Goal: Task Accomplishment & Management: Manage account settings

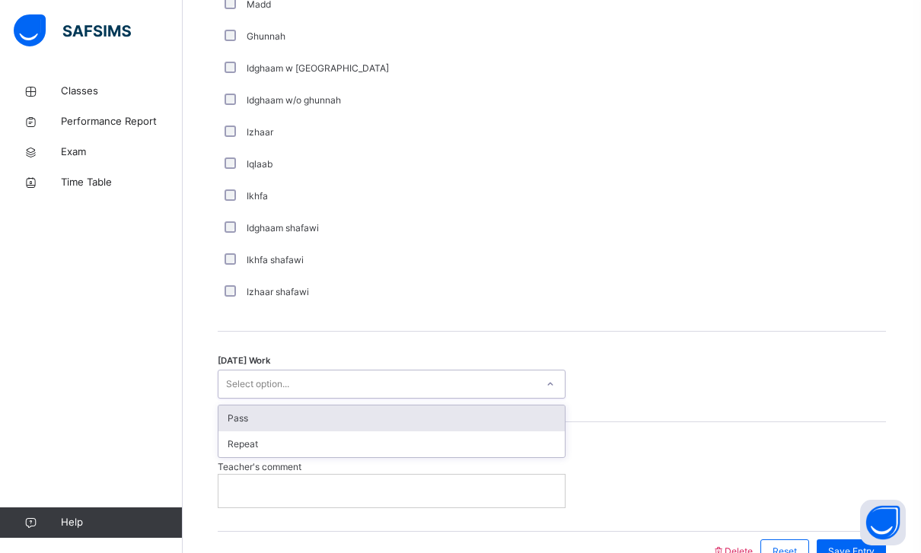
click at [232, 409] on div "Pass" at bounding box center [391, 419] width 346 height 26
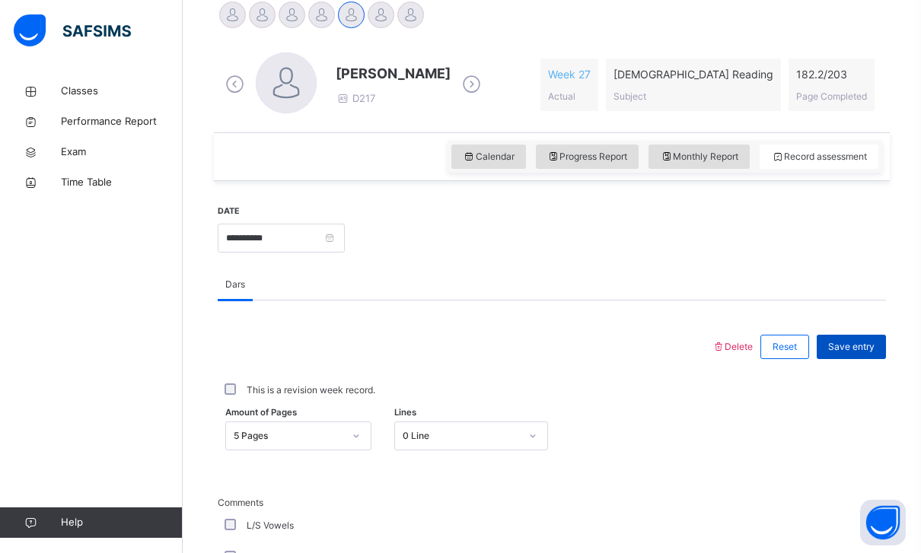
click at [877, 337] on div "Save entry" at bounding box center [851, 347] width 69 height 24
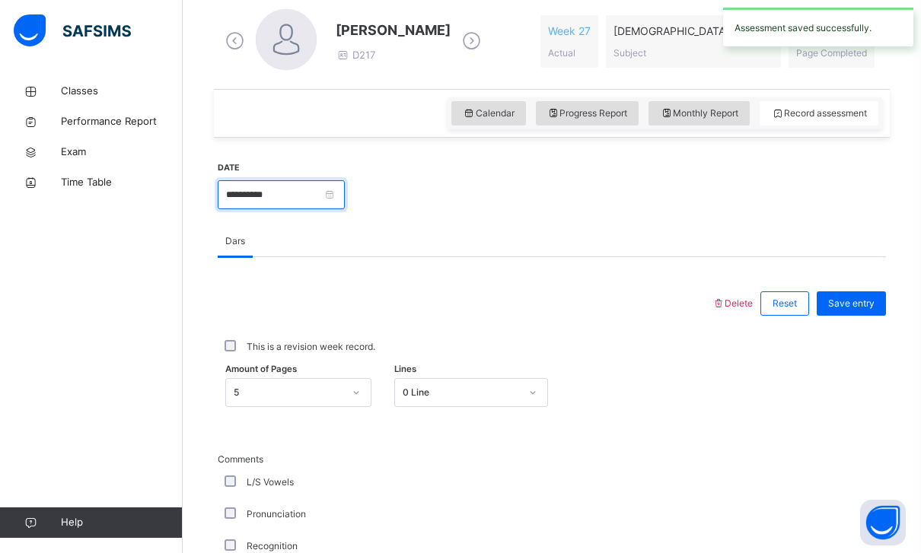
click at [333, 198] on input "**********" at bounding box center [281, 194] width 127 height 29
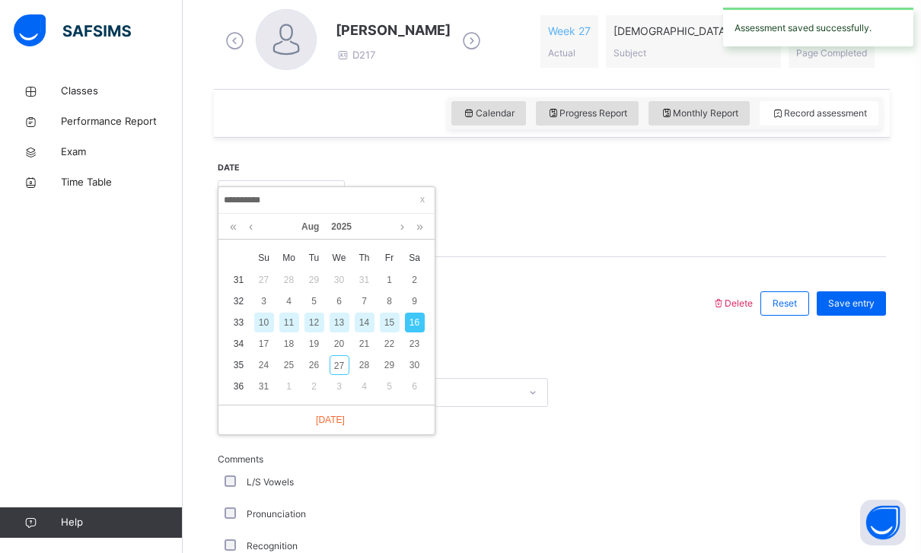
scroll to position [438, 0]
click at [262, 345] on div "17" at bounding box center [264, 345] width 20 height 20
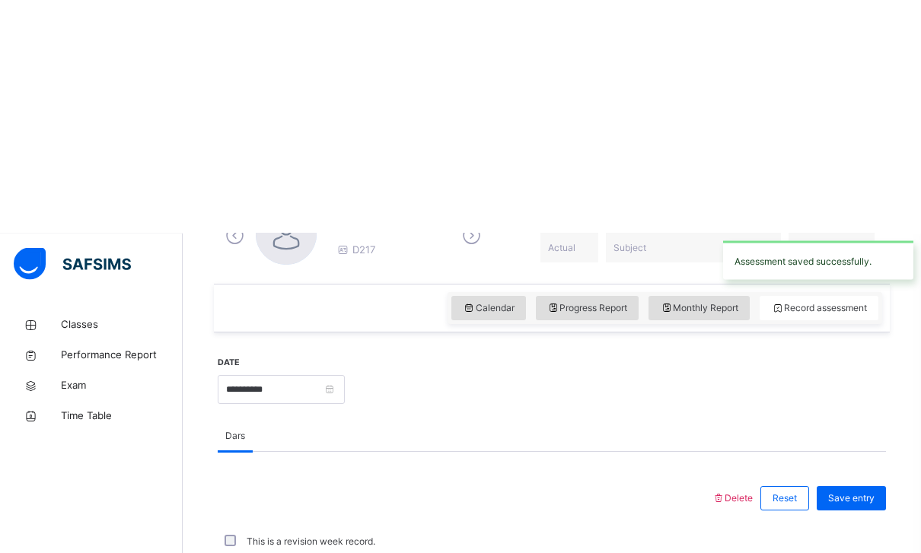
scroll to position [510, 0]
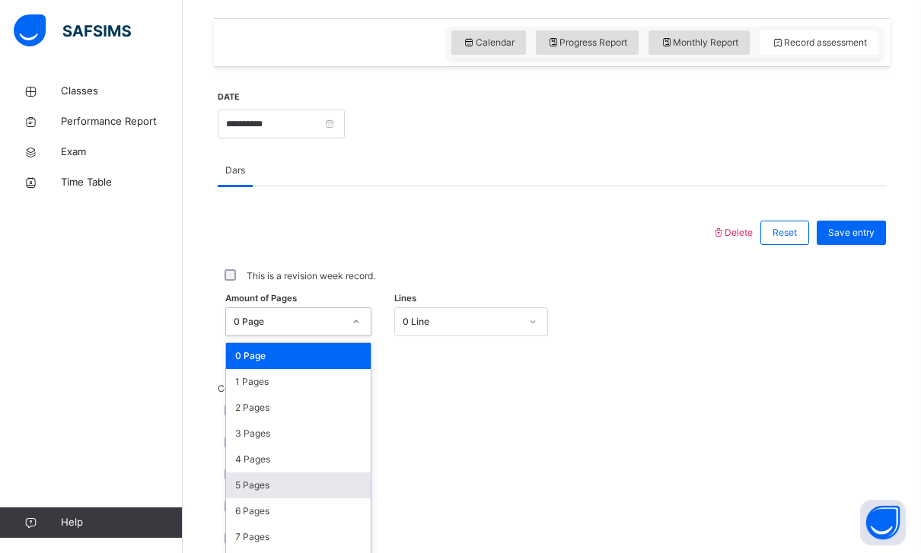
click at [237, 480] on div "5 Pages" at bounding box center [298, 486] width 145 height 26
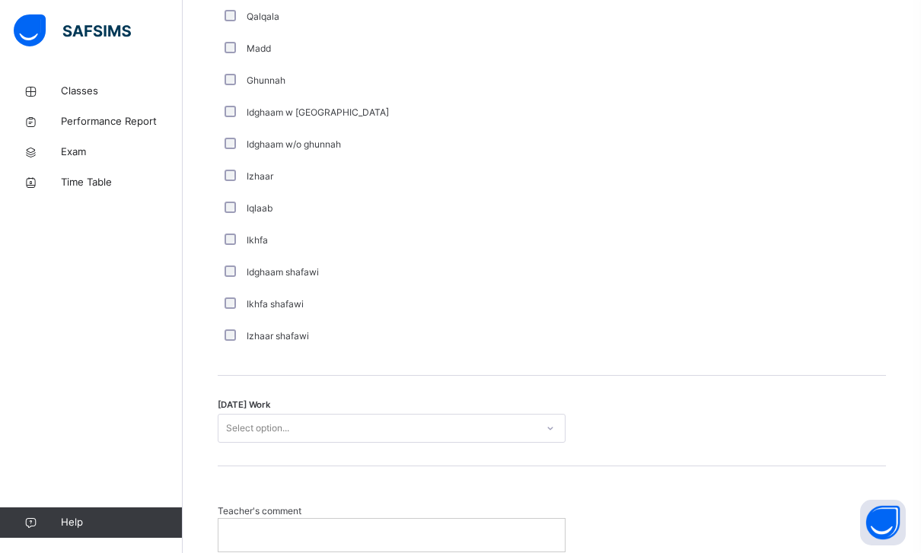
scroll to position [1114, 0]
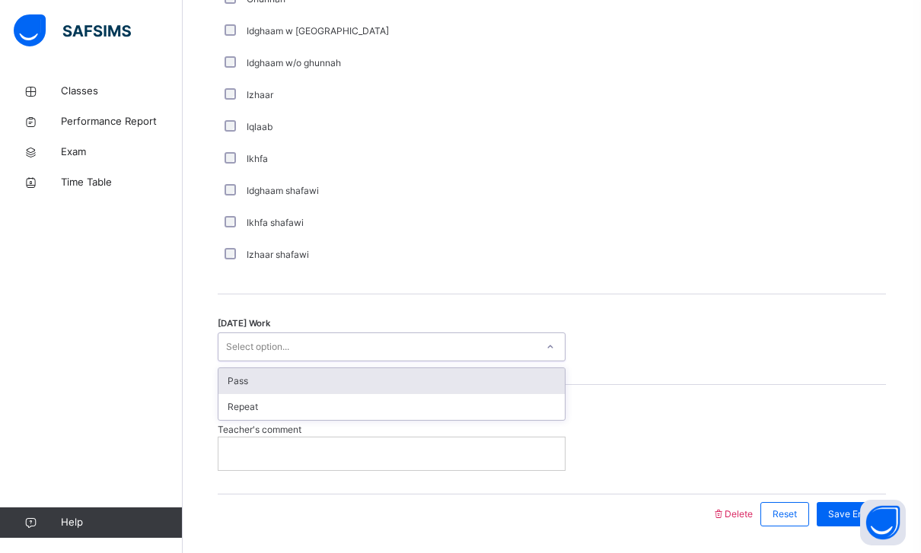
click at [227, 384] on div "Pass" at bounding box center [391, 381] width 346 height 26
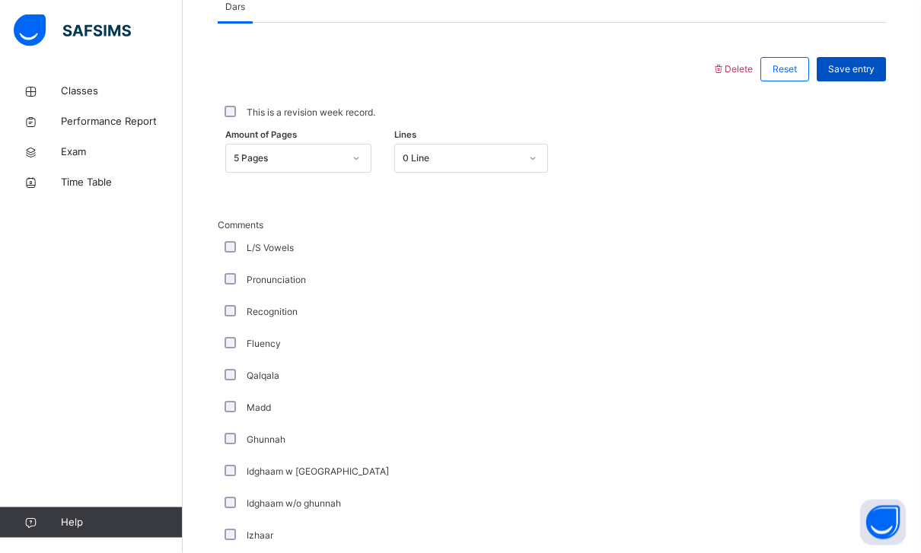
click at [865, 64] on span "Save entry" at bounding box center [851, 70] width 46 height 14
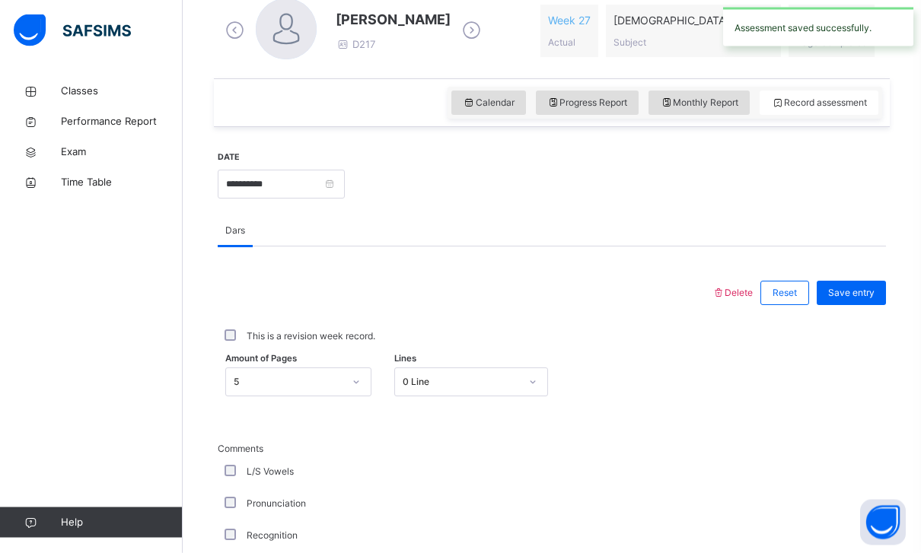
scroll to position [451, 0]
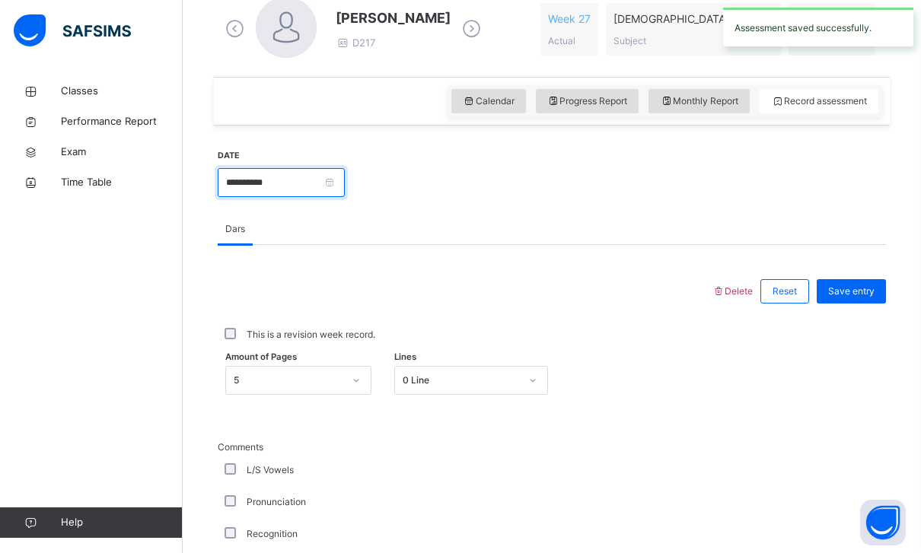
click at [345, 180] on input "**********" at bounding box center [281, 182] width 127 height 29
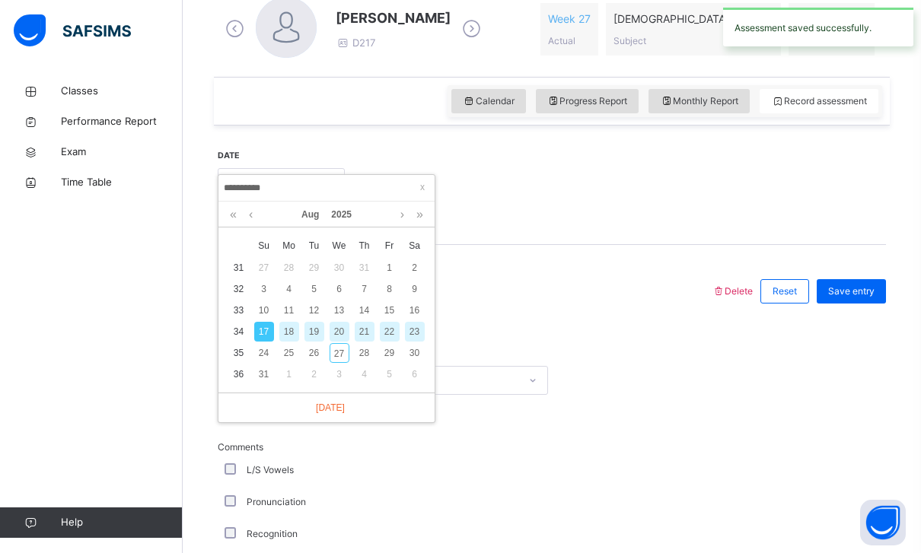
click at [339, 333] on div "20" at bounding box center [340, 332] width 20 height 20
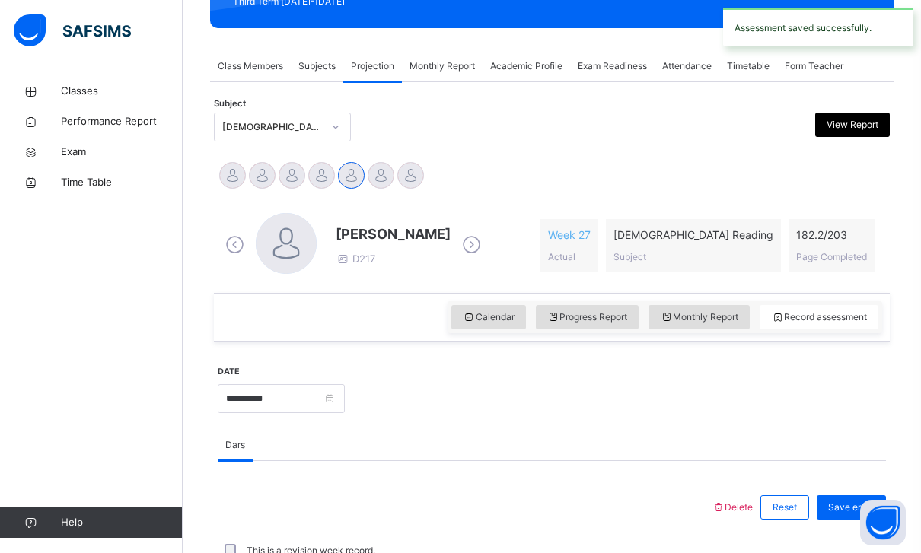
scroll to position [461, 0]
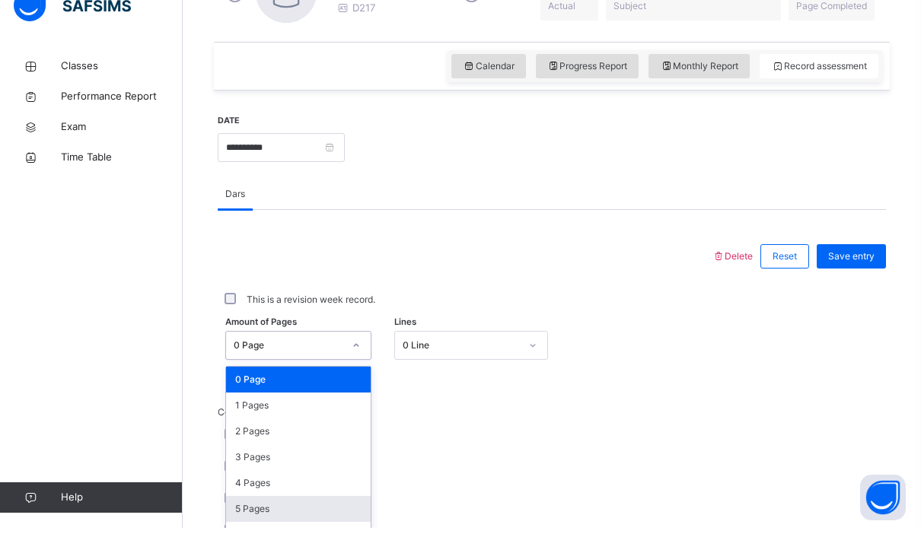
click at [239, 521] on div "5 Pages" at bounding box center [298, 534] width 145 height 26
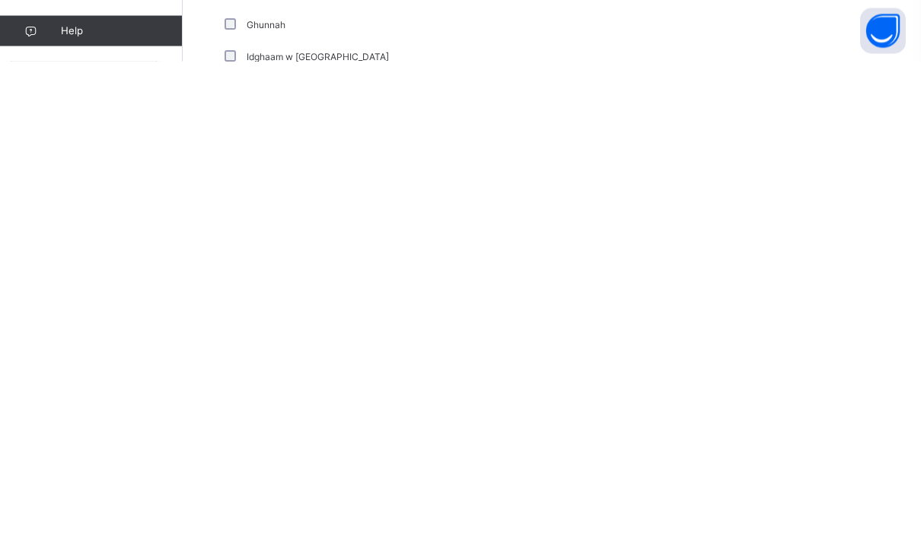
scroll to position [535, 0]
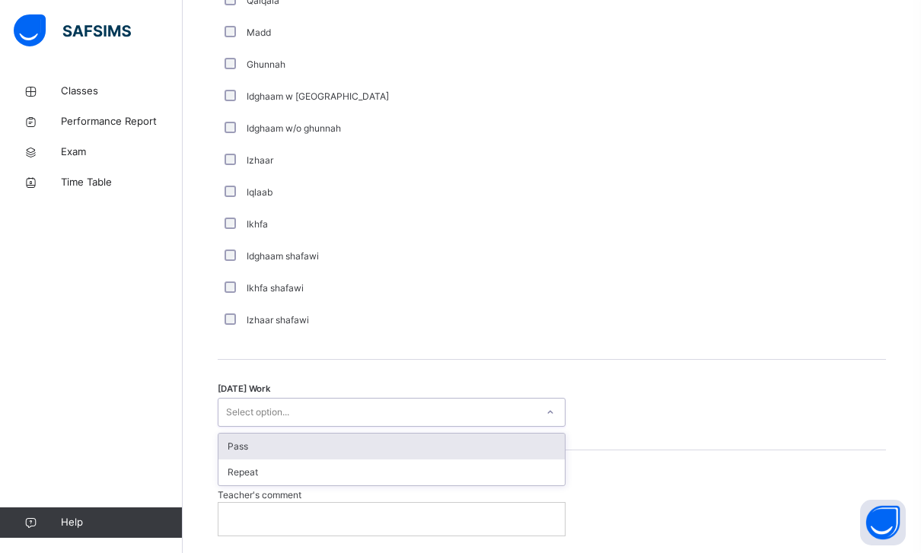
click at [229, 445] on div "Pass" at bounding box center [391, 447] width 346 height 26
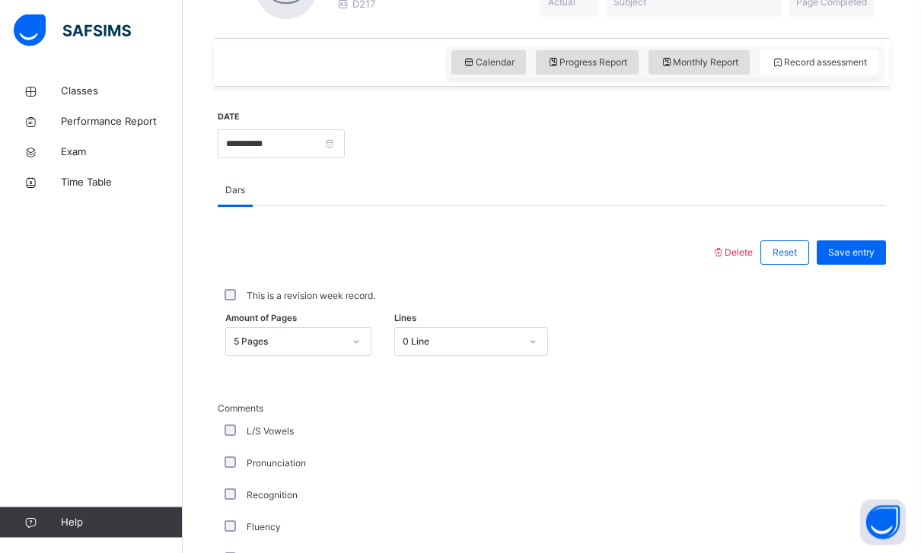
scroll to position [489, 0]
click at [866, 237] on div "Save entry" at bounding box center [847, 254] width 77 height 40
click at [865, 236] on div "Save entry" at bounding box center [847, 254] width 77 height 40
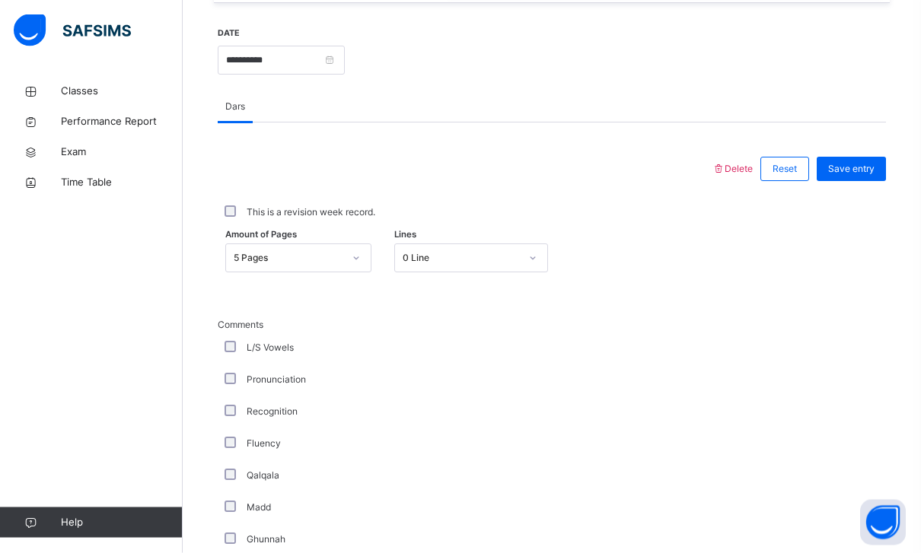
scroll to position [577, 0]
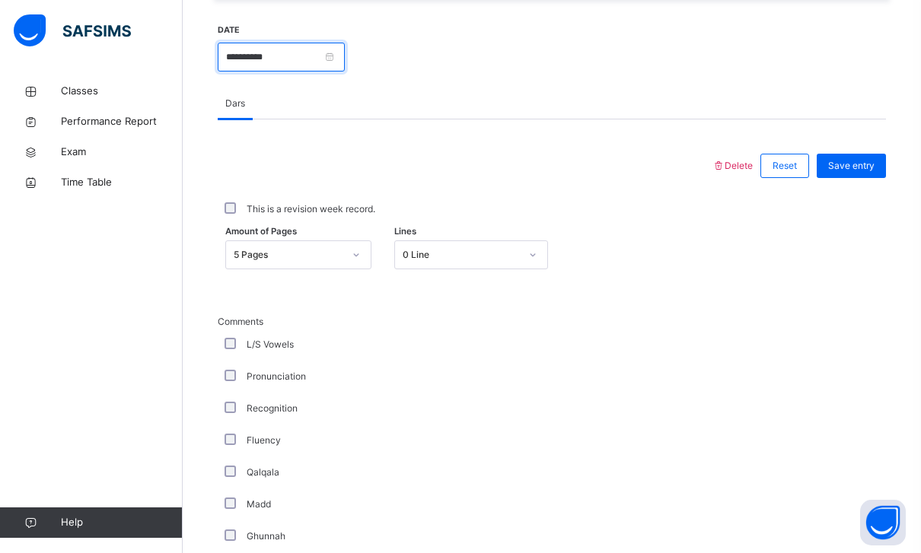
click at [345, 60] on input "**********" at bounding box center [281, 57] width 127 height 29
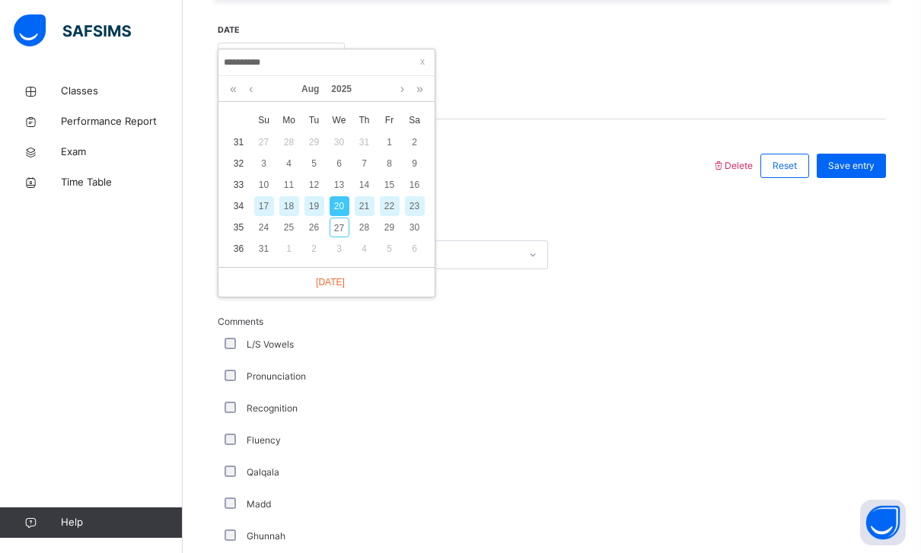
click at [420, 202] on div "23" at bounding box center [415, 206] width 20 height 20
type input "**********"
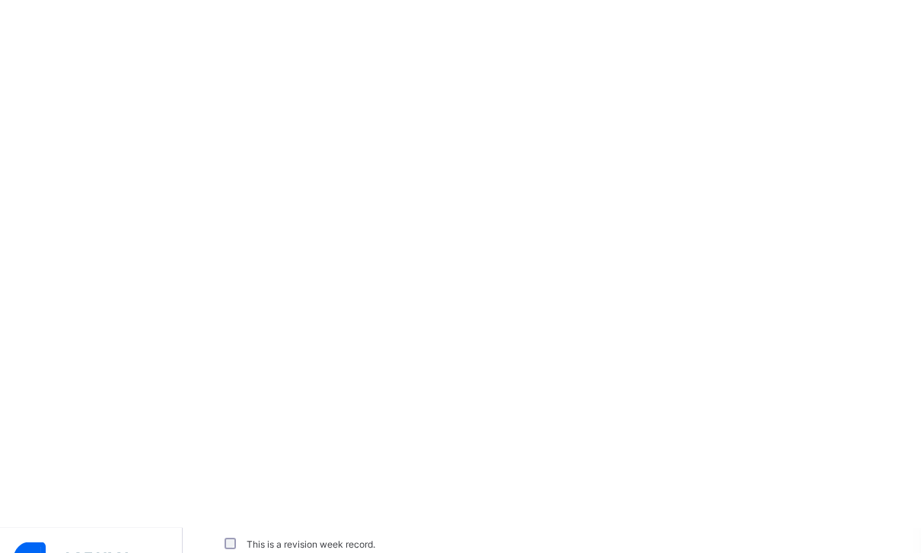
scroll to position [1009, 0]
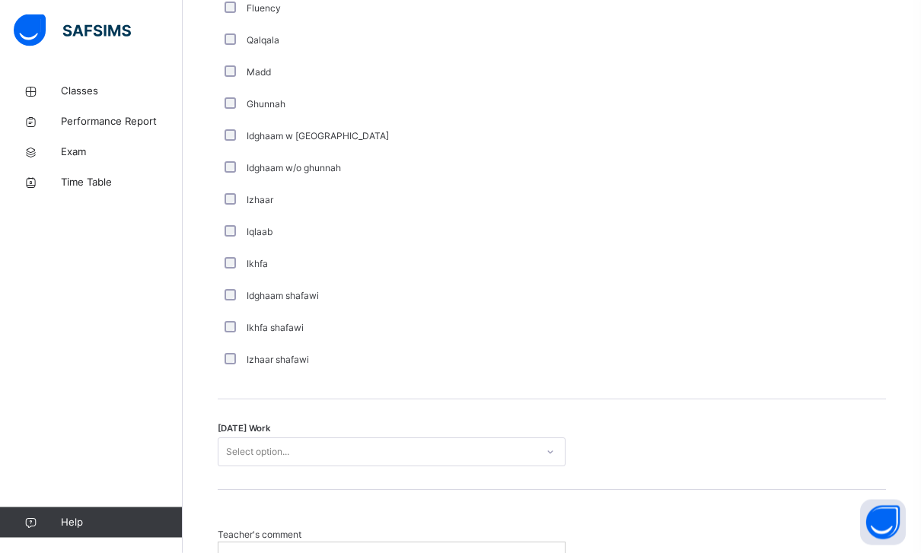
click at [244, 537] on span "Teacher's comment" at bounding box center [392, 536] width 348 height 14
click at [238, 549] on div at bounding box center [391, 559] width 346 height 32
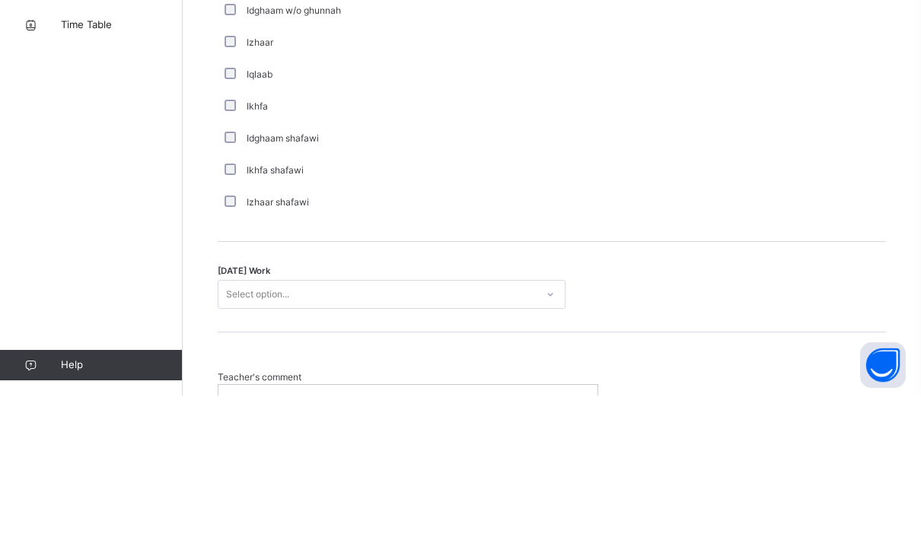
scroll to position [1163, 0]
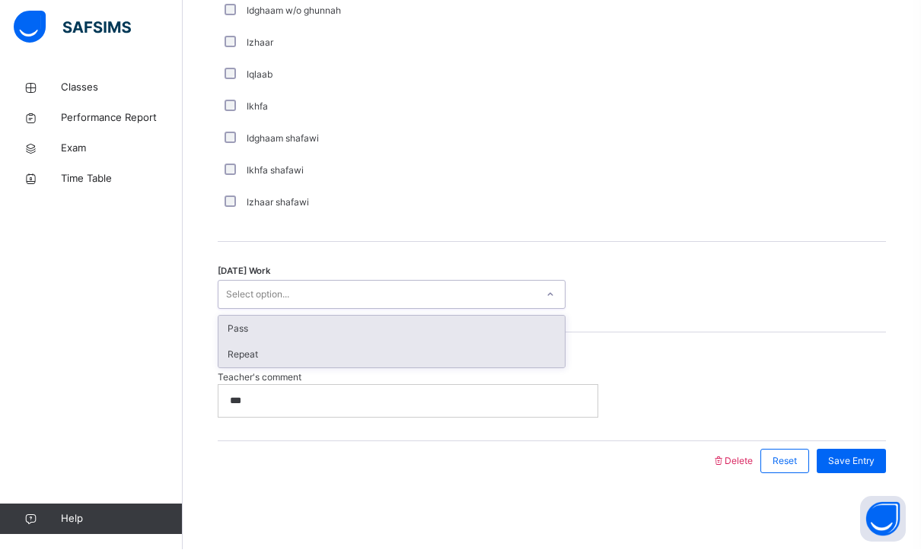
click at [266, 355] on div "Repeat" at bounding box center [391, 359] width 346 height 26
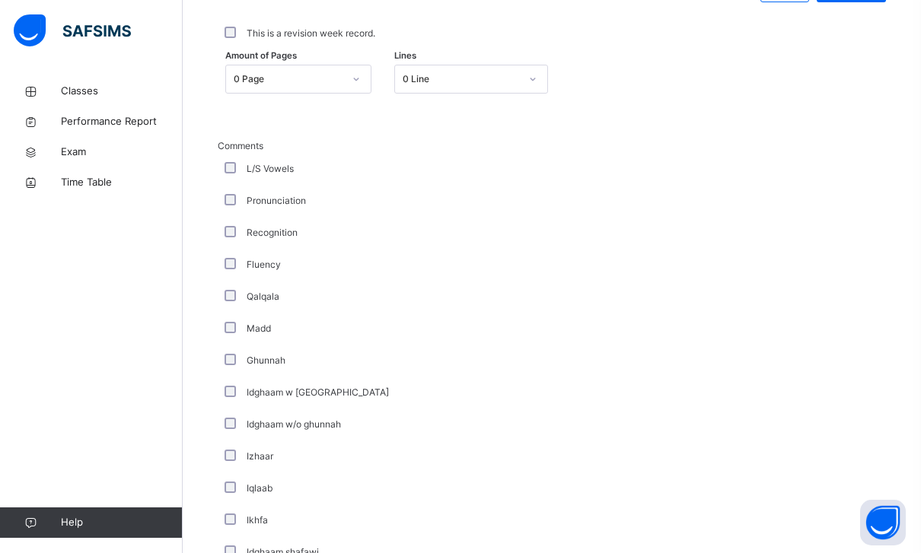
scroll to position [741, 0]
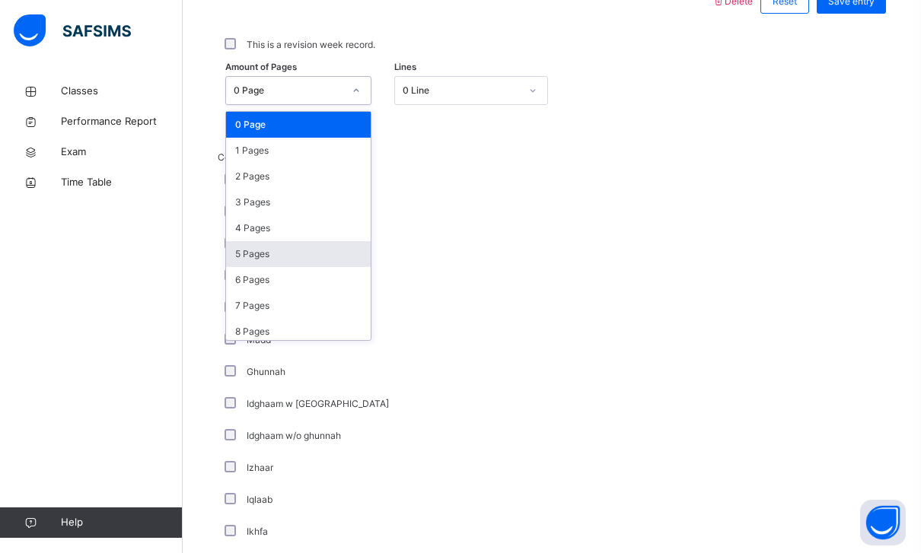
click at [241, 254] on div "5 Pages" at bounding box center [298, 254] width 145 height 26
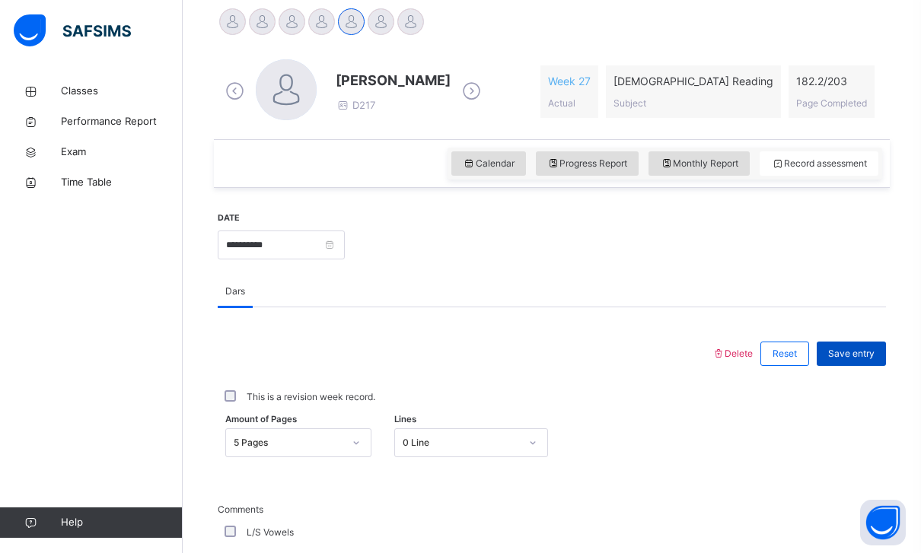
click at [863, 346] on div "Save entry" at bounding box center [851, 354] width 69 height 24
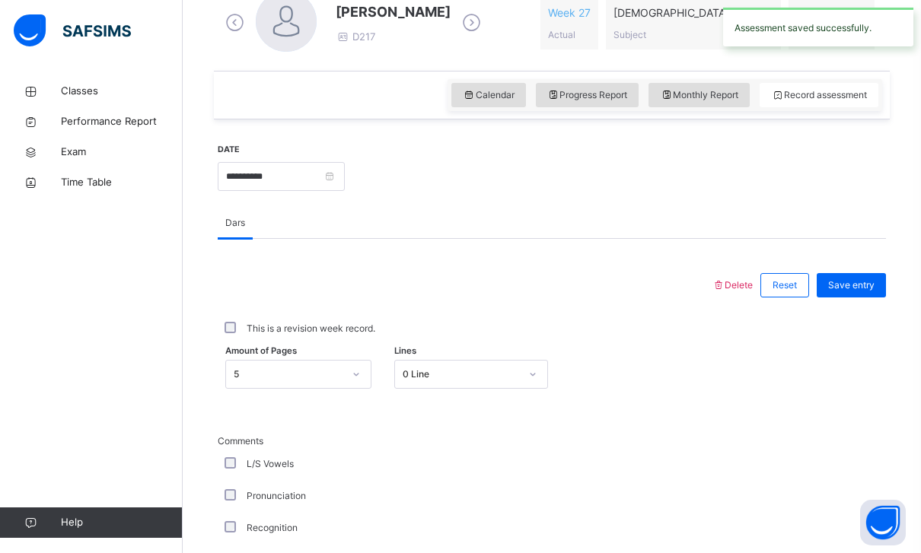
scroll to position [475, 0]
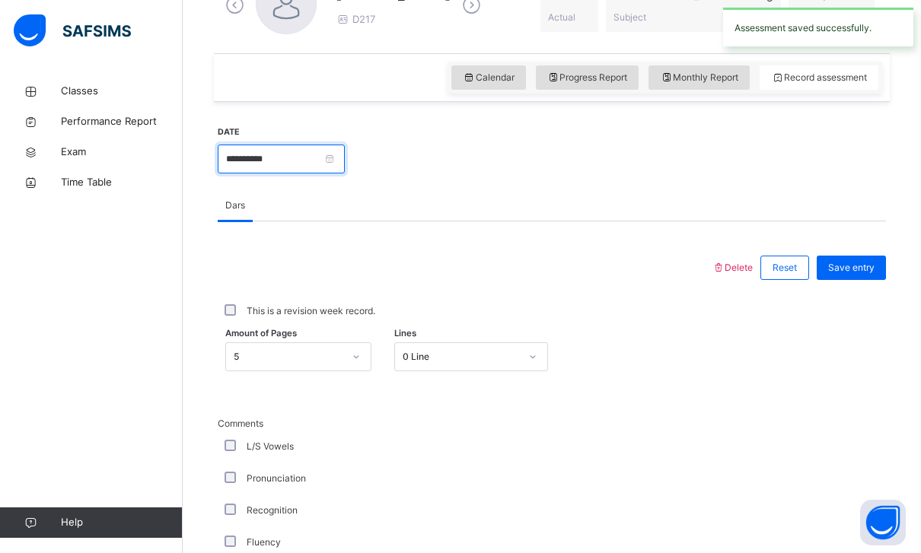
click at [345, 158] on input "**********" at bounding box center [281, 159] width 127 height 29
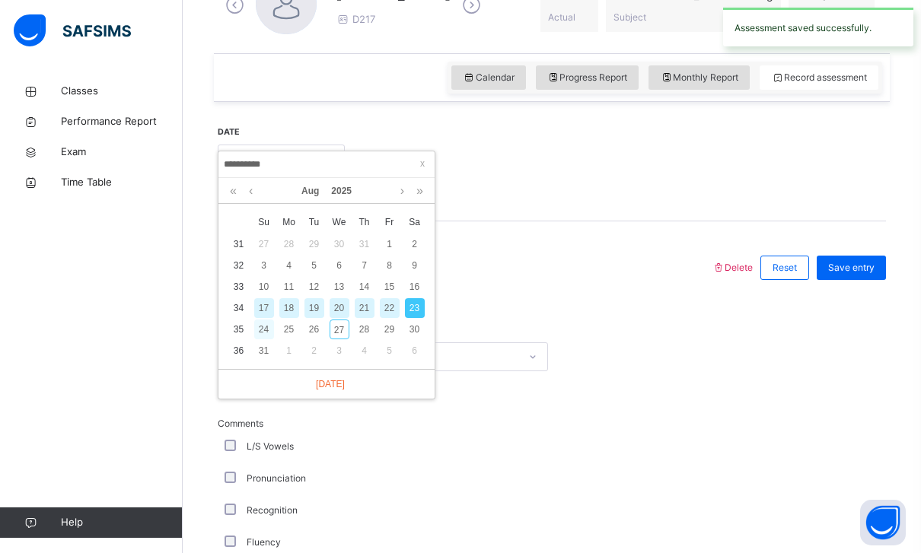
click at [255, 330] on div "24" at bounding box center [264, 330] width 20 height 20
type input "**********"
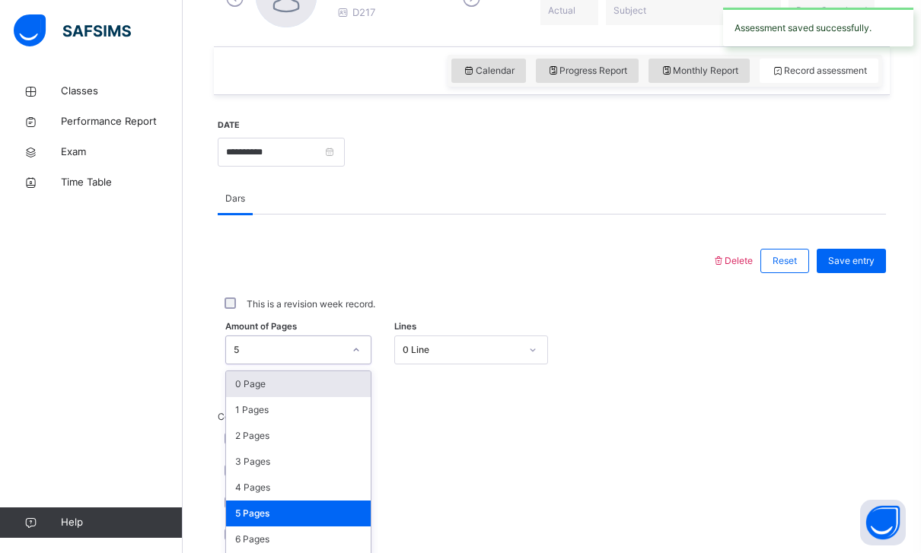
scroll to position [481, 0]
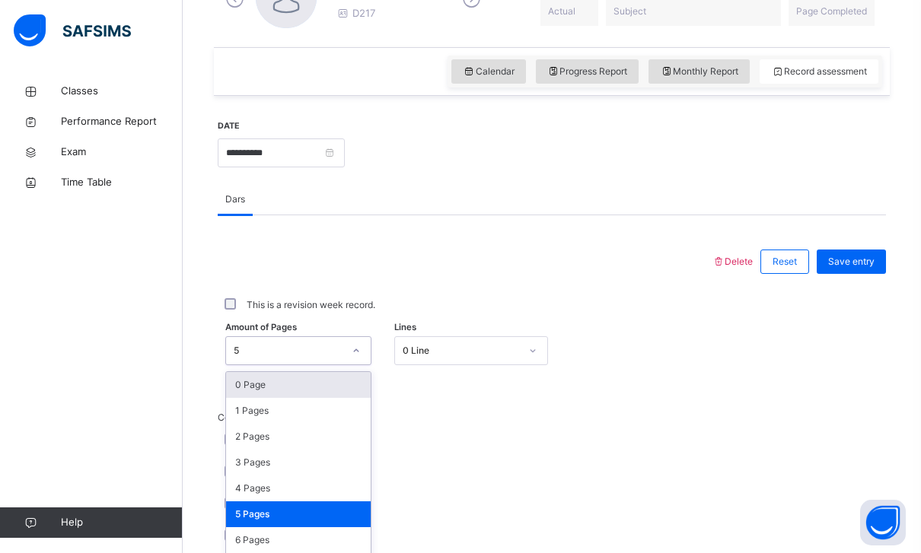
click at [244, 514] on div "5 Pages" at bounding box center [298, 515] width 145 height 26
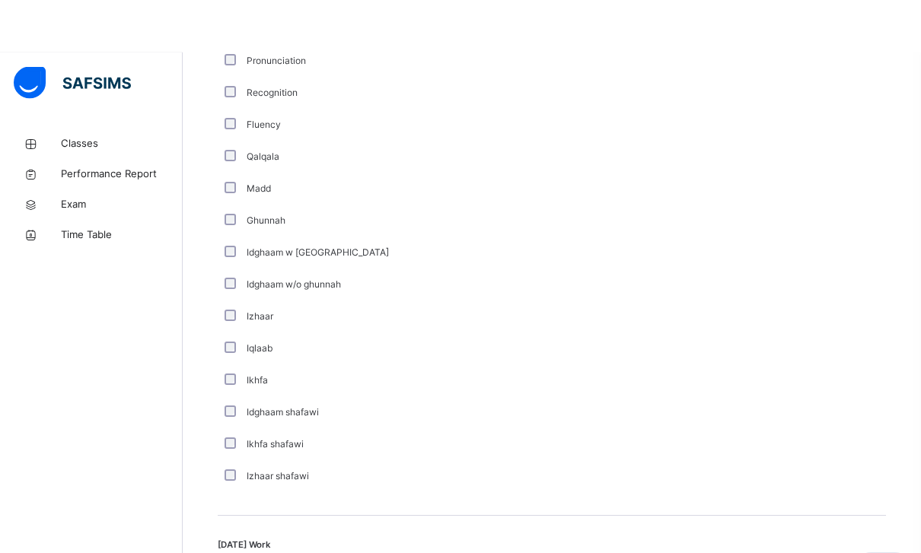
scroll to position [1114, 0]
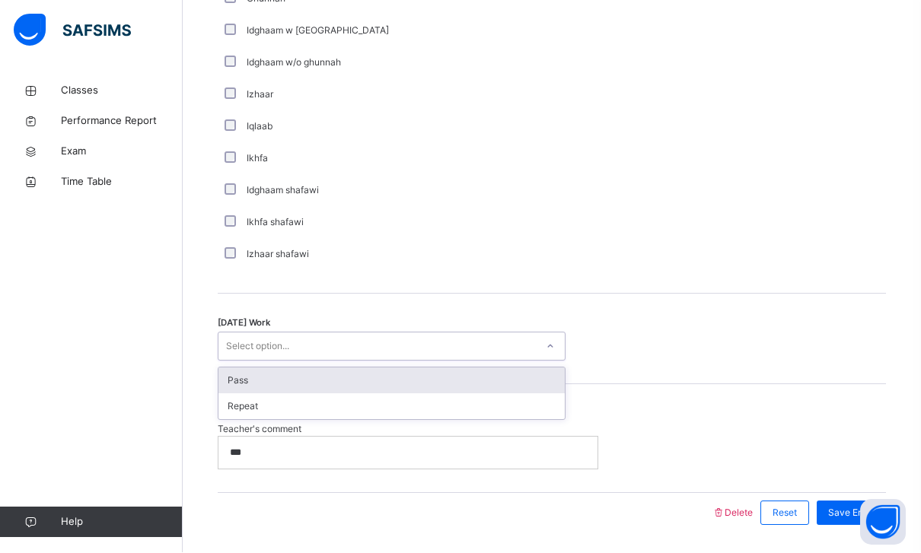
click at [232, 383] on div "Pass" at bounding box center [391, 381] width 346 height 26
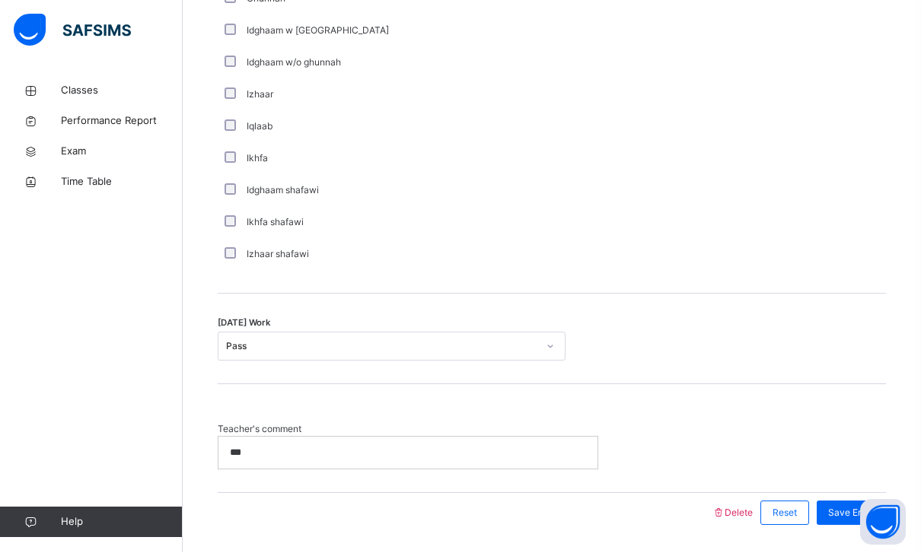
click at [263, 448] on p "***" at bounding box center [392, 454] width 325 height 14
click at [862, 498] on div "Save Entry" at bounding box center [847, 514] width 77 height 40
click at [865, 516] on span "Save Entry" at bounding box center [851, 514] width 46 height 14
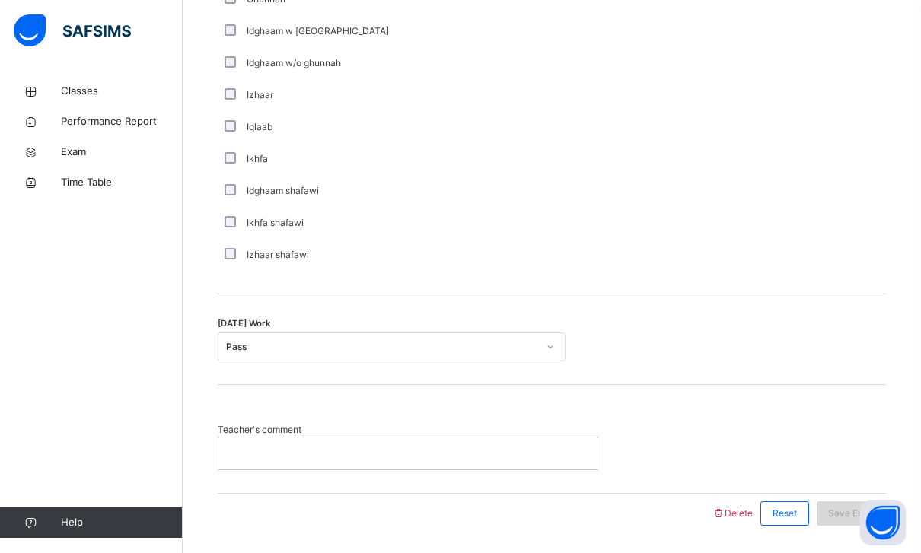
scroll to position [196, 0]
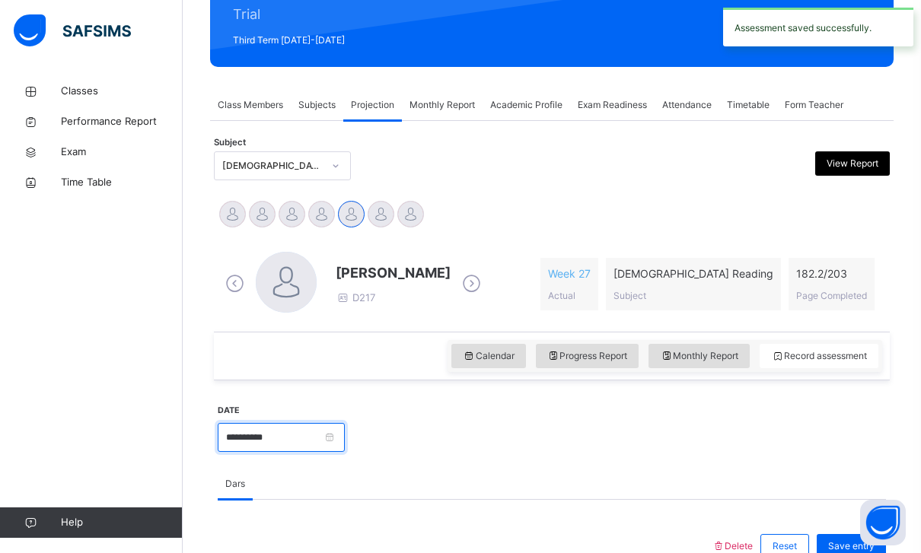
click at [345, 425] on input "**********" at bounding box center [281, 437] width 127 height 29
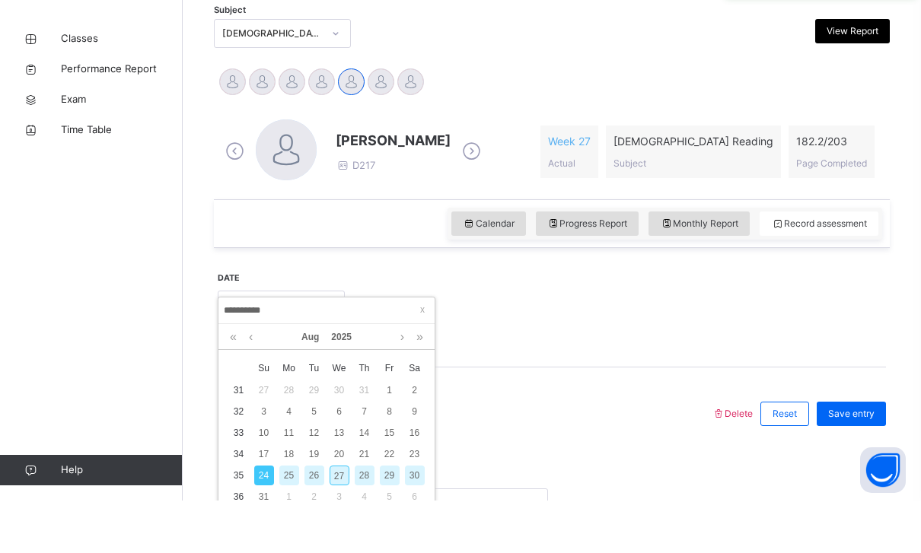
click at [332, 518] on div "27" at bounding box center [340, 528] width 20 height 20
type input "**********"
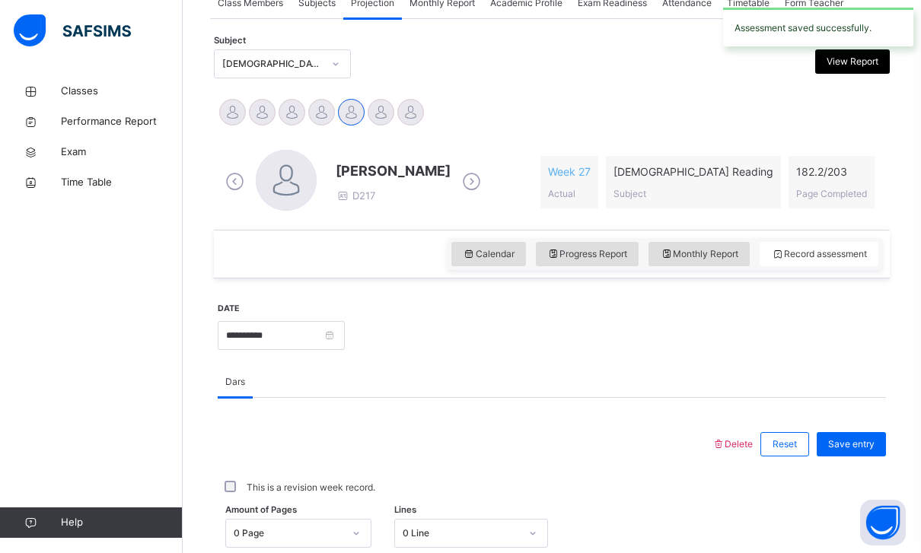
scroll to position [448, 0]
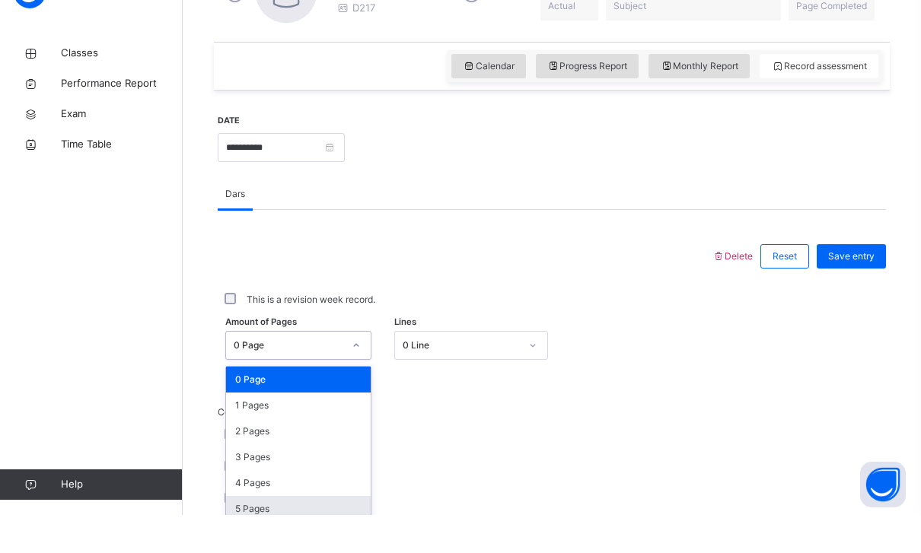
click at [241, 534] on div "5 Pages" at bounding box center [298, 547] width 145 height 26
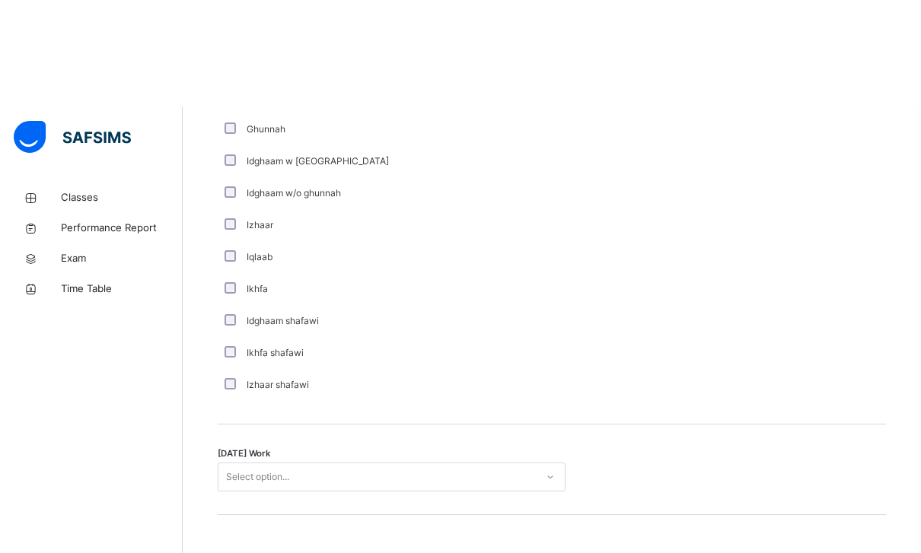
scroll to position [1114, 0]
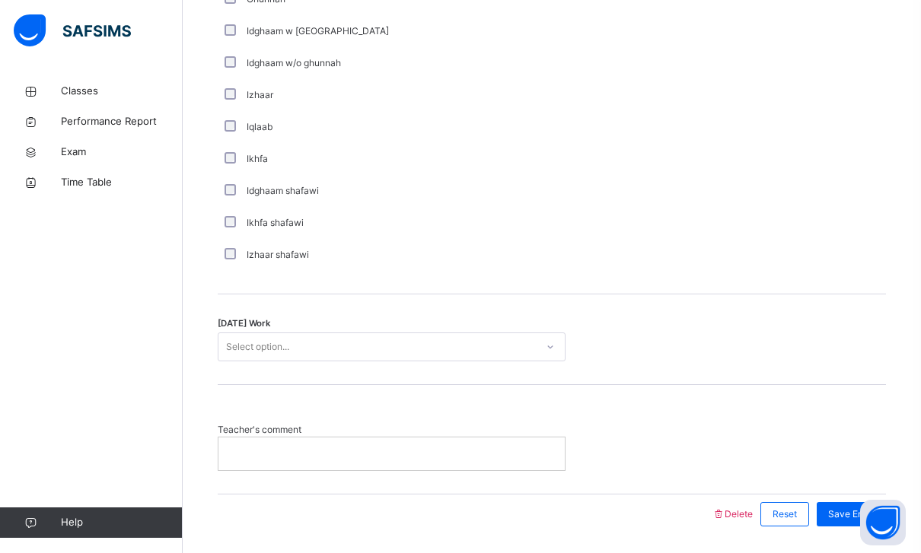
click at [244, 448] on p at bounding box center [392, 454] width 324 height 14
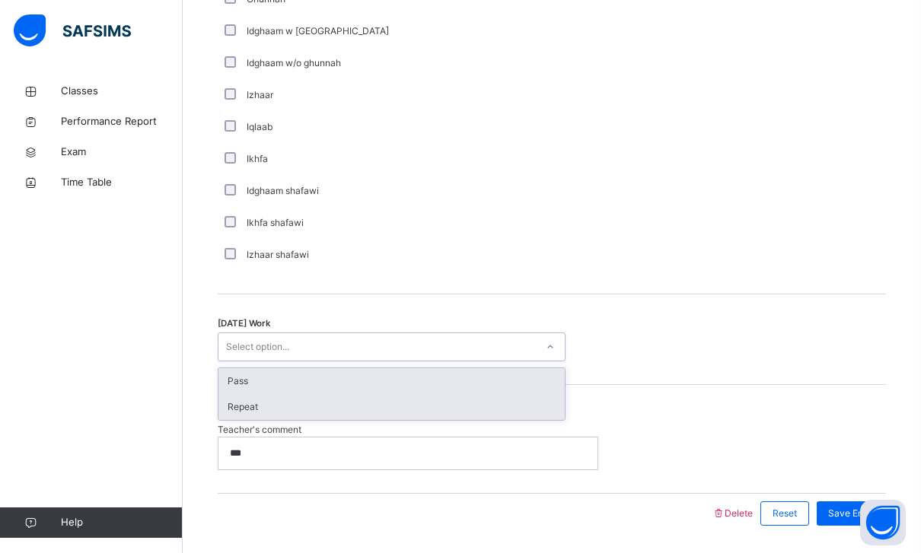
click at [236, 407] on div "Repeat" at bounding box center [391, 407] width 346 height 26
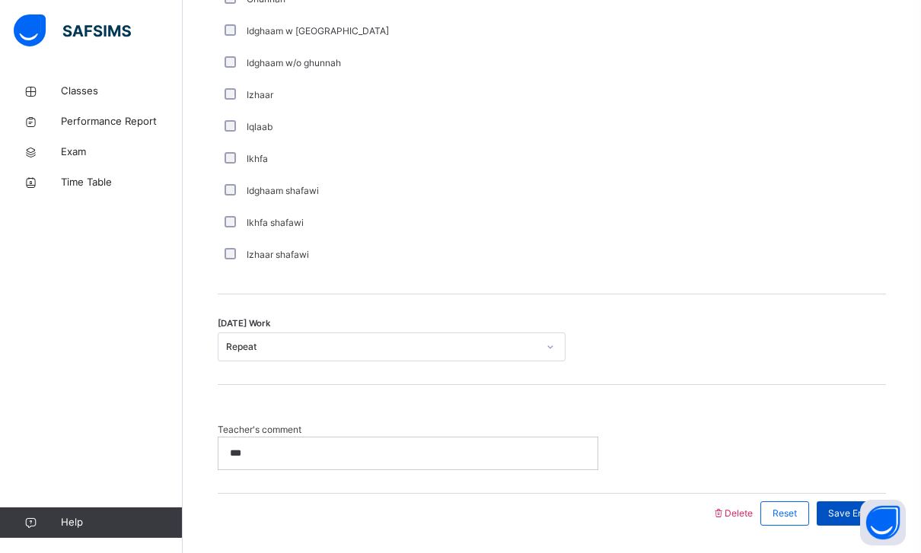
click at [851, 508] on span "Save Entry" at bounding box center [851, 514] width 46 height 14
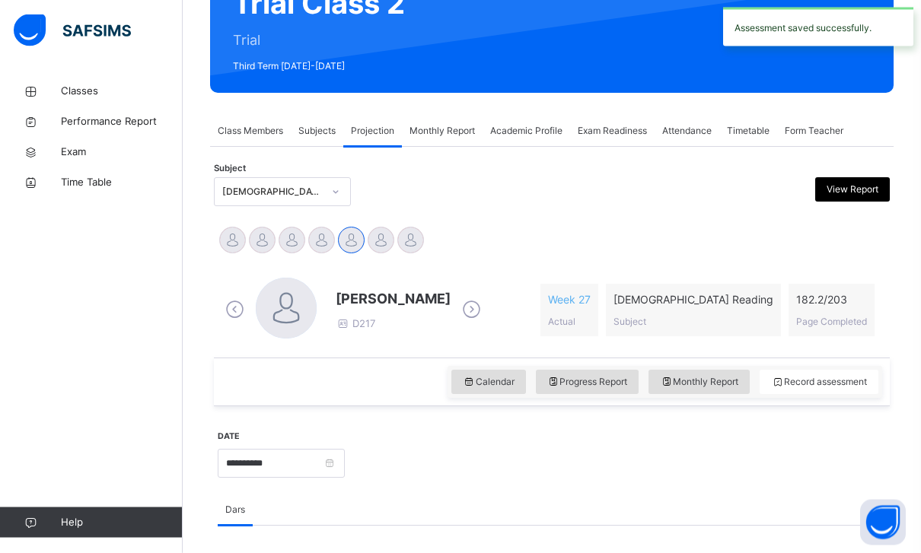
scroll to position [164, 0]
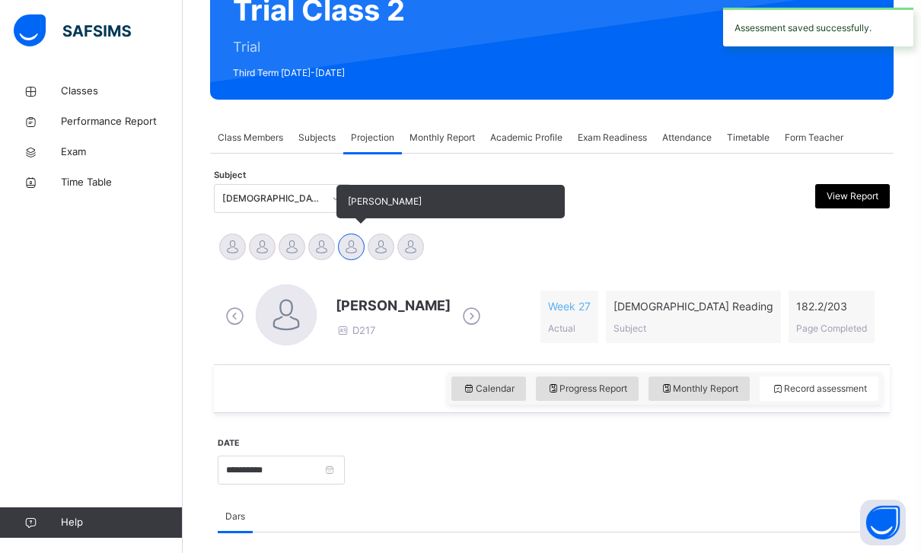
click at [363, 237] on div "[PERSON_NAME]" at bounding box center [351, 248] width 30 height 33
click at [362, 237] on div "[PERSON_NAME]" at bounding box center [351, 248] width 30 height 33
click at [384, 249] on div at bounding box center [381, 247] width 27 height 27
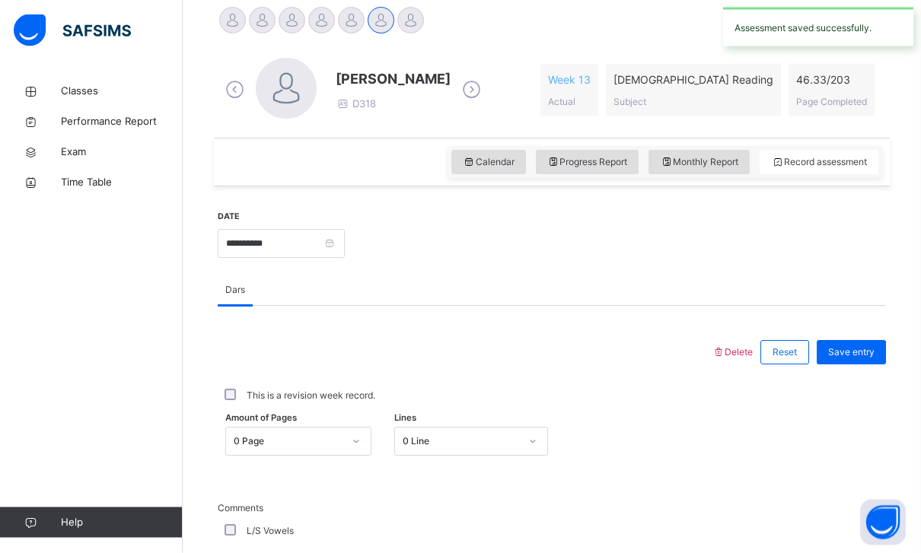
scroll to position [450, 0]
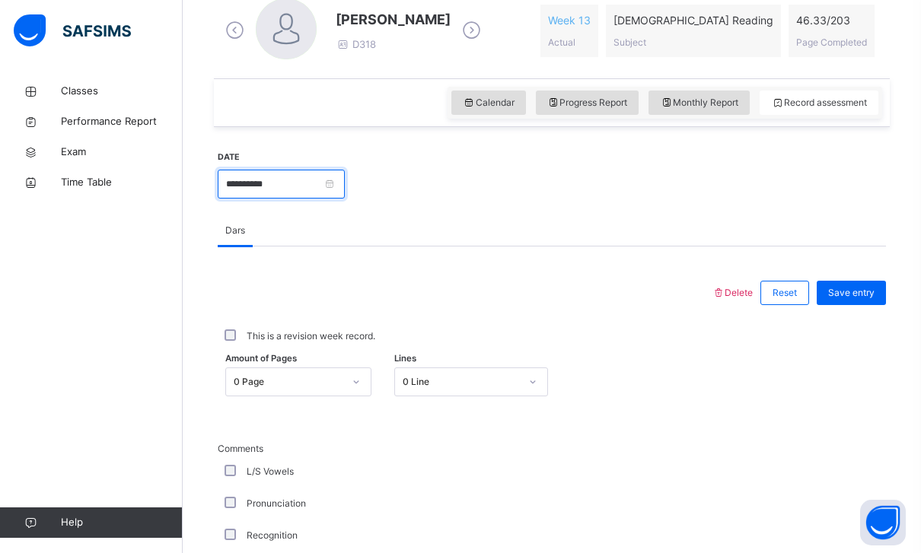
click at [345, 177] on input "**********" at bounding box center [281, 184] width 127 height 29
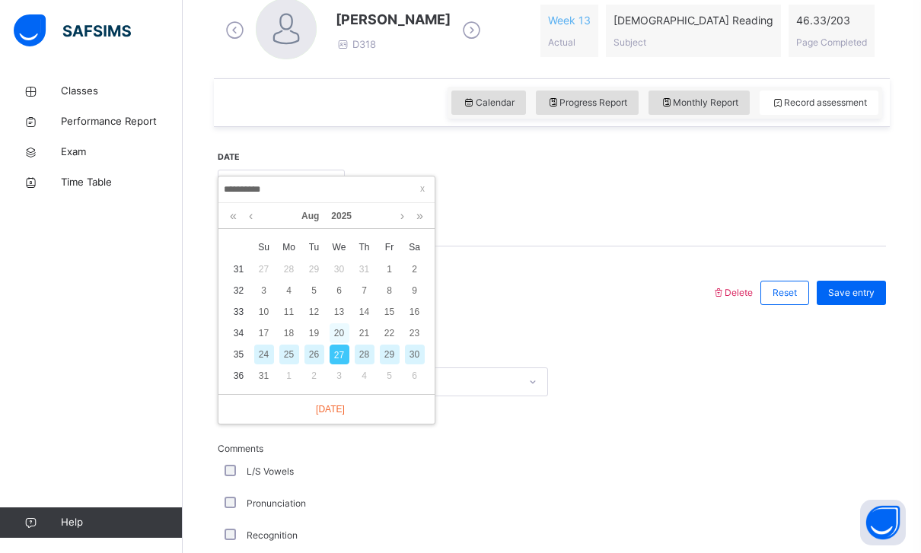
click at [336, 327] on div "20" at bounding box center [340, 334] width 20 height 20
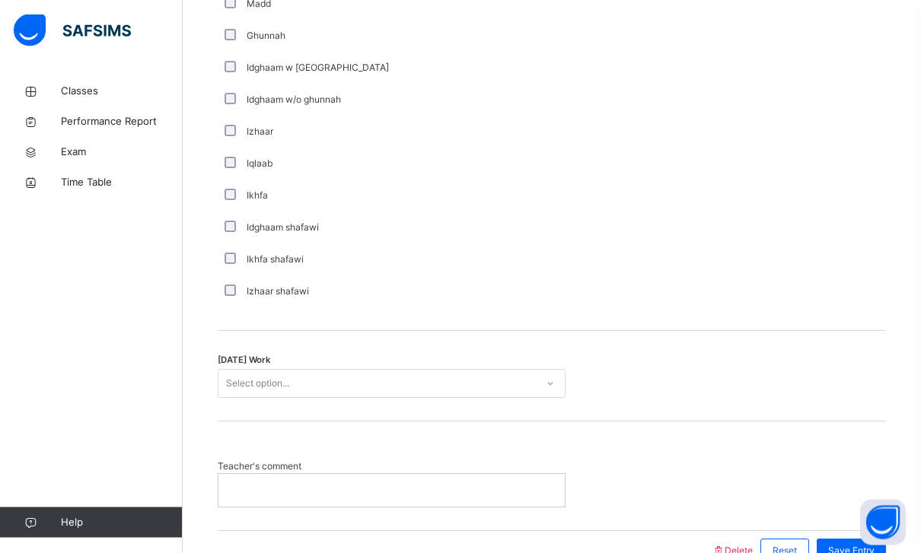
scroll to position [1086, 0]
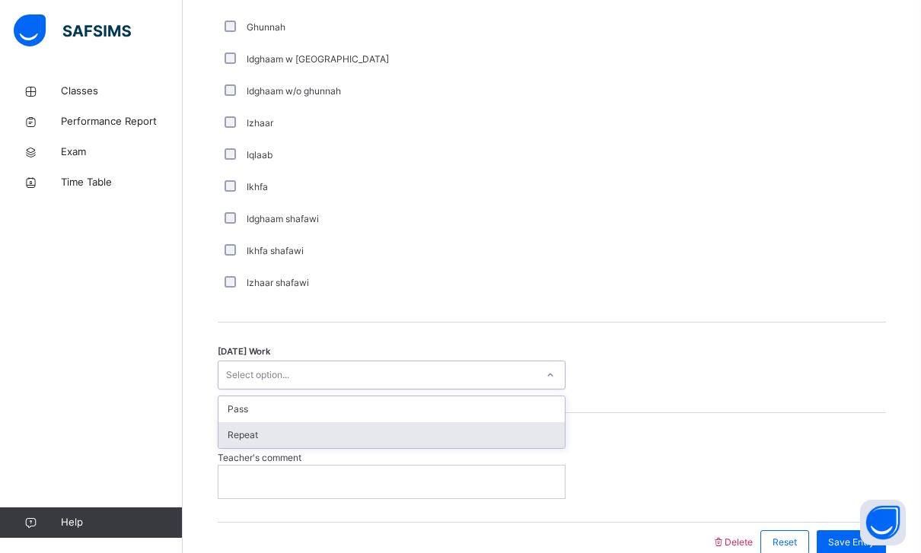
click at [234, 433] on div "Repeat" at bounding box center [391, 435] width 346 height 26
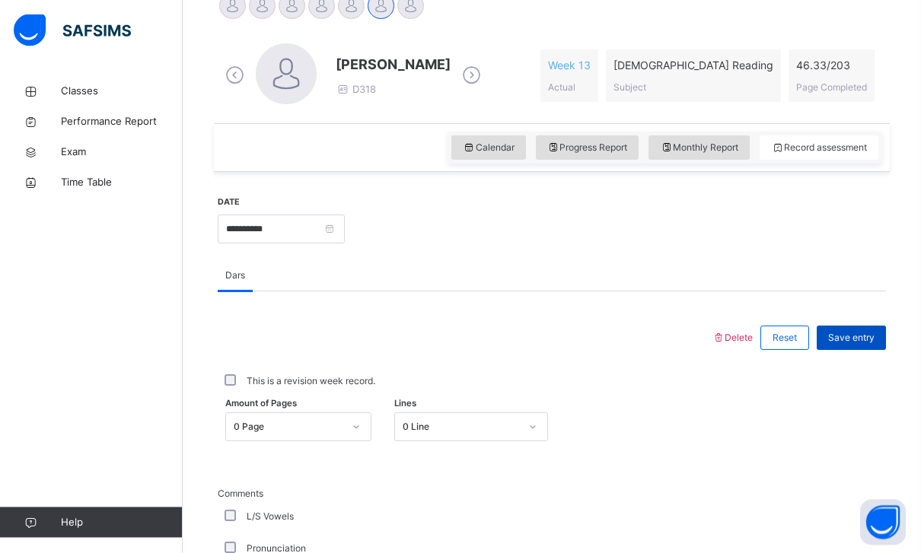
click at [878, 329] on div "Save entry" at bounding box center [851, 339] width 69 height 24
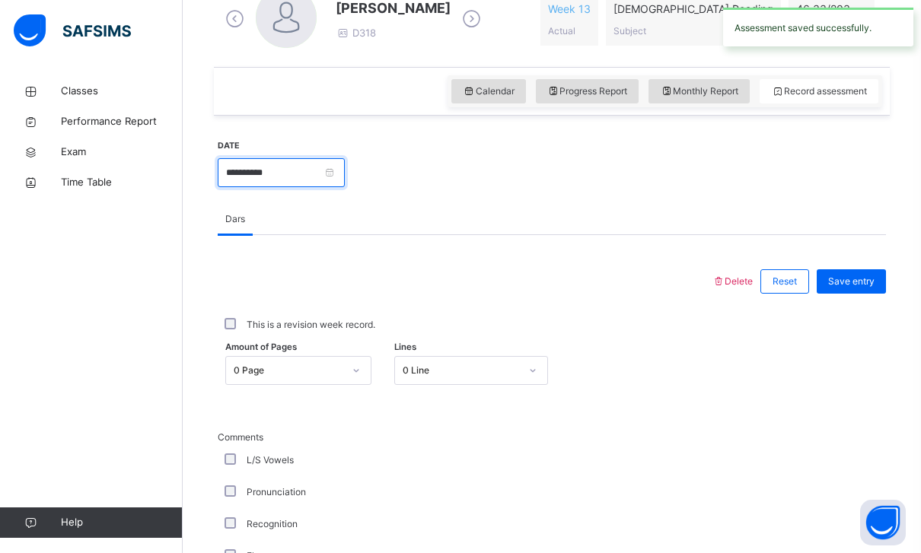
click at [345, 172] on input "**********" at bounding box center [281, 172] width 127 height 29
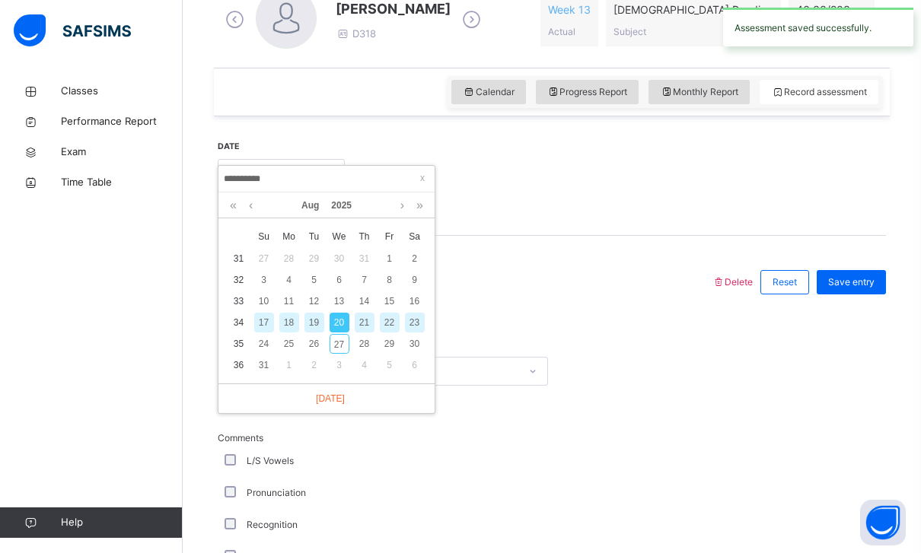
click at [426, 292] on td "16" at bounding box center [414, 301] width 25 height 21
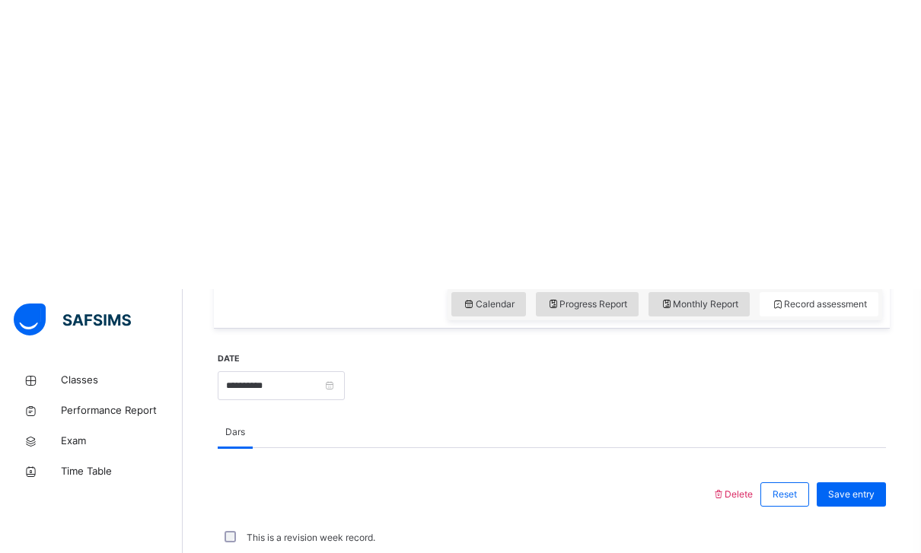
scroll to position [552, 0]
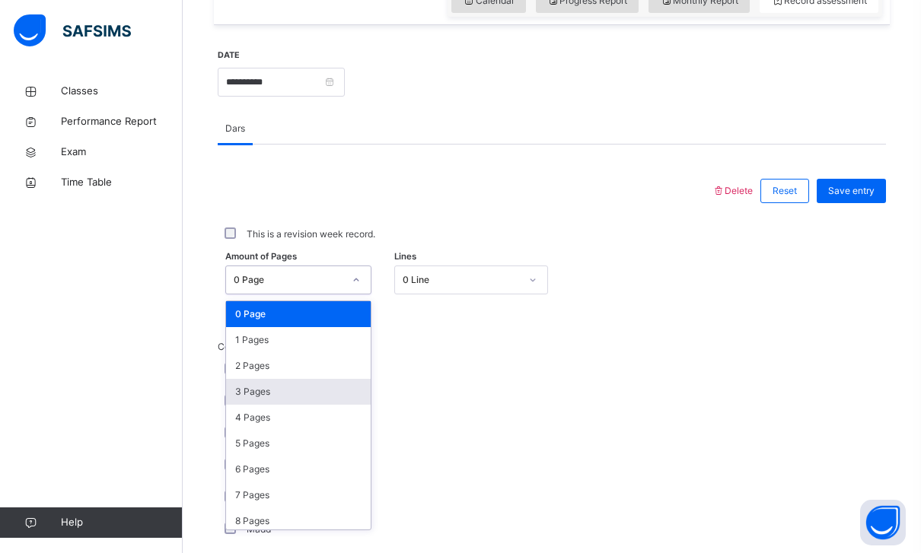
click at [237, 393] on div "3 Pages" at bounding box center [298, 392] width 145 height 26
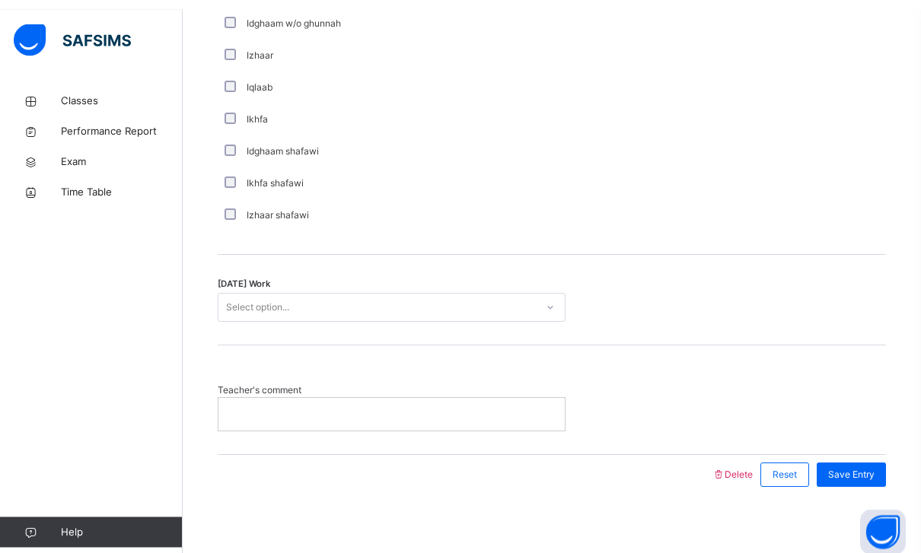
scroll to position [1114, 0]
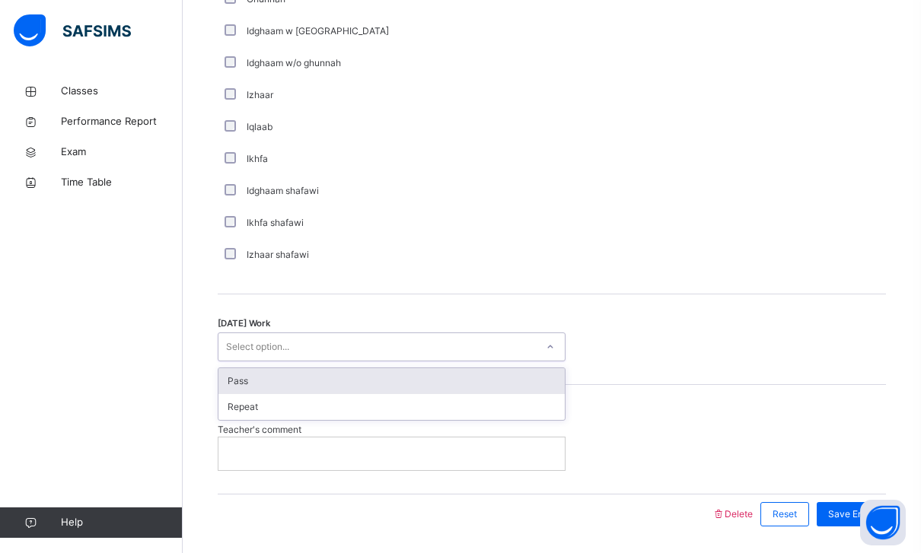
click at [230, 384] on div "Pass" at bounding box center [391, 381] width 346 height 26
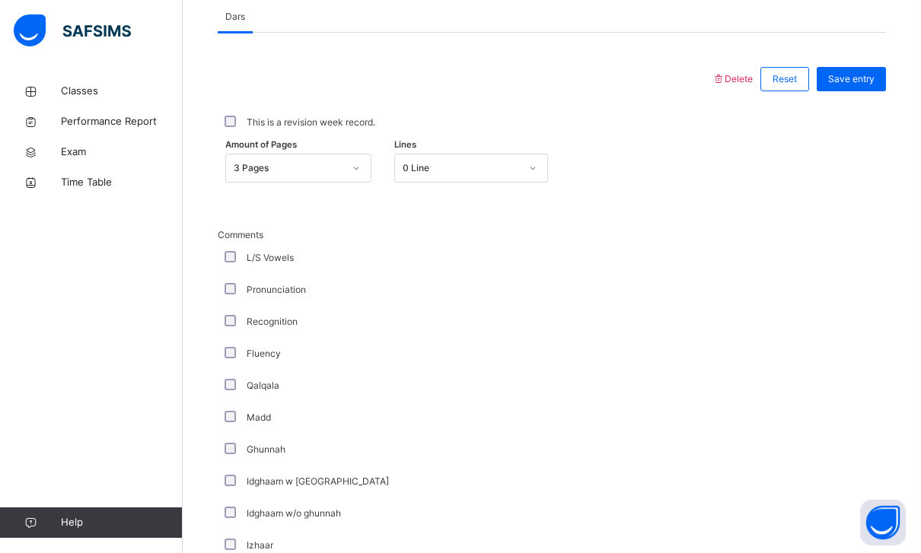
scroll to position [406, 0]
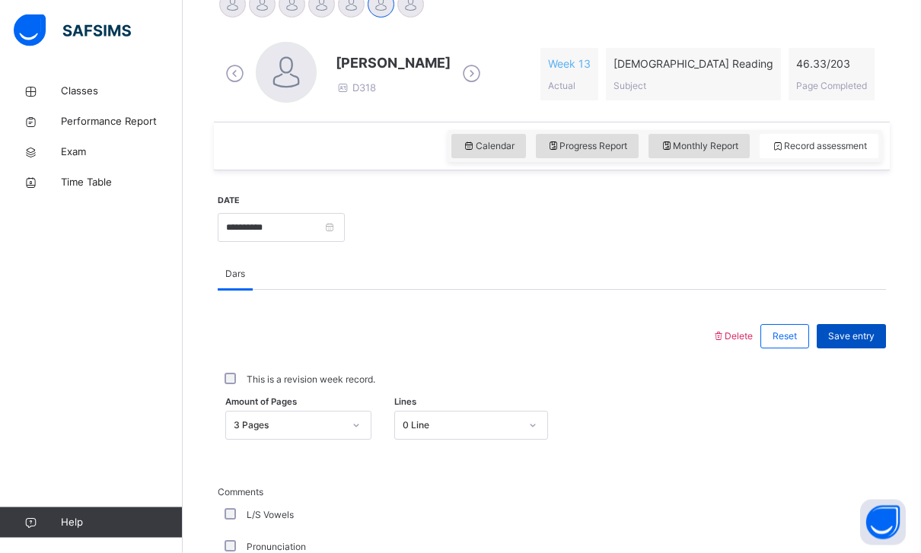
click at [860, 337] on span "Save entry" at bounding box center [851, 337] width 46 height 14
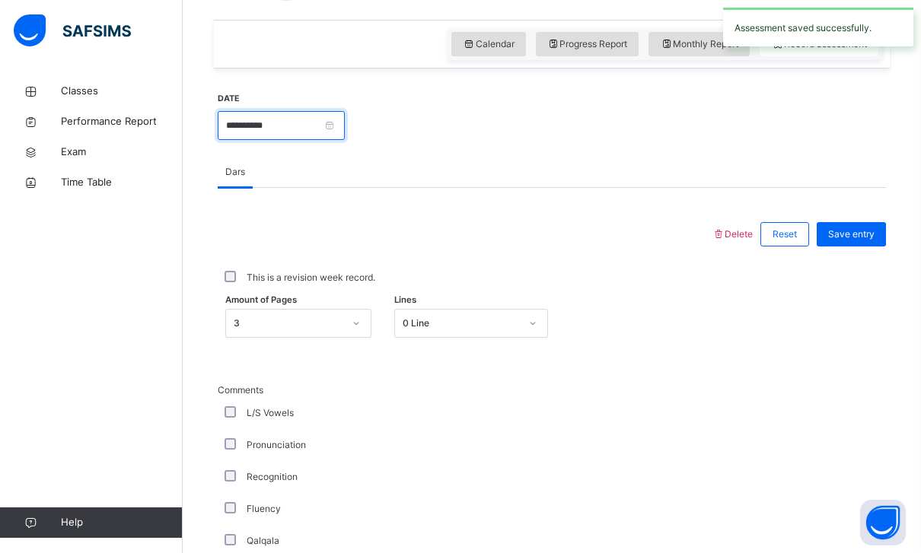
click at [345, 125] on input "**********" at bounding box center [281, 125] width 127 height 29
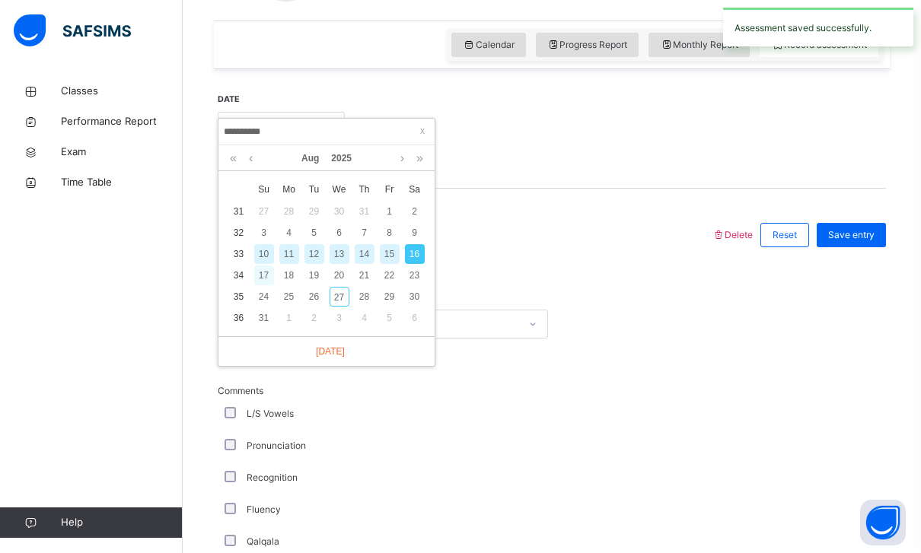
click at [263, 273] on div "17" at bounding box center [264, 276] width 20 height 20
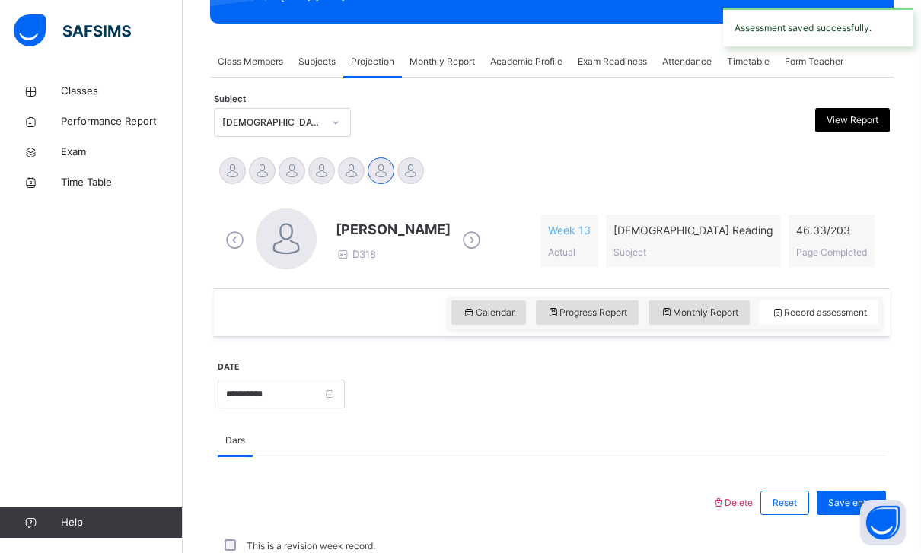
scroll to position [510, 0]
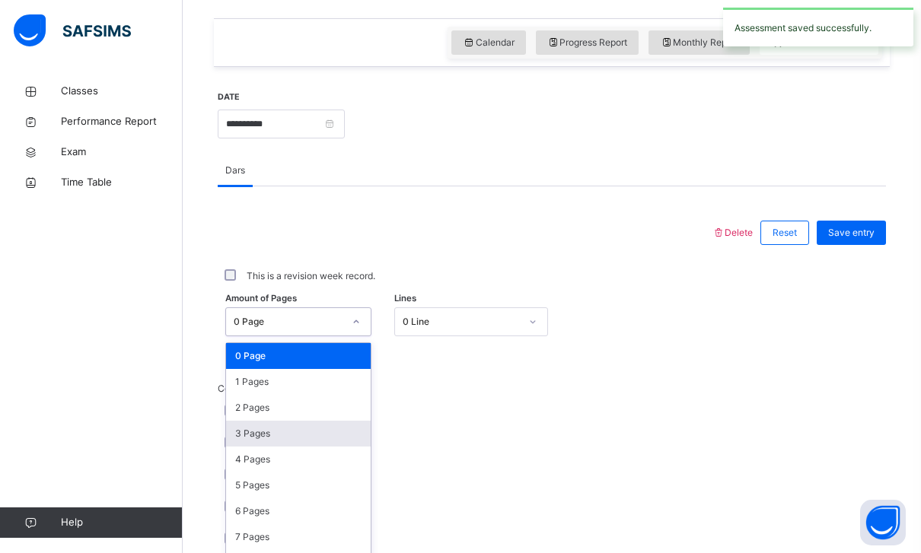
click at [236, 431] on div "3 Pages" at bounding box center [298, 434] width 145 height 26
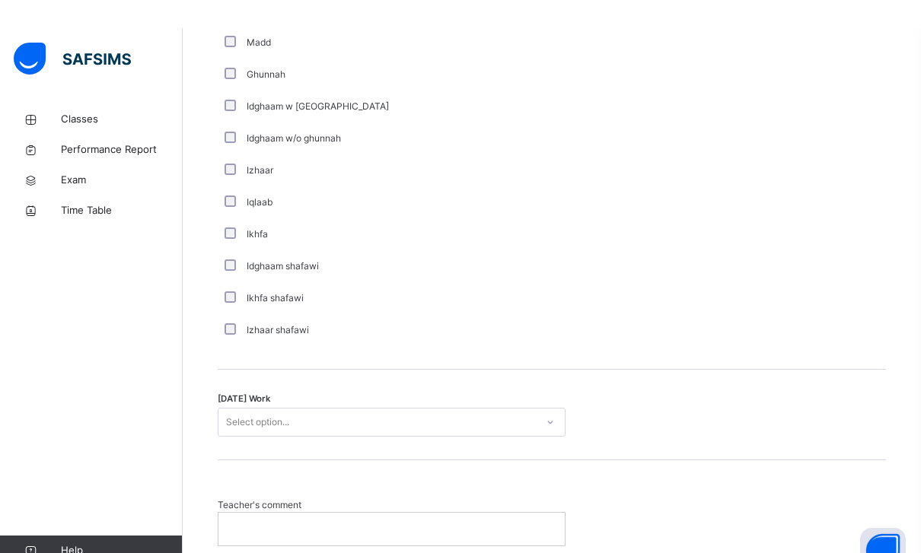
scroll to position [1114, 0]
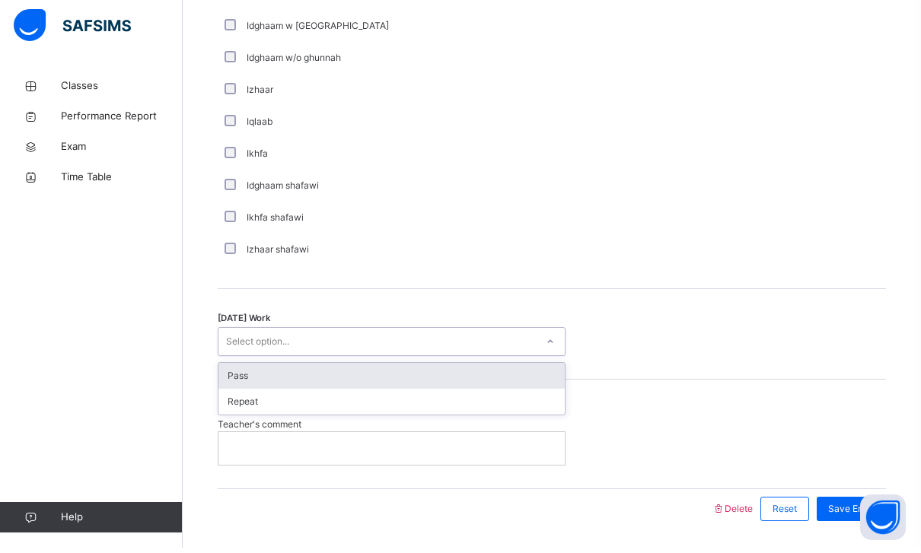
click at [235, 368] on div "Pass" at bounding box center [391, 381] width 346 height 26
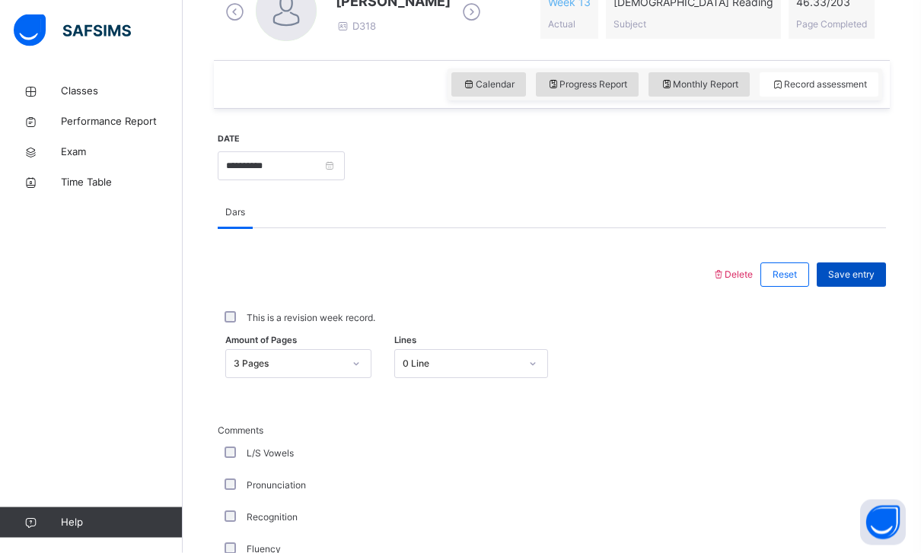
click at [853, 265] on div "Save entry" at bounding box center [851, 275] width 69 height 24
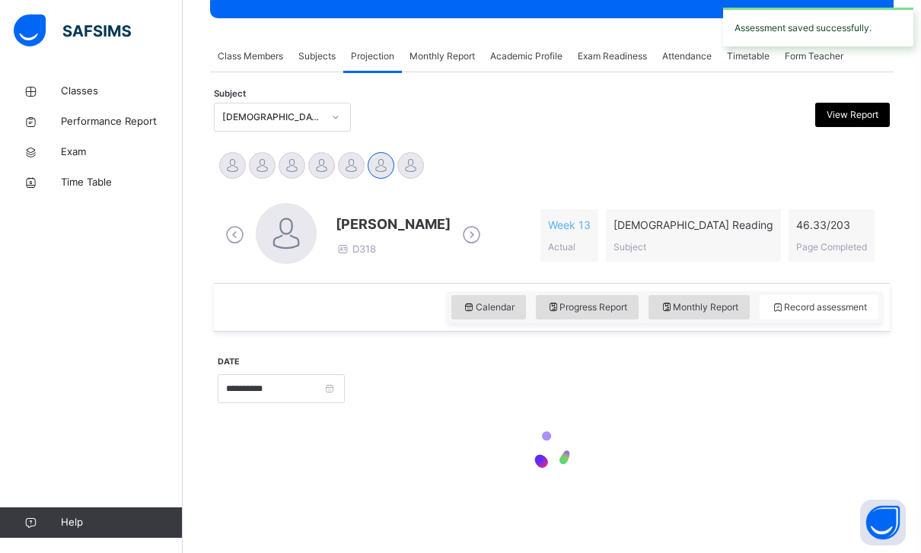
scroll to position [245, 0]
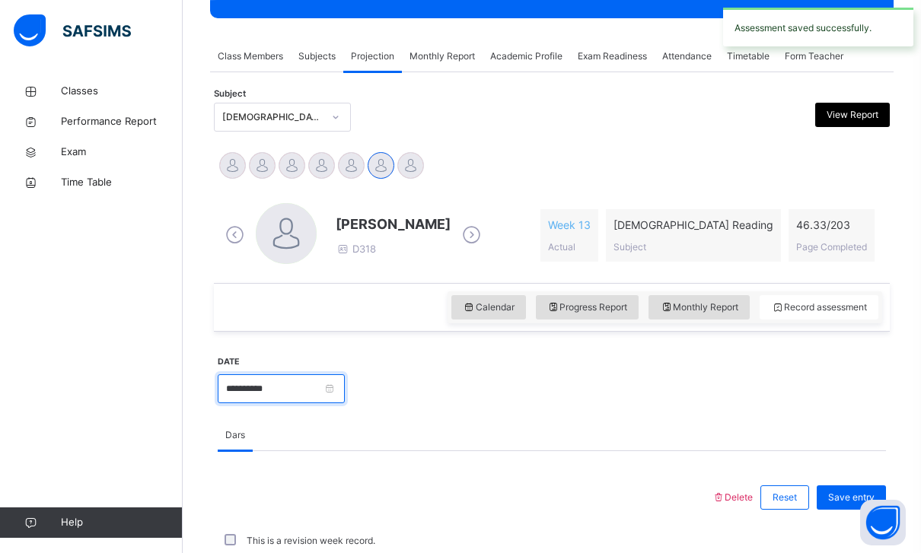
click at [345, 393] on input "**********" at bounding box center [281, 388] width 127 height 29
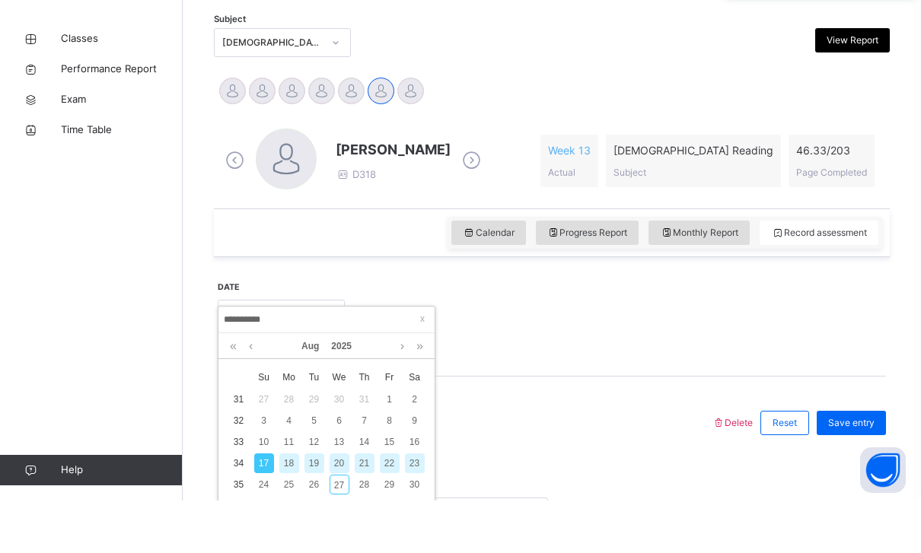
click at [333, 506] on div "20" at bounding box center [340, 516] width 20 height 20
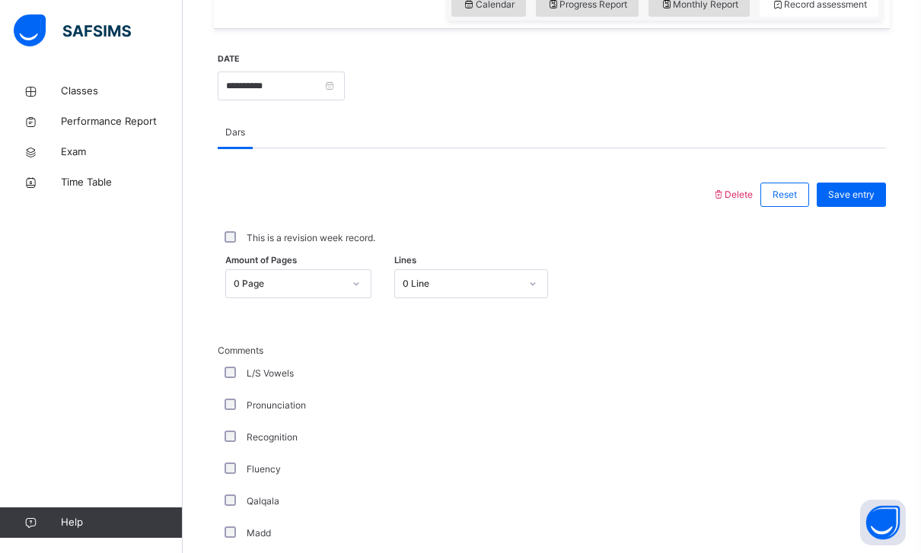
scroll to position [538, 0]
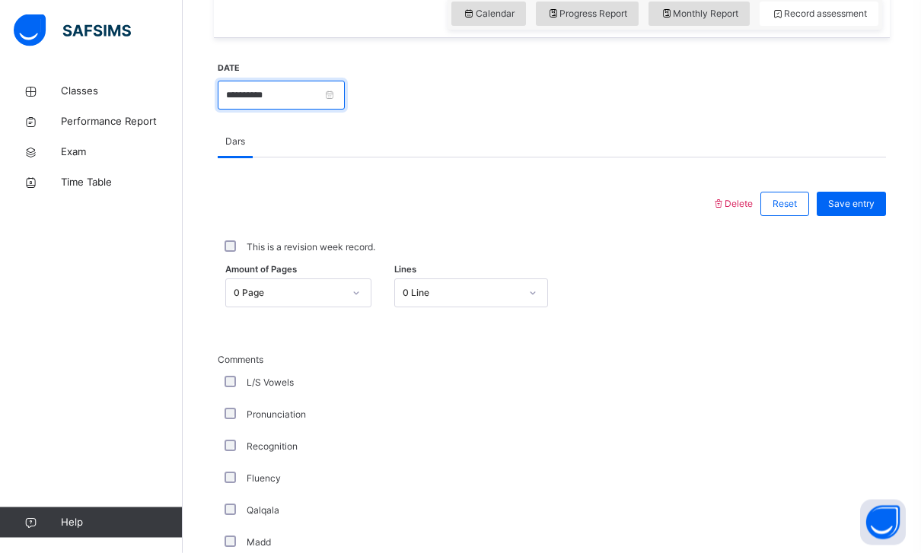
click at [339, 107] on input "**********" at bounding box center [281, 95] width 127 height 29
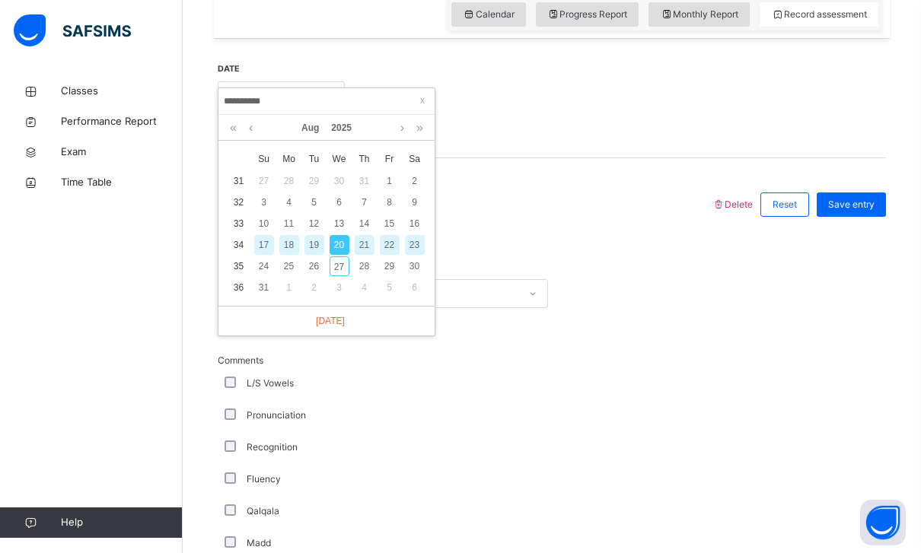
click at [409, 245] on div "23" at bounding box center [415, 245] width 20 height 20
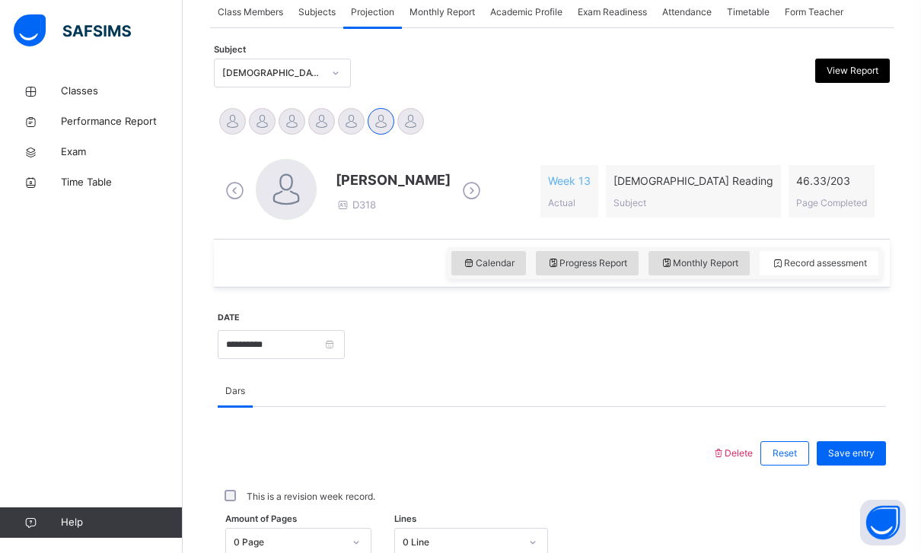
scroll to position [571, 0]
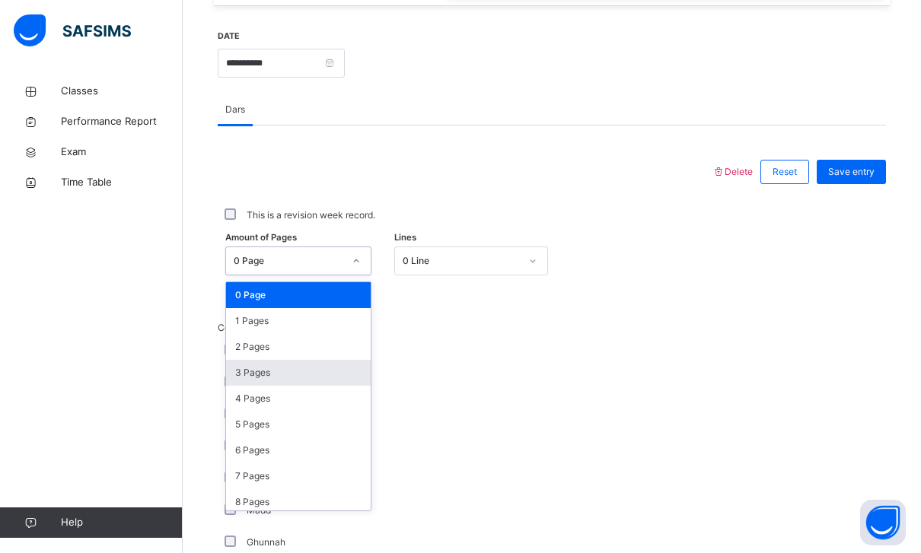
click at [237, 376] on div "3 Pages" at bounding box center [298, 373] width 145 height 26
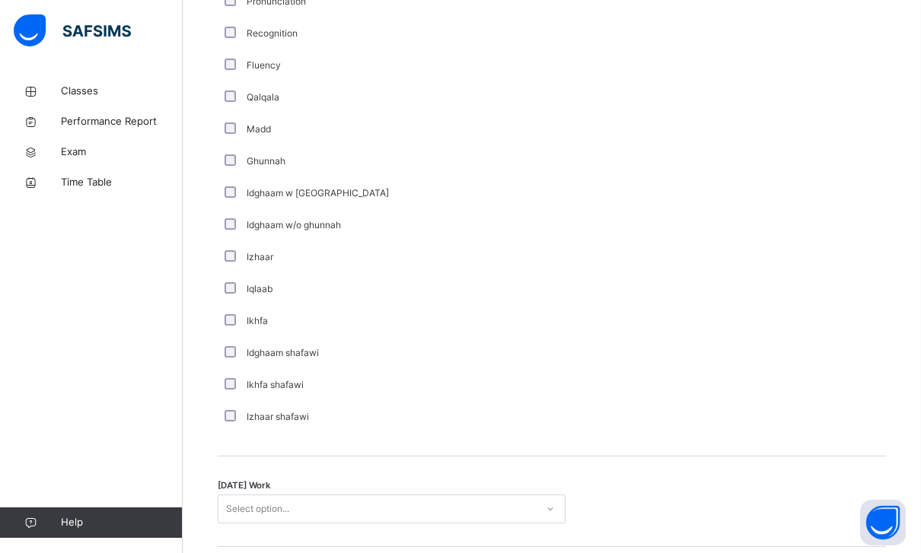
click at [245, 494] on div "Today's Work Select option..." at bounding box center [552, 502] width 668 height 91
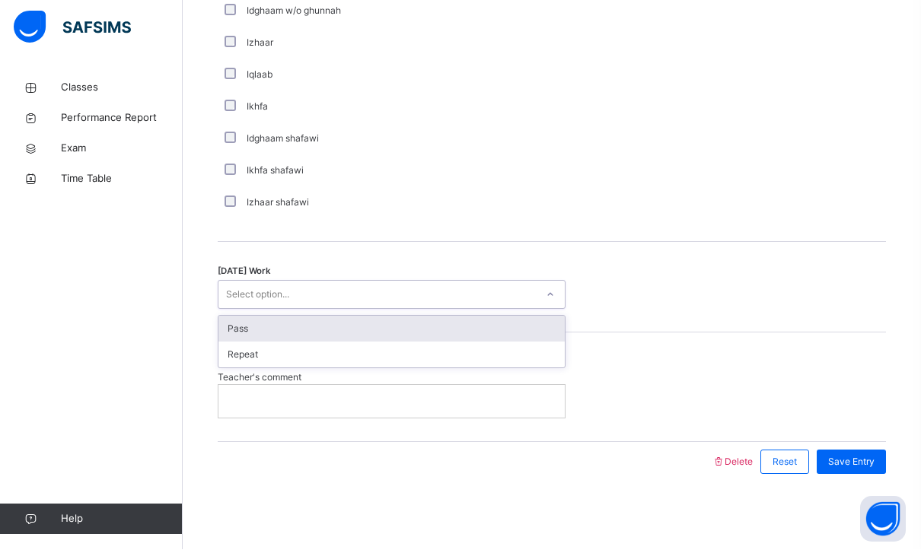
click at [244, 337] on div "Pass" at bounding box center [391, 333] width 346 height 26
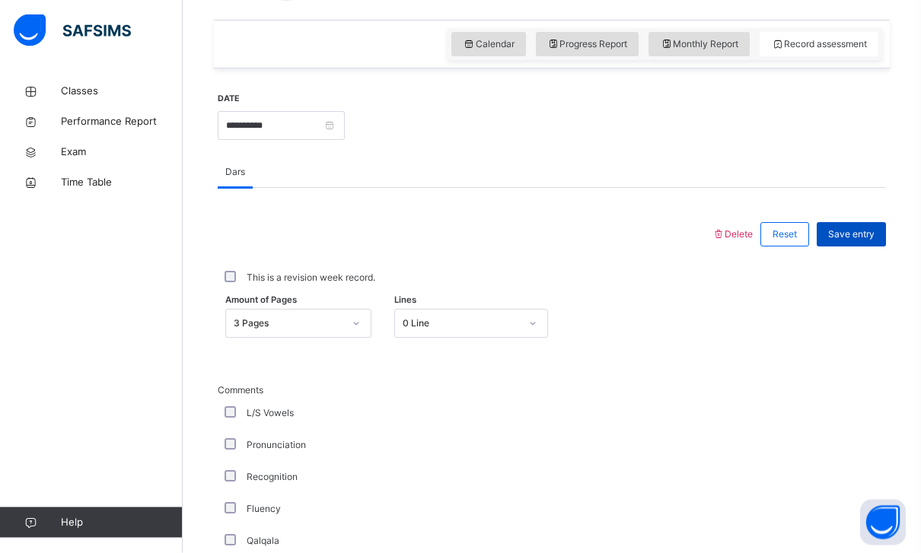
click at [878, 225] on div "Save entry" at bounding box center [851, 235] width 69 height 24
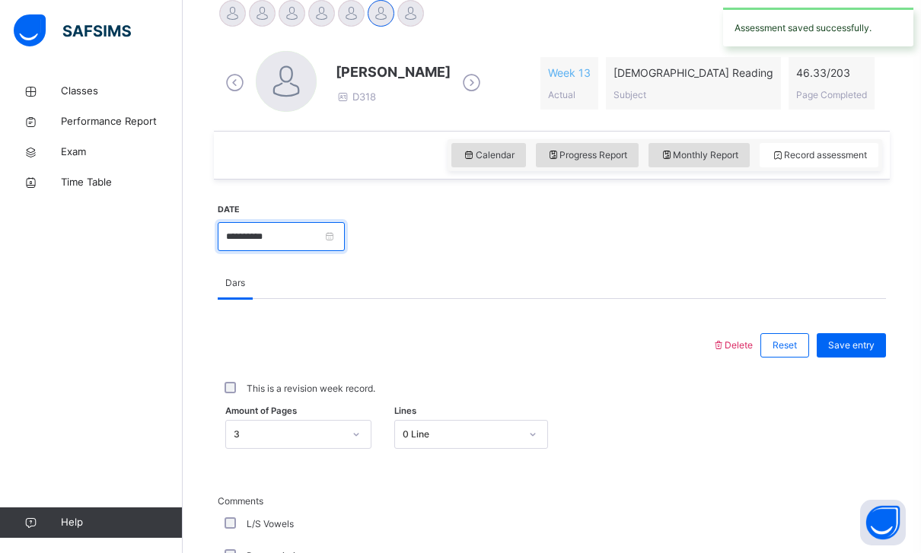
click at [345, 244] on input "**********" at bounding box center [281, 236] width 127 height 29
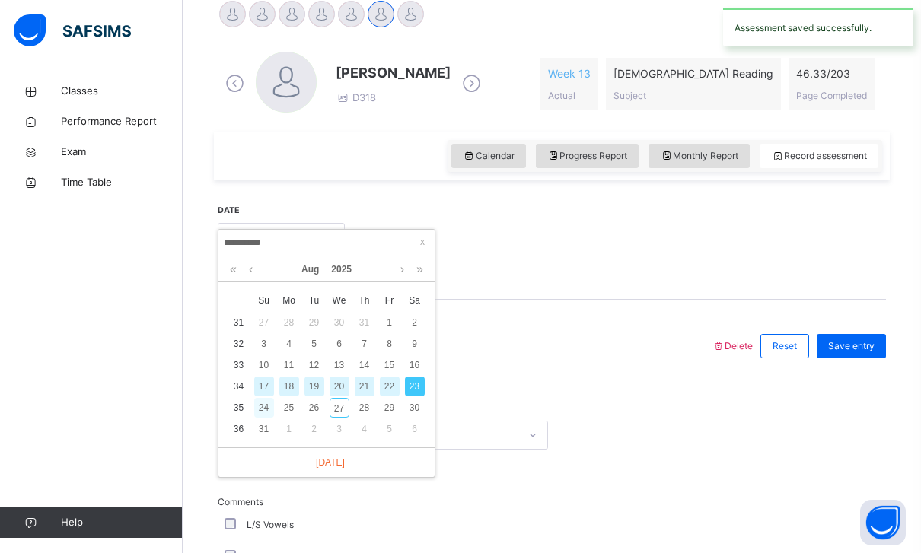
click at [259, 404] on div "24" at bounding box center [264, 408] width 20 height 20
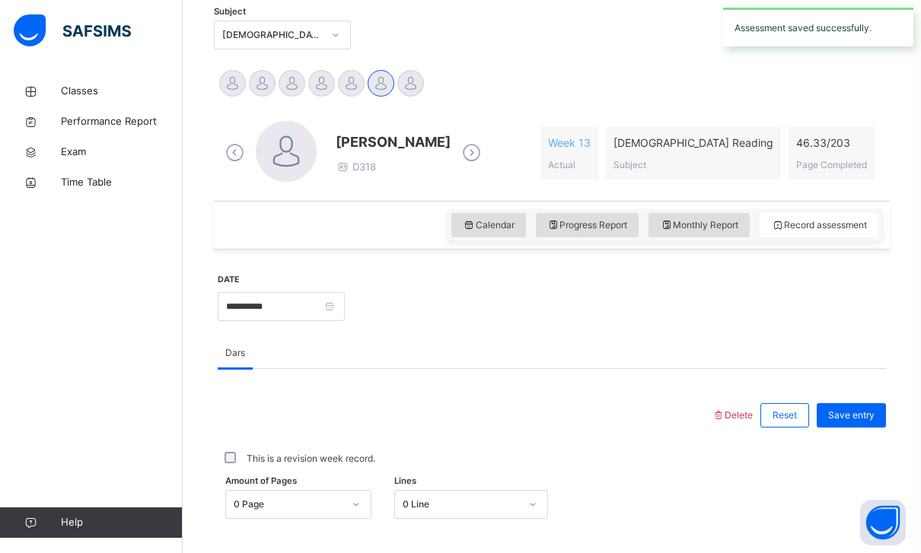
scroll to position [374, 0]
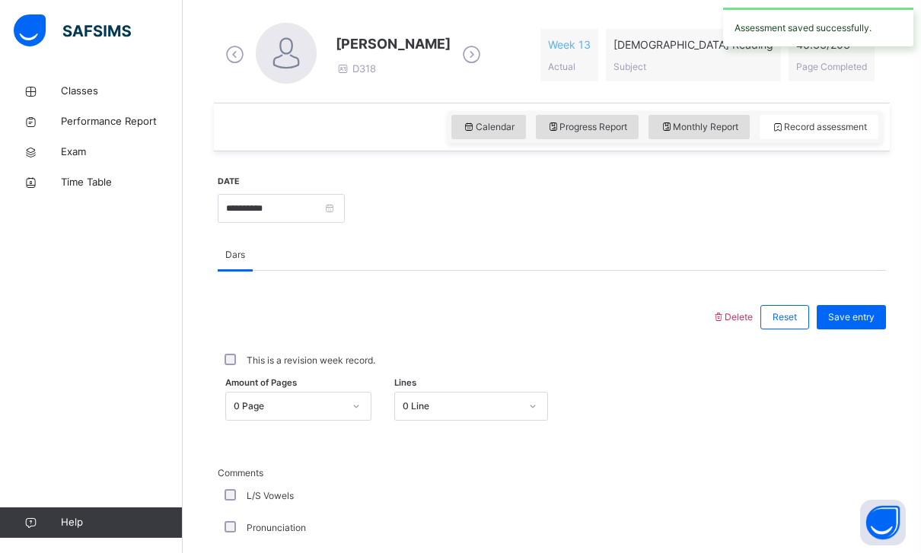
click at [237, 376] on div "This is a revision week record." at bounding box center [552, 361] width 668 height 32
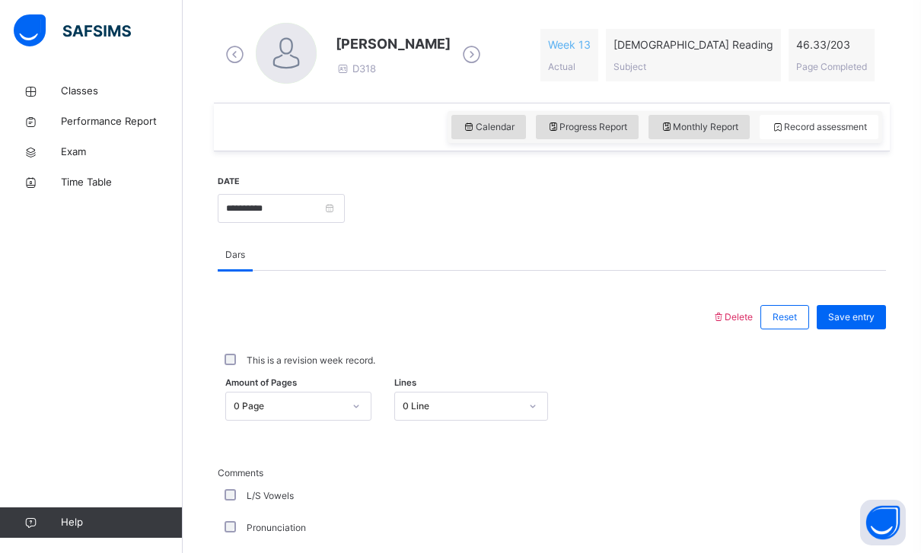
click at [244, 377] on span "Amount of Pages" at bounding box center [261, 383] width 72 height 13
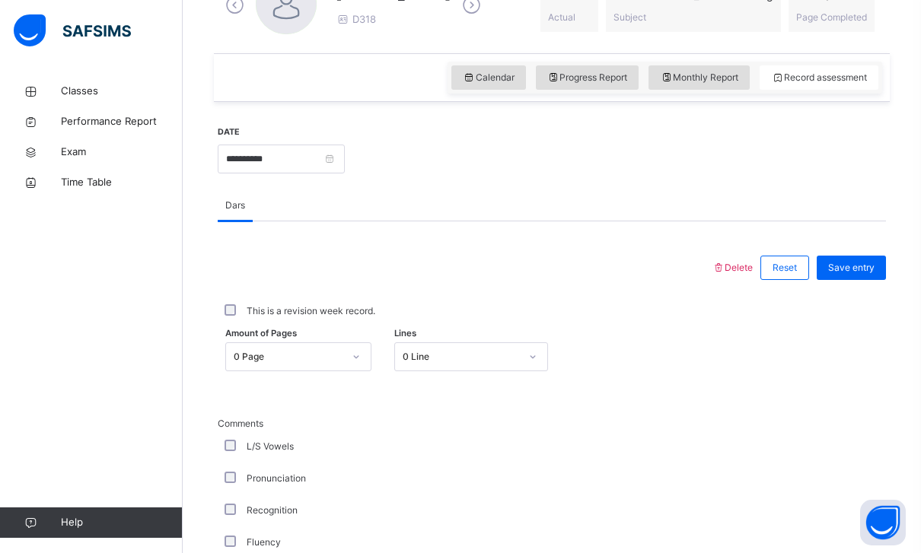
scroll to position [486, 0]
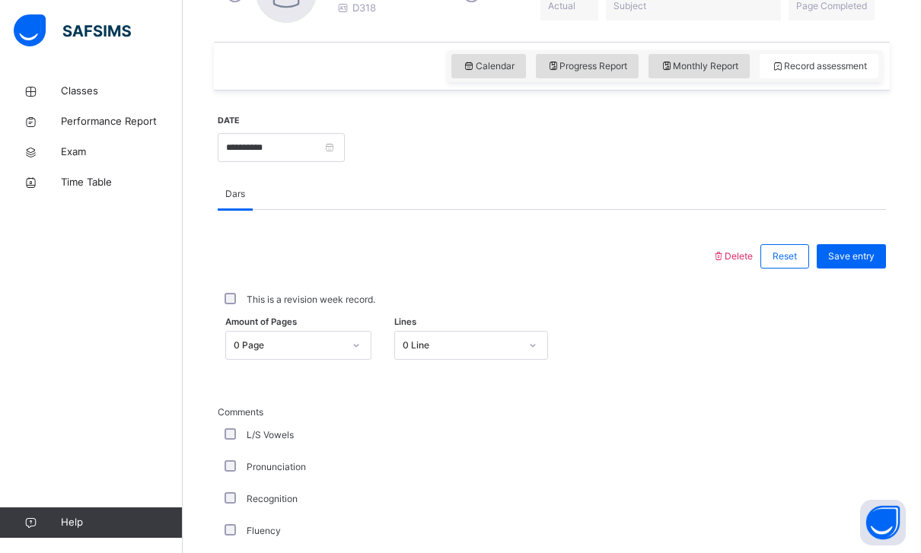
click at [237, 292] on div "This is a revision week record." at bounding box center [552, 300] width 668 height 32
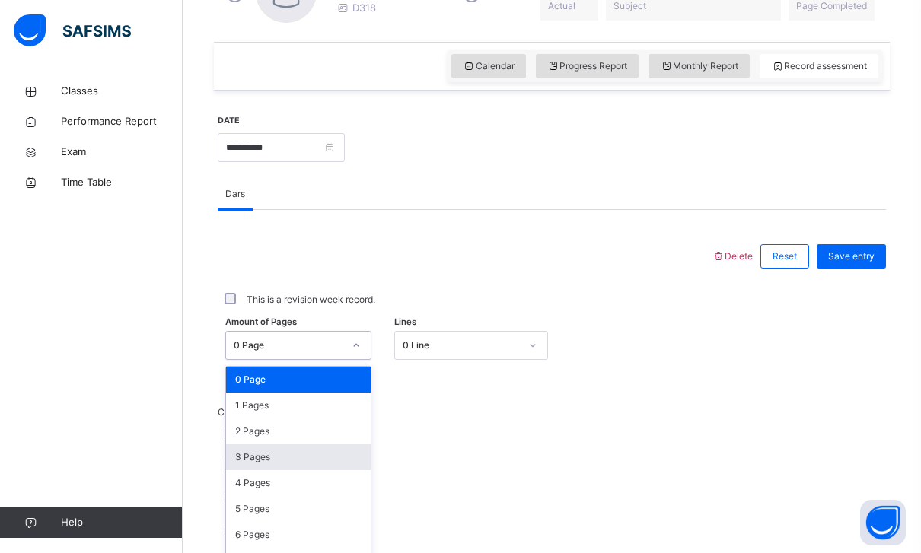
click at [239, 453] on div "3 Pages" at bounding box center [298, 458] width 145 height 26
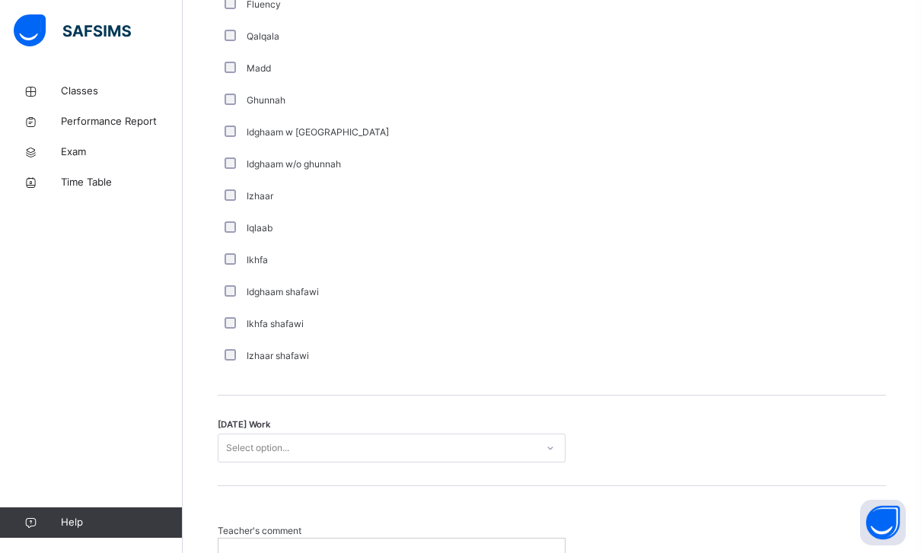
scroll to position [1037, 0]
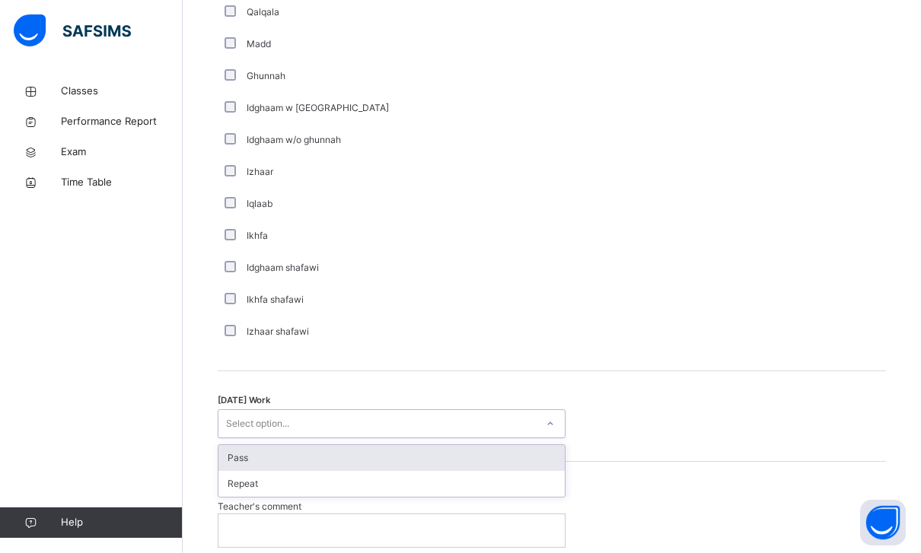
click at [232, 448] on div "Pass" at bounding box center [391, 458] width 346 height 26
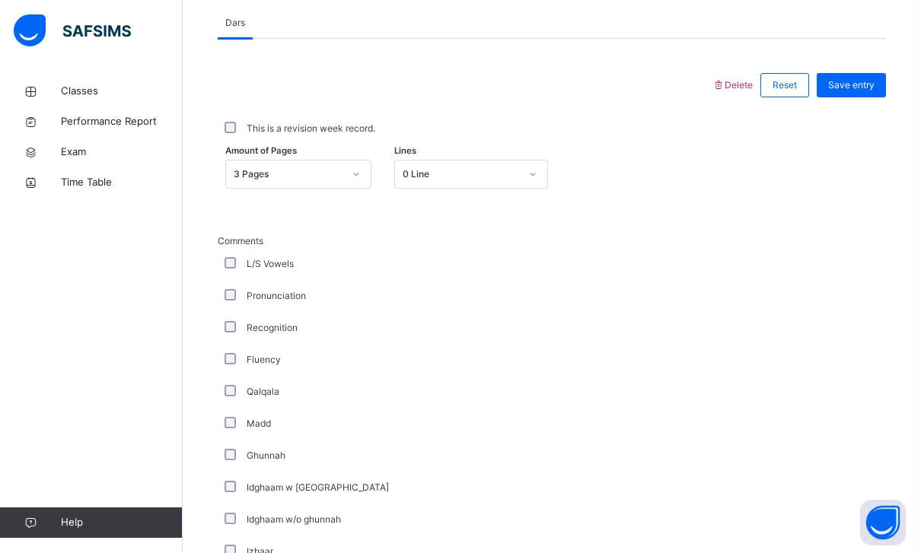
scroll to position [655, 0]
click at [853, 85] on span "Save entry" at bounding box center [851, 88] width 46 height 14
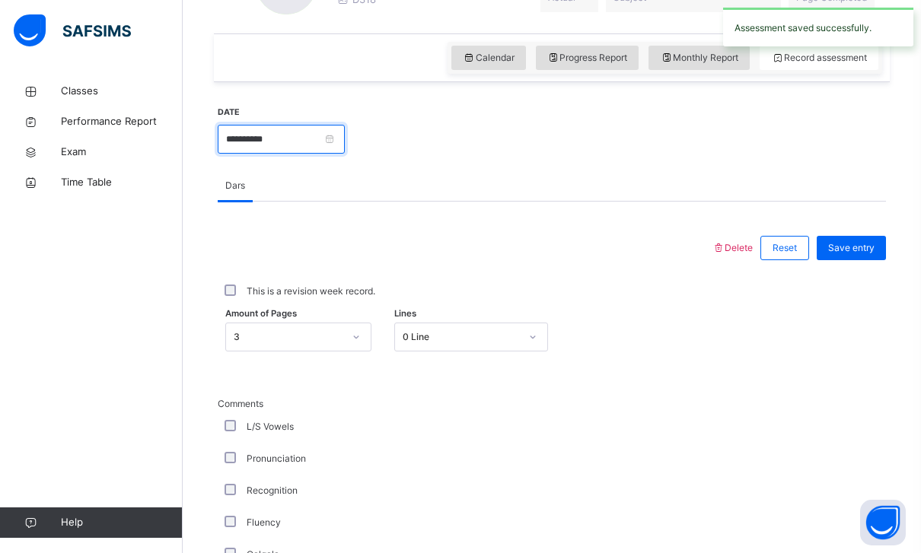
click at [345, 136] on input "**********" at bounding box center [281, 139] width 127 height 29
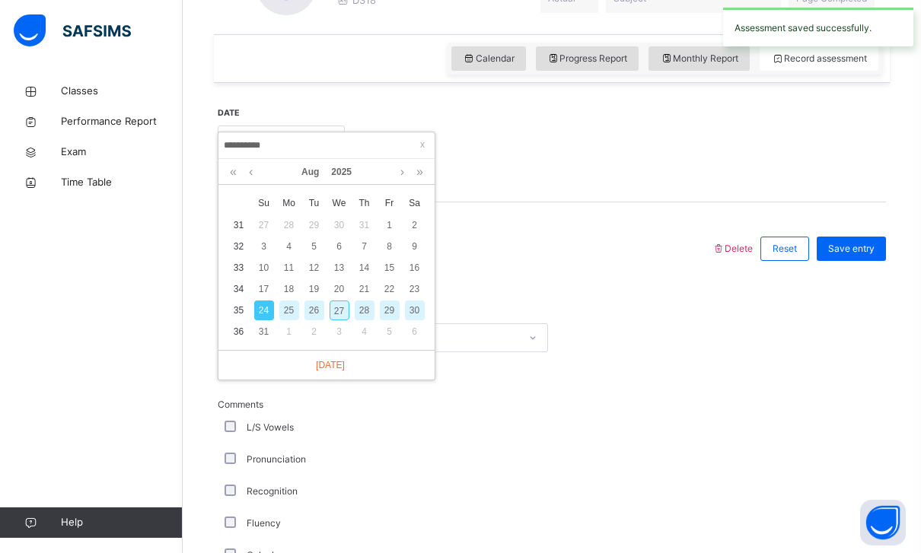
click at [330, 311] on div "27" at bounding box center [340, 311] width 20 height 20
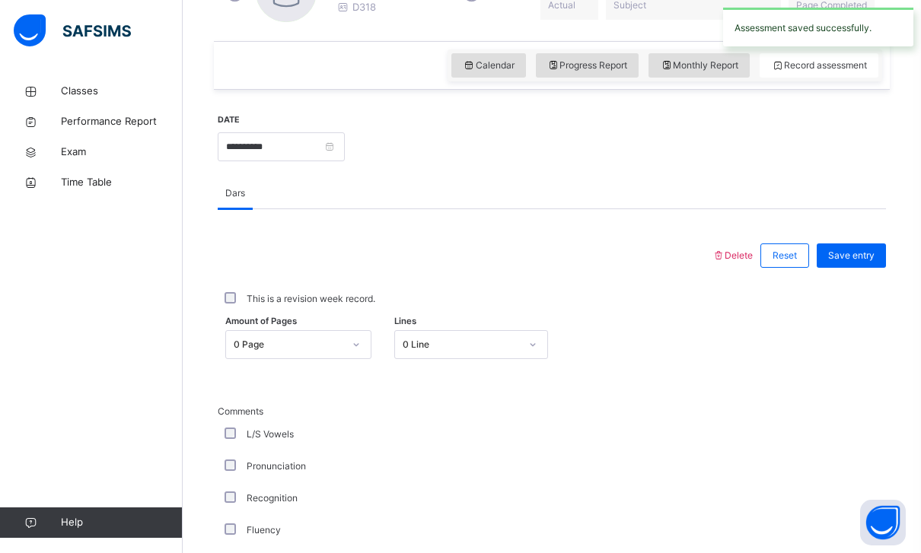
scroll to position [565, 0]
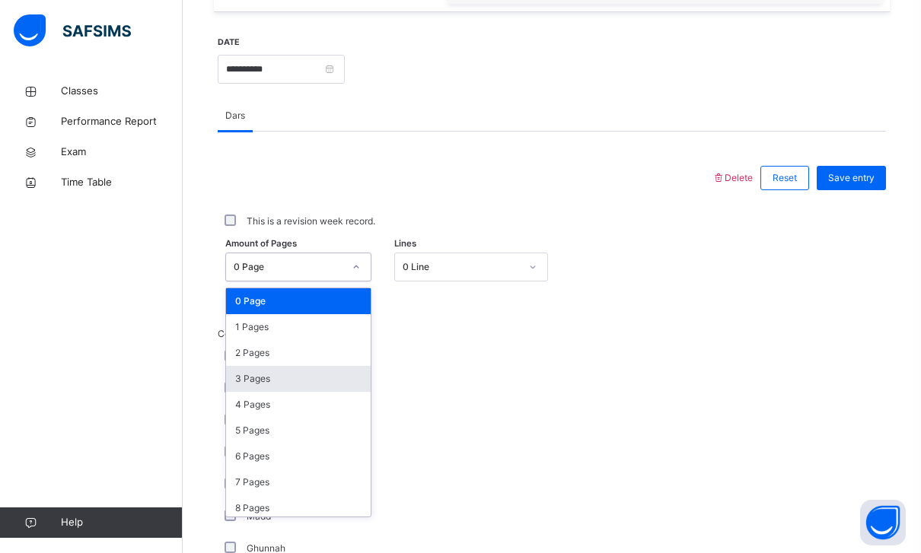
click at [244, 383] on div "3 Pages" at bounding box center [298, 379] width 145 height 26
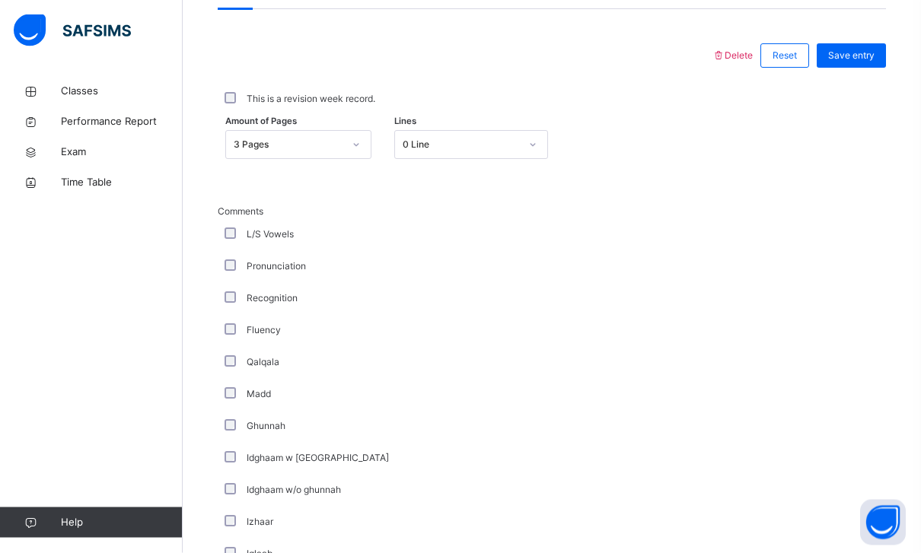
scroll to position [1052, 0]
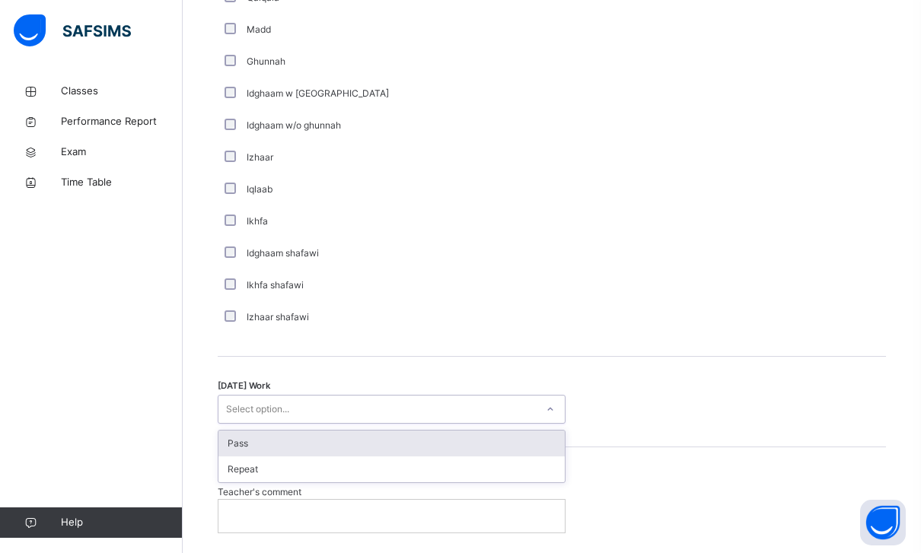
click at [229, 437] on div "Pass" at bounding box center [391, 444] width 346 height 26
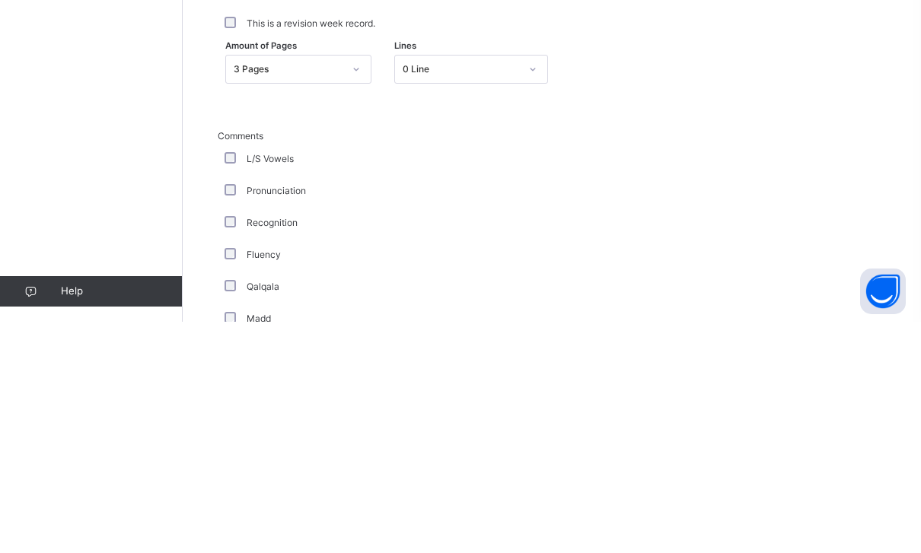
scroll to position [452, 0]
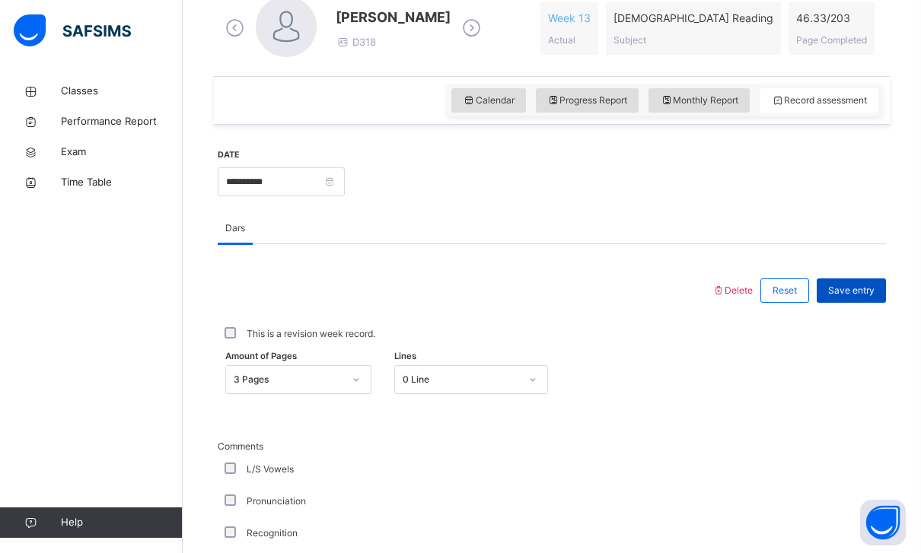
click at [845, 286] on span "Save entry" at bounding box center [851, 291] width 46 height 14
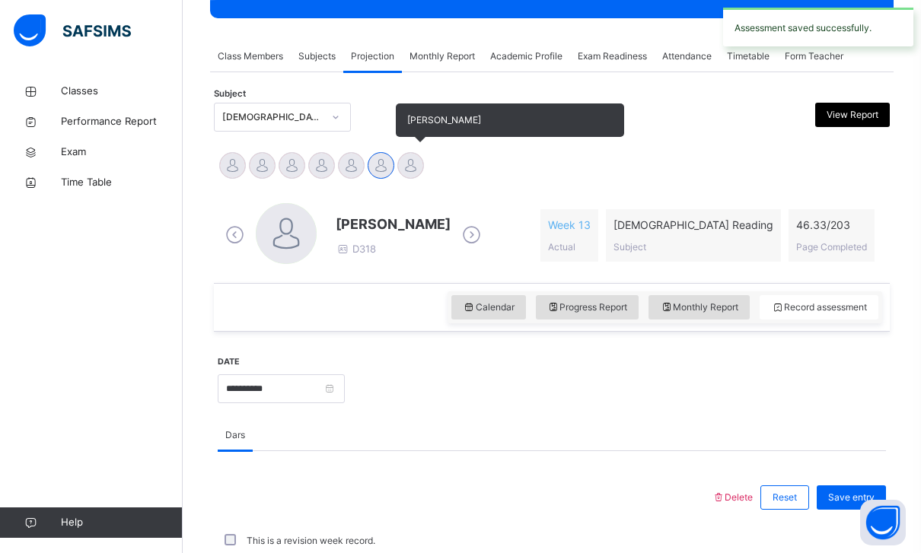
click at [405, 164] on div at bounding box center [410, 165] width 27 height 27
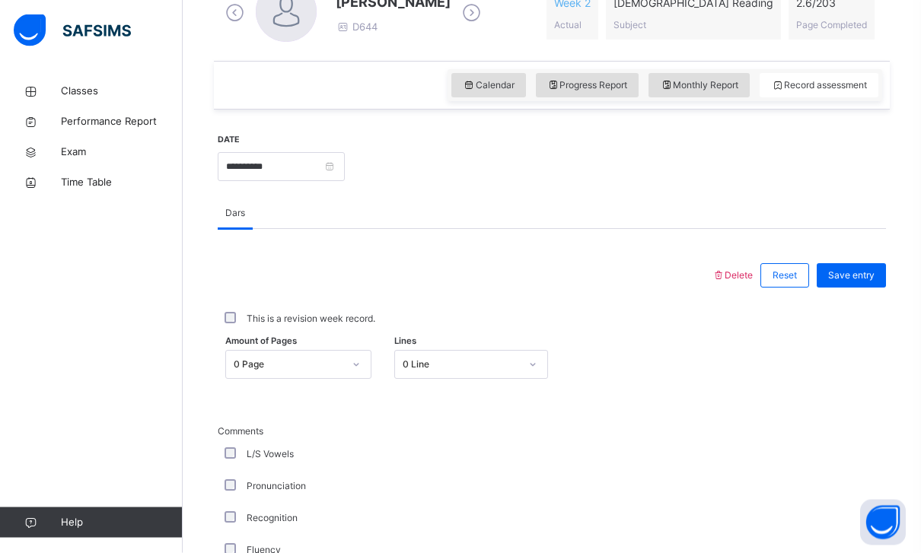
scroll to position [467, 0]
click at [345, 158] on input "**********" at bounding box center [281, 166] width 127 height 29
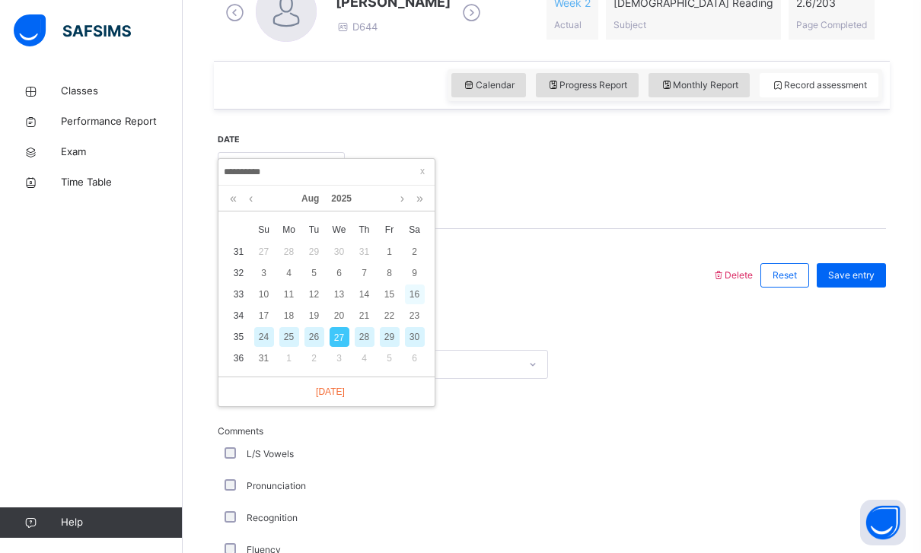
click at [413, 291] on div "16" at bounding box center [415, 295] width 20 height 20
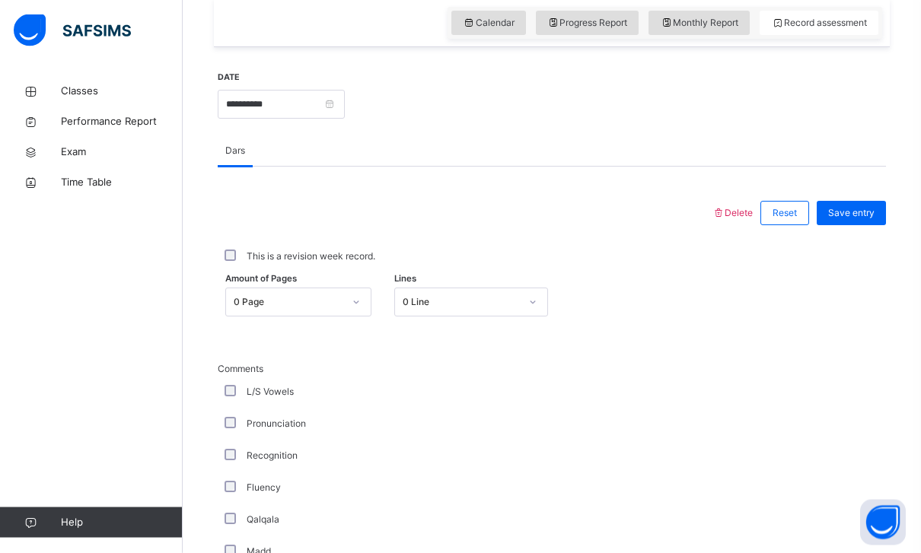
scroll to position [530, 0]
click at [241, 317] on div "Amount of Pages 0 Page Lines 0 Line" at bounding box center [552, 302] width 668 height 44
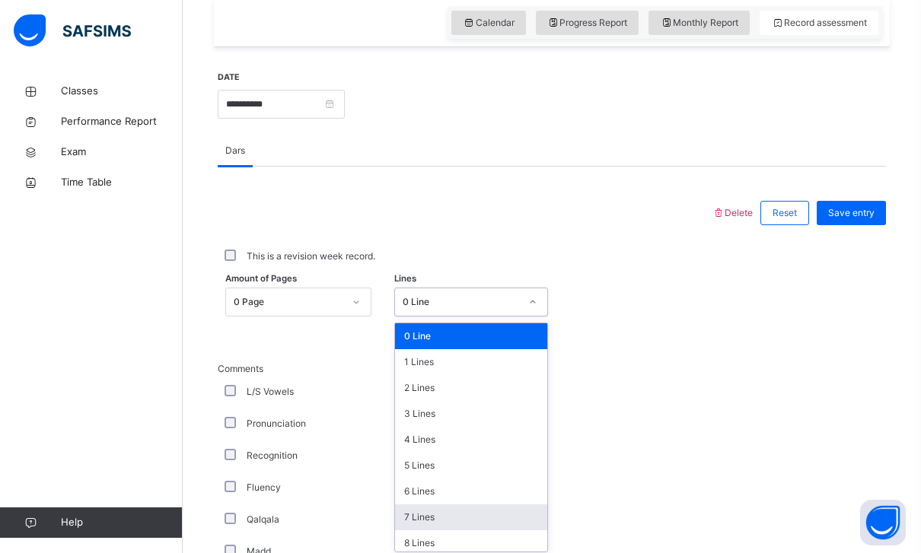
click at [478, 514] on div "7 Lines" at bounding box center [471, 518] width 152 height 26
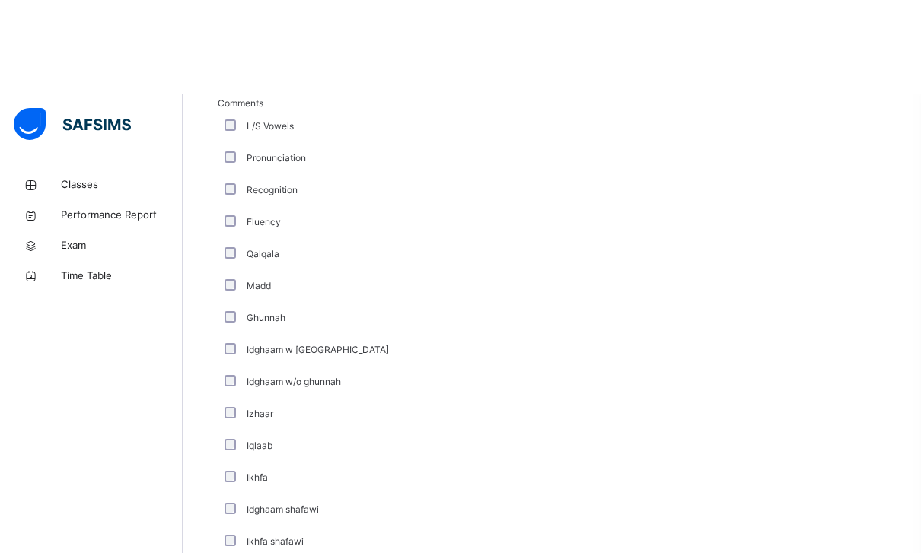
scroll to position [1114, 0]
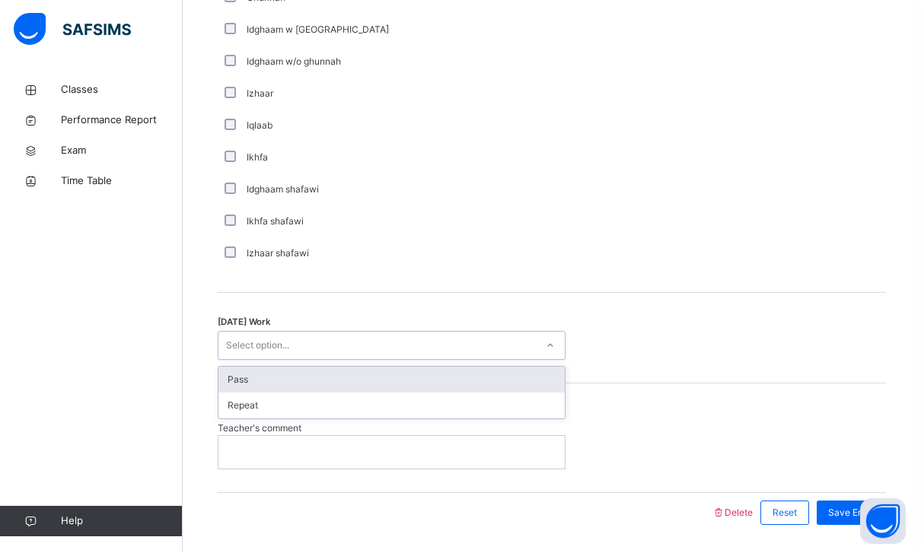
click at [231, 380] on div "Pass" at bounding box center [391, 381] width 346 height 26
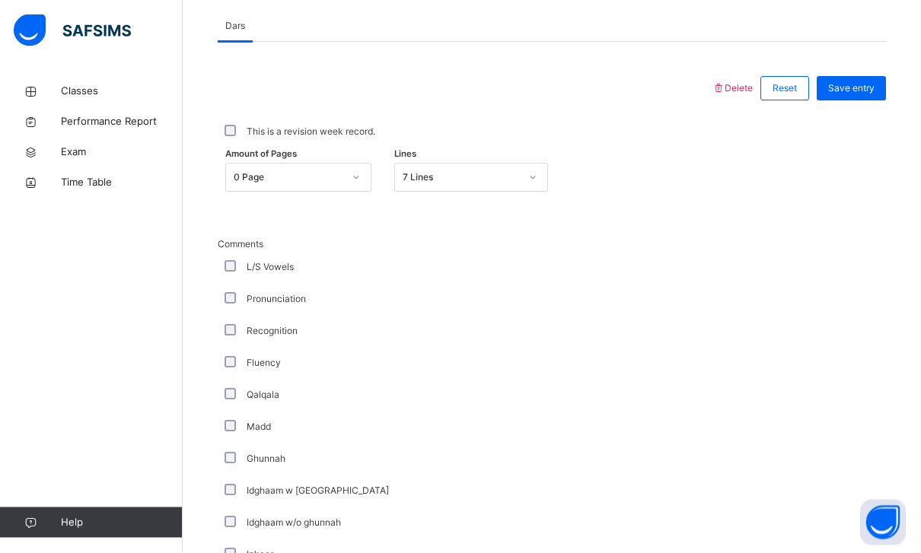
scroll to position [386, 0]
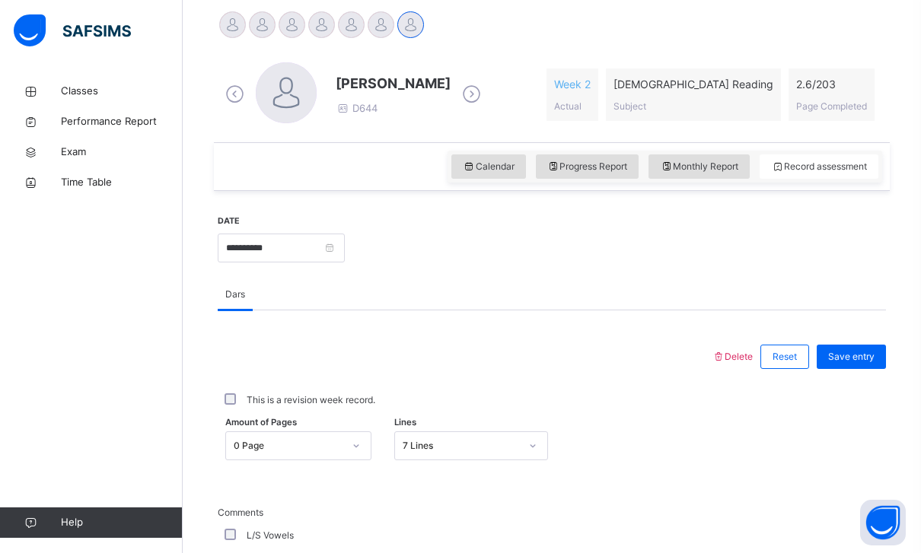
click at [859, 340] on div "Save entry" at bounding box center [847, 357] width 77 height 40
click at [858, 339] on div "Save entry" at bounding box center [847, 357] width 77 height 40
click at [853, 359] on span "Save entry" at bounding box center [851, 357] width 46 height 14
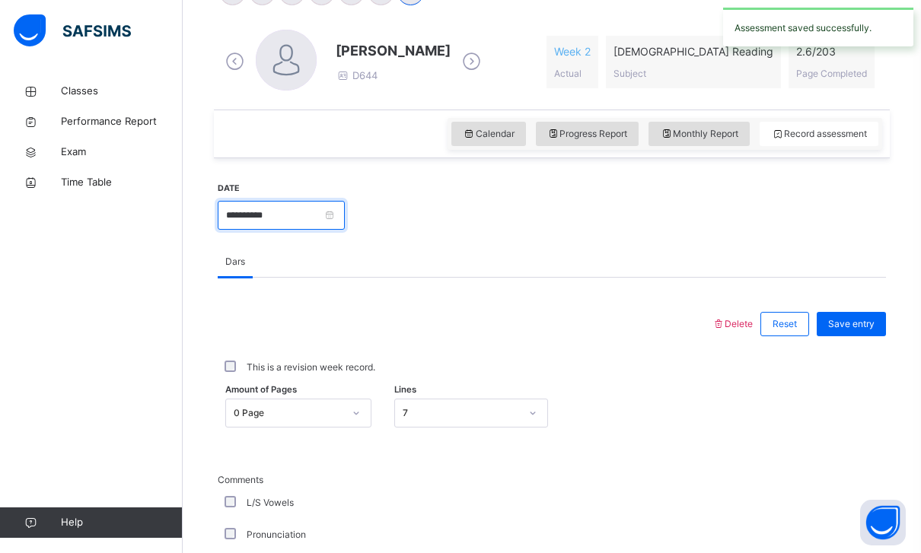
click at [345, 212] on input "**********" at bounding box center [281, 215] width 127 height 29
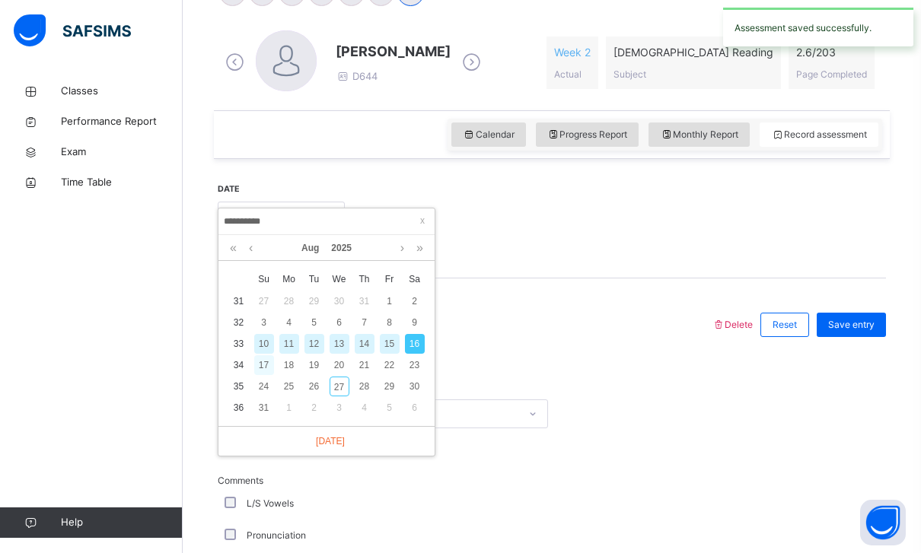
click at [262, 365] on div "17" at bounding box center [264, 365] width 20 height 20
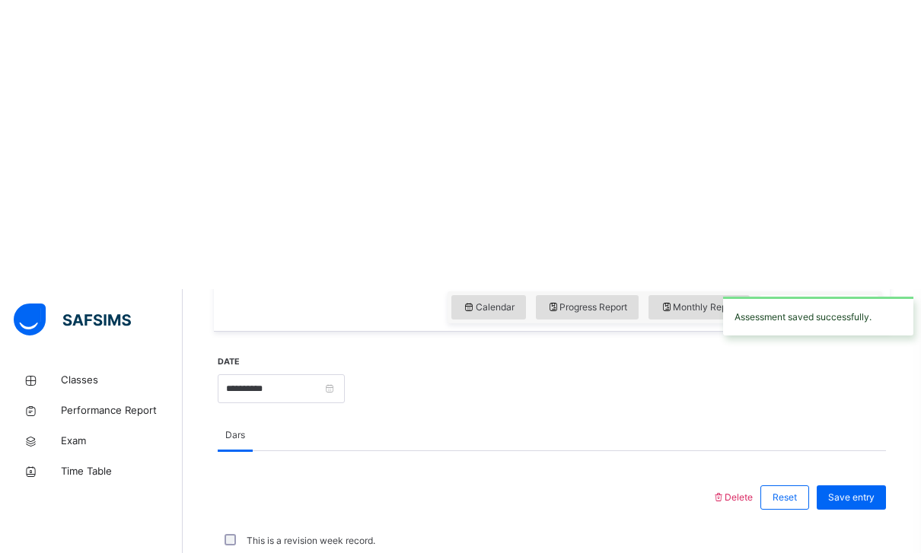
scroll to position [608, 0]
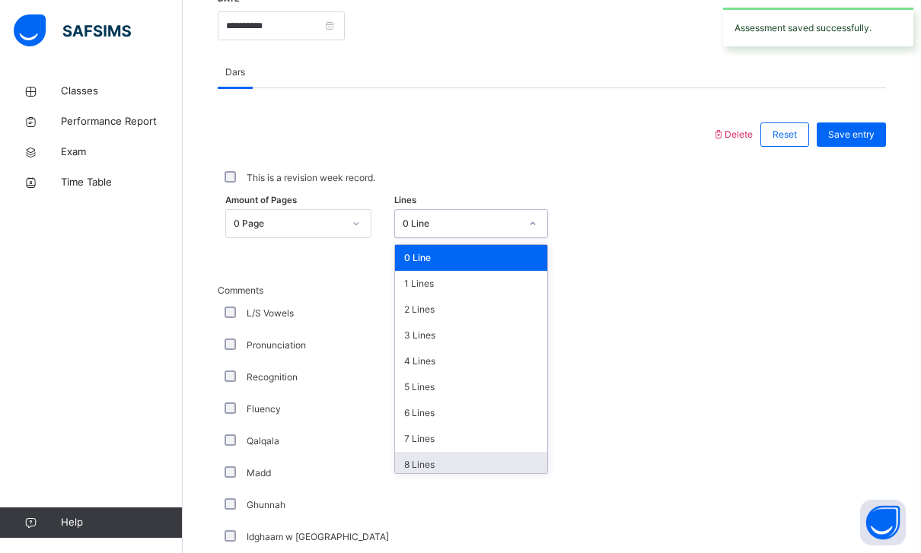
click at [408, 454] on div "8 Lines" at bounding box center [471, 465] width 152 height 26
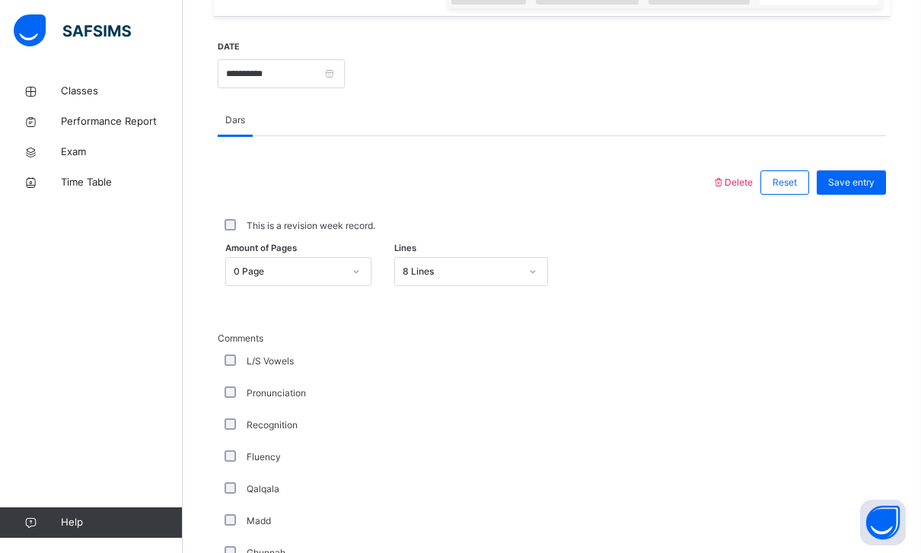
scroll to position [506, 0]
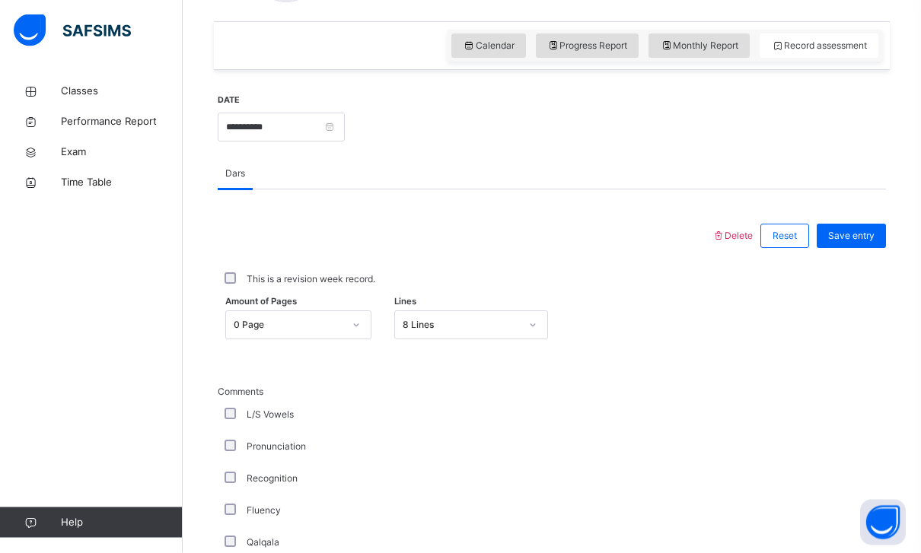
click at [894, 241] on div "Back / Trial Class 2 Trial Class 2 Trial Third Term 2024-2025 Class Members Sub…" at bounding box center [552, 390] width 738 height 1641
click at [893, 240] on div "**********" at bounding box center [552, 503] width 684 height 1339
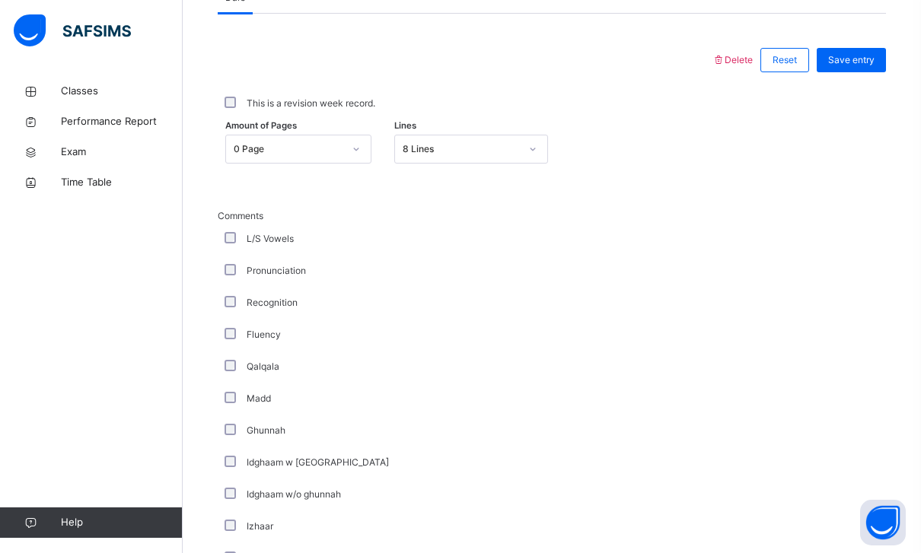
scroll to position [1064, 0]
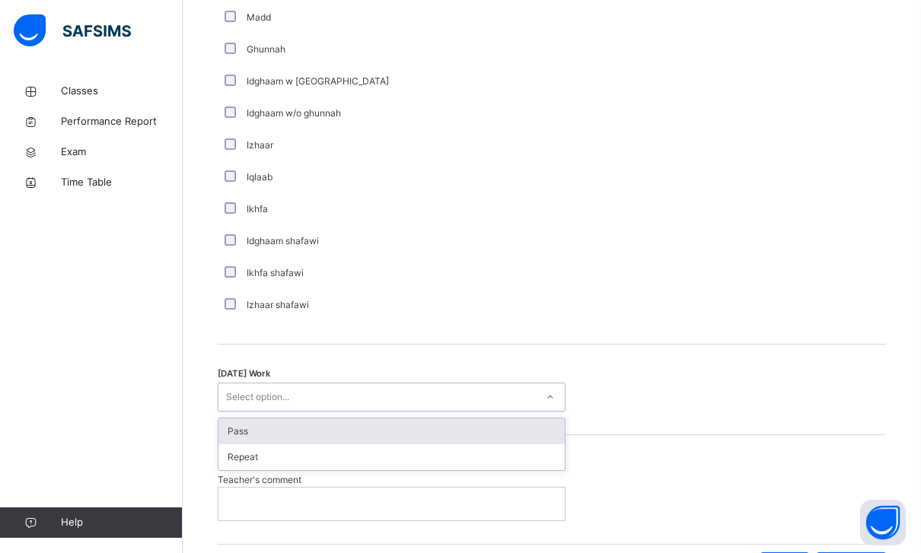
click at [236, 425] on div "Pass" at bounding box center [391, 432] width 346 height 26
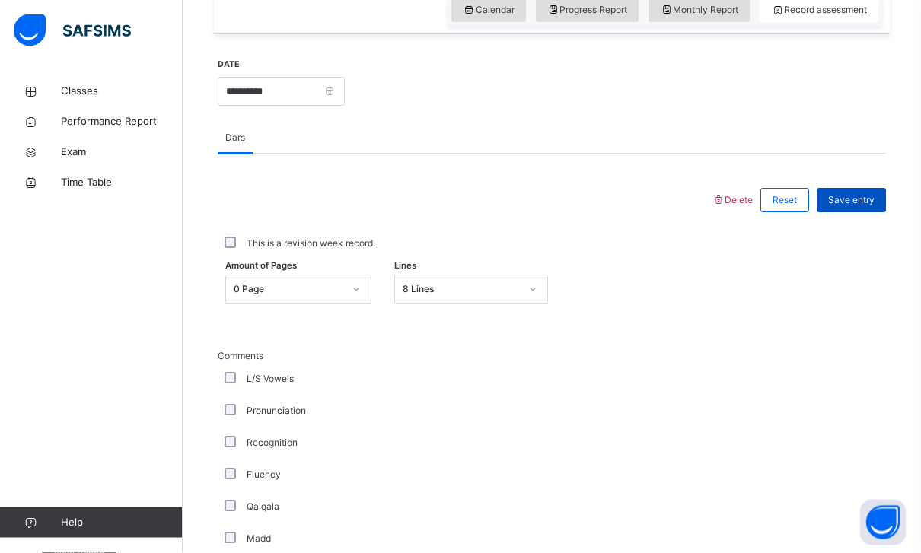
click at [871, 203] on span "Save entry" at bounding box center [851, 201] width 46 height 14
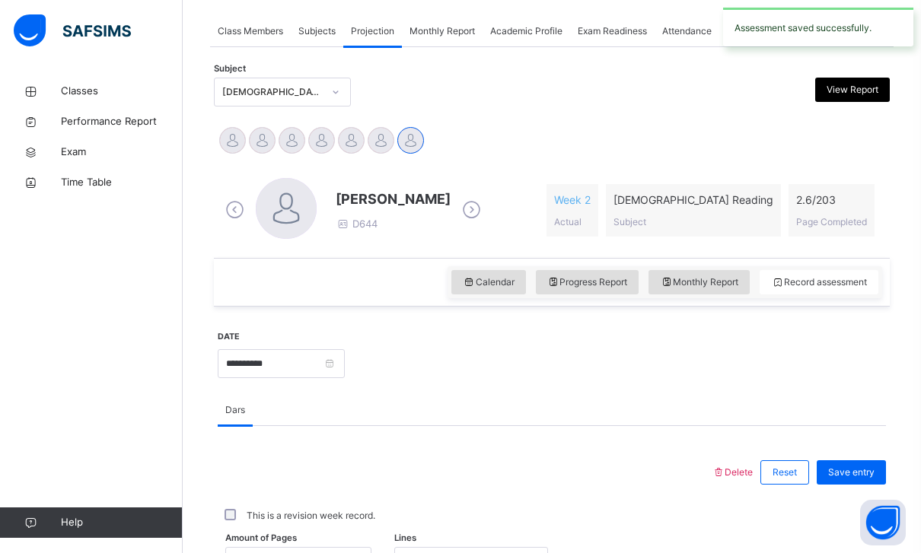
scroll to position [282, 0]
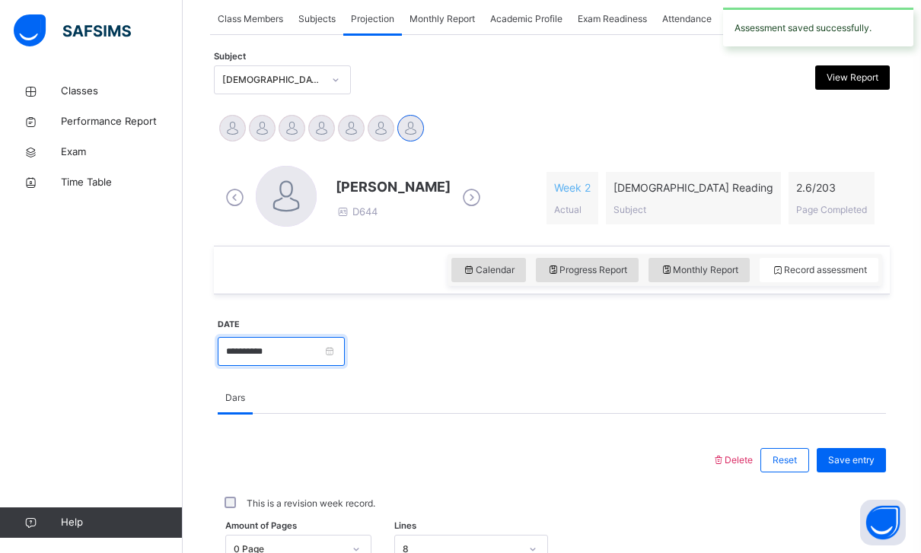
click at [345, 349] on input "**********" at bounding box center [281, 351] width 127 height 29
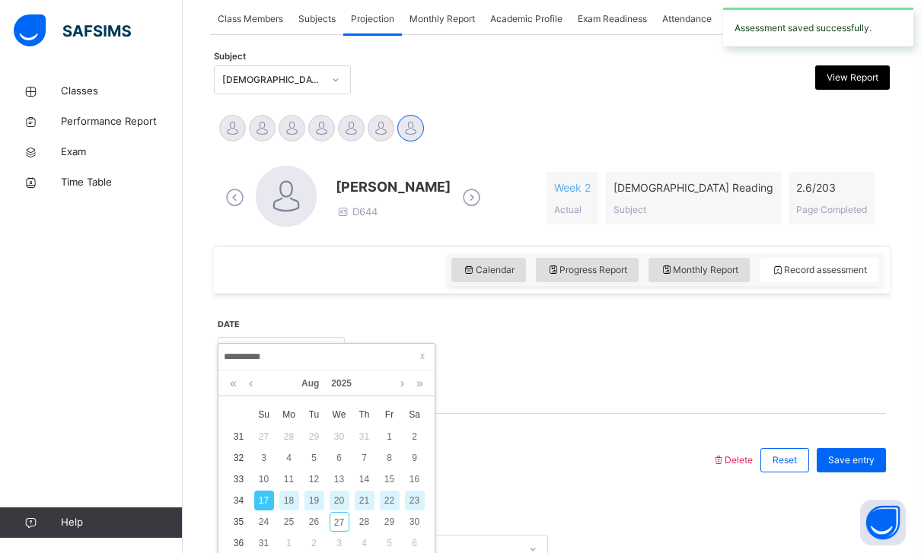
click at [338, 499] on div "20" at bounding box center [340, 501] width 20 height 20
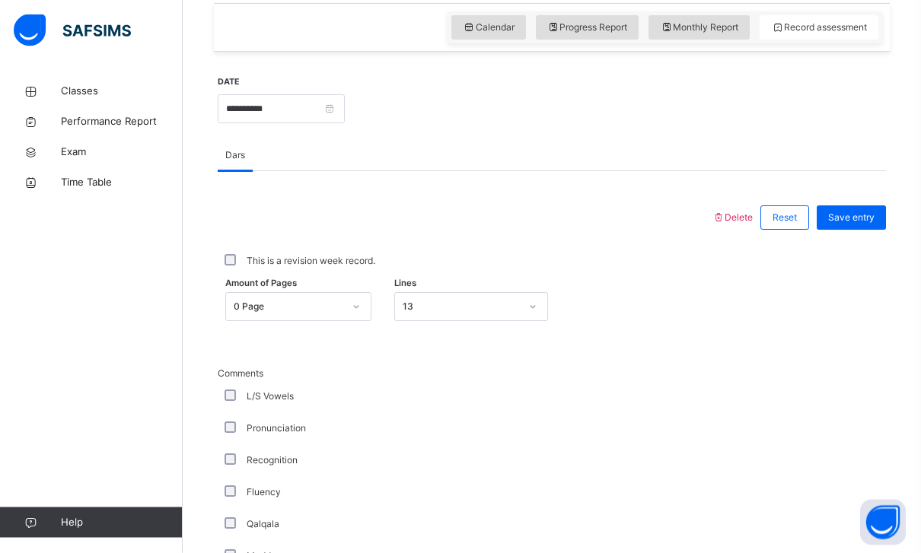
scroll to position [534, 0]
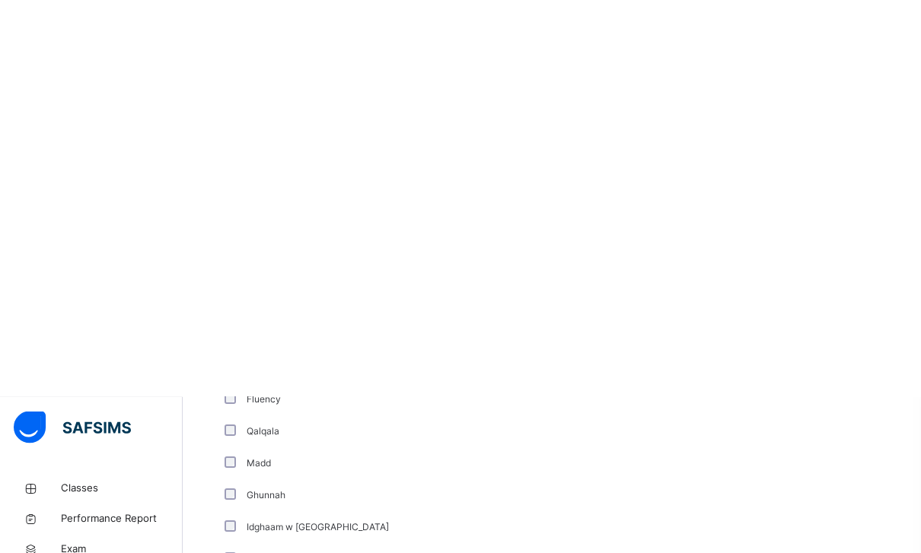
scroll to position [1041, 0]
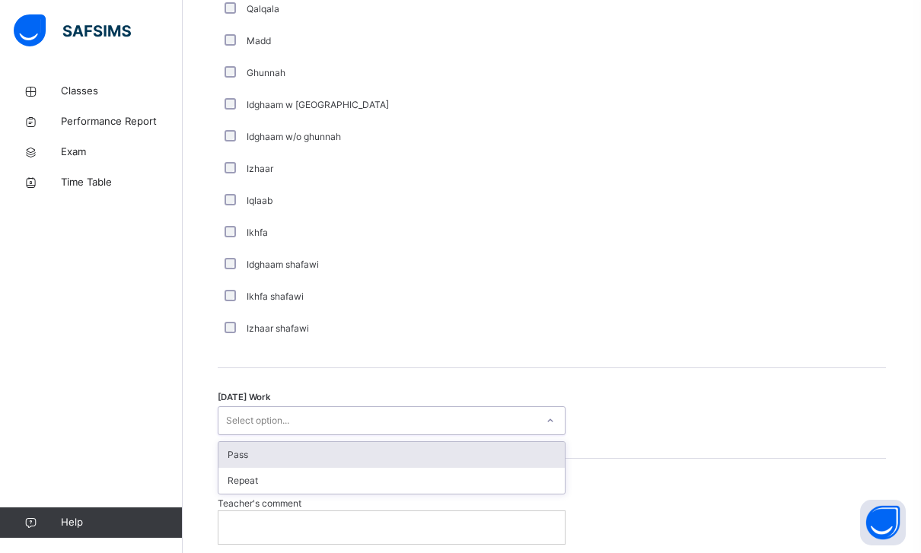
click at [231, 452] on div "Pass" at bounding box center [391, 455] width 346 height 26
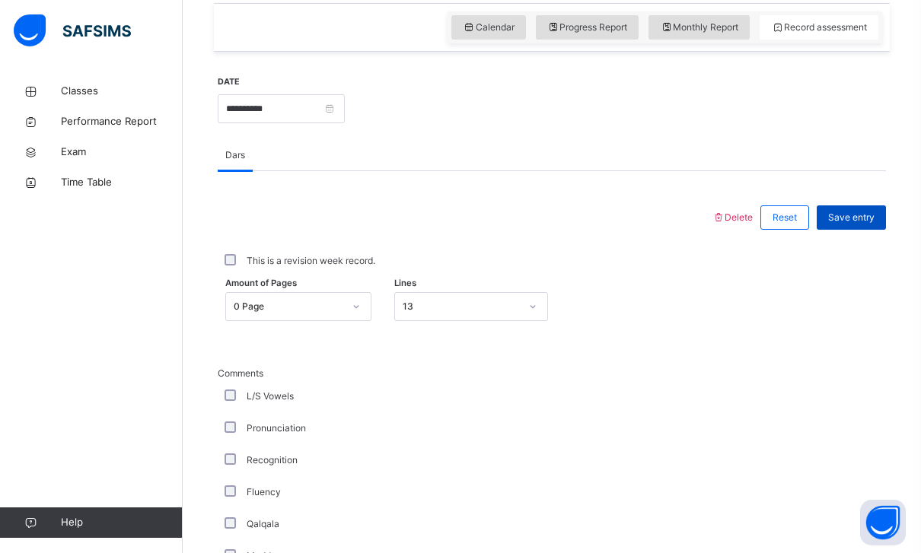
click at [866, 211] on span "Save entry" at bounding box center [851, 218] width 46 height 14
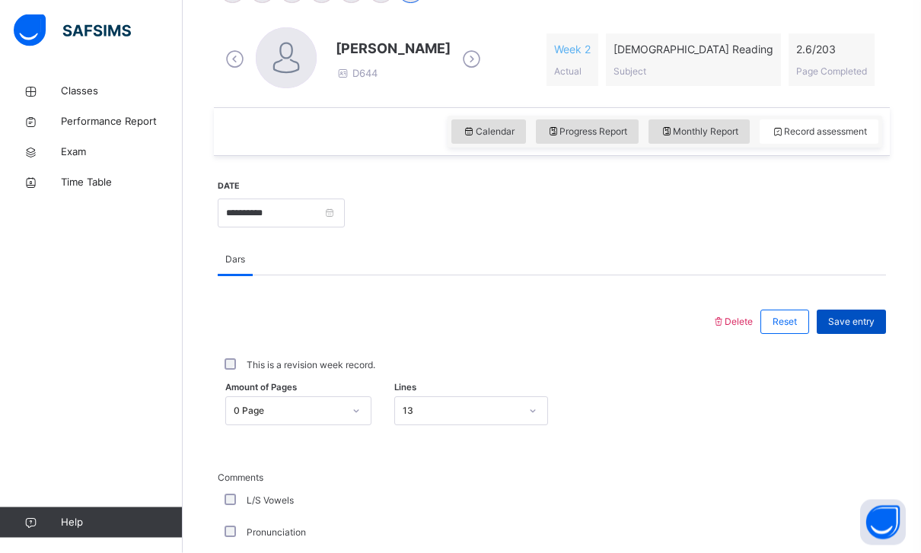
click at [875, 325] on div "Save entry" at bounding box center [851, 323] width 69 height 24
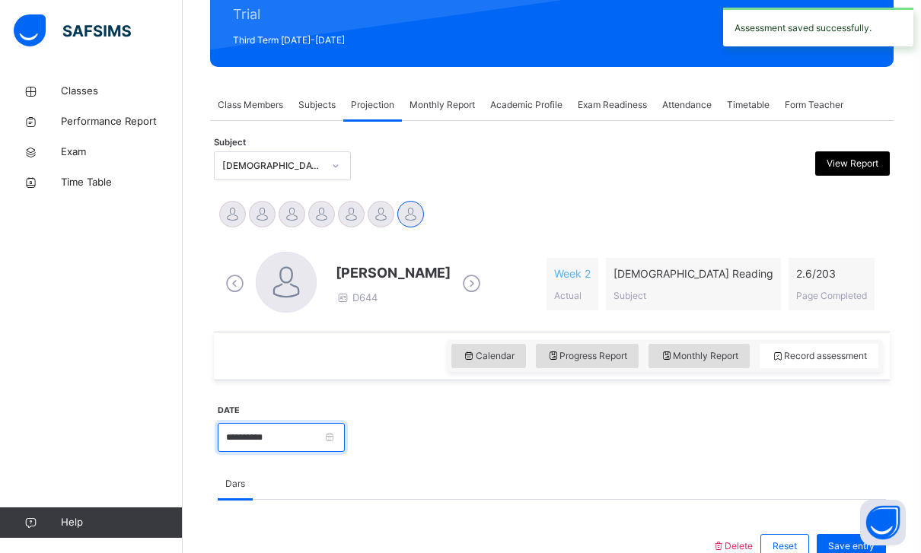
click at [345, 435] on input "**********" at bounding box center [281, 437] width 127 height 29
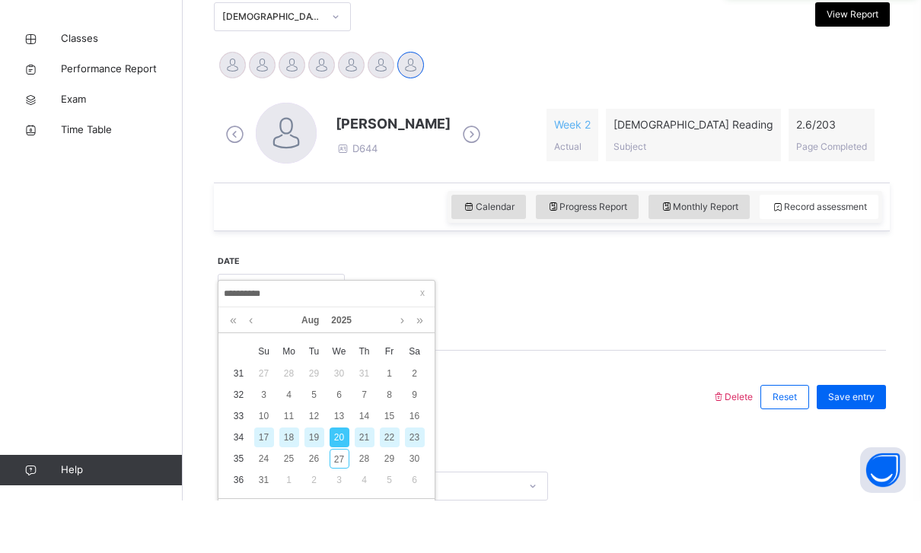
click at [416, 480] on div "23" at bounding box center [415, 490] width 20 height 20
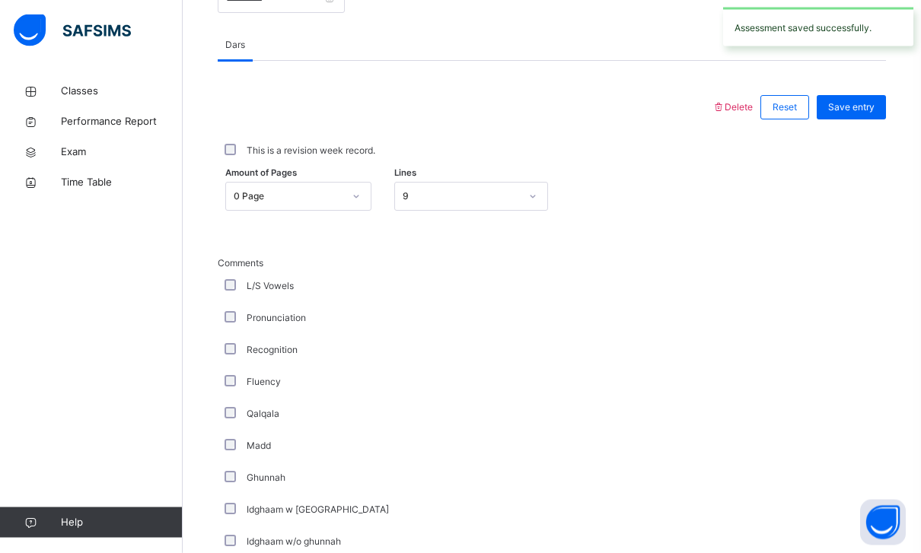
scroll to position [1020, 0]
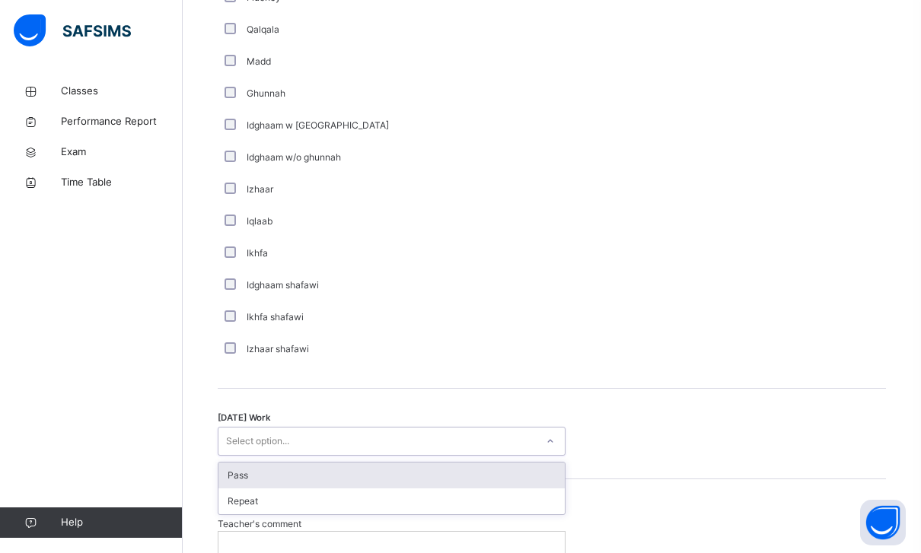
click at [230, 469] on div "Pass" at bounding box center [391, 476] width 346 height 26
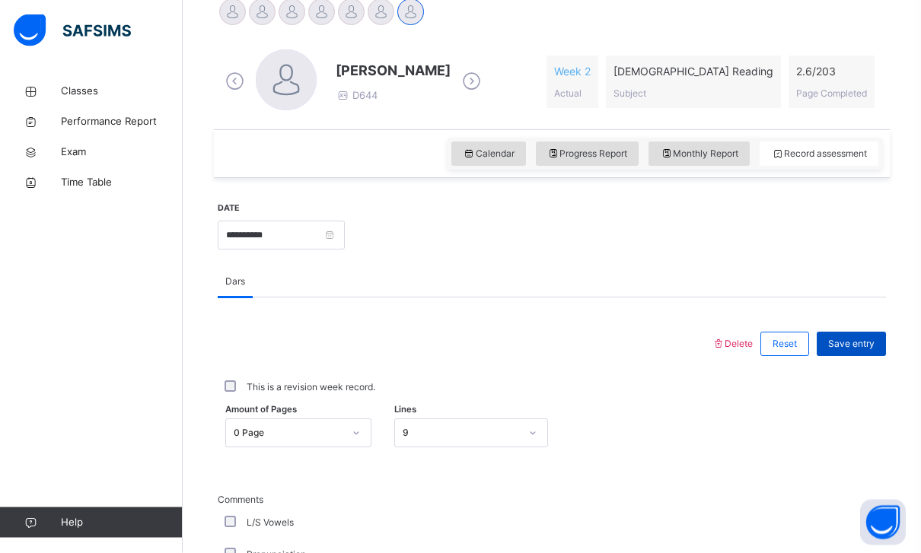
click at [855, 352] on div "Save entry" at bounding box center [851, 345] width 69 height 24
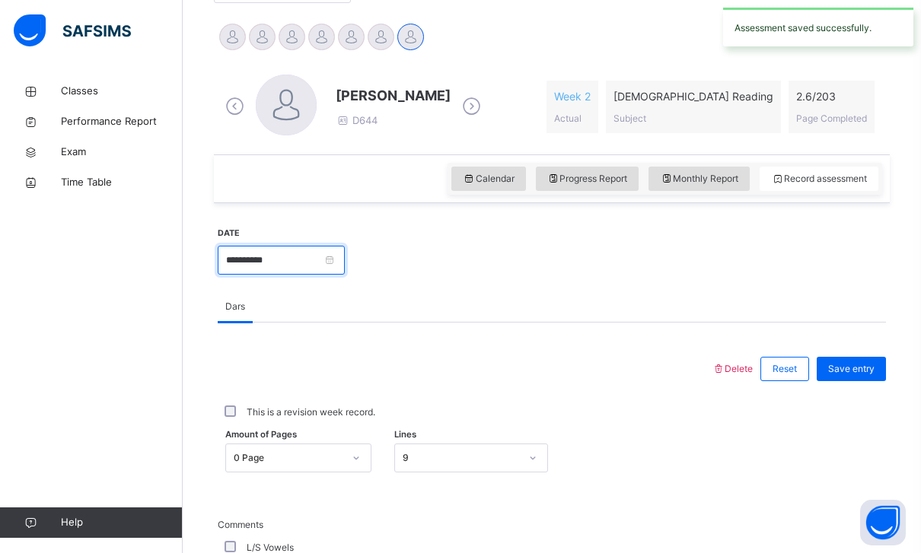
click at [345, 248] on input "**********" at bounding box center [281, 260] width 127 height 29
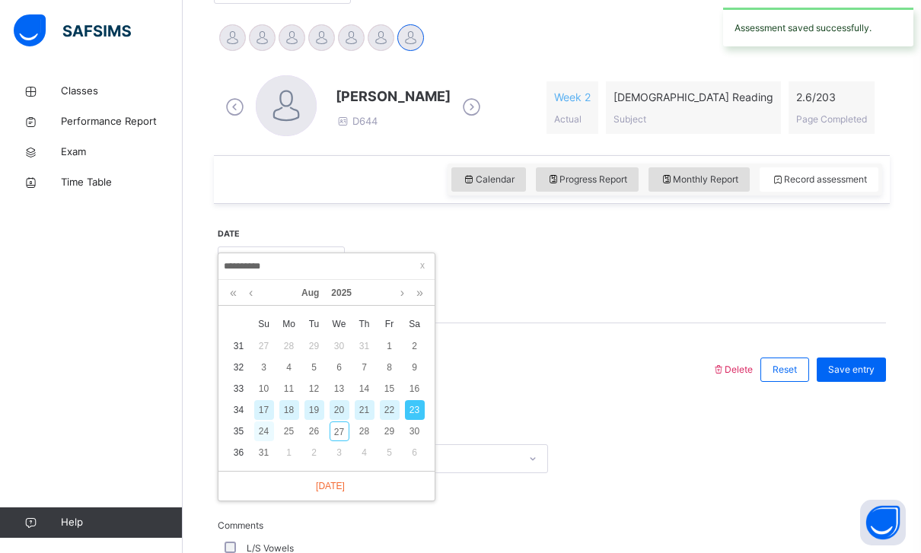
click at [263, 432] on div "24" at bounding box center [264, 432] width 20 height 20
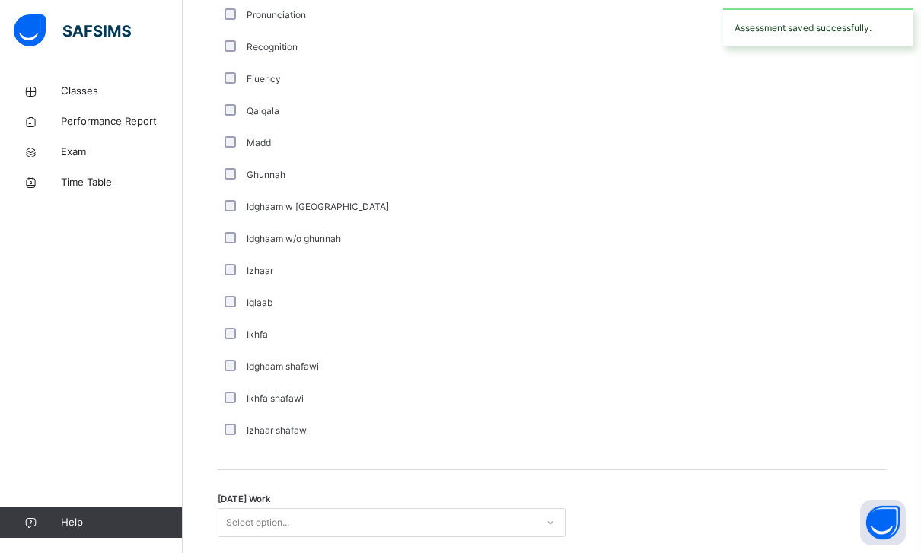
scroll to position [971, 0]
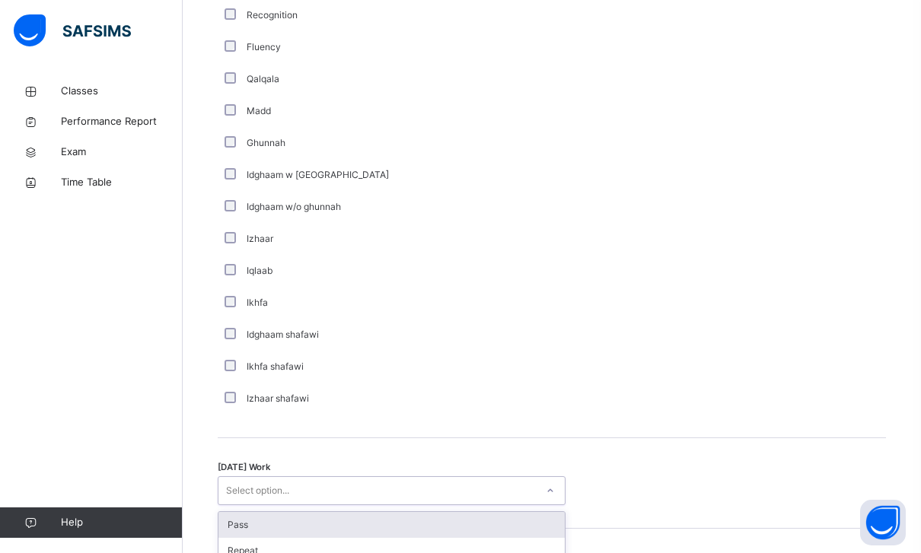
click at [237, 521] on div "Pass" at bounding box center [391, 525] width 346 height 26
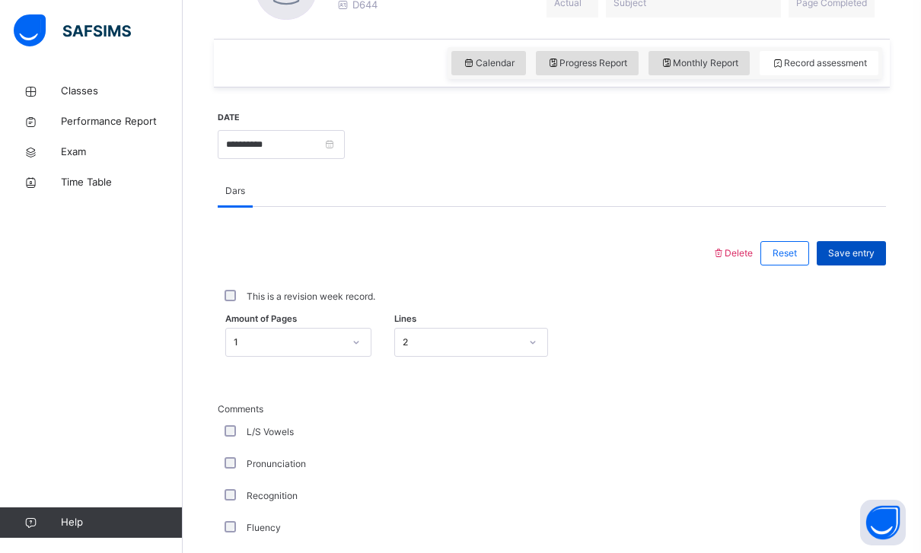
click at [875, 250] on div "Save entry" at bounding box center [851, 253] width 69 height 24
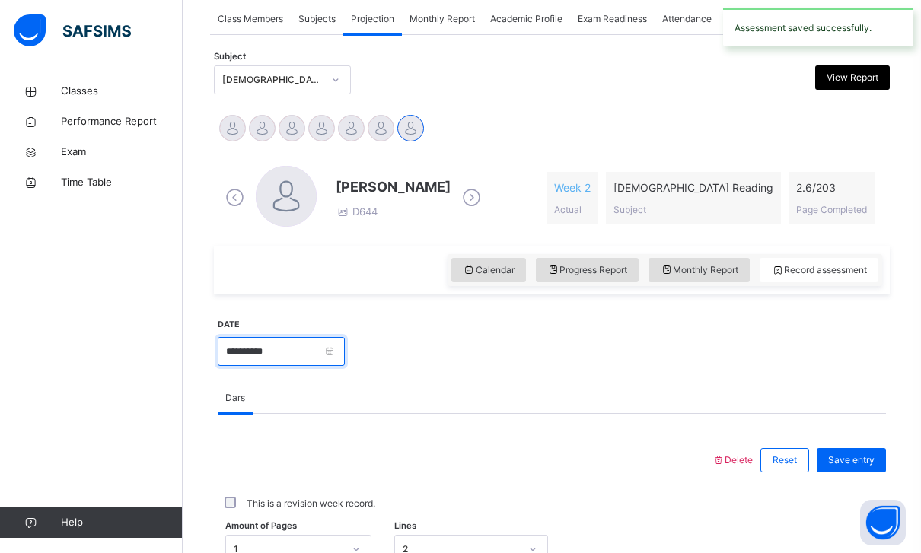
click at [345, 354] on input "**********" at bounding box center [281, 351] width 127 height 29
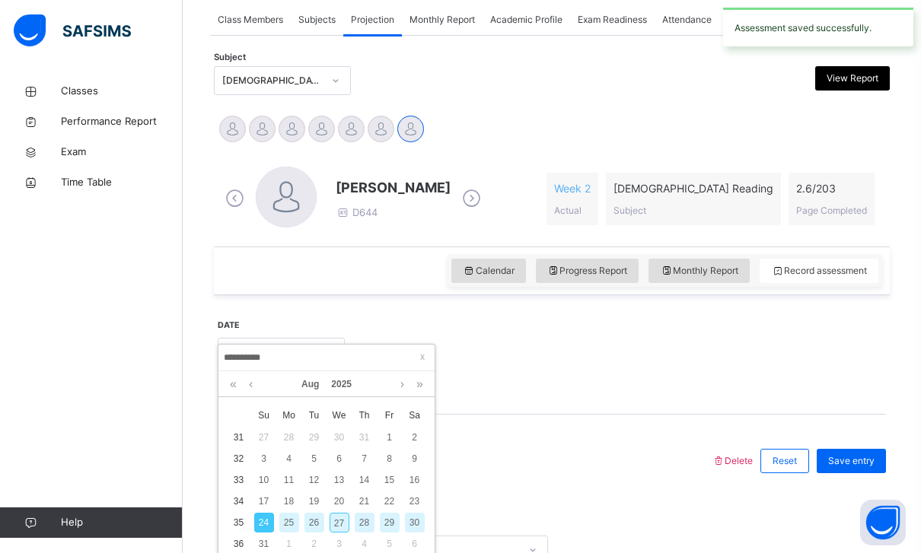
click at [334, 518] on div "27" at bounding box center [340, 523] width 20 height 20
type input "**********"
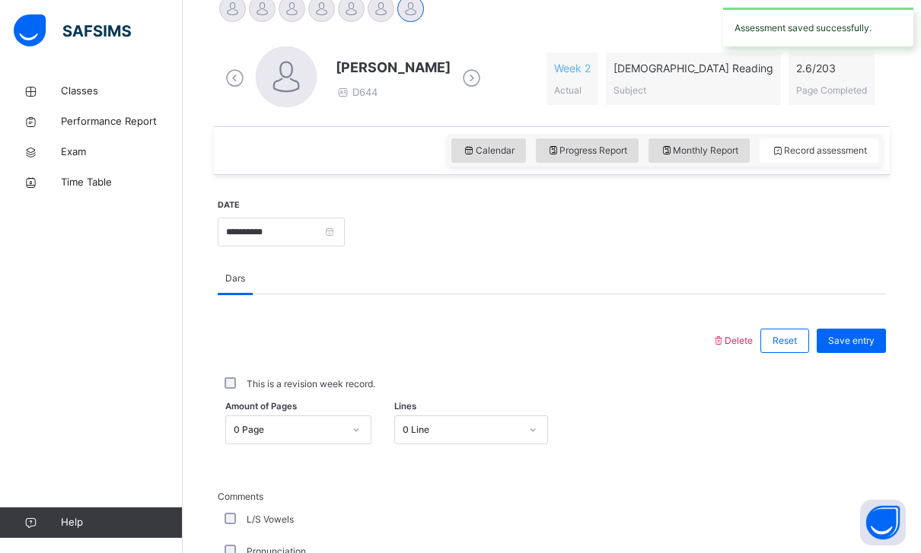
scroll to position [645, 0]
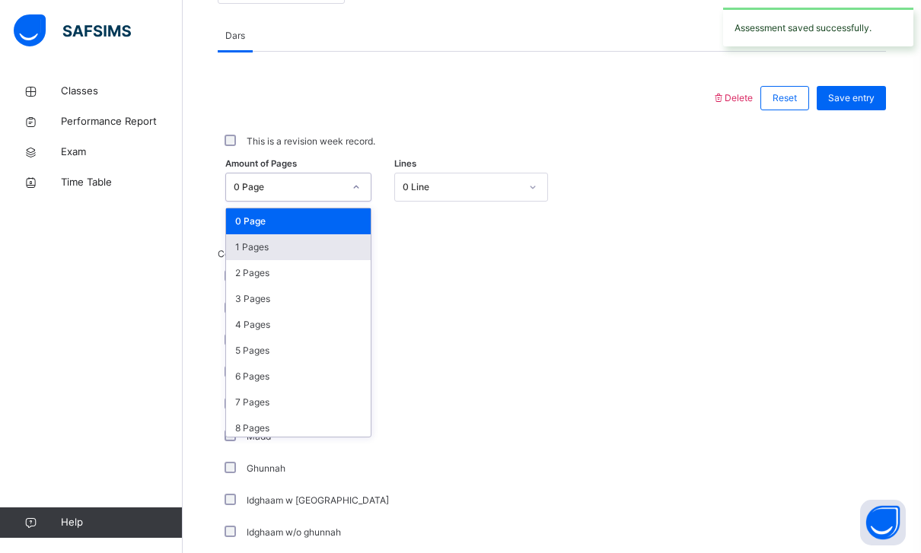
click at [249, 256] on div "1 Pages" at bounding box center [298, 247] width 145 height 26
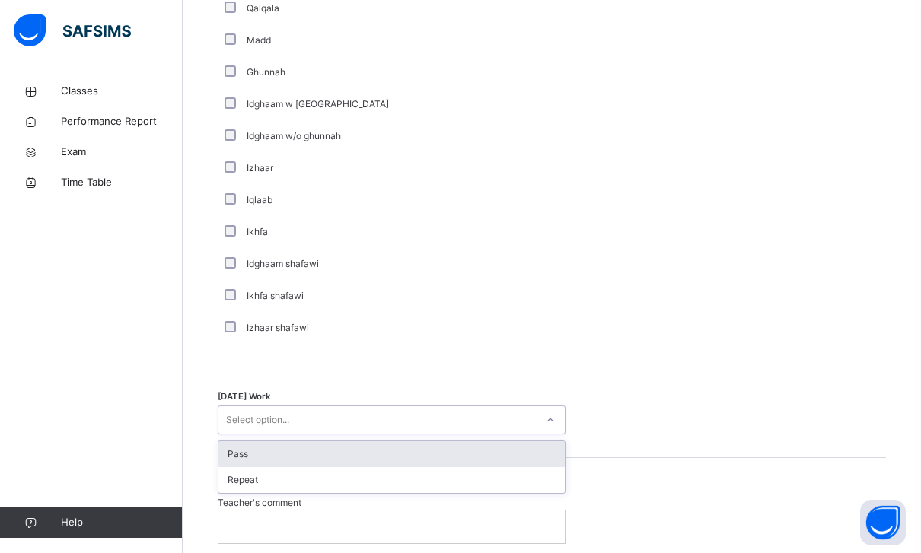
click at [228, 449] on div "Pass" at bounding box center [391, 454] width 346 height 26
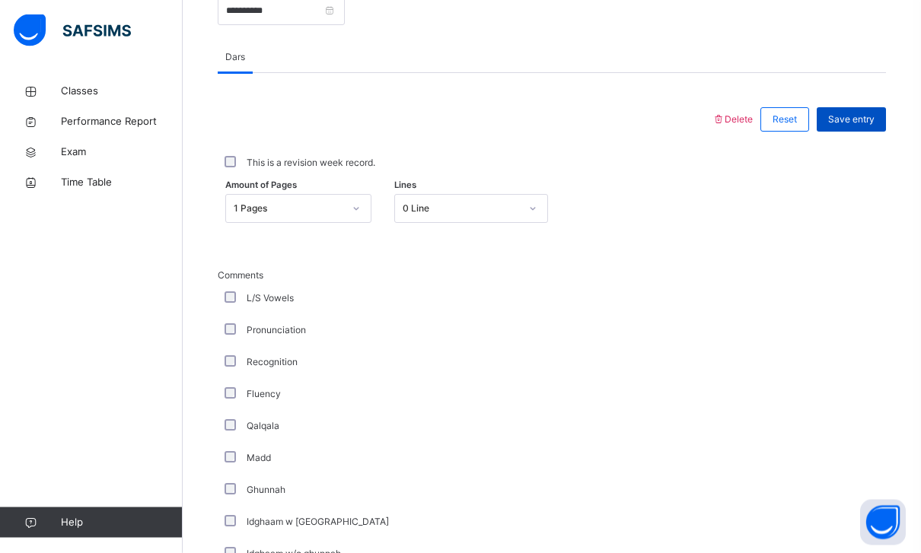
click at [856, 120] on span "Save entry" at bounding box center [851, 120] width 46 height 14
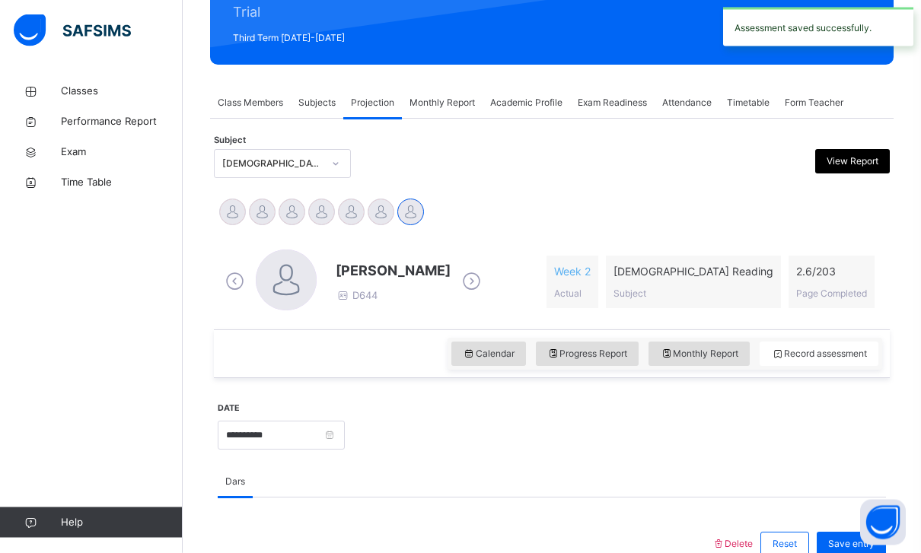
scroll to position [196, 0]
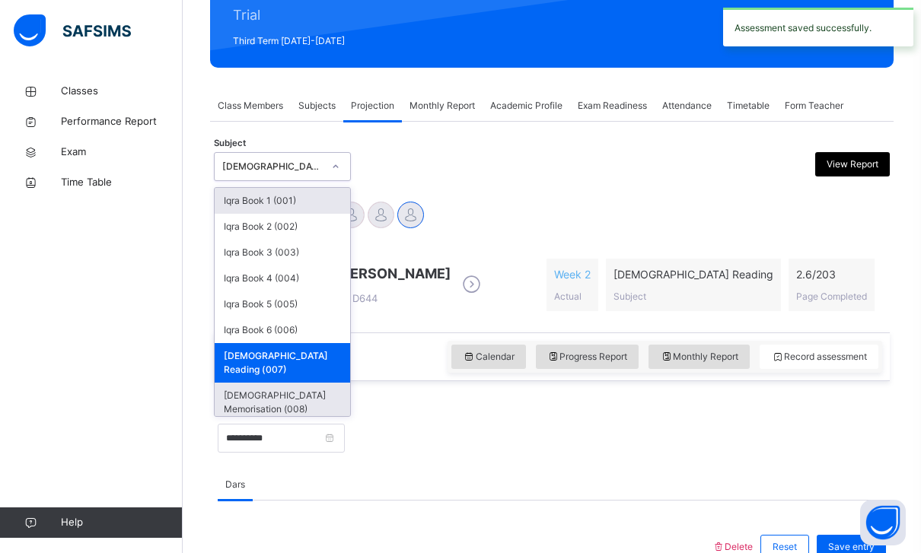
click at [234, 383] on div "[DEMOGRAPHIC_DATA] Memorisation (008)" at bounding box center [282, 403] width 135 height 40
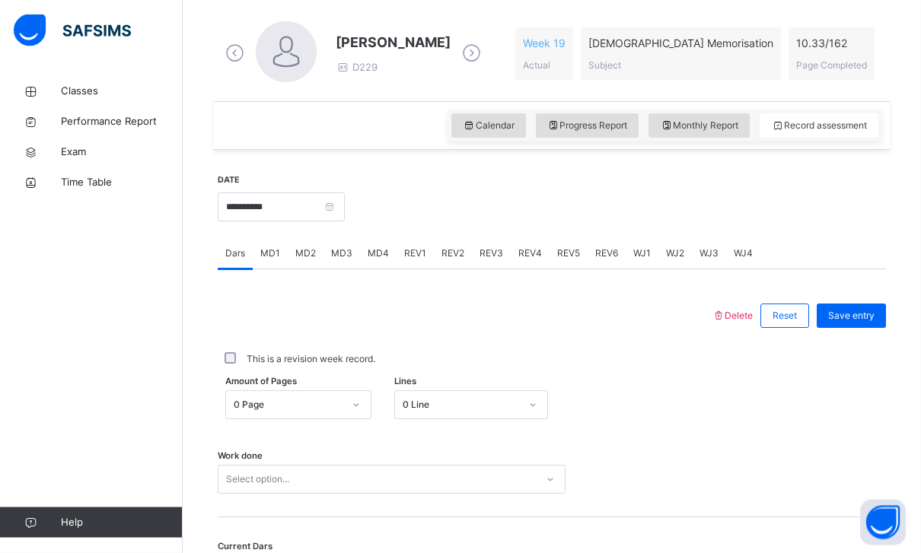
scroll to position [441, 0]
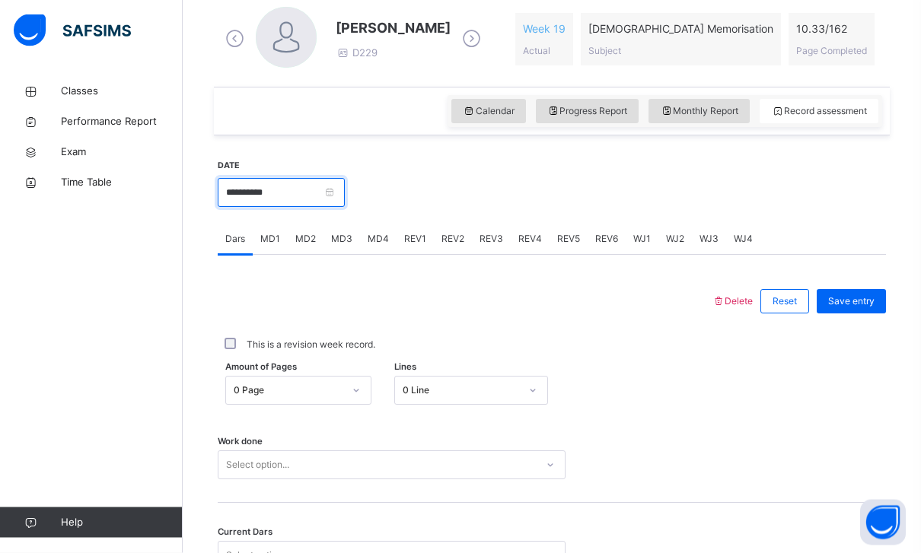
click at [345, 192] on input "**********" at bounding box center [281, 193] width 127 height 29
click at [448, 121] on div "Calendar Progress Report Monthly Report Record assessment" at bounding box center [665, 112] width 435 height 32
click at [448, 120] on div "Calendar Progress Report Monthly Report Record assessment" at bounding box center [665, 112] width 435 height 32
click at [463, 113] on icon at bounding box center [469, 112] width 13 height 14
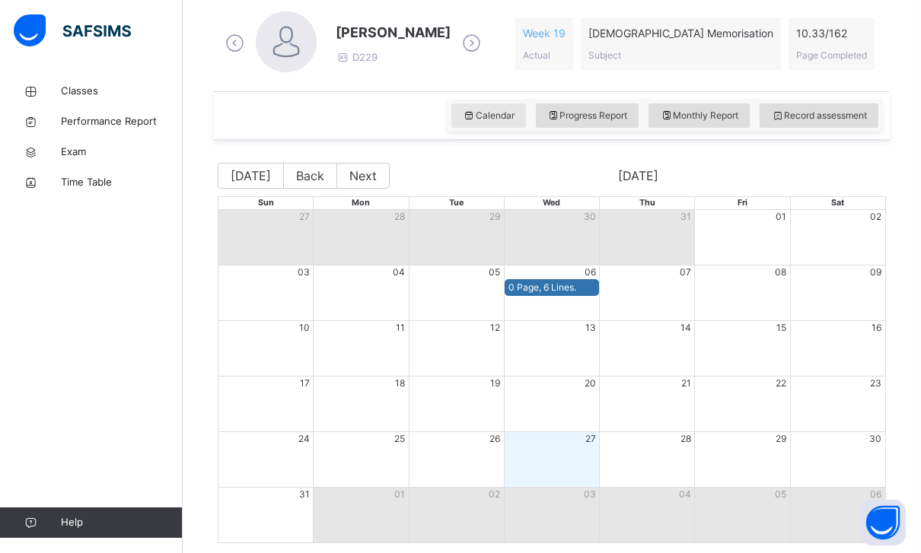
scroll to position [447, 0]
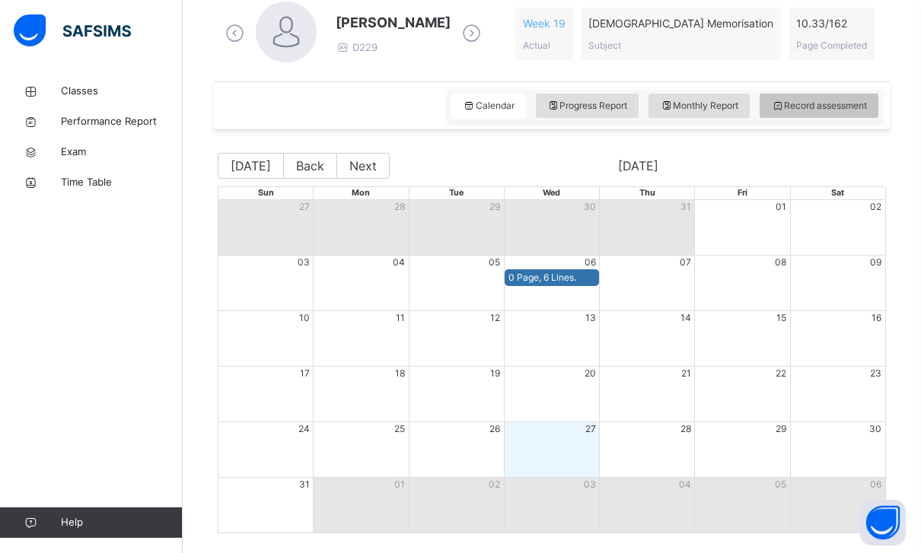
click at [856, 101] on span "Record assessment" at bounding box center [819, 106] width 96 height 14
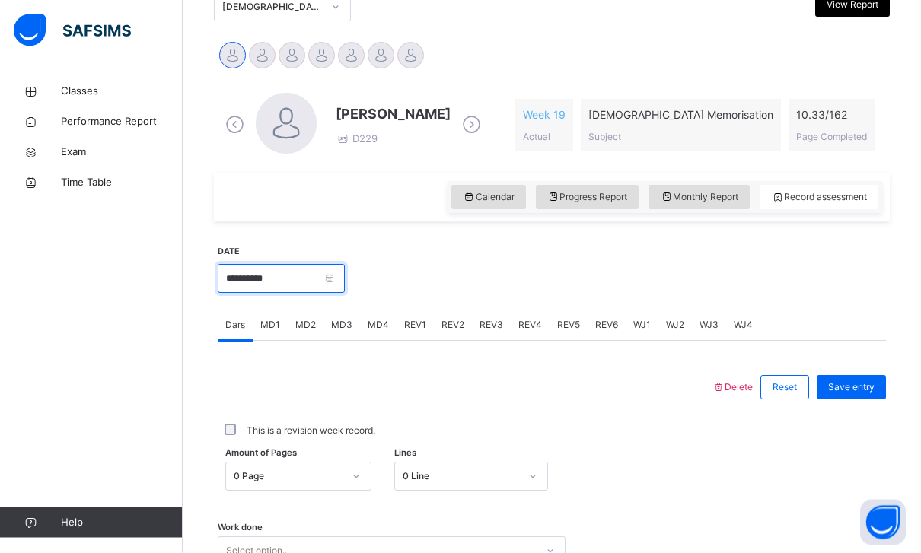
click at [337, 267] on input "**********" at bounding box center [281, 279] width 127 height 29
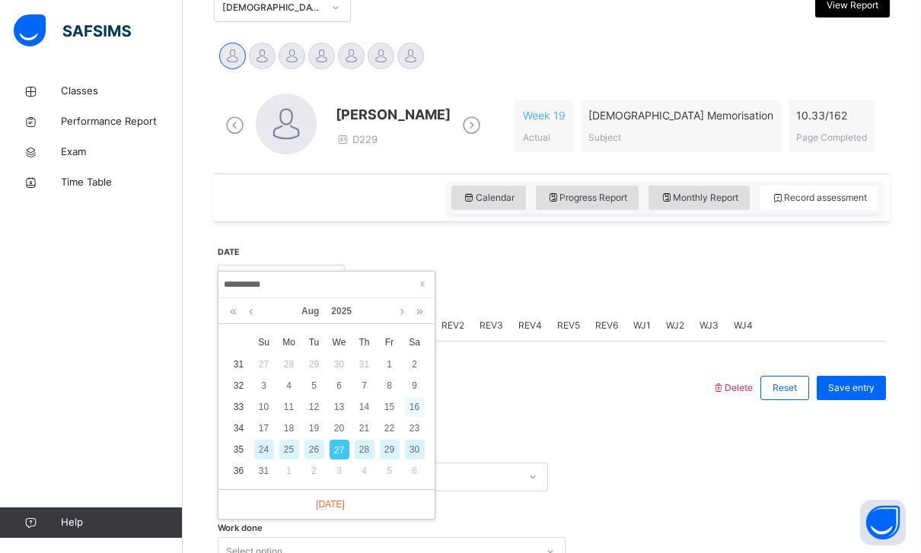
click at [414, 400] on div "16" at bounding box center [415, 407] width 20 height 20
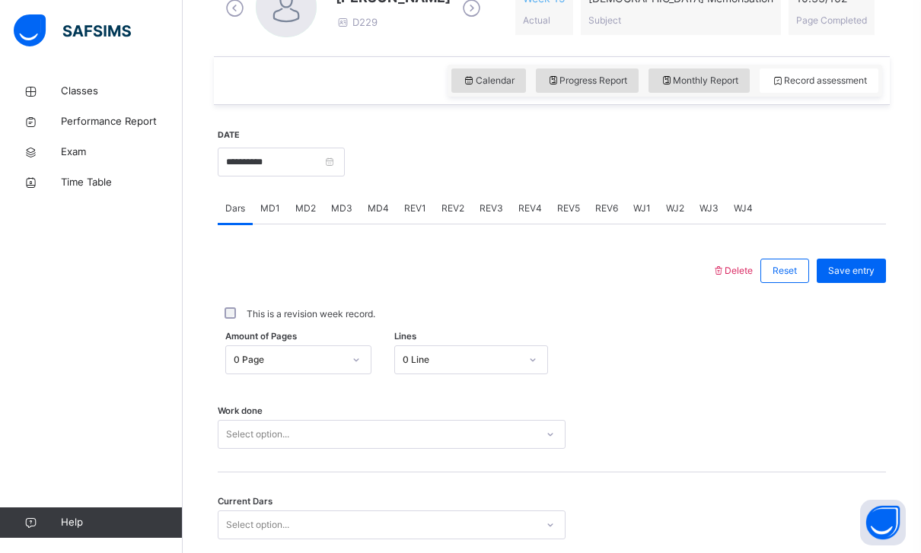
scroll to position [541, 0]
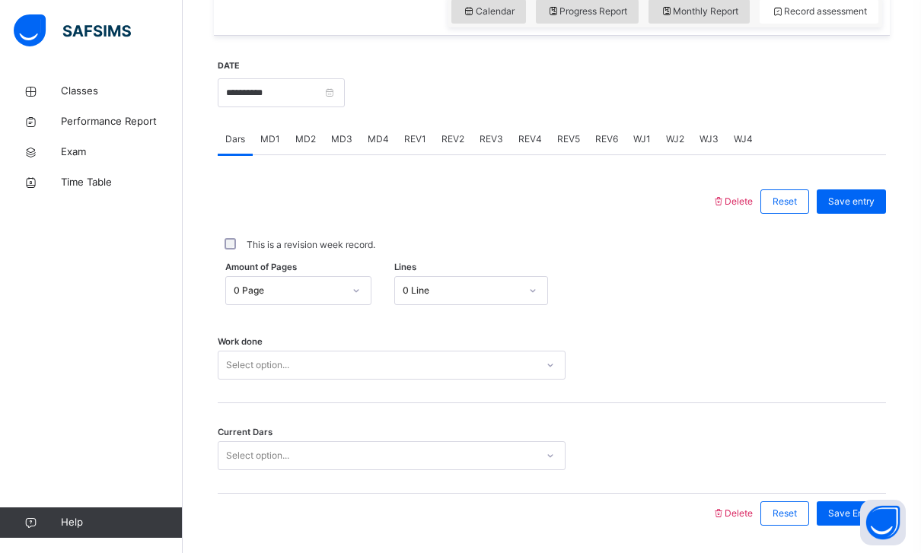
click at [776, 394] on div "Work done Select option..." at bounding box center [552, 358] width 668 height 91
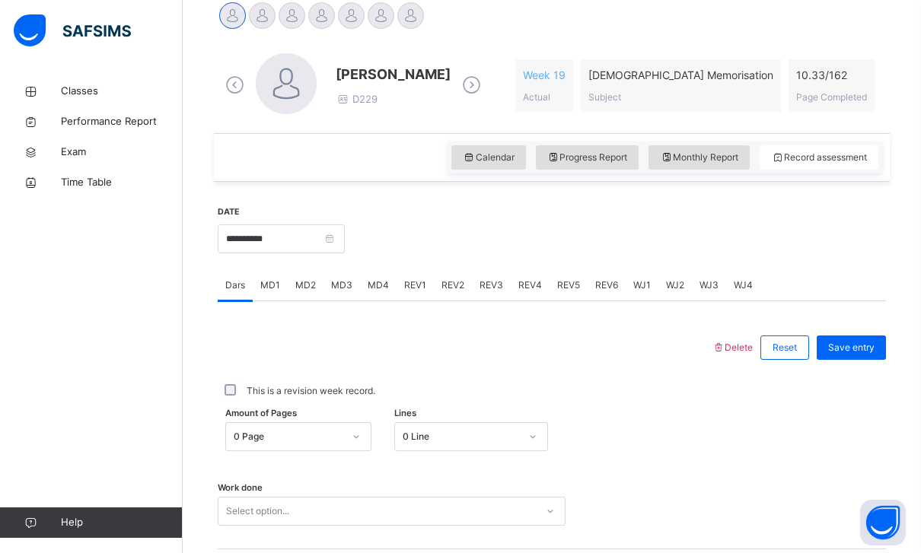
scroll to position [394, 0]
click at [345, 245] on input "**********" at bounding box center [281, 240] width 127 height 29
click at [750, 448] on div "Amount of Pages 0 Page Lines 0 Line" at bounding box center [552, 438] width 668 height 29
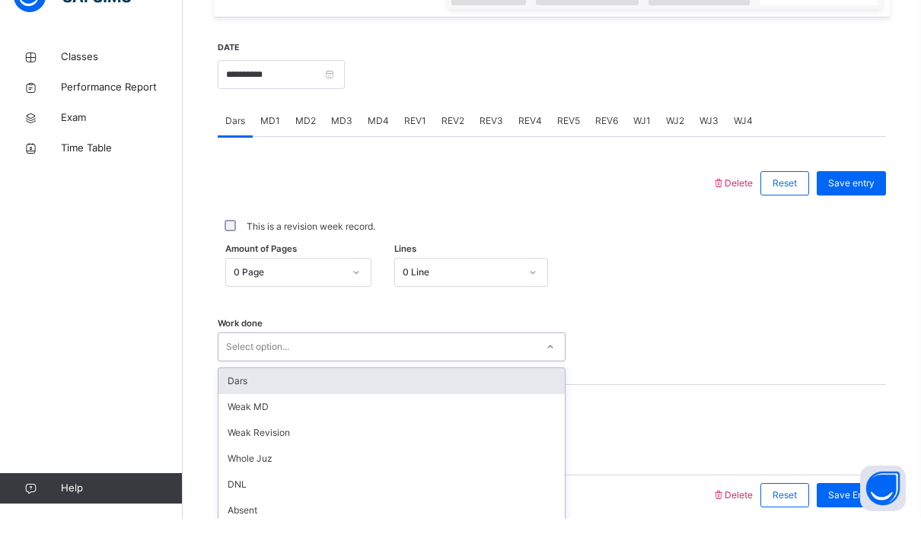
scroll to position [528, 0]
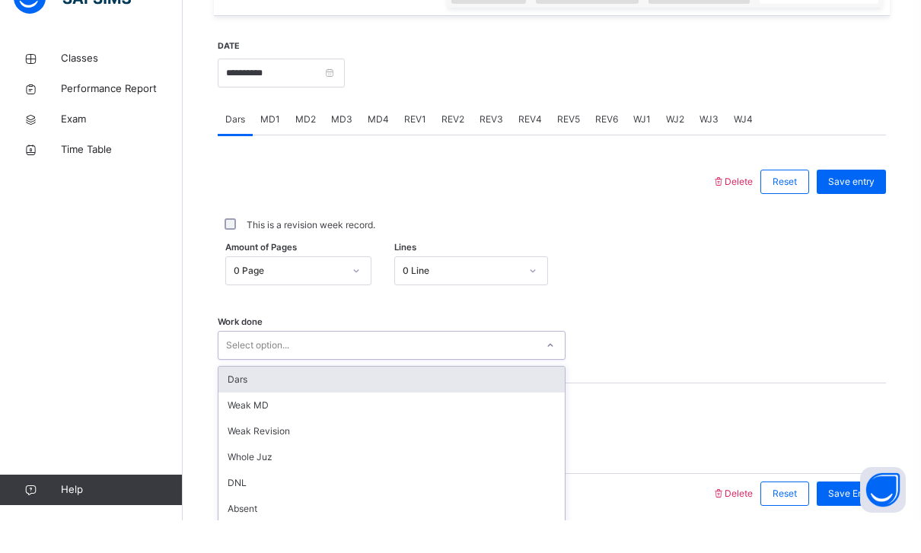
click at [228, 400] on div "Dars" at bounding box center [391, 413] width 346 height 26
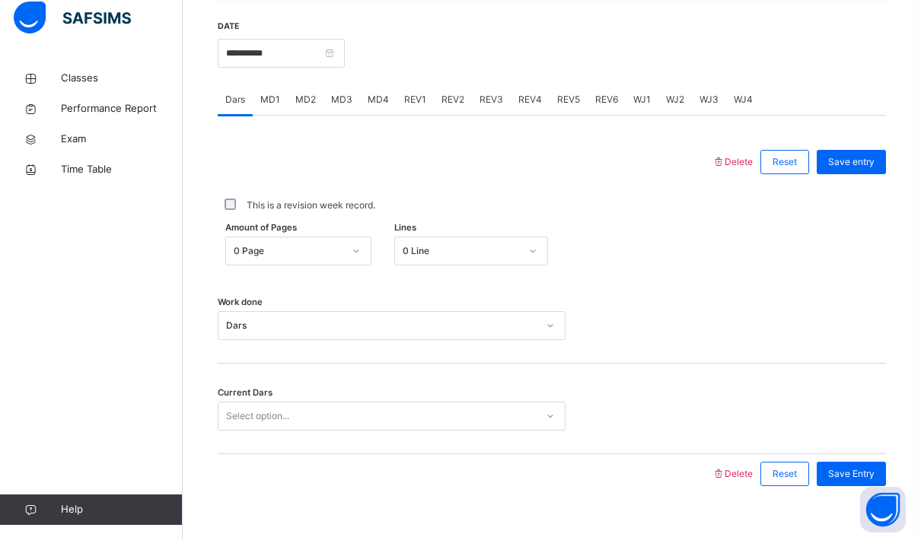
click at [786, 419] on div "Current Dars Select option..." at bounding box center [552, 429] width 668 height 29
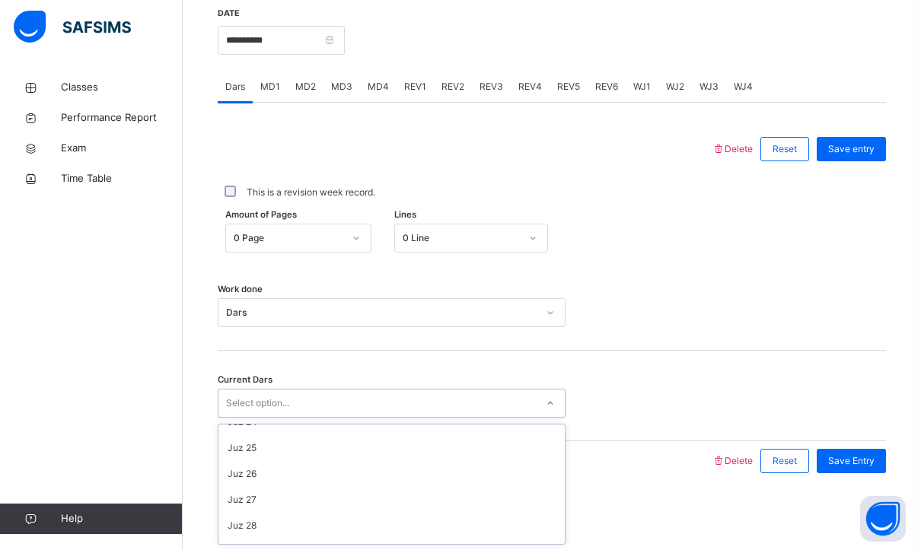
scroll to position [636, 0]
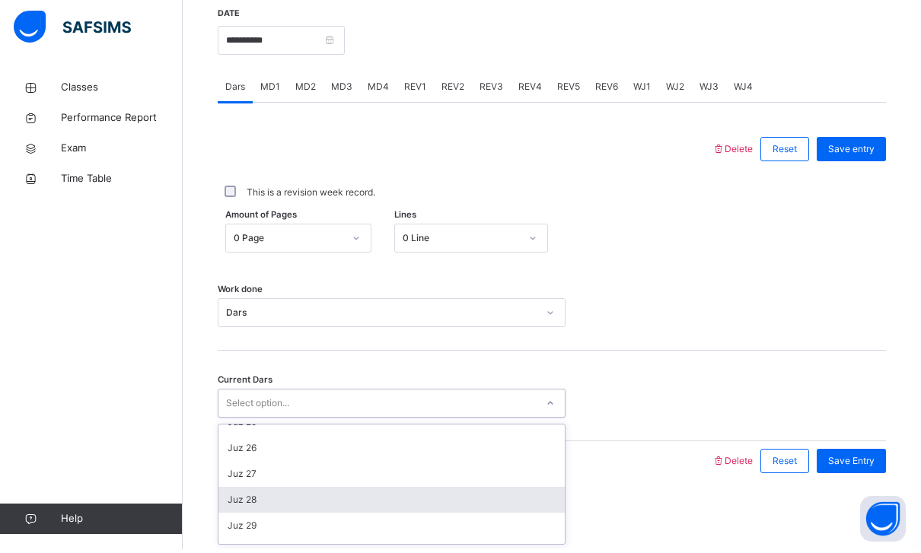
click at [239, 498] on div "Juz 28" at bounding box center [391, 504] width 346 height 26
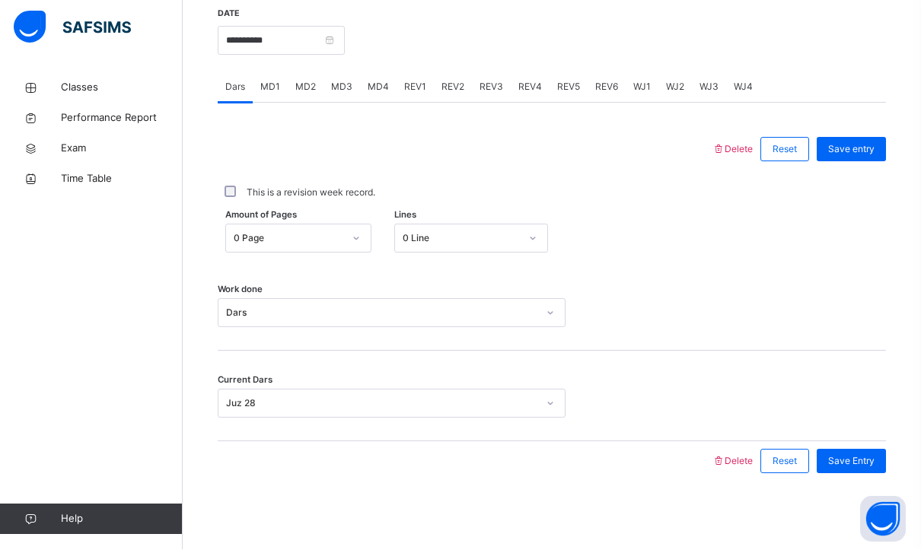
scroll to position [541, 0]
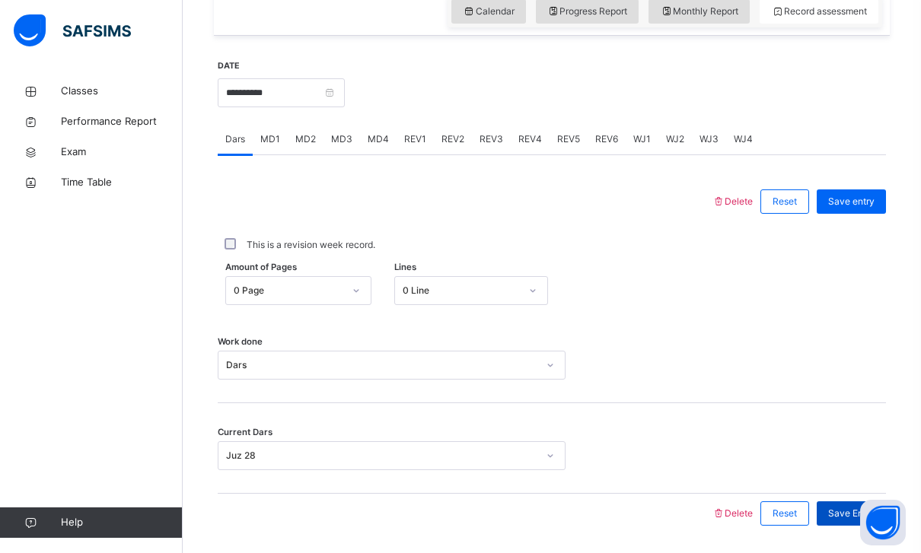
click at [864, 507] on span "Save Entry" at bounding box center [851, 514] width 46 height 14
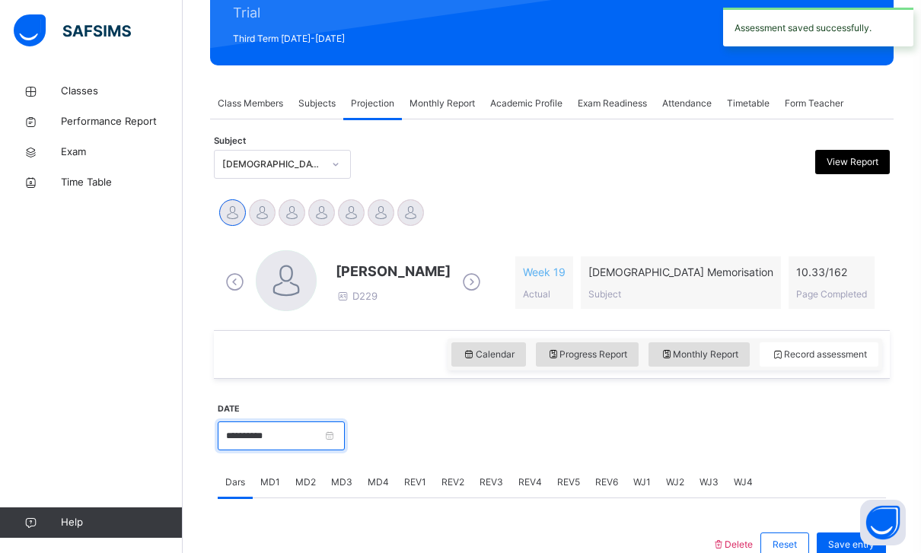
click at [345, 439] on input "**********" at bounding box center [281, 436] width 127 height 29
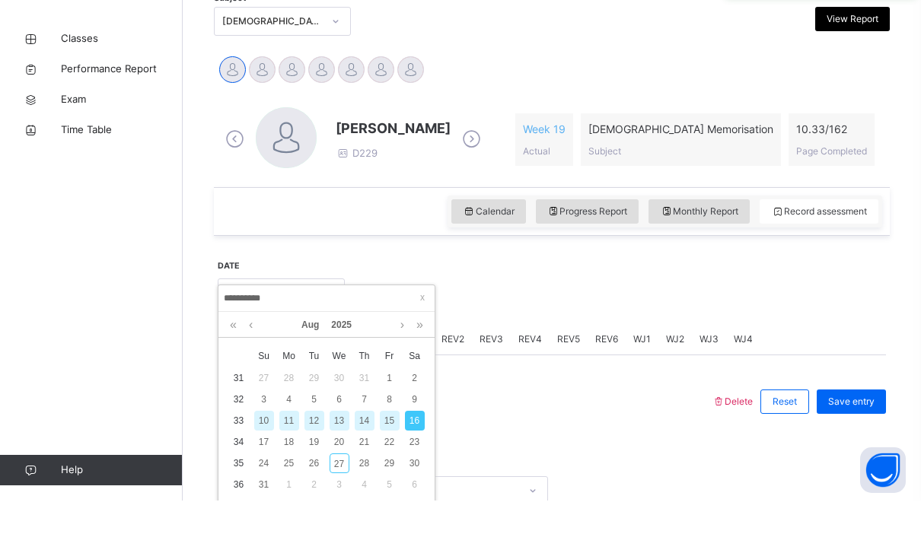
scroll to position [290, 0]
click at [342, 483] on div "20" at bounding box center [340, 493] width 20 height 20
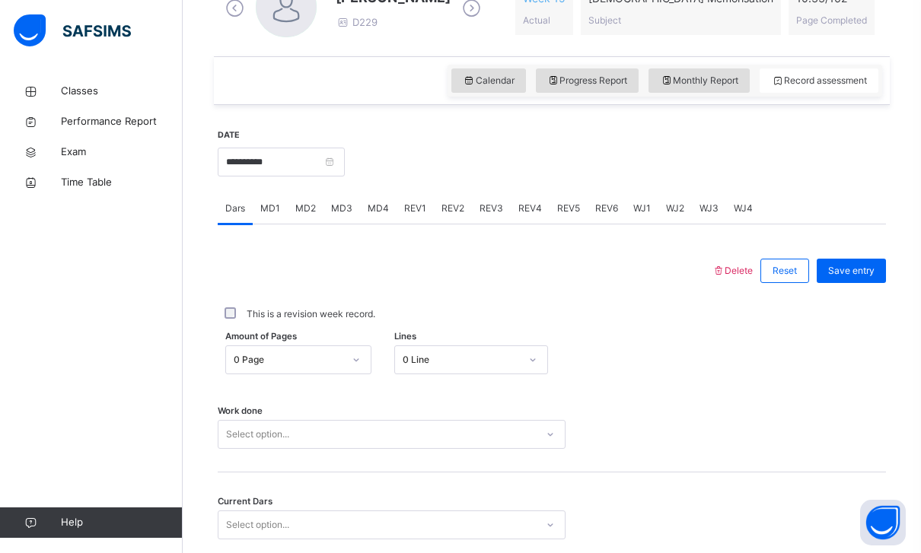
scroll to position [541, 0]
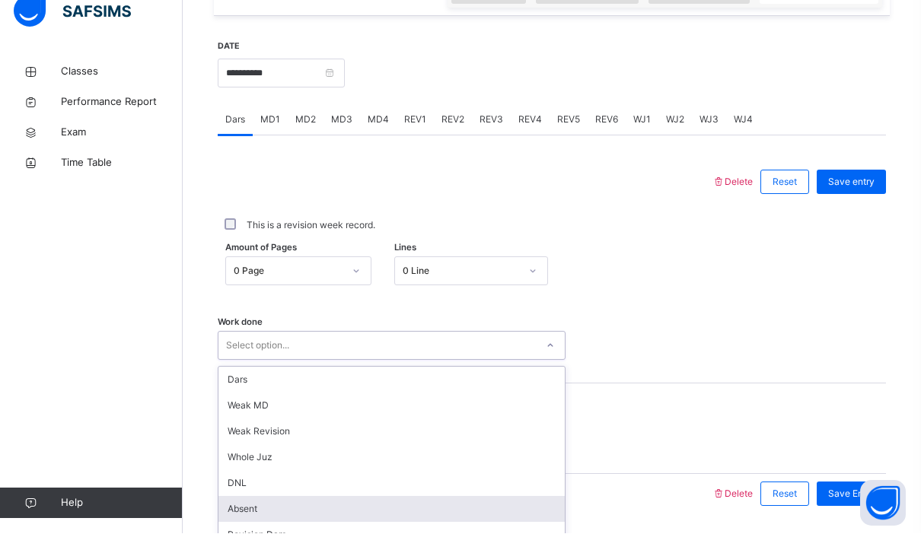
click at [238, 516] on div "Absent" at bounding box center [391, 529] width 346 height 26
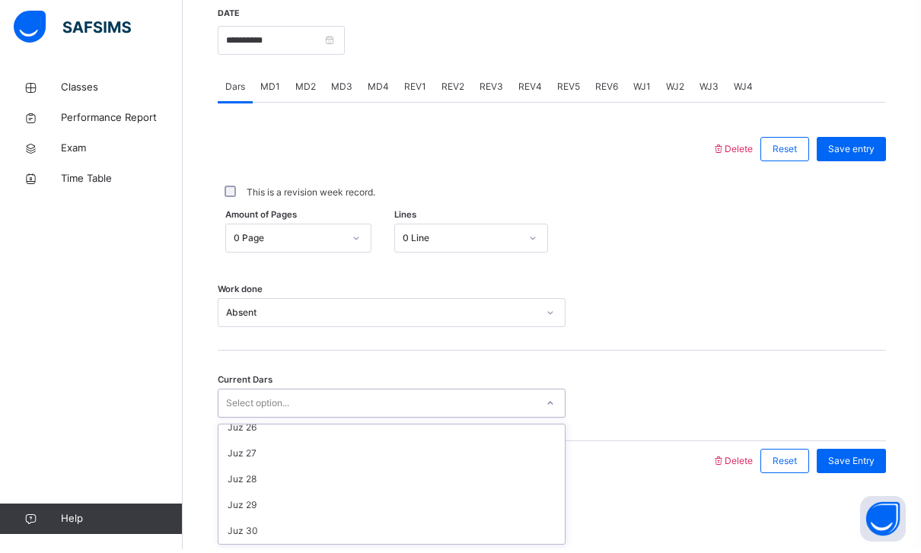
scroll to position [657, 0]
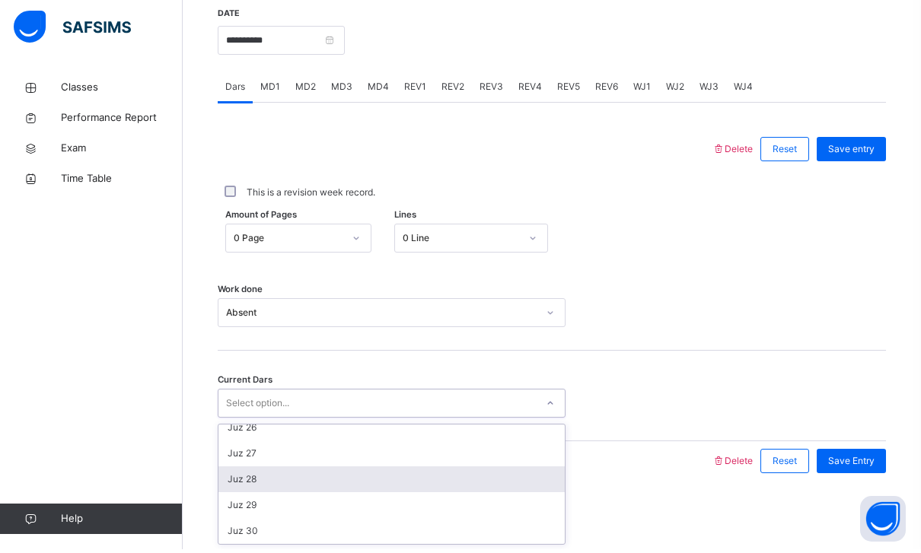
click at [237, 478] on div "Juz 28" at bounding box center [391, 483] width 346 height 26
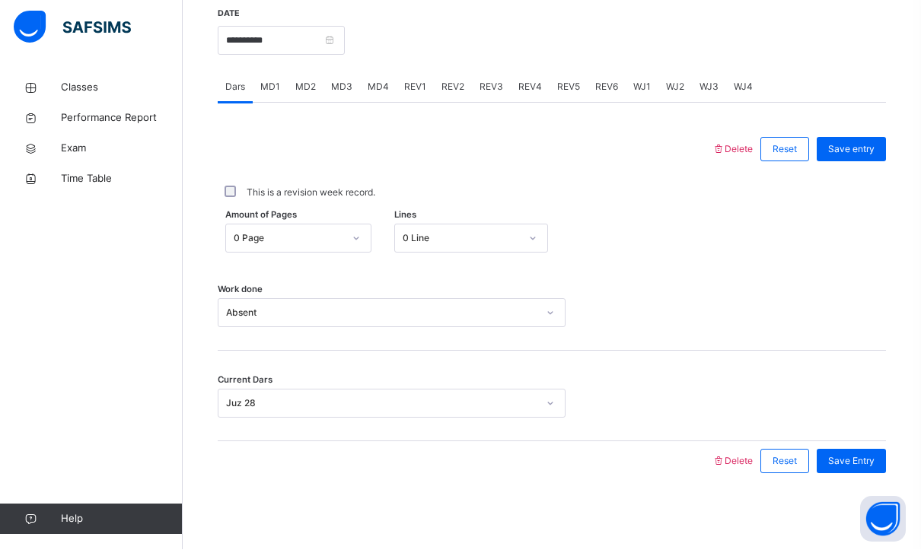
scroll to position [541, 0]
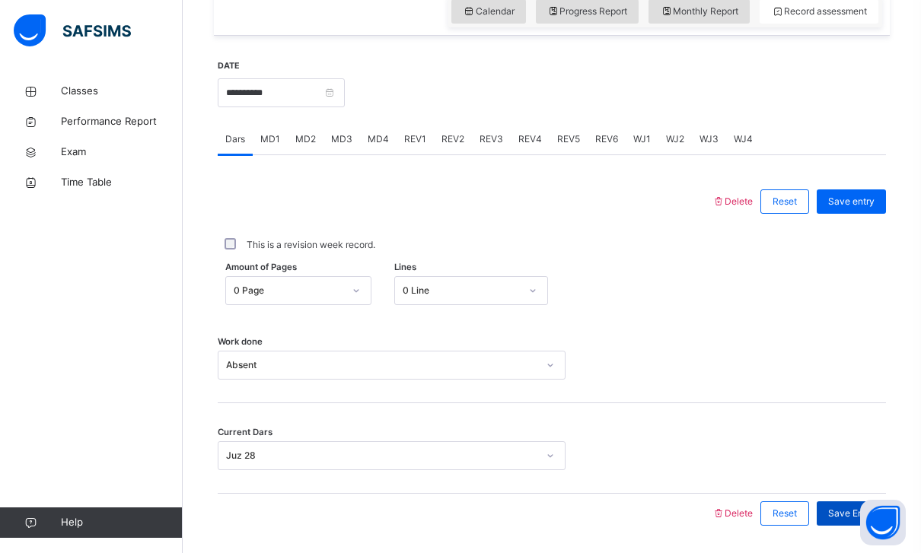
click at [862, 508] on span "Save Entry" at bounding box center [851, 514] width 46 height 14
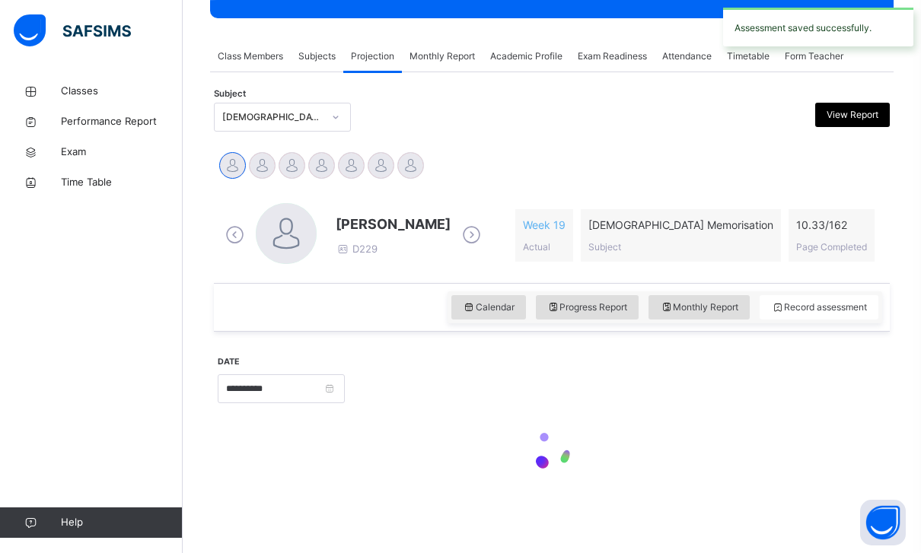
scroll to position [196, 0]
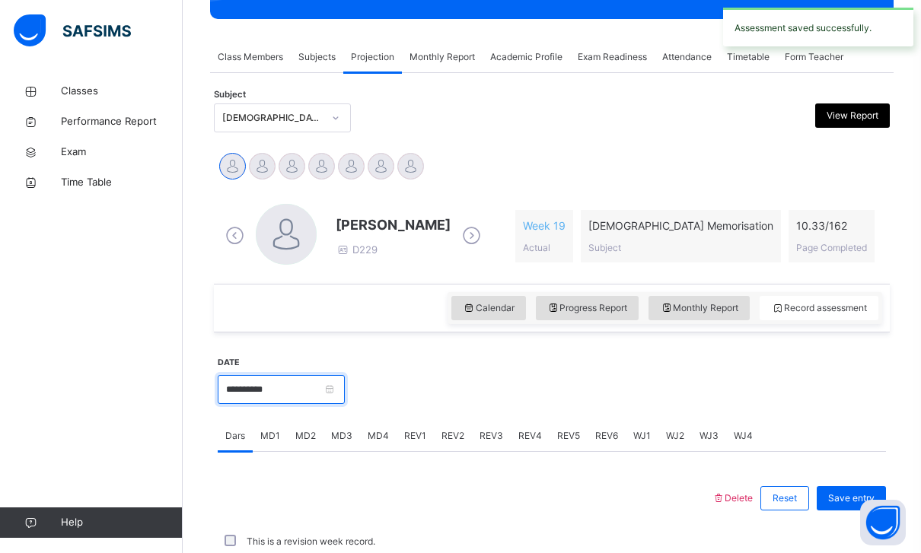
click at [345, 399] on input "**********" at bounding box center [281, 389] width 127 height 29
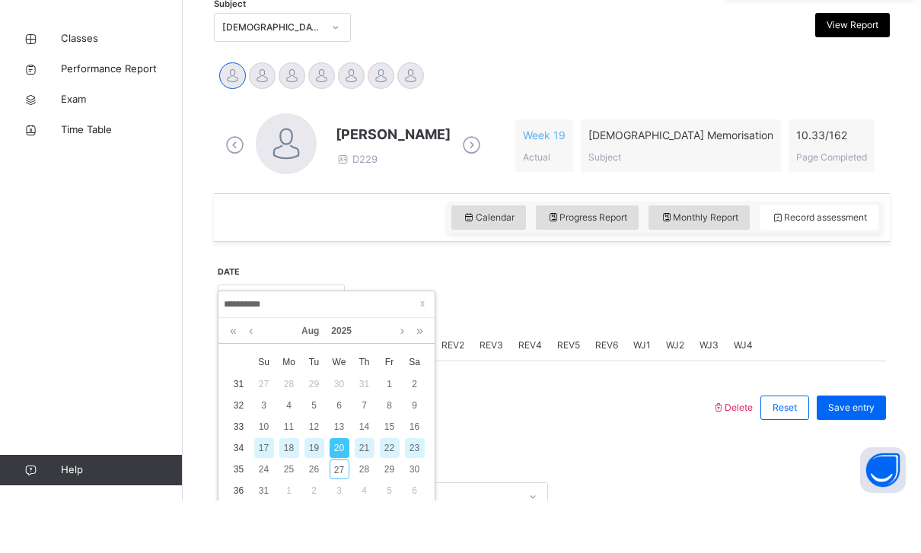
click at [411, 491] on div "23" at bounding box center [415, 501] width 20 height 20
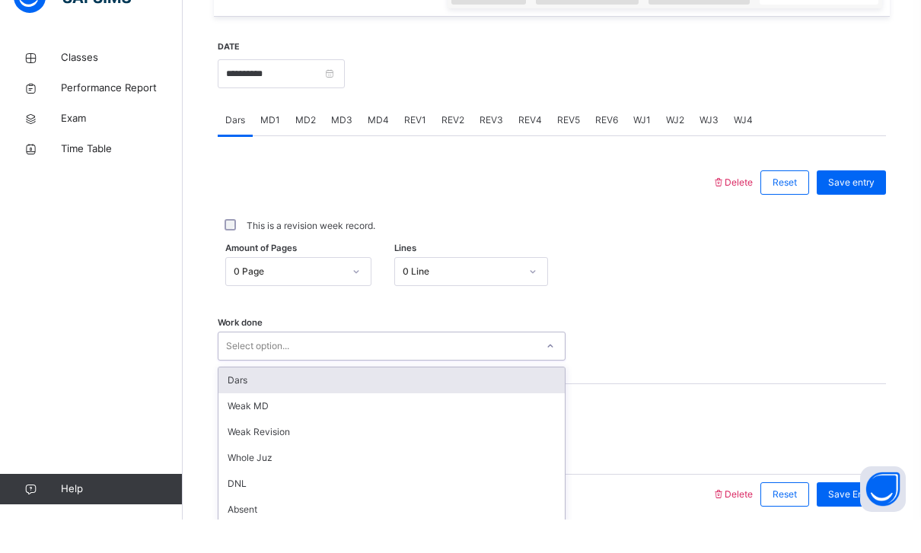
scroll to position [528, 0]
click at [231, 400] on div "Dars" at bounding box center [391, 413] width 346 height 26
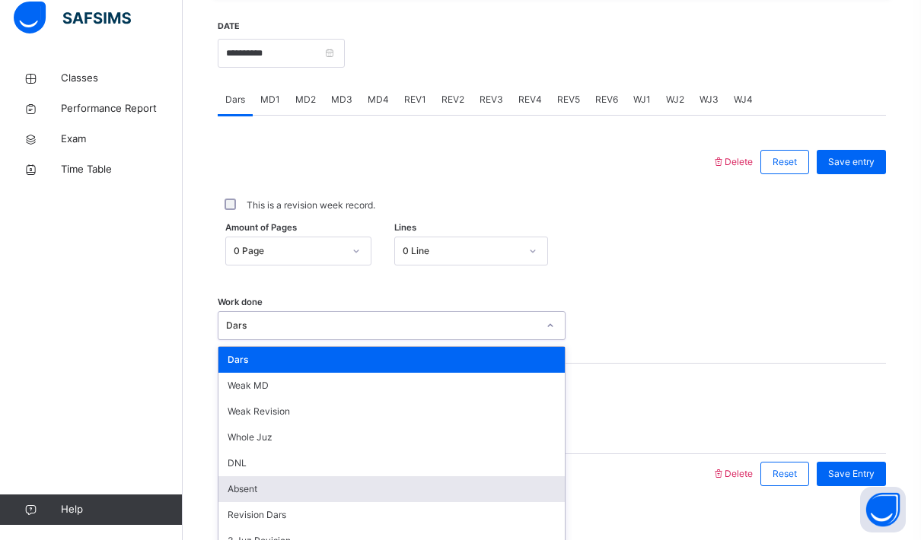
click at [236, 489] on div "Absent" at bounding box center [391, 502] width 346 height 26
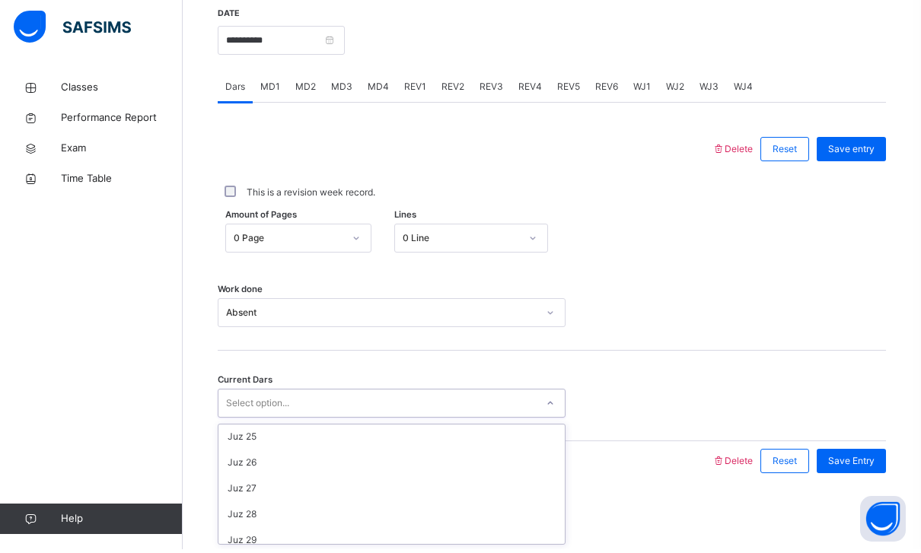
scroll to position [623, 0]
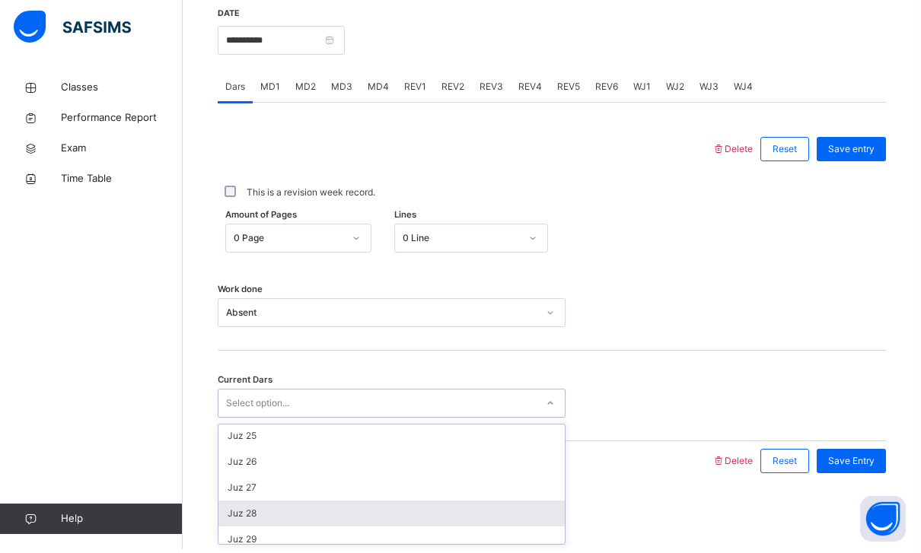
click at [237, 511] on div "Juz 28" at bounding box center [391, 518] width 346 height 26
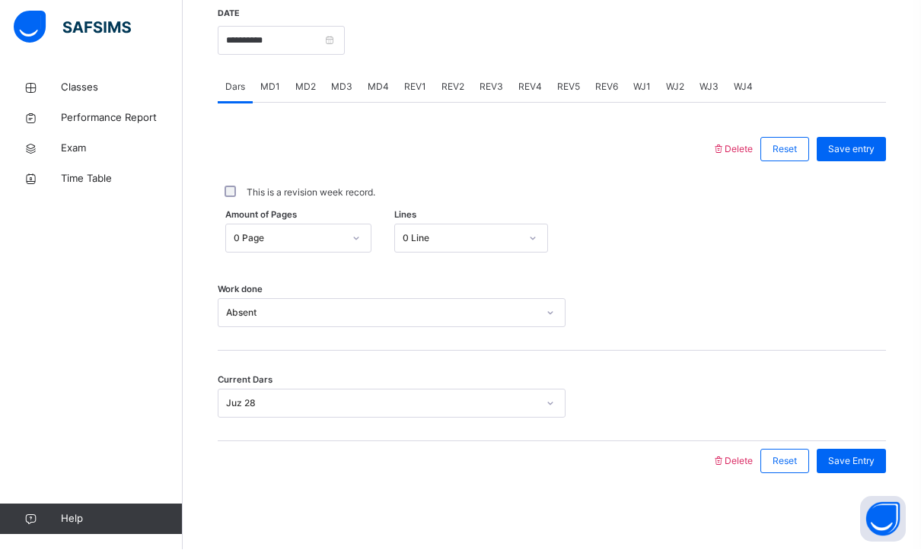
scroll to position [541, 0]
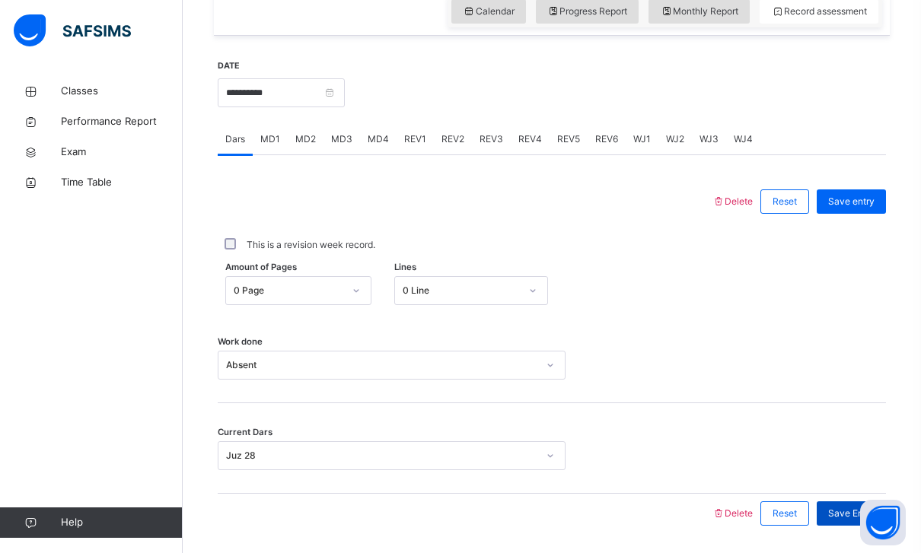
click at [857, 511] on span "Save Entry" at bounding box center [851, 514] width 46 height 14
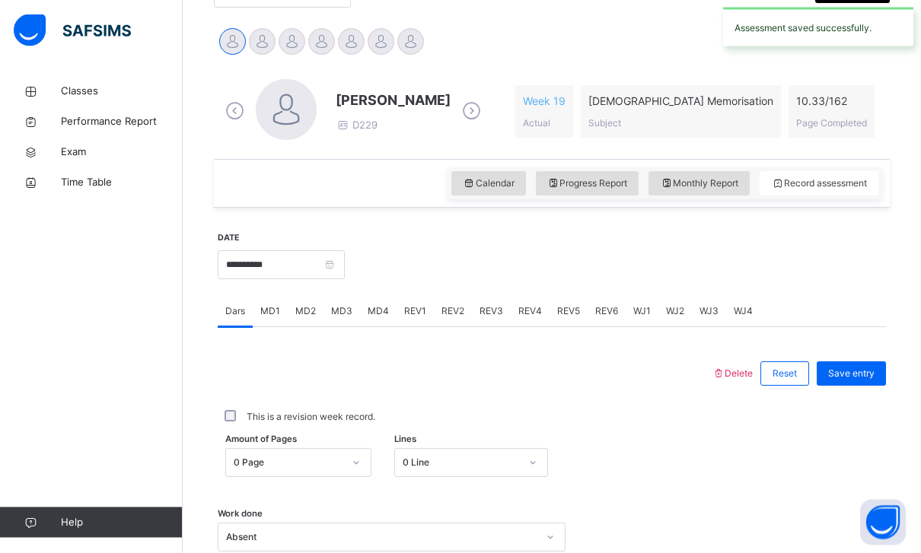
scroll to position [375, 0]
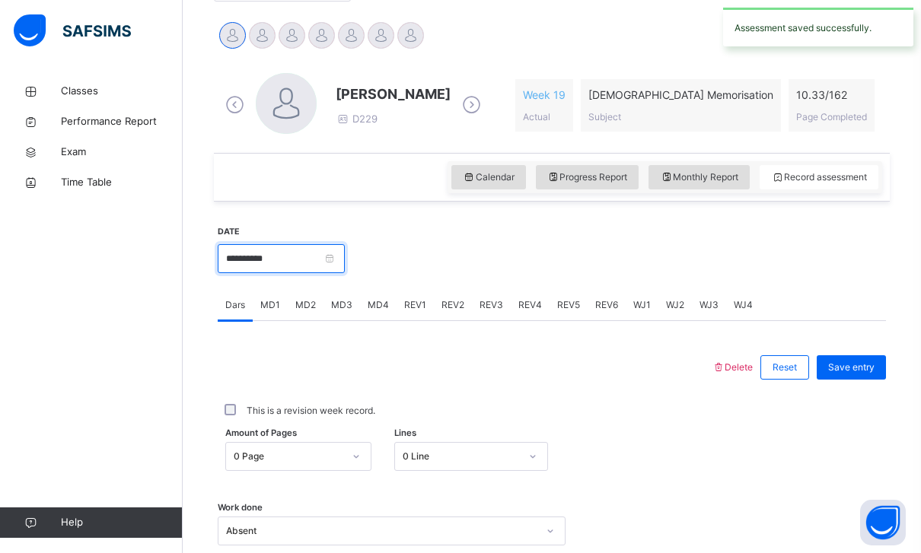
click at [345, 254] on input "**********" at bounding box center [281, 258] width 127 height 29
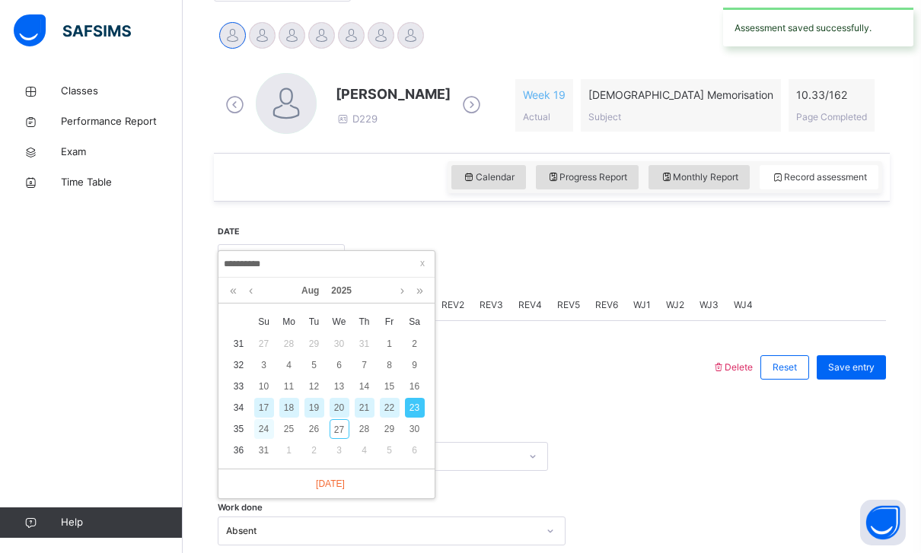
click at [267, 427] on div "24" at bounding box center [264, 429] width 20 height 20
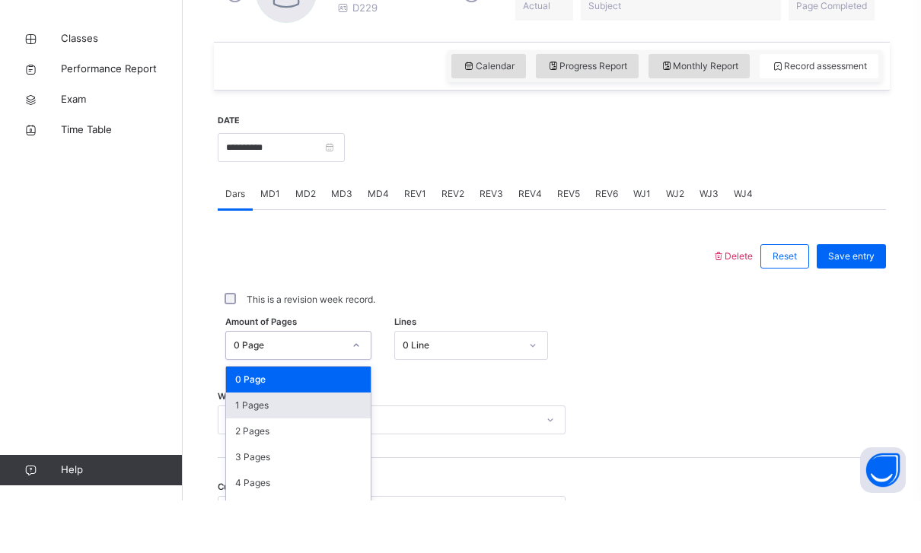
click at [245, 445] on div "1 Pages" at bounding box center [298, 458] width 145 height 26
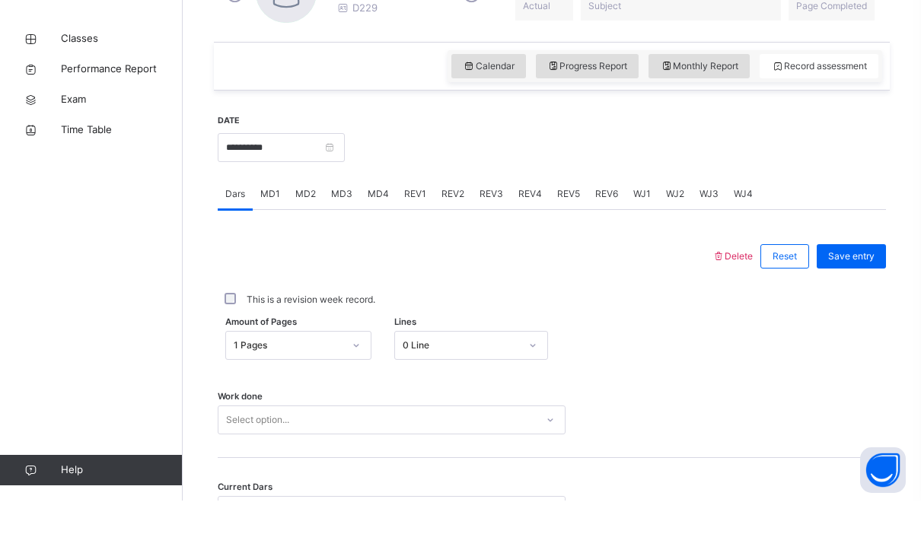
click at [401, 368] on span "Lines" at bounding box center [405, 374] width 22 height 13
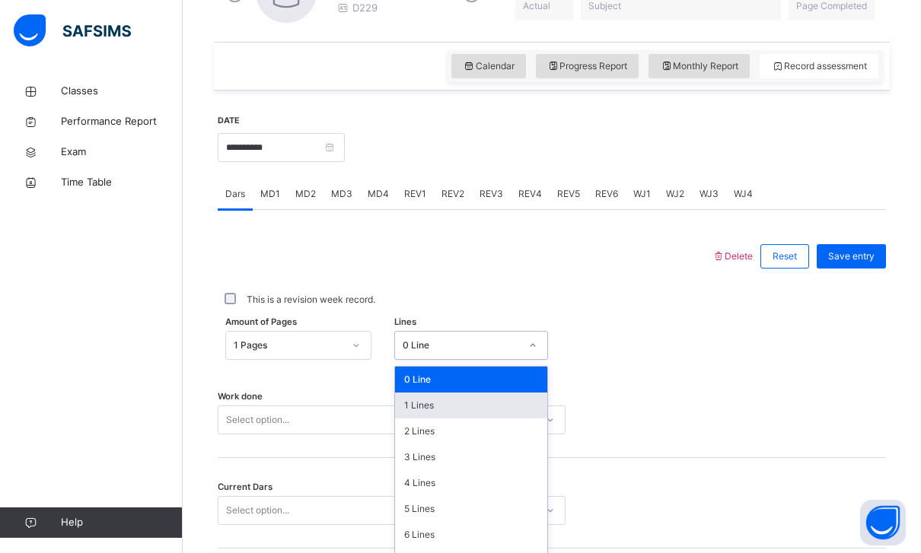
click at [422, 410] on div "1 Lines" at bounding box center [471, 406] width 152 height 26
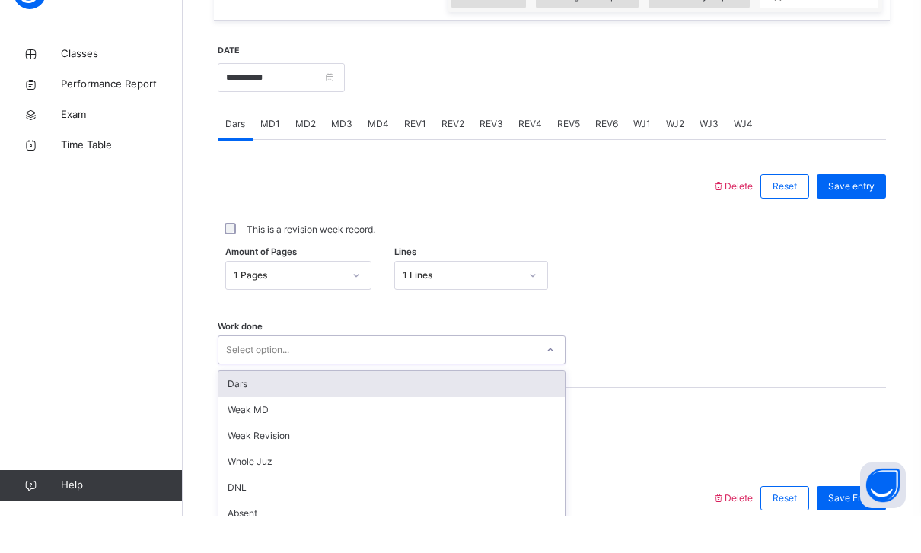
scroll to position [528, 0]
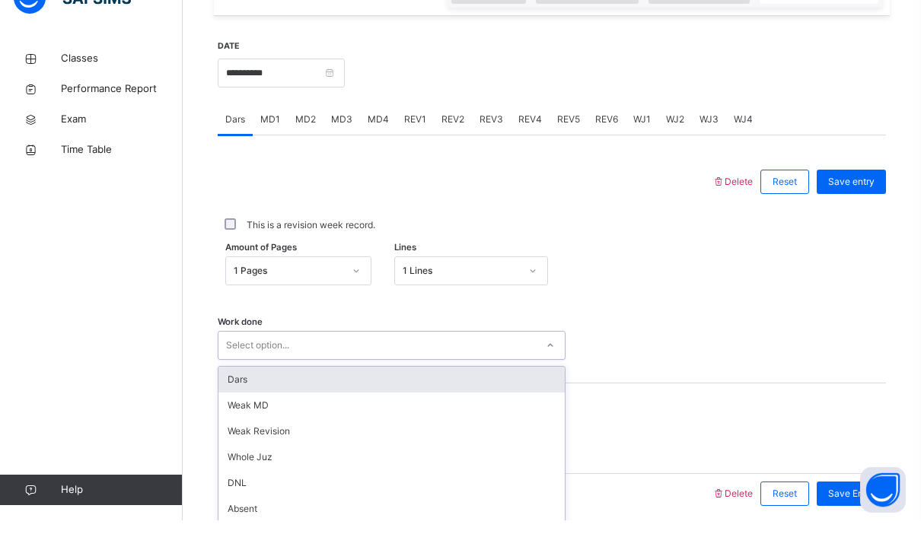
click at [269, 400] on div "Dars" at bounding box center [391, 413] width 346 height 26
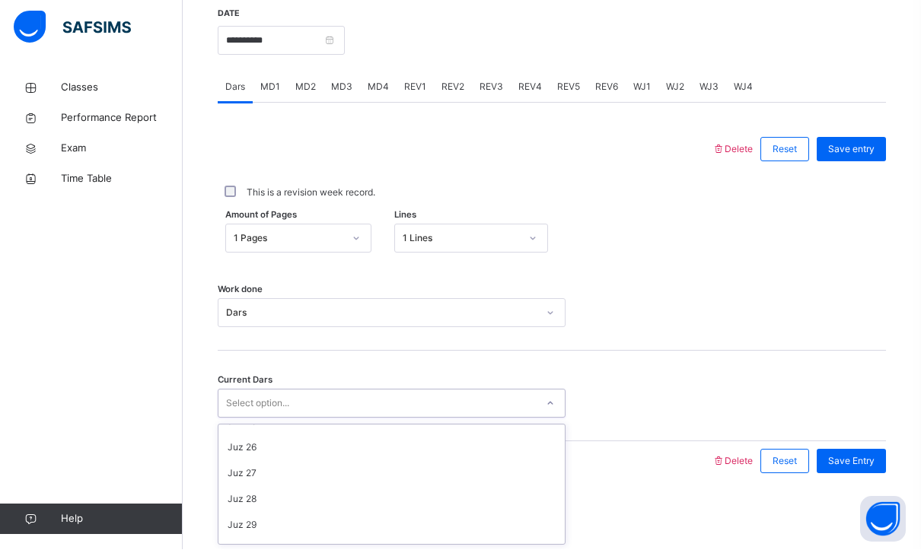
scroll to position [636, 0]
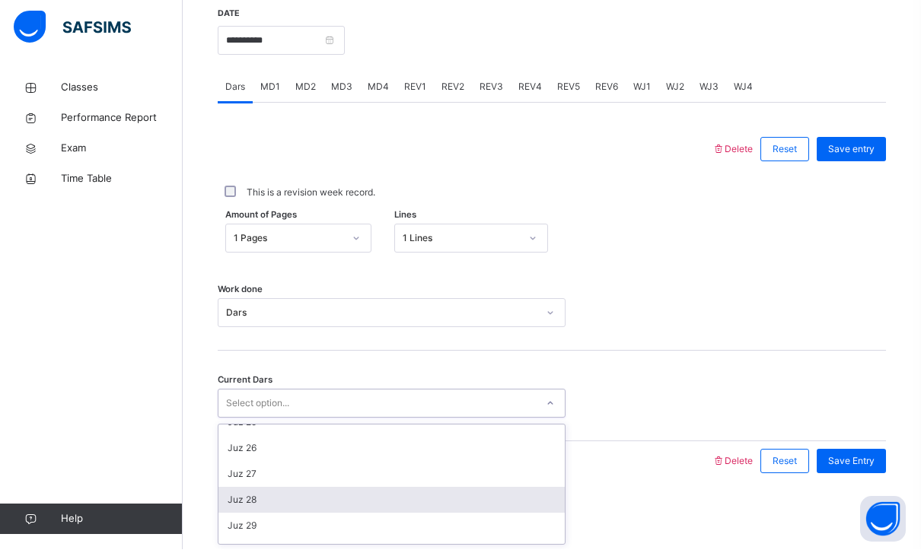
click at [237, 502] on div "Juz 28" at bounding box center [391, 504] width 346 height 26
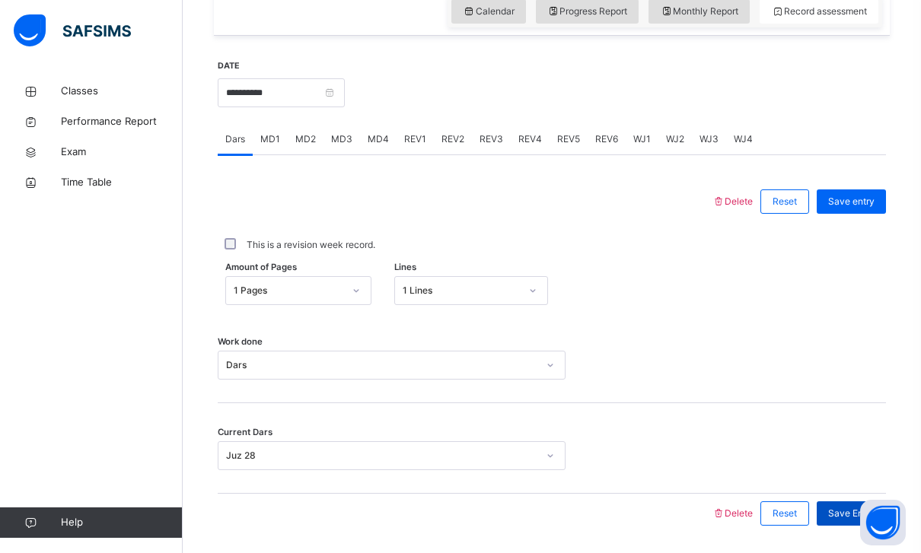
click at [873, 509] on span "Save Entry" at bounding box center [851, 514] width 46 height 14
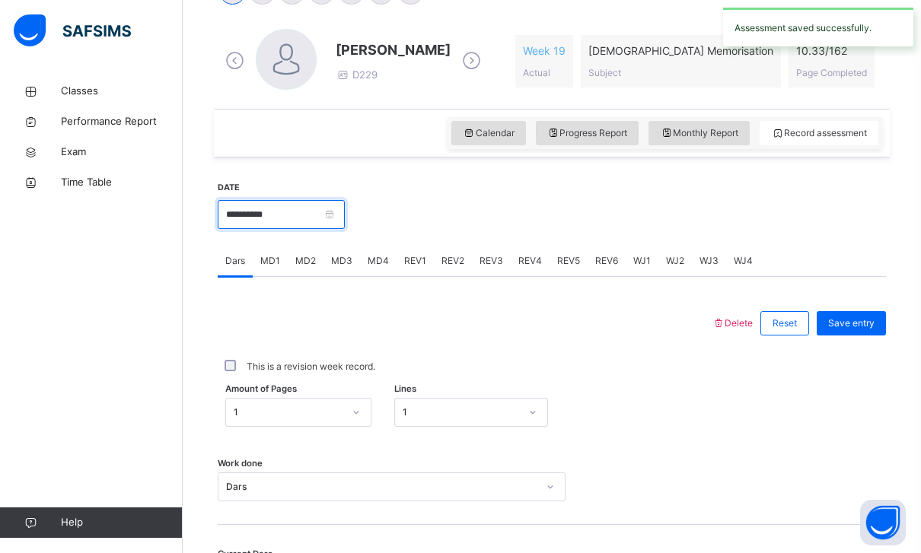
click at [345, 213] on input "**********" at bounding box center [281, 214] width 127 height 29
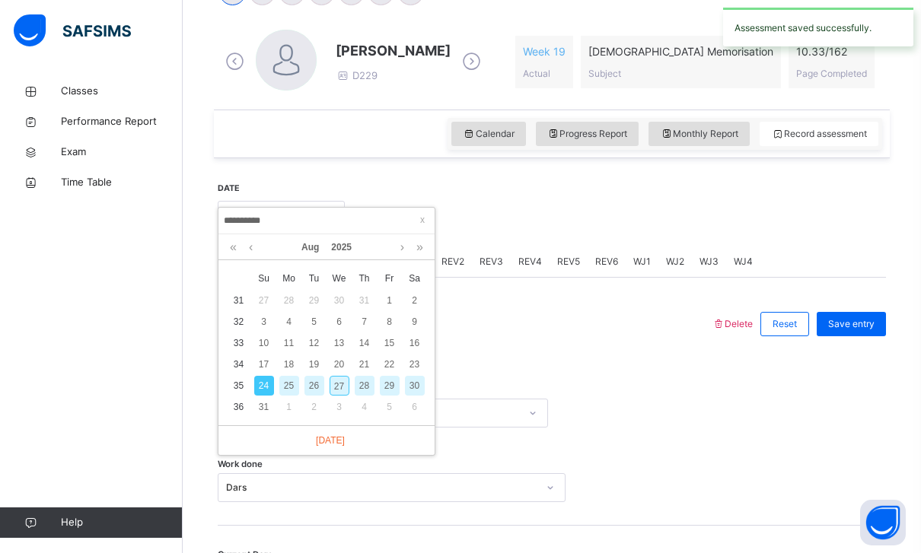
click at [330, 382] on div "27" at bounding box center [340, 386] width 20 height 20
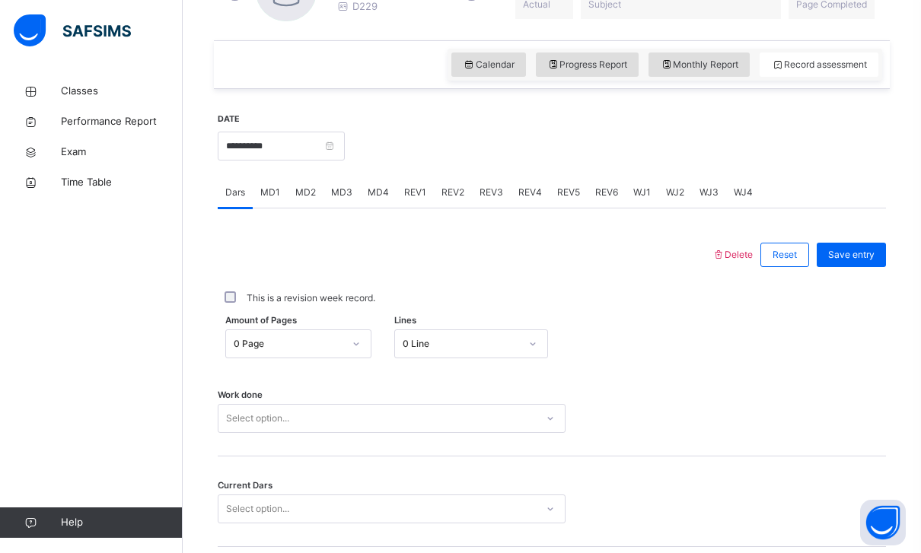
scroll to position [505, 0]
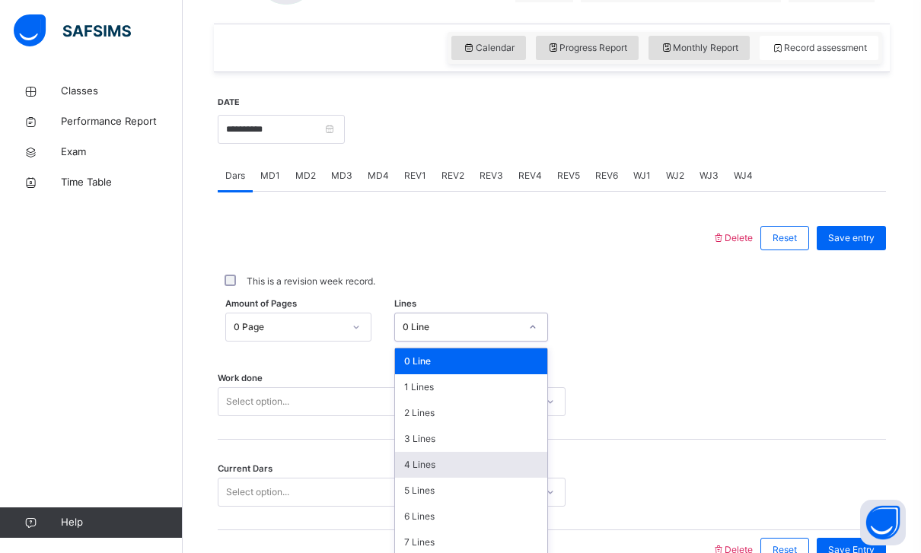
click at [412, 464] on div "4 Lines" at bounding box center [471, 465] width 152 height 26
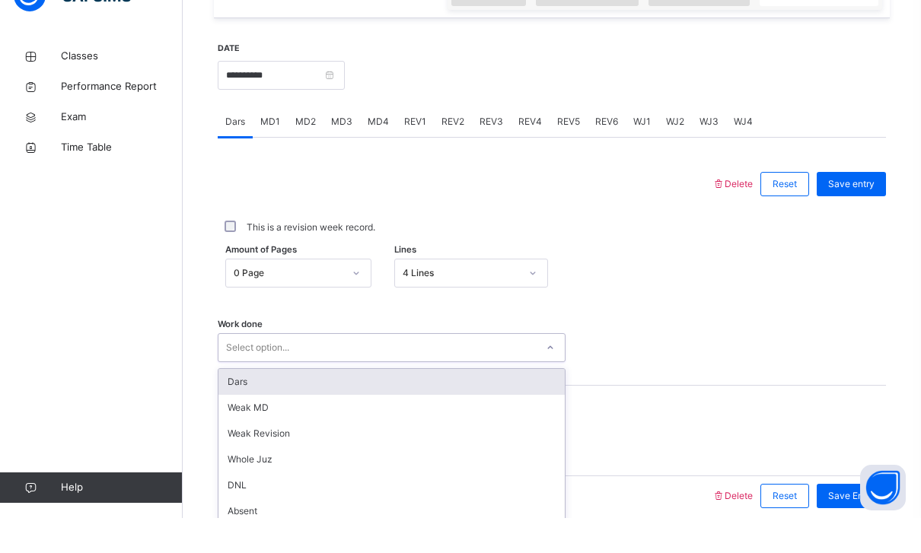
scroll to position [528, 0]
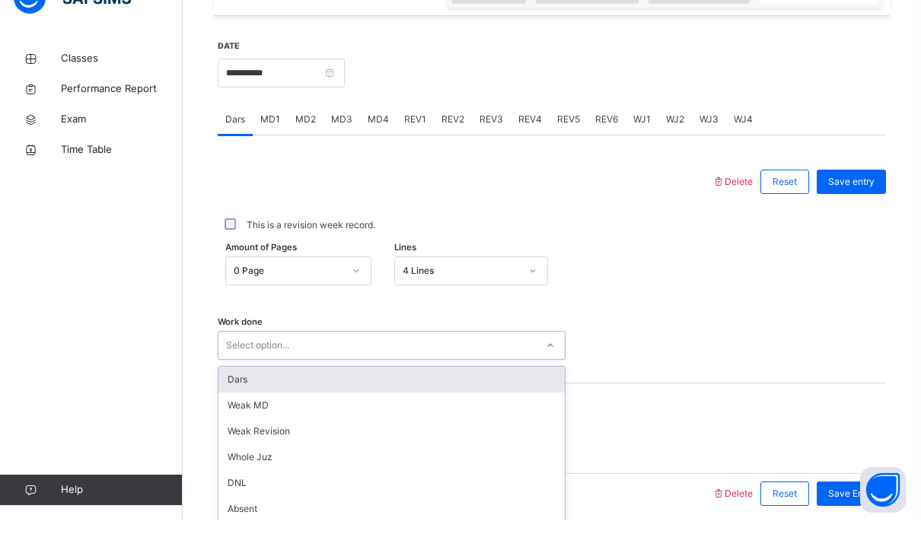
click at [266, 400] on div "Dars" at bounding box center [391, 413] width 346 height 26
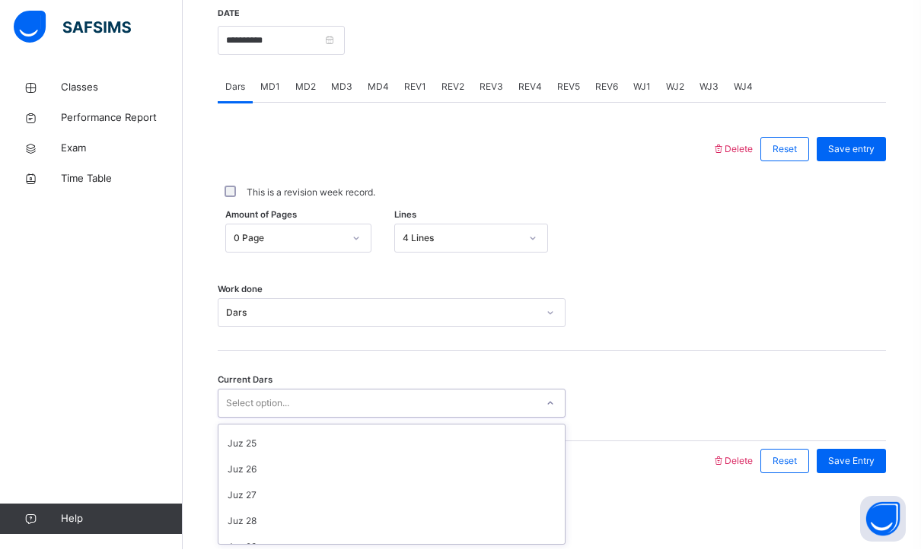
scroll to position [617, 0]
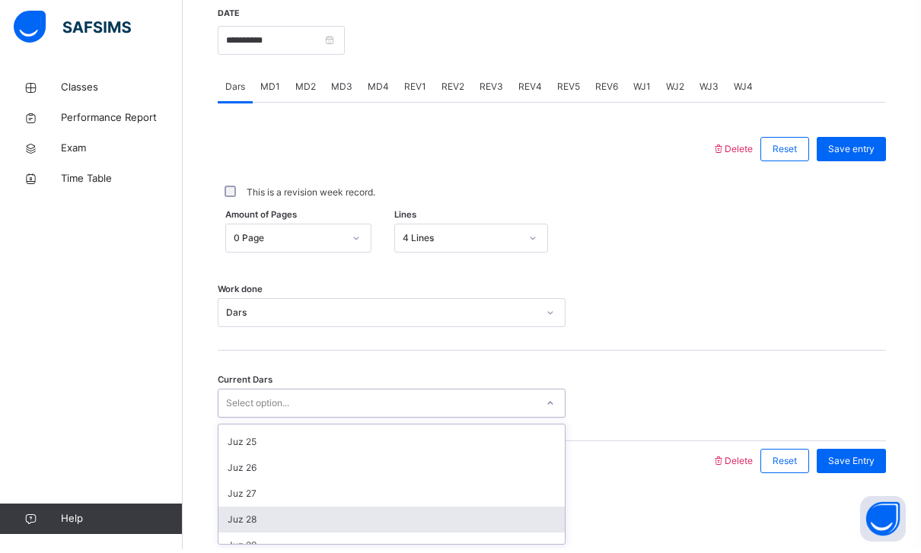
click at [235, 514] on div "Juz 28" at bounding box center [391, 524] width 346 height 26
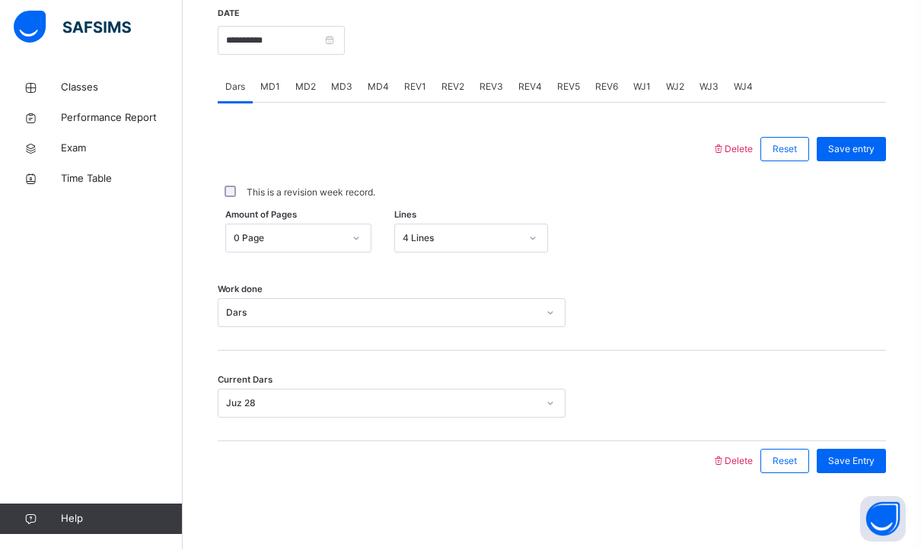
scroll to position [541, 0]
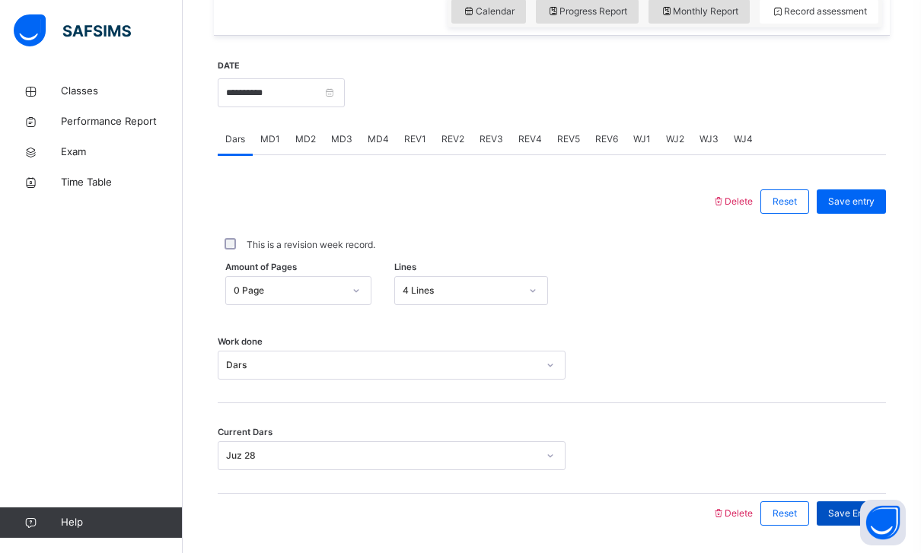
click at [859, 512] on span "Save Entry" at bounding box center [851, 514] width 46 height 14
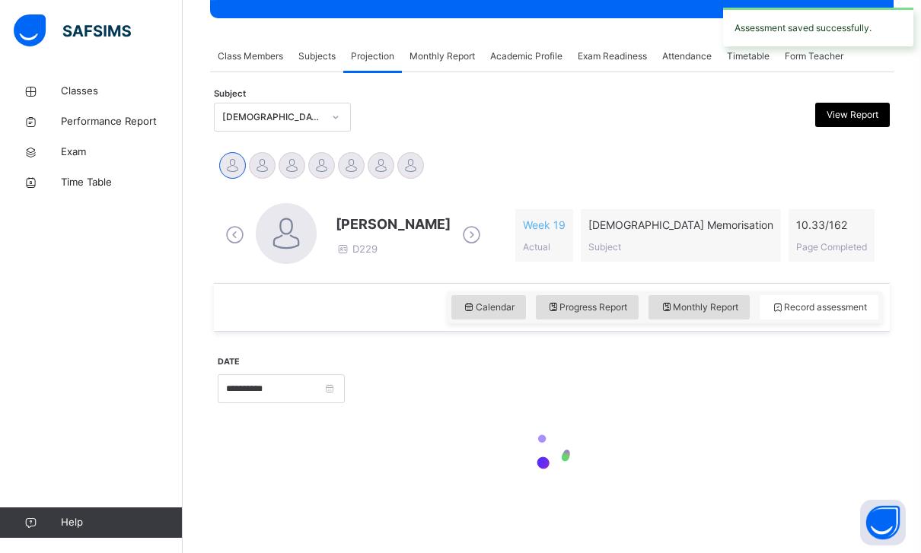
scroll to position [196, 0]
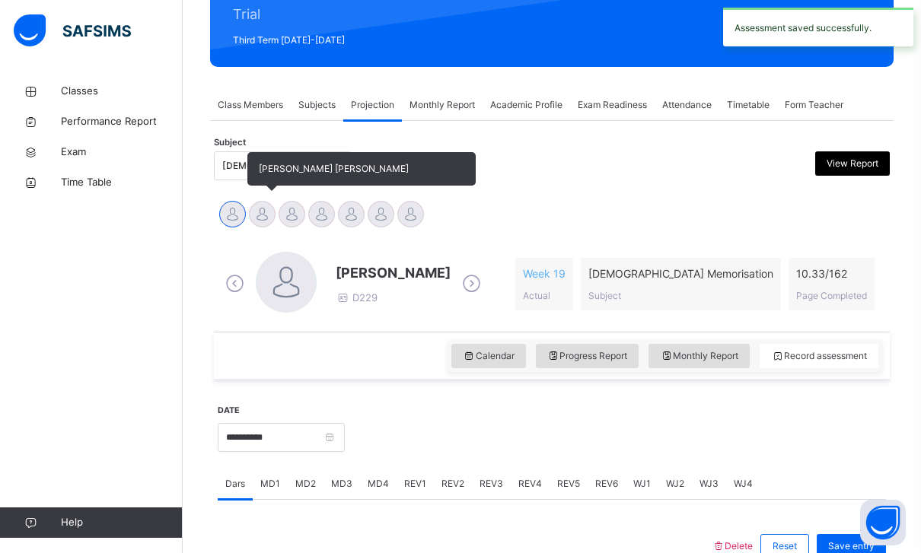
click at [263, 212] on div at bounding box center [262, 214] width 27 height 27
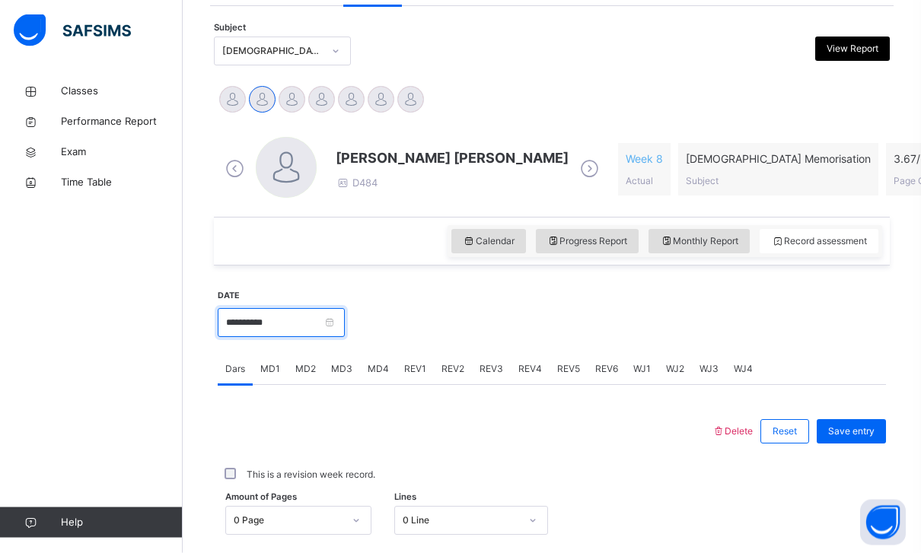
click at [345, 321] on input "**********" at bounding box center [281, 323] width 127 height 29
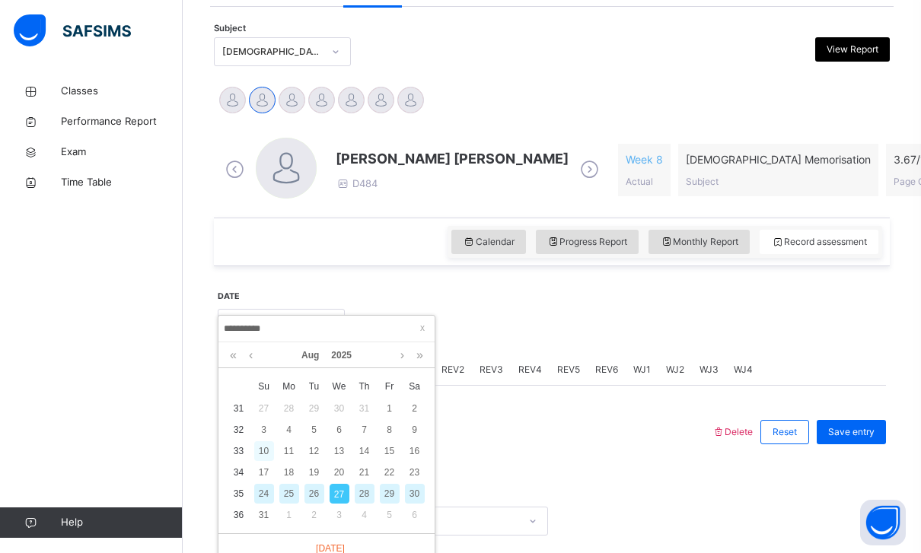
click at [263, 447] on div "10" at bounding box center [264, 451] width 20 height 20
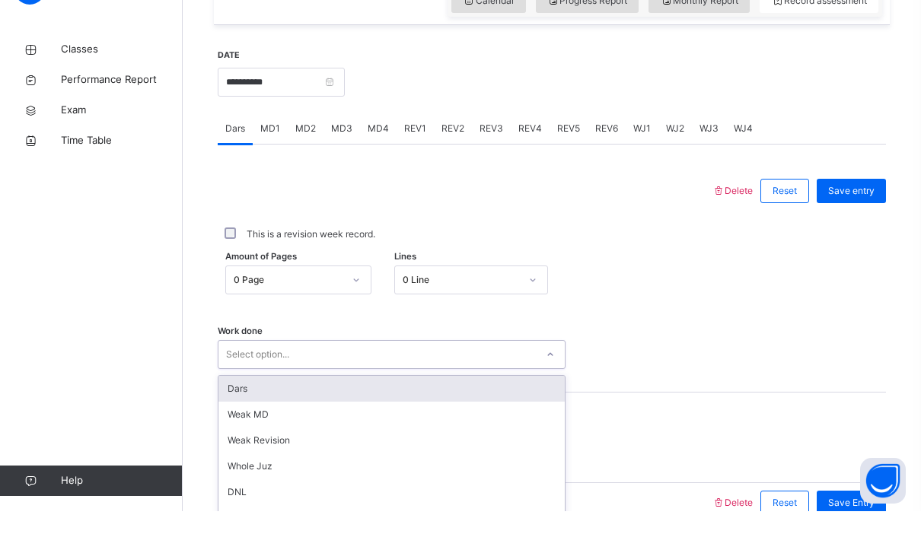
scroll to position [528, 0]
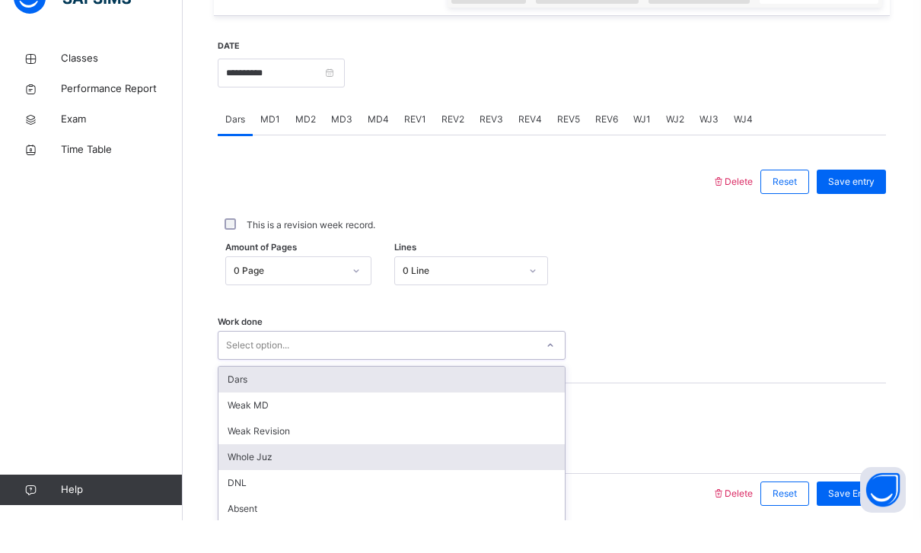
click at [241, 477] on div "Whole Juz" at bounding box center [391, 490] width 346 height 26
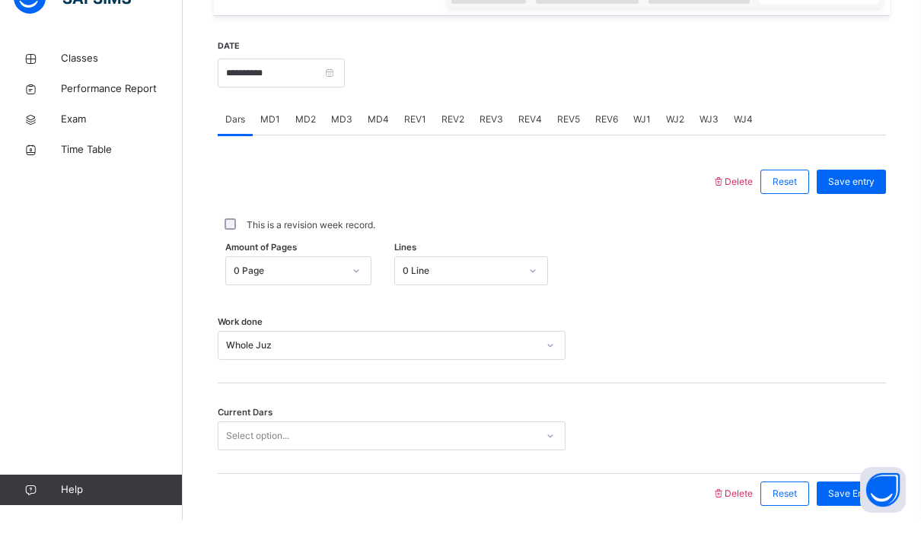
scroll to position [541, 0]
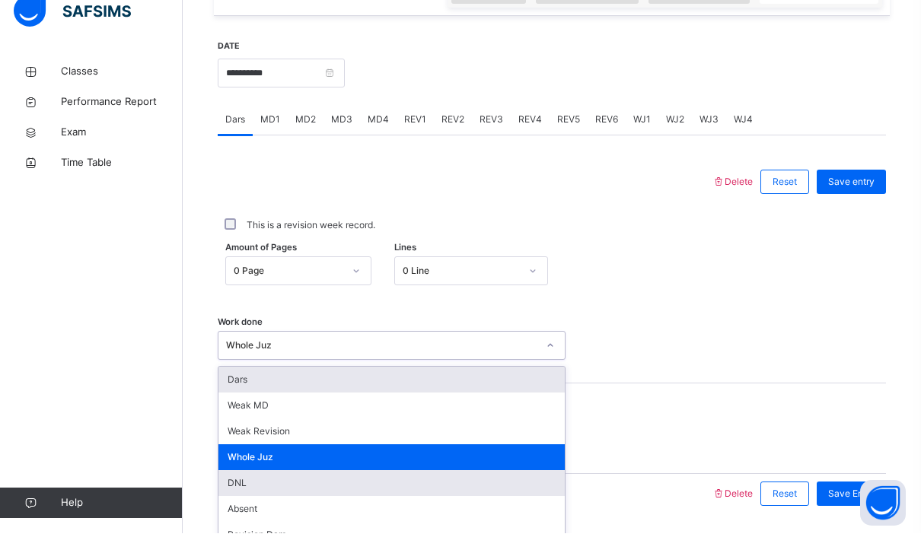
click at [229, 490] on div "DNL" at bounding box center [391, 503] width 346 height 26
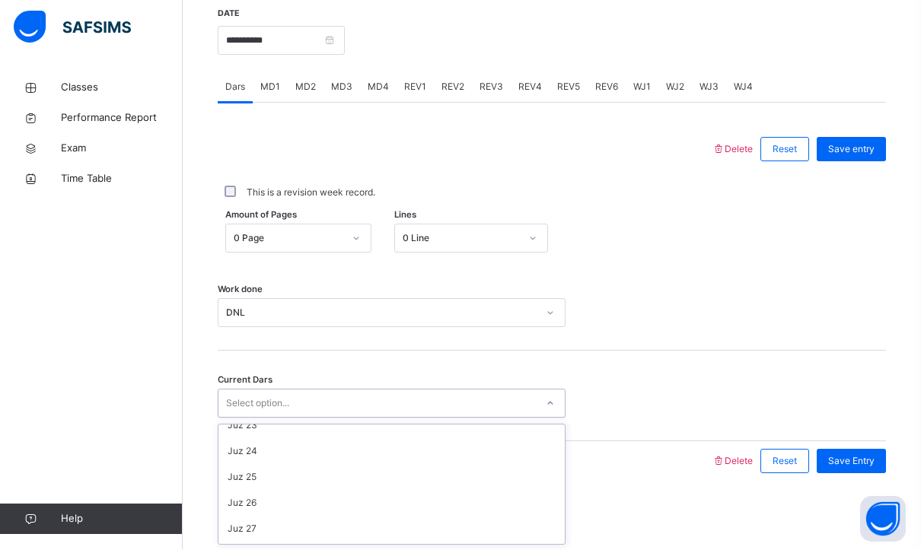
scroll to position [582, 0]
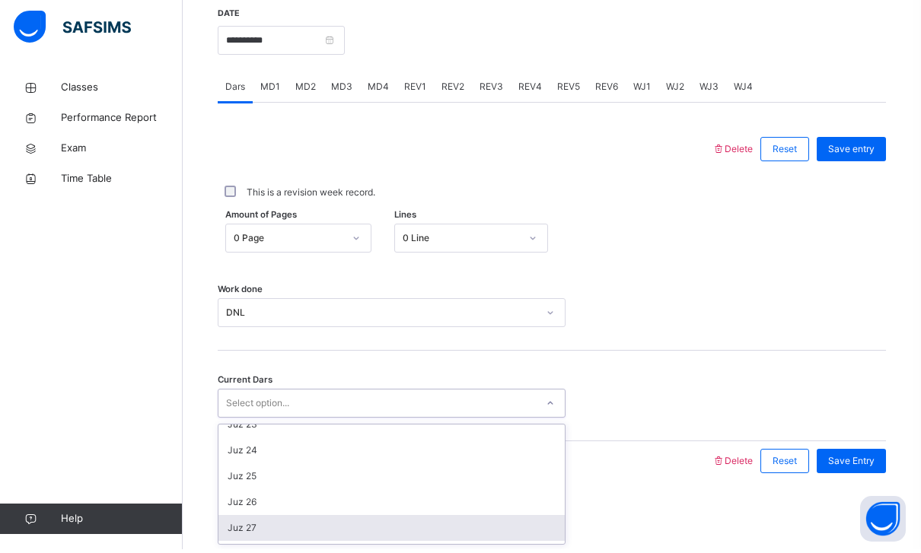
click at [237, 519] on div "Juz 27" at bounding box center [391, 532] width 346 height 26
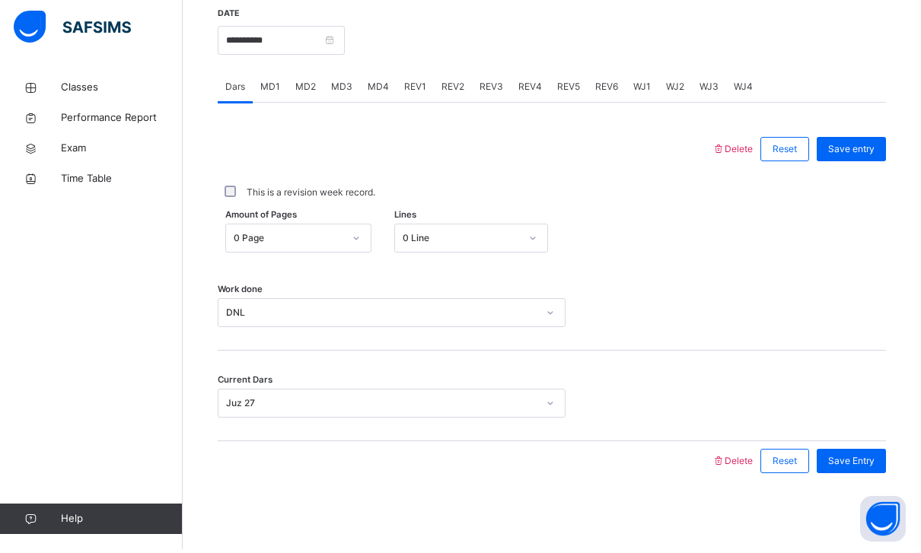
scroll to position [541, 0]
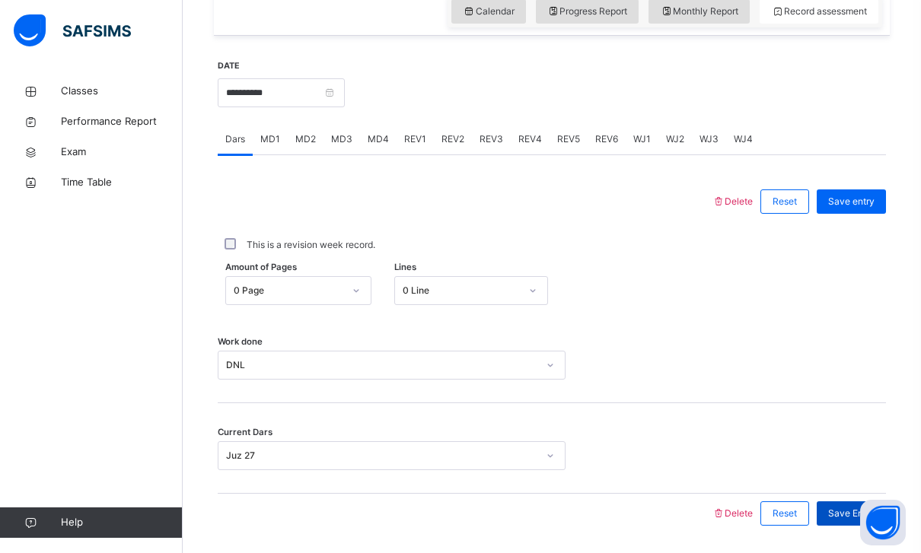
click at [857, 509] on span "Save Entry" at bounding box center [851, 514] width 46 height 14
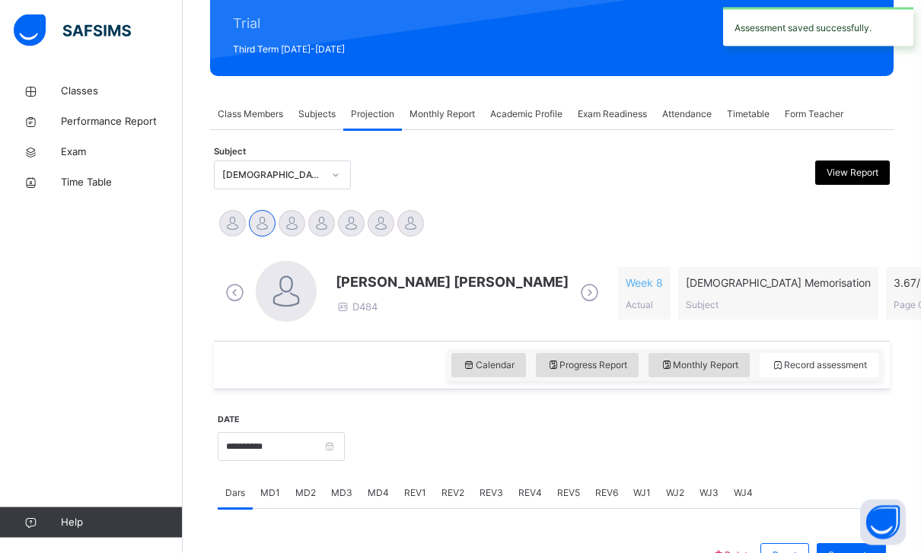
scroll to position [177, 0]
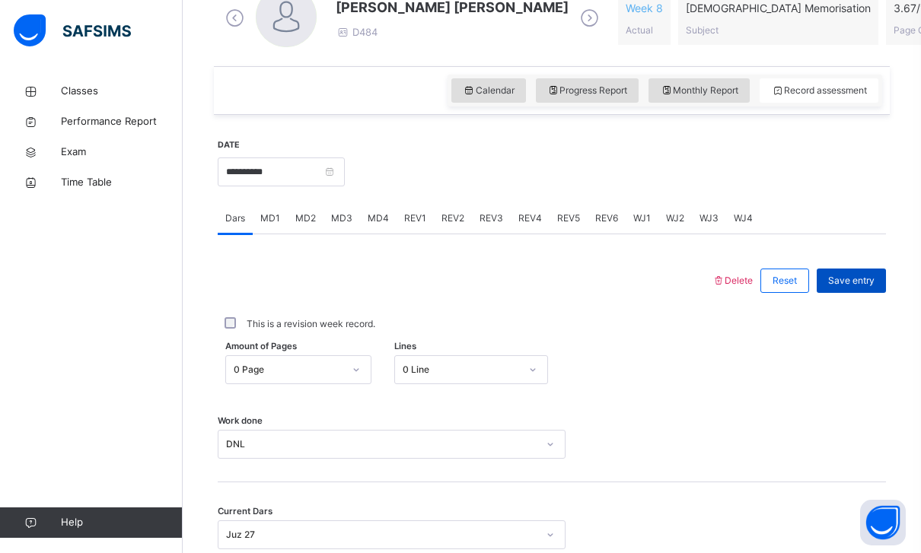
click at [871, 274] on span "Save entry" at bounding box center [851, 281] width 46 height 14
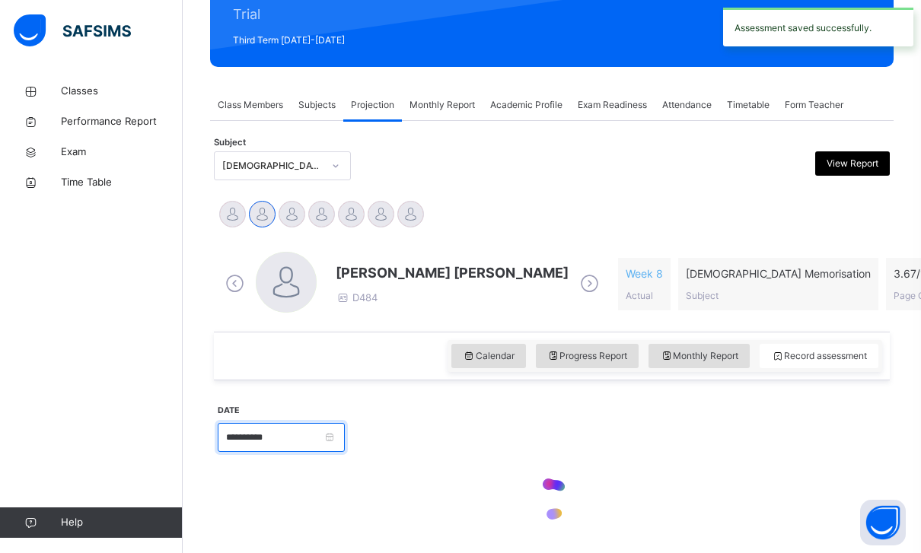
click at [345, 444] on input "**********" at bounding box center [281, 437] width 127 height 29
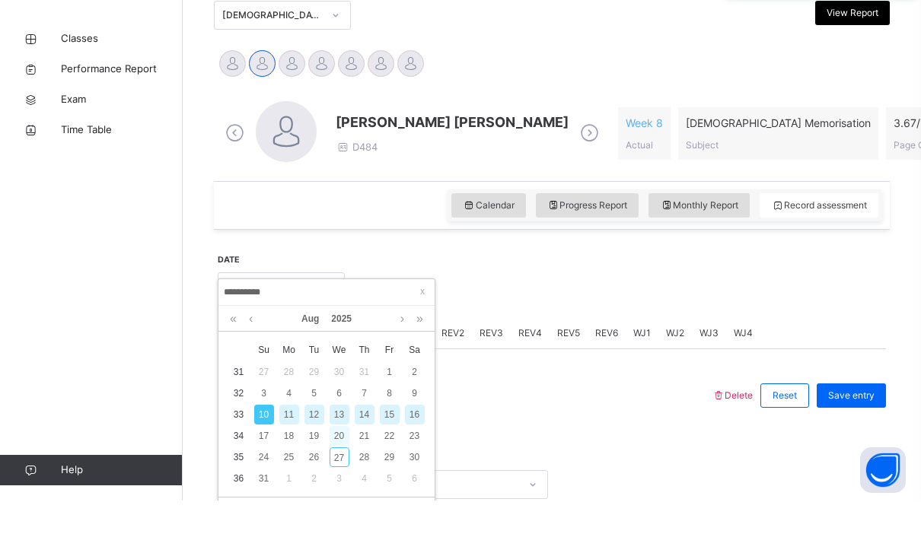
click at [339, 479] on div "20" at bounding box center [340, 489] width 20 height 20
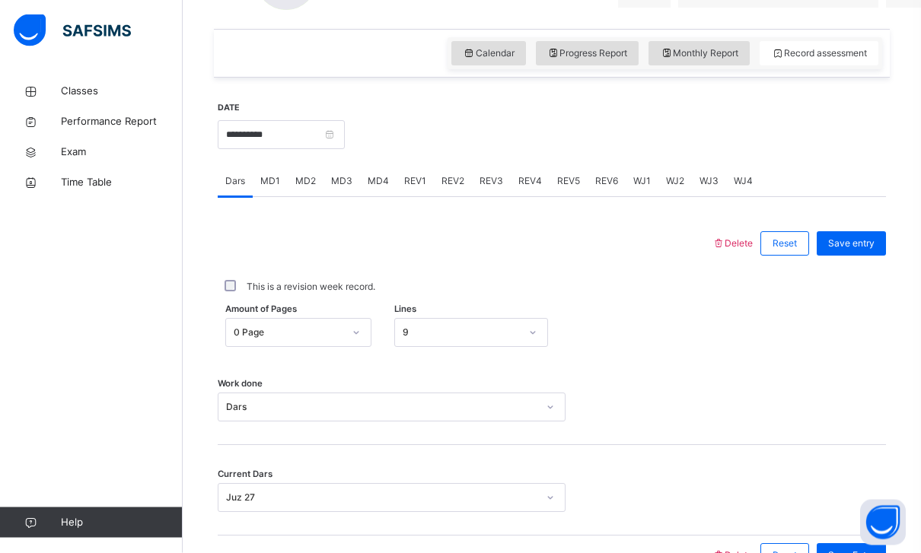
scroll to position [541, 0]
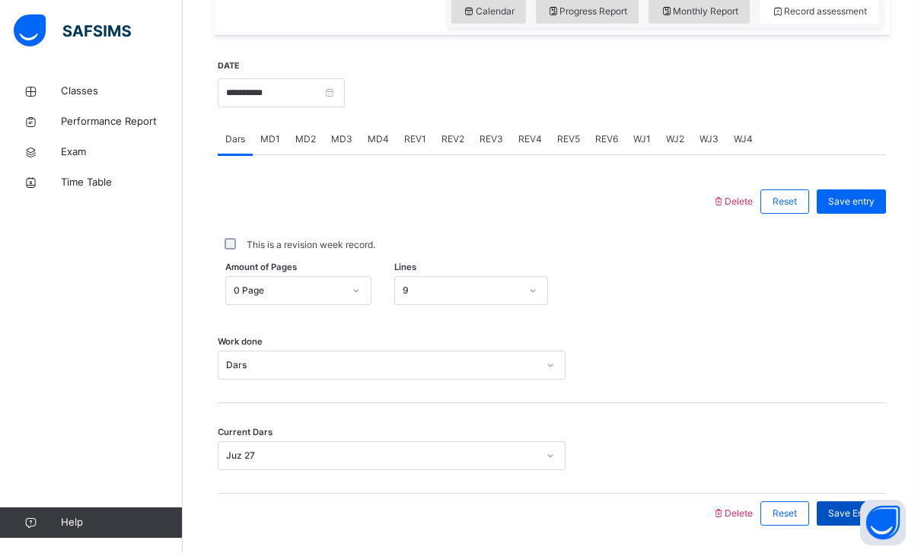
click at [868, 508] on span "Save Entry" at bounding box center [851, 514] width 46 height 14
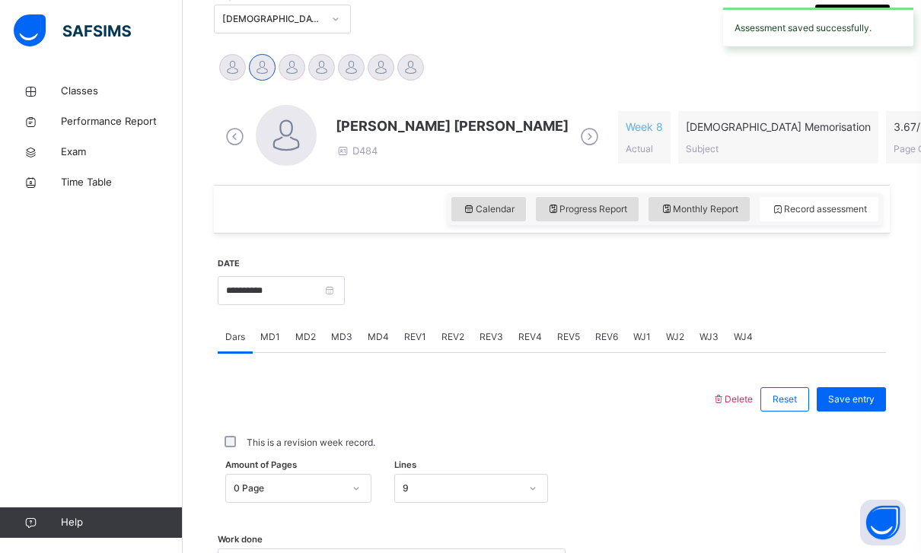
scroll to position [347, 0]
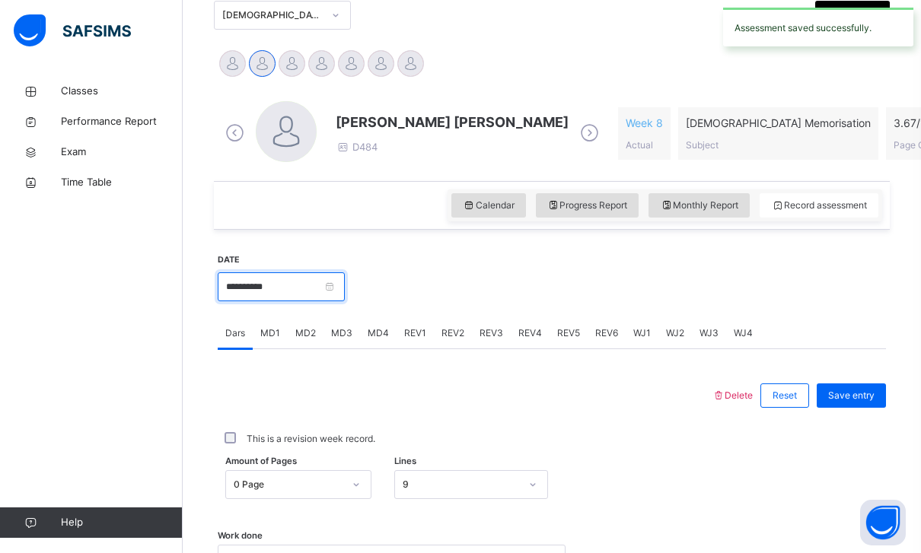
click at [345, 289] on input "**********" at bounding box center [281, 287] width 127 height 29
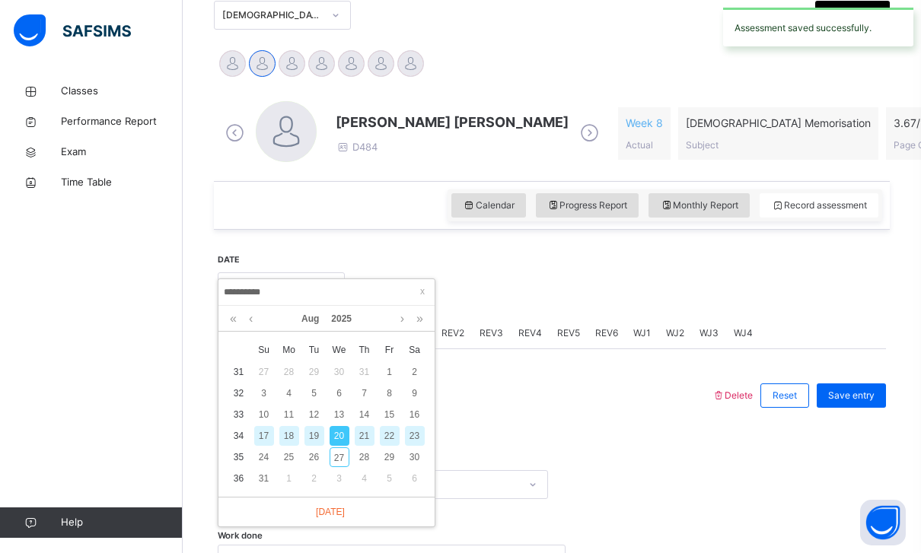
click at [413, 428] on div "23" at bounding box center [415, 436] width 20 height 20
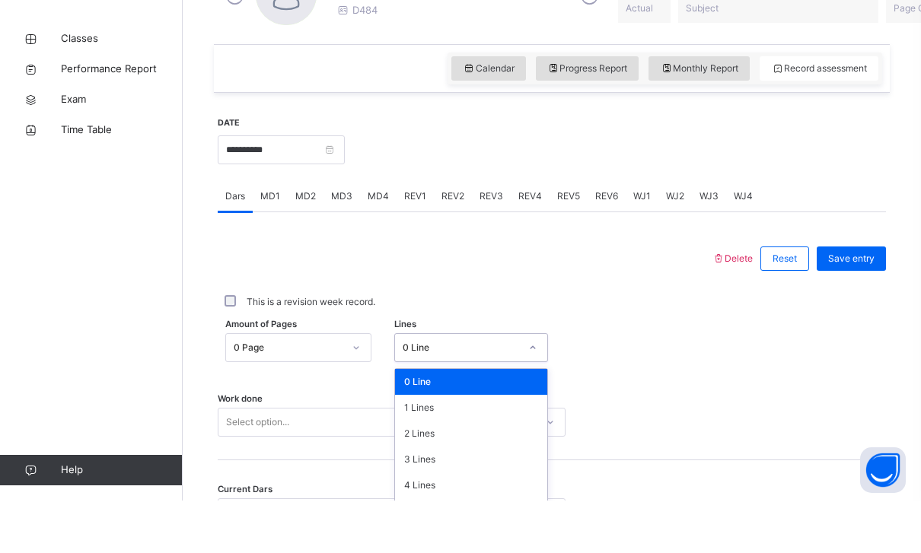
scroll to position [434, 0]
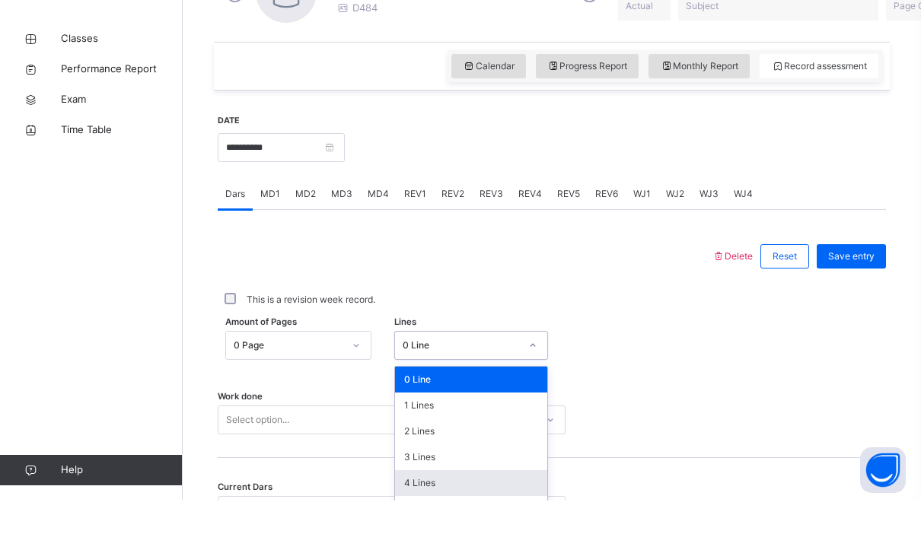
click at [413, 523] on div "4 Lines" at bounding box center [471, 536] width 152 height 26
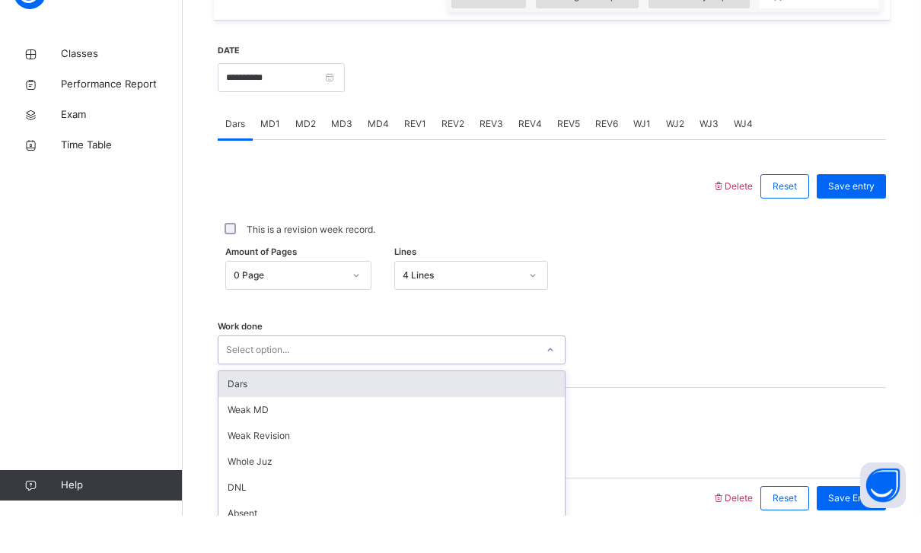
scroll to position [528, 0]
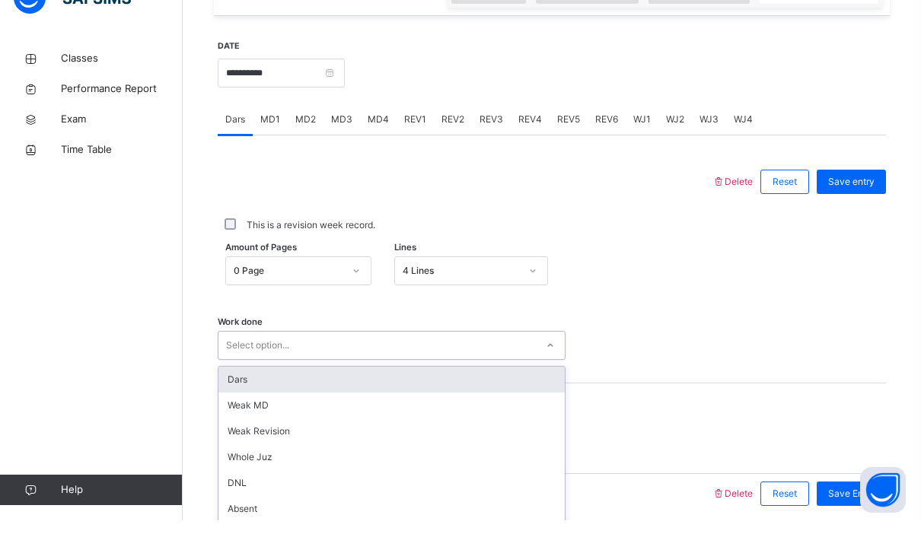
click at [277, 400] on div "Dars" at bounding box center [391, 413] width 346 height 26
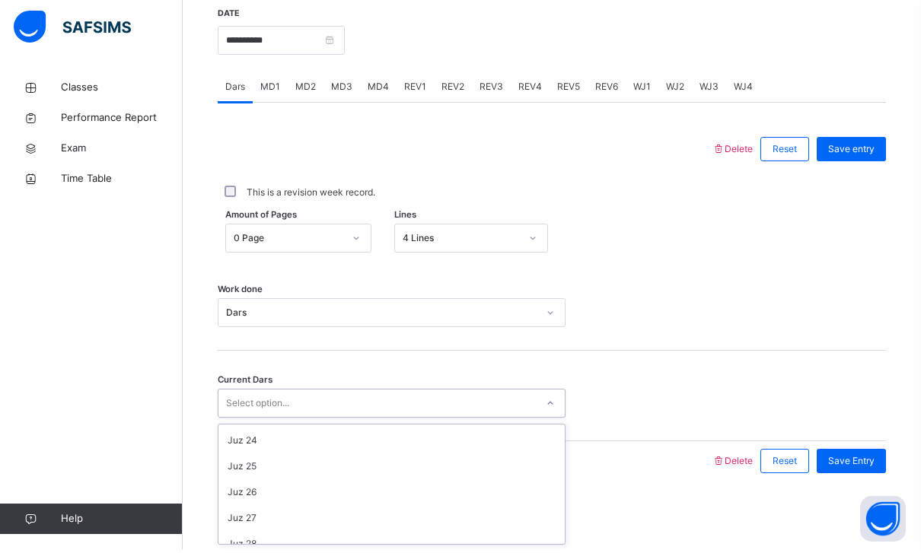
scroll to position [601, 0]
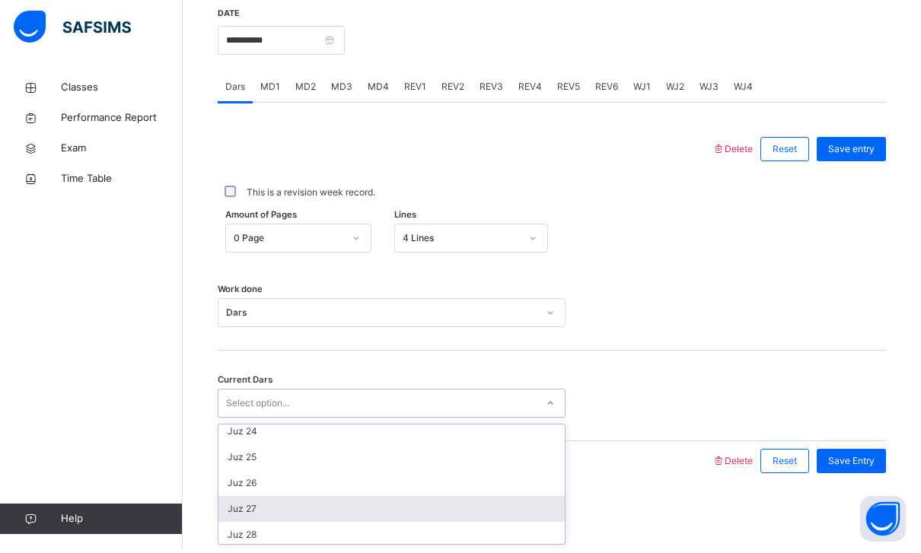
click at [241, 503] on div "Juz 27" at bounding box center [391, 513] width 346 height 26
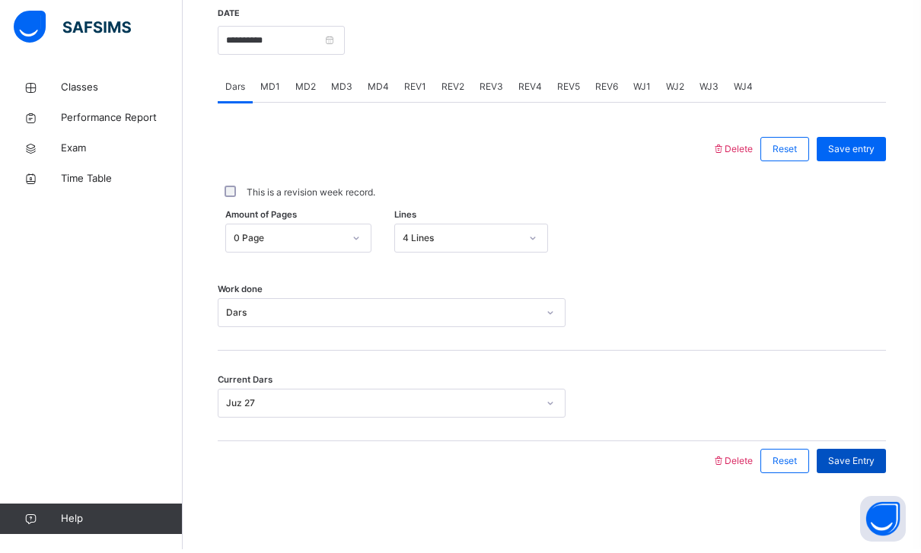
click at [879, 477] on div "Save Entry" at bounding box center [851, 465] width 69 height 24
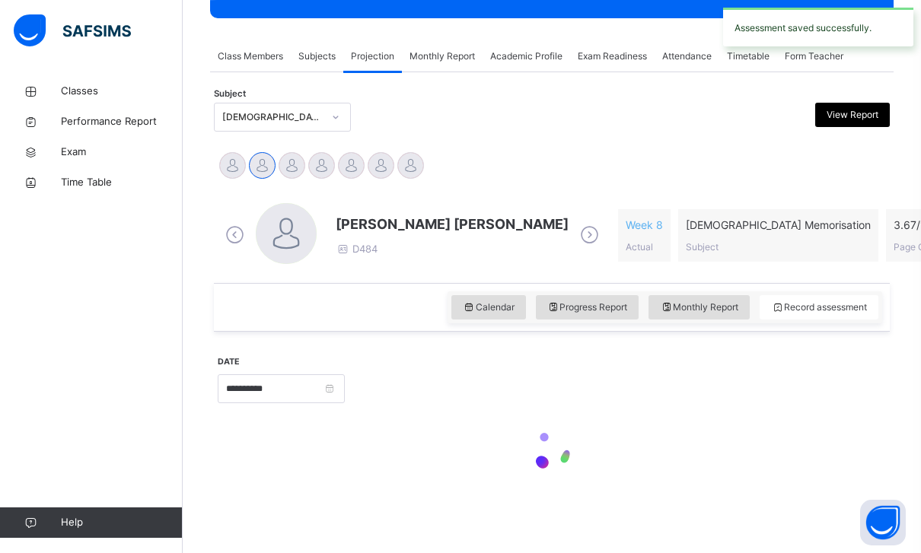
scroll to position [196, 0]
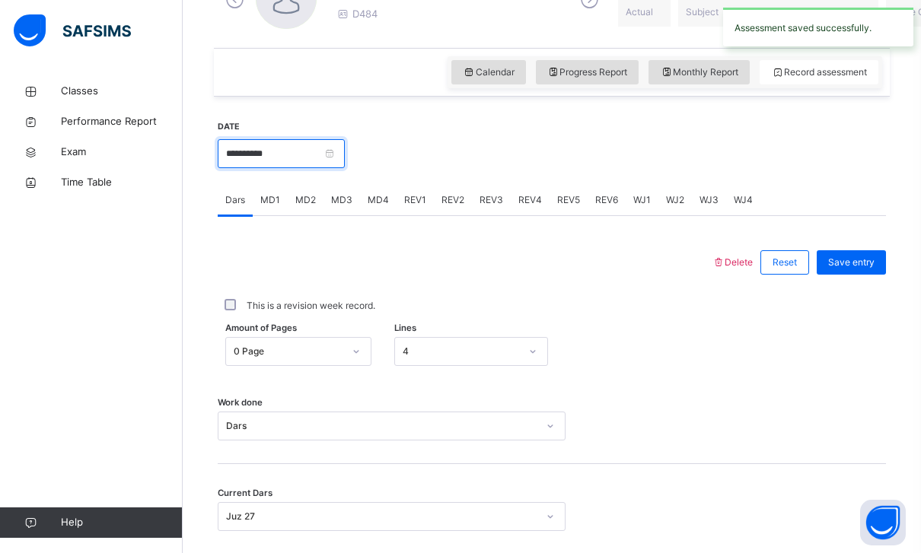
click at [345, 160] on input "**********" at bounding box center [281, 153] width 127 height 29
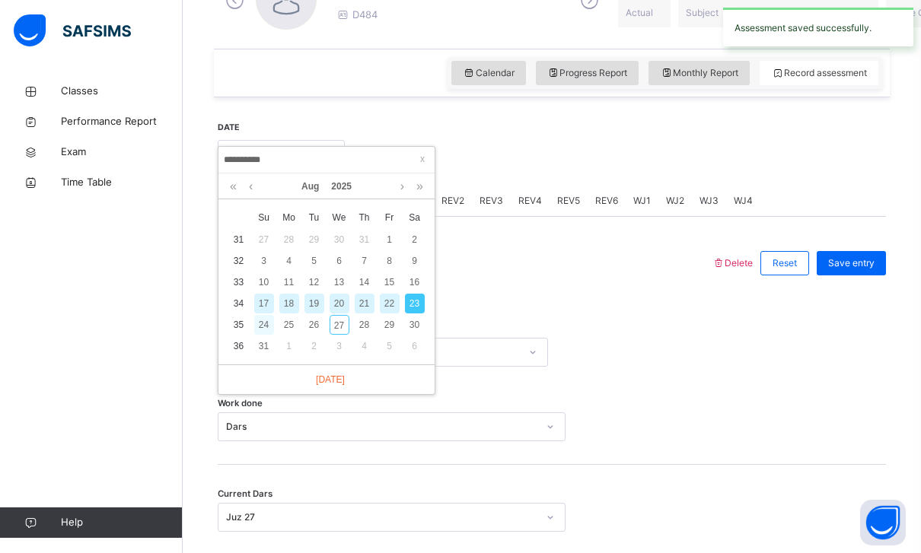
click at [260, 327] on div "24" at bounding box center [264, 325] width 20 height 20
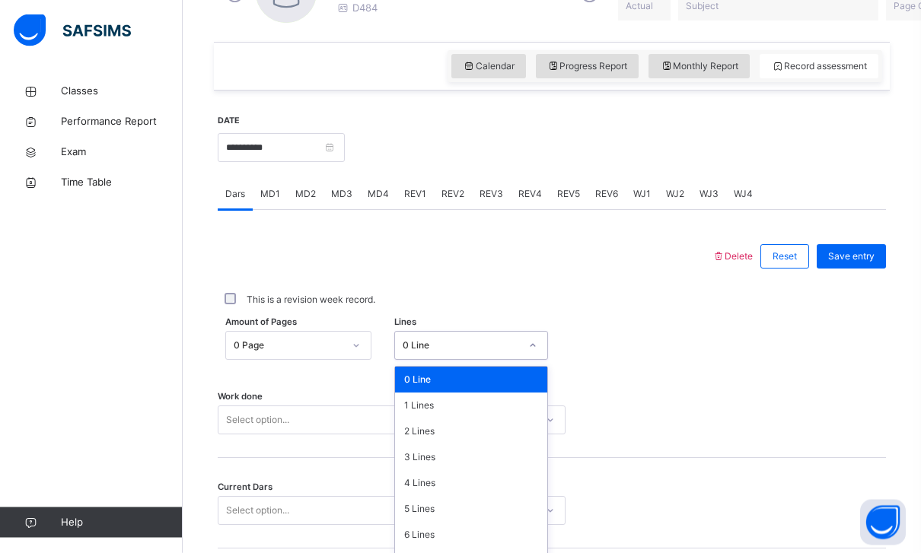
scroll to position [486, 0]
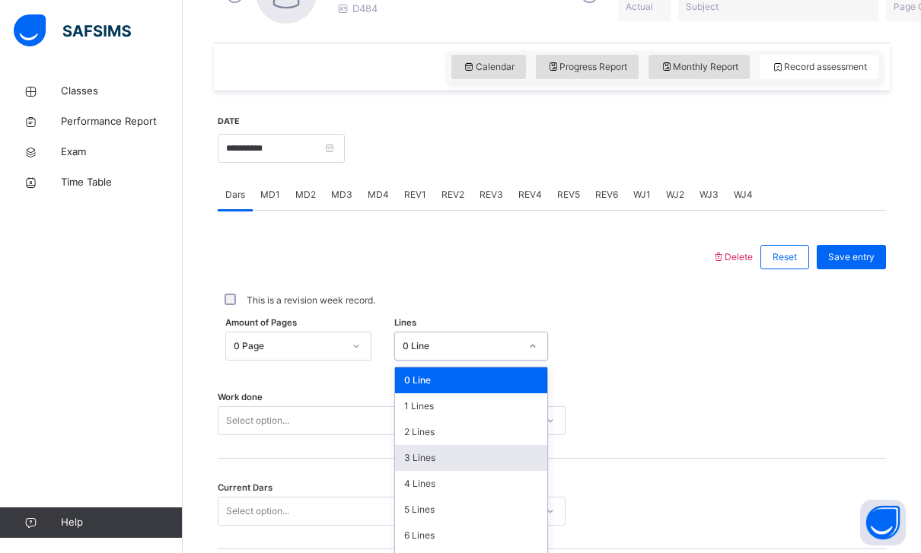
click at [416, 452] on div "3 Lines" at bounding box center [471, 458] width 152 height 26
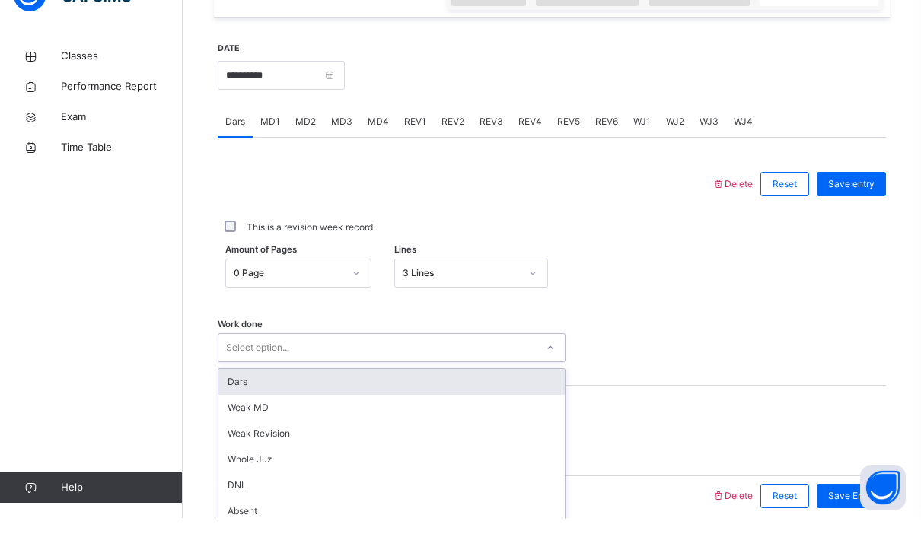
scroll to position [528, 0]
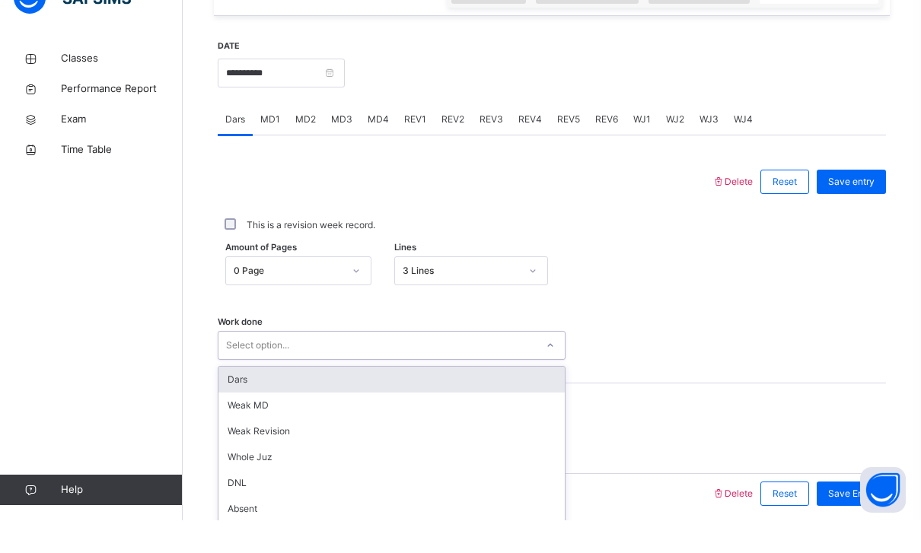
click at [272, 400] on div "Dars" at bounding box center [391, 413] width 346 height 26
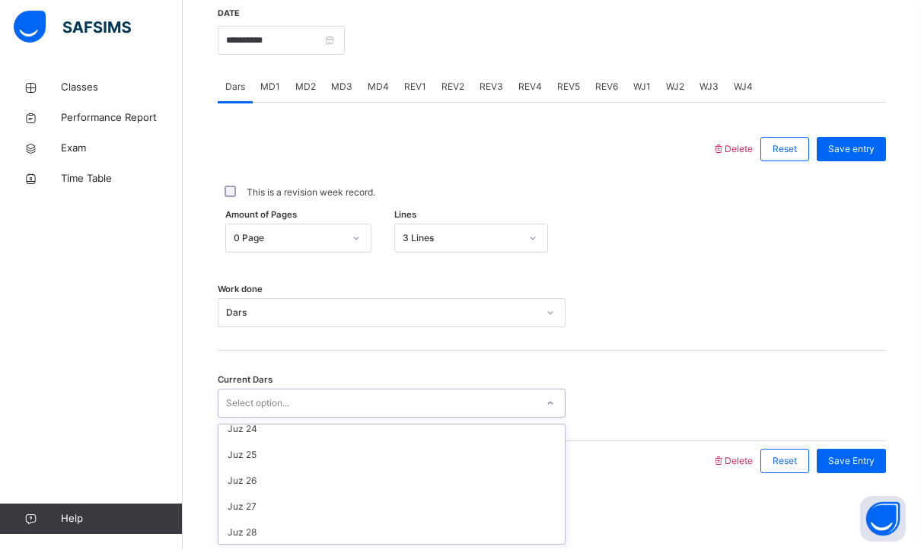
scroll to position [604, 0]
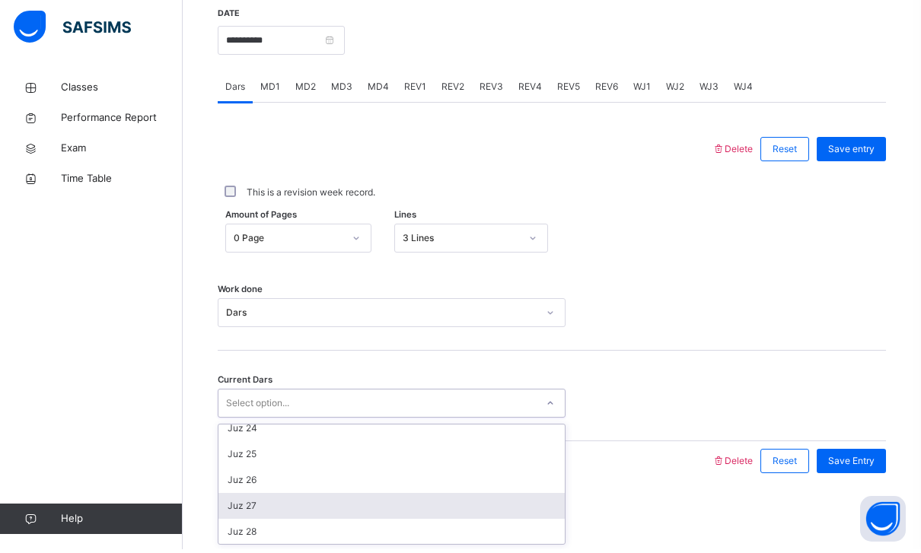
click at [244, 506] on div "Juz 27" at bounding box center [391, 510] width 346 height 26
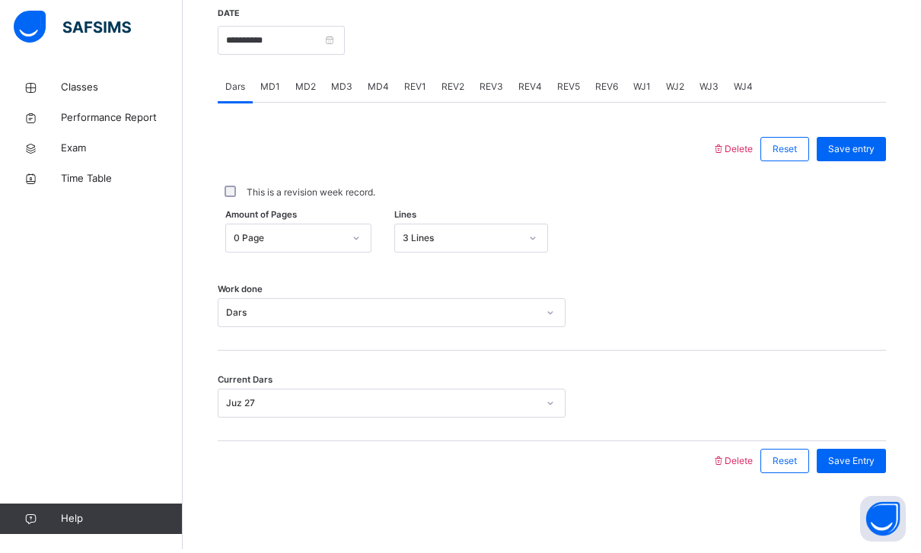
scroll to position [541, 0]
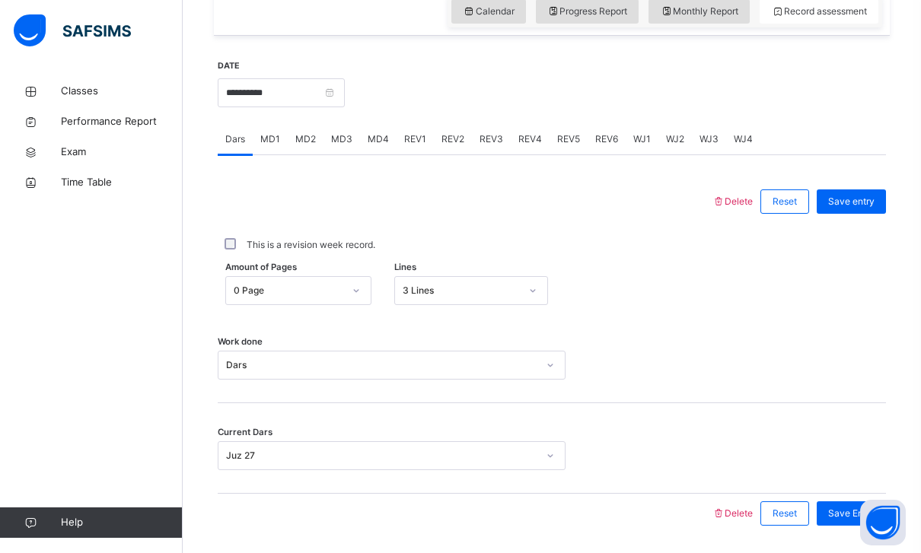
click at [870, 474] on div "Current Dars Juz 27" at bounding box center [552, 448] width 668 height 91
click at [857, 509] on span "Save Entry" at bounding box center [851, 514] width 46 height 14
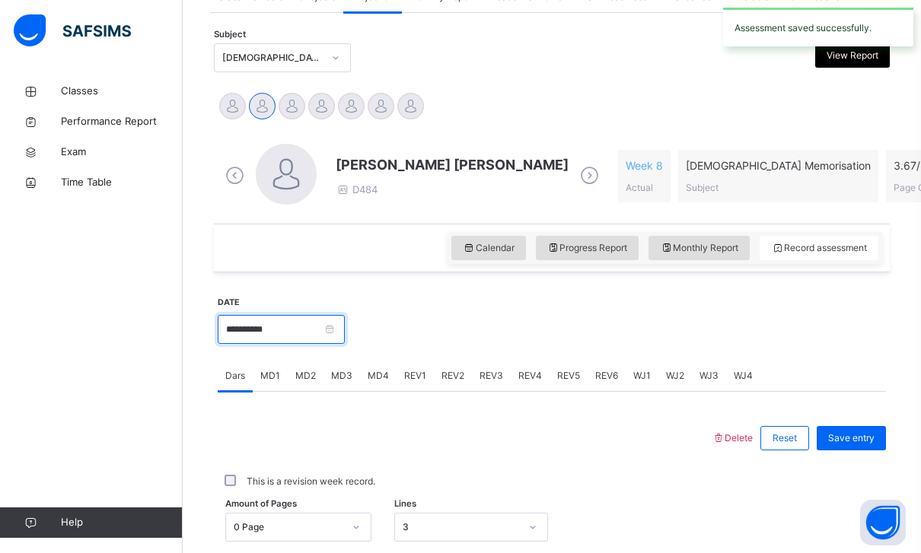
click at [345, 325] on input "**********" at bounding box center [281, 329] width 127 height 29
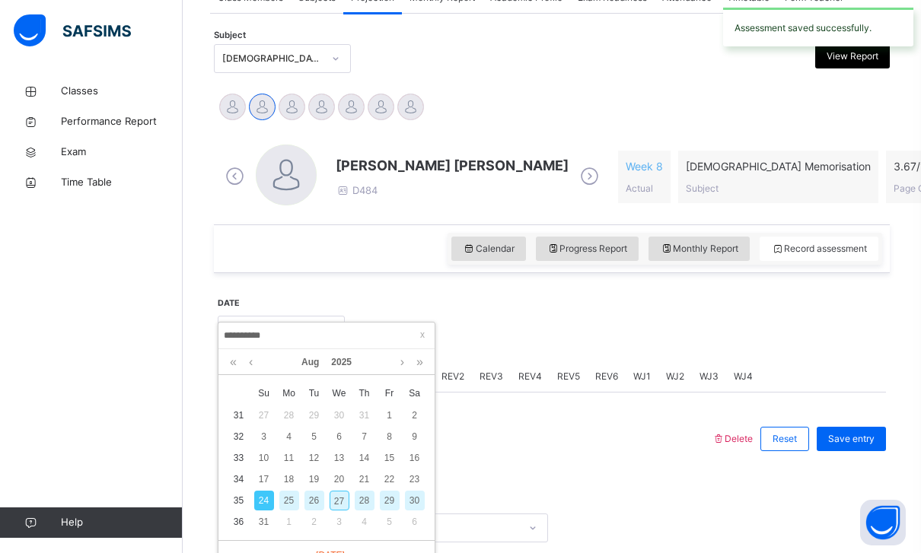
click at [336, 498] on div "27" at bounding box center [340, 501] width 20 height 20
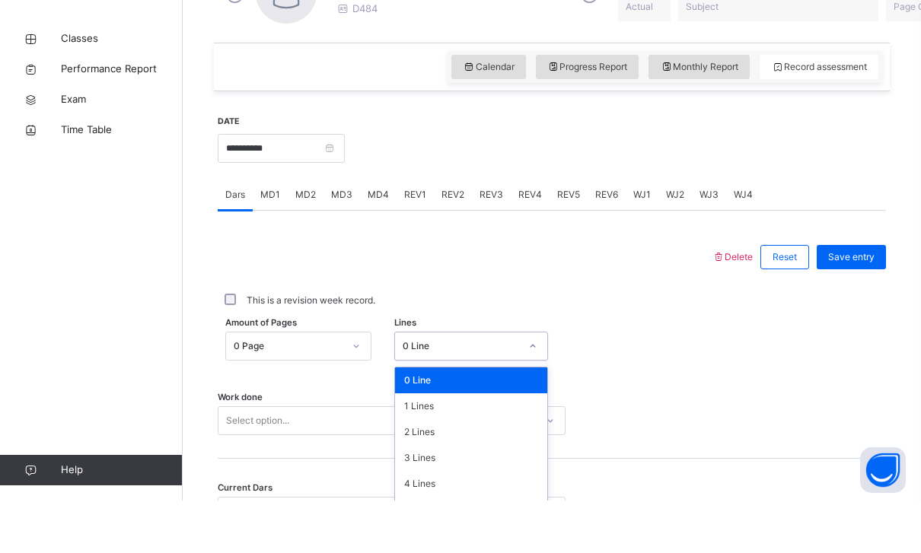
scroll to position [434, 0]
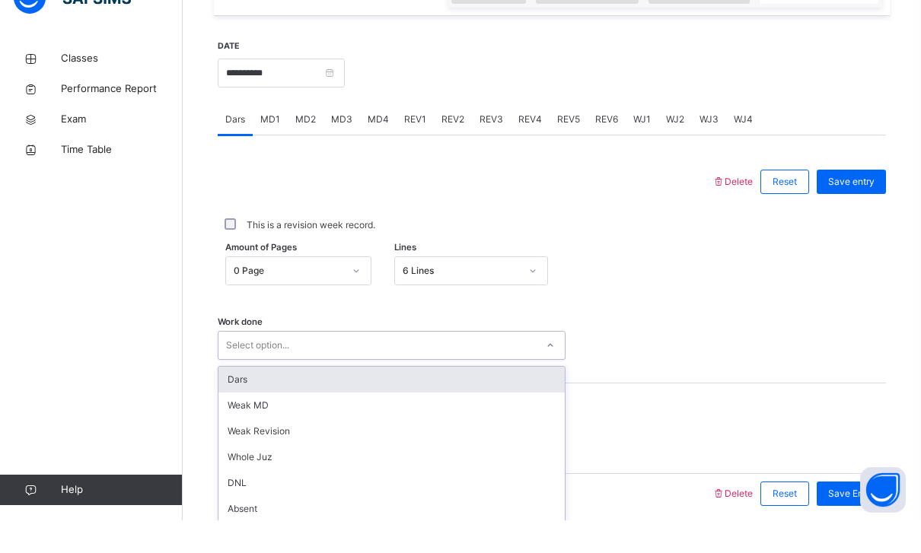
scroll to position [0, 0]
click at [240, 400] on div "Dars" at bounding box center [391, 413] width 346 height 26
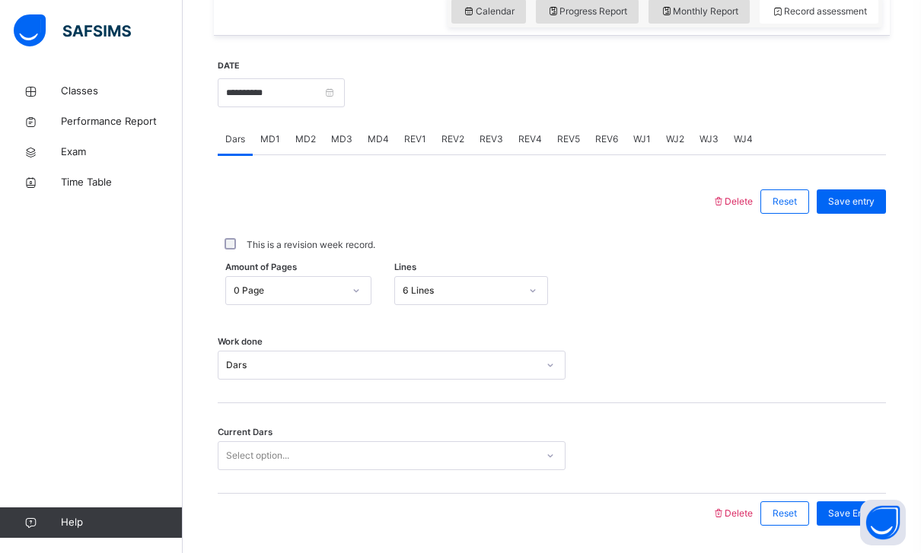
click at [245, 476] on div "Current Dars Select option..." at bounding box center [552, 448] width 668 height 91
click at [233, 439] on div "Current Dars Select option..." at bounding box center [552, 448] width 668 height 91
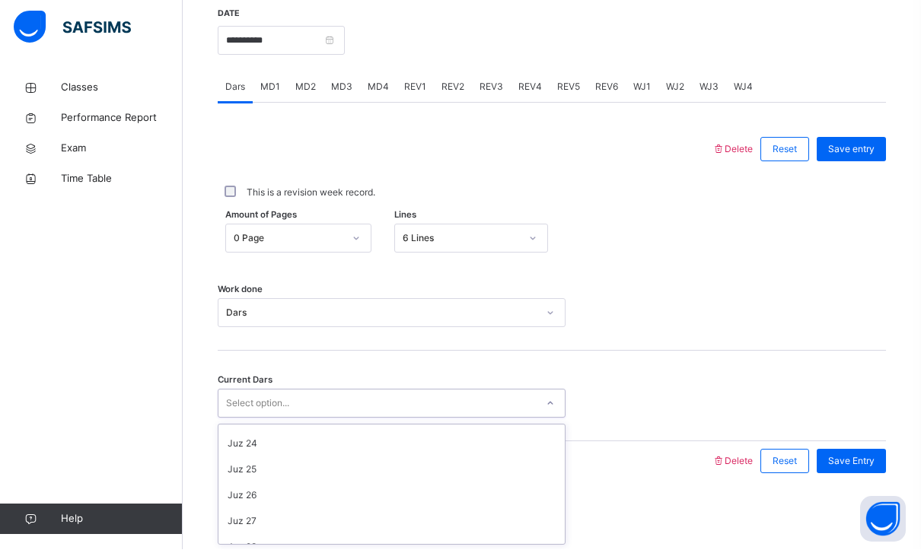
scroll to position [607, 0]
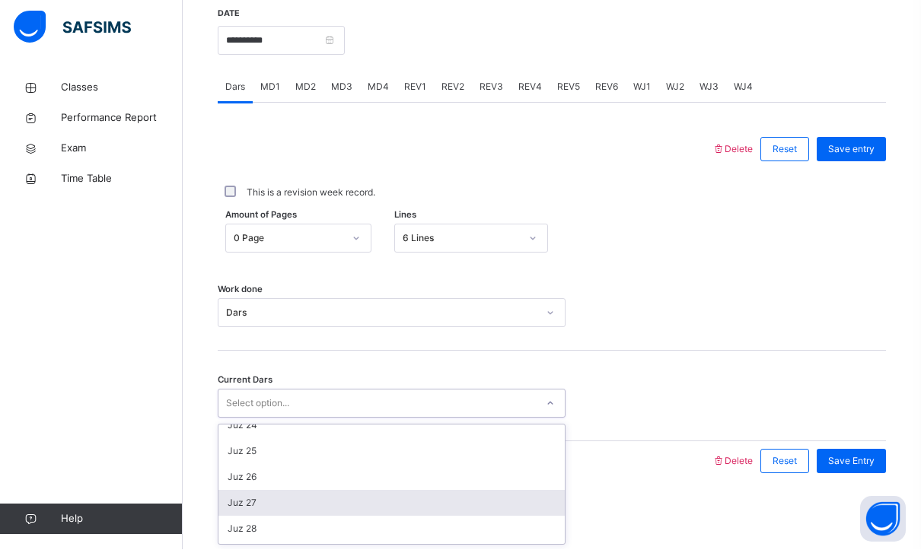
click at [235, 502] on div "Juz 27" at bounding box center [391, 507] width 346 height 26
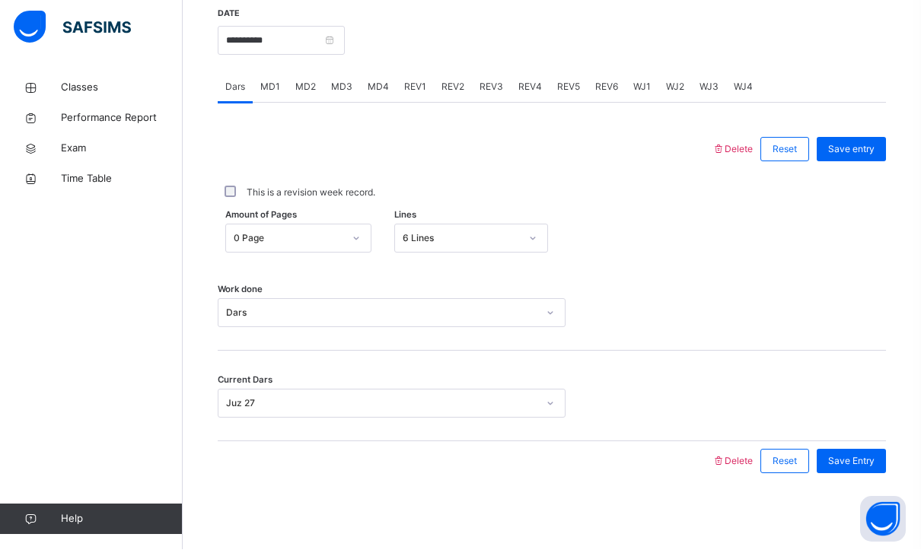
scroll to position [541, 0]
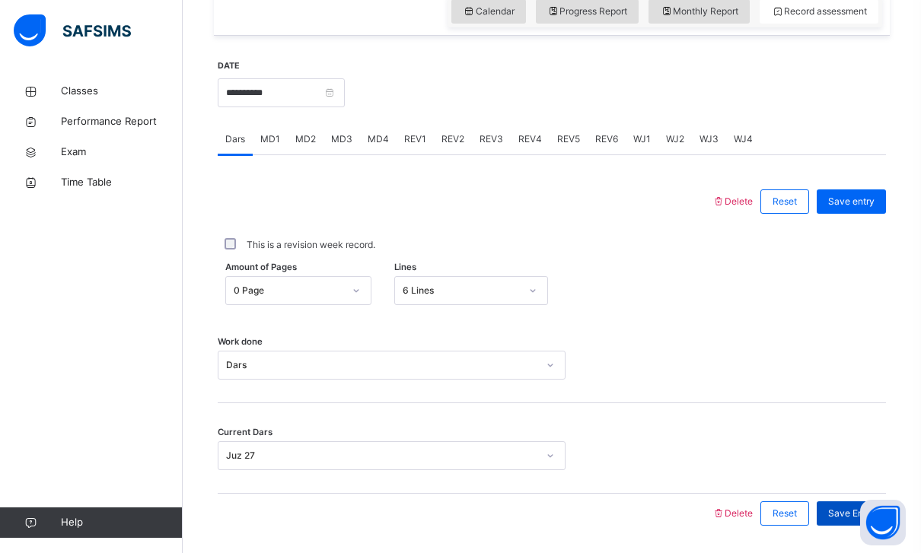
click at [862, 508] on span "Save Entry" at bounding box center [851, 514] width 46 height 14
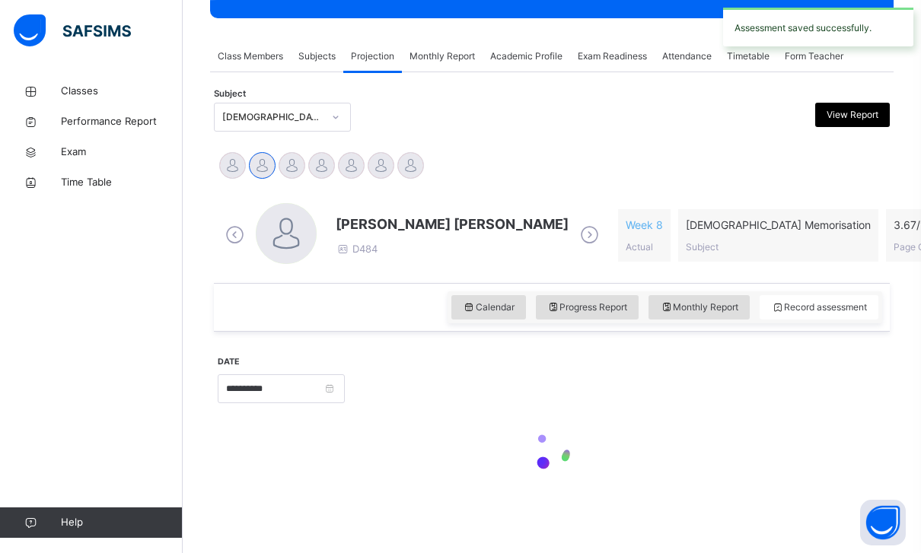
scroll to position [0, 0]
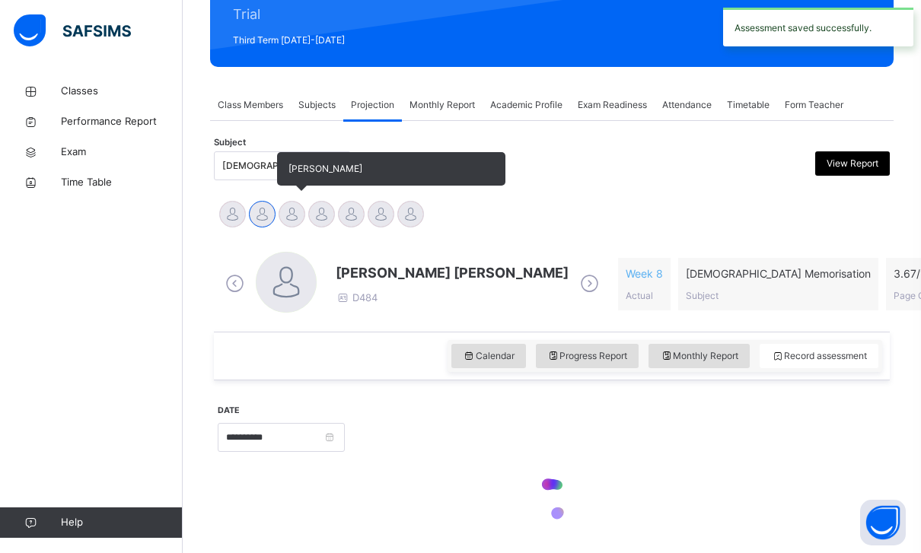
click at [293, 203] on div at bounding box center [292, 214] width 27 height 27
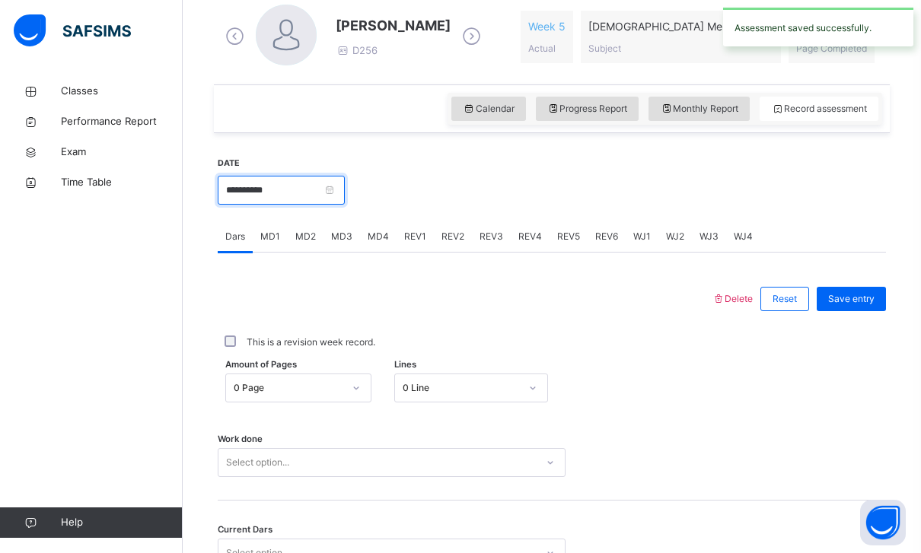
click at [345, 191] on input "**********" at bounding box center [281, 190] width 127 height 29
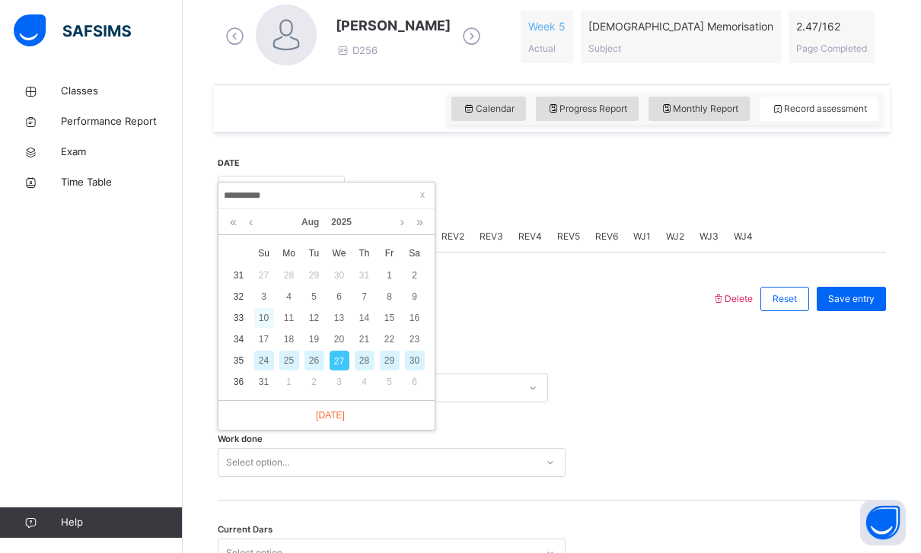
click at [265, 320] on div "10" at bounding box center [264, 318] width 20 height 20
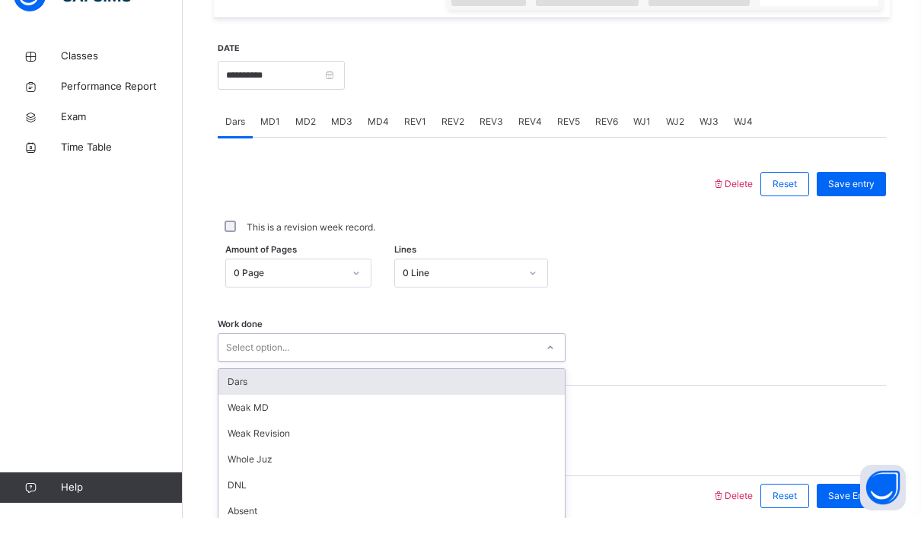
scroll to position [528, 0]
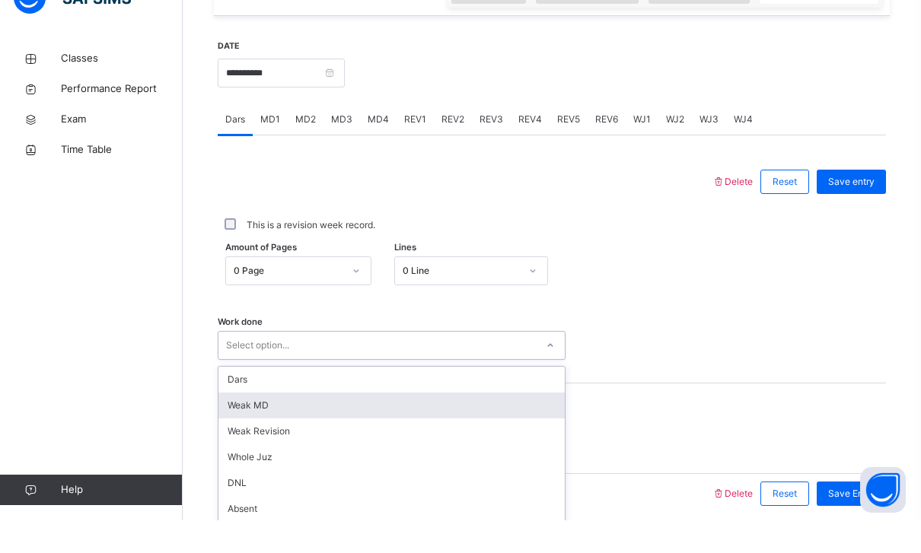
click at [237, 425] on div "Weak MD" at bounding box center [391, 438] width 346 height 26
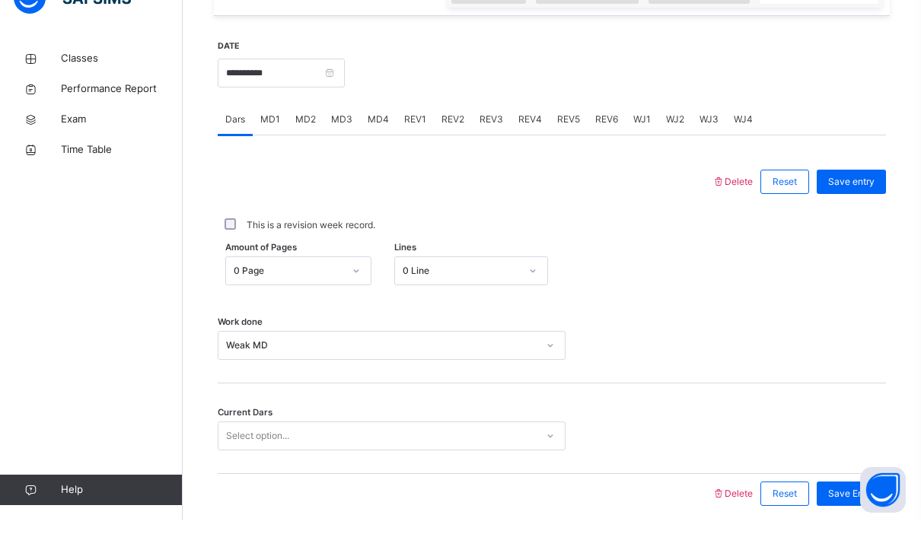
click at [166, 301] on div "Classes Performance Report Exam Time Table Help" at bounding box center [91, 307] width 183 height 492
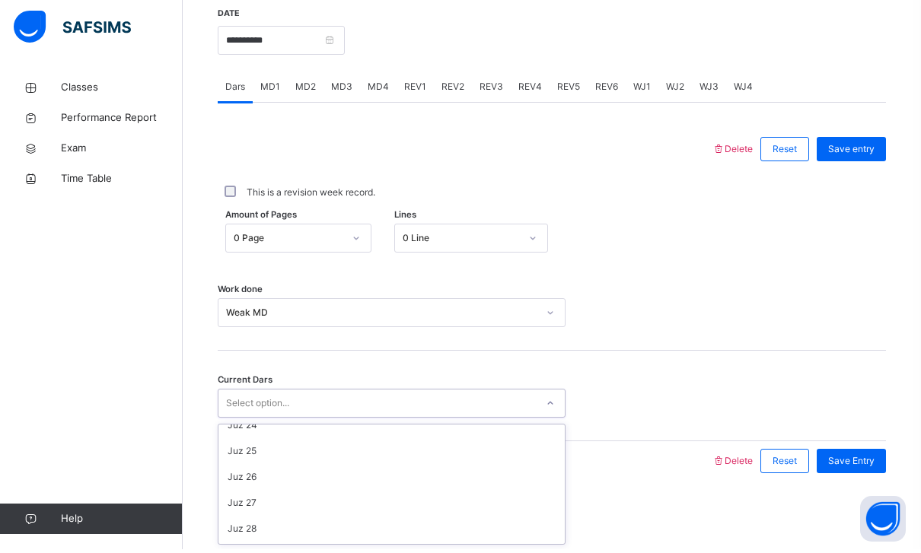
scroll to position [620, 0]
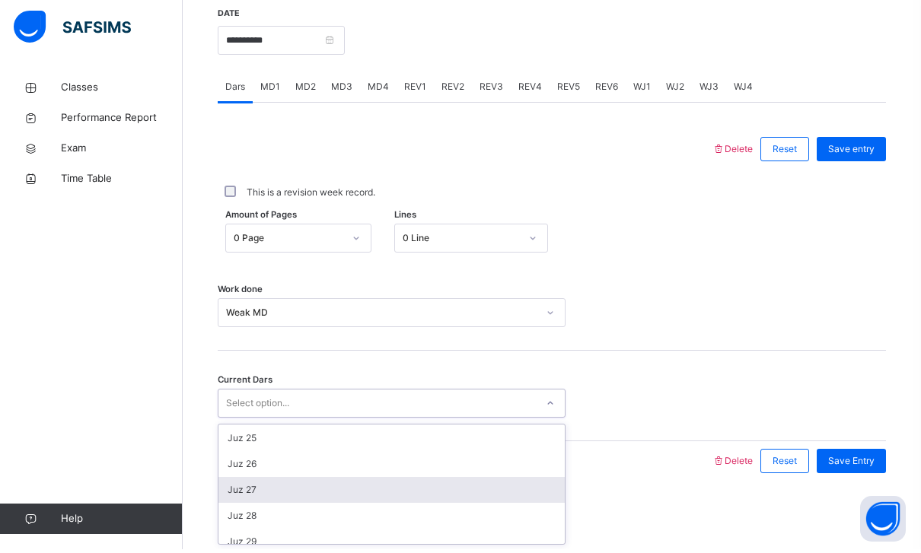
click at [236, 492] on div "Juz 27" at bounding box center [391, 494] width 346 height 26
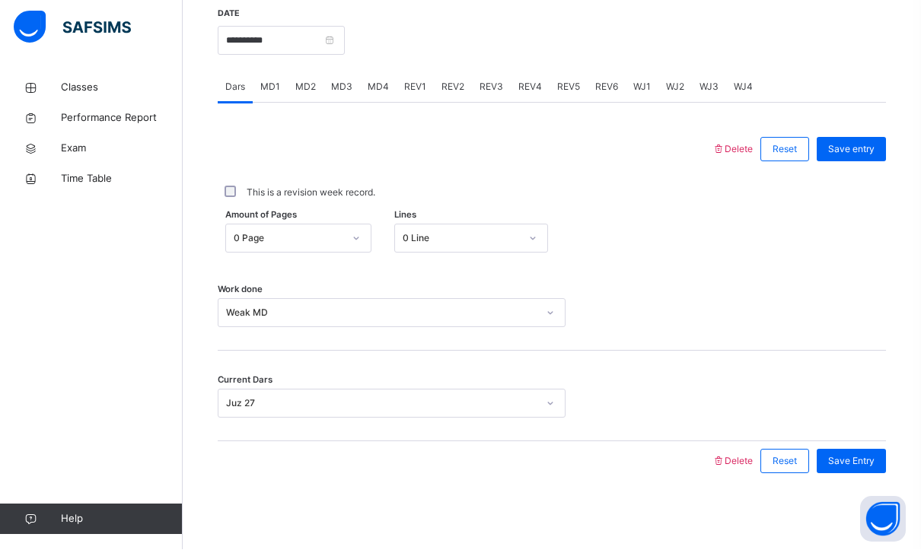
scroll to position [541, 0]
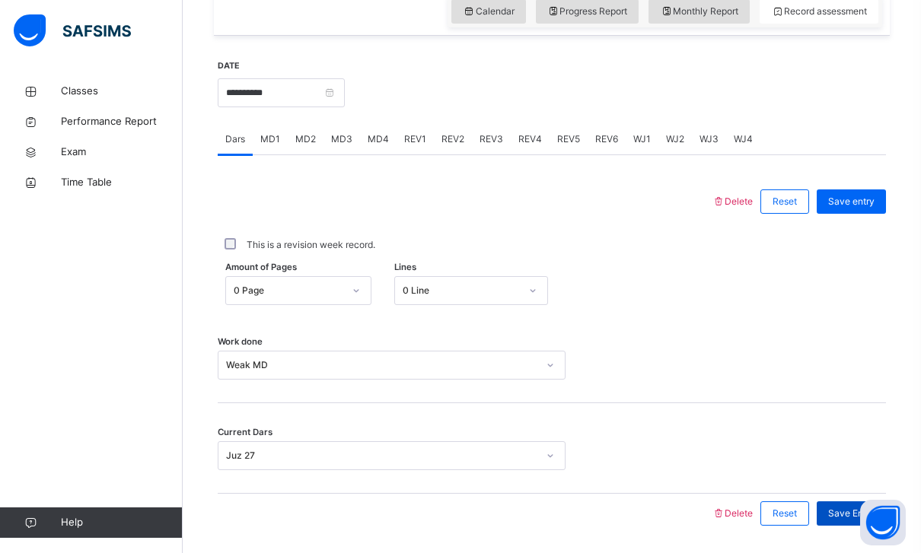
click at [859, 512] on span "Save Entry" at bounding box center [851, 514] width 46 height 14
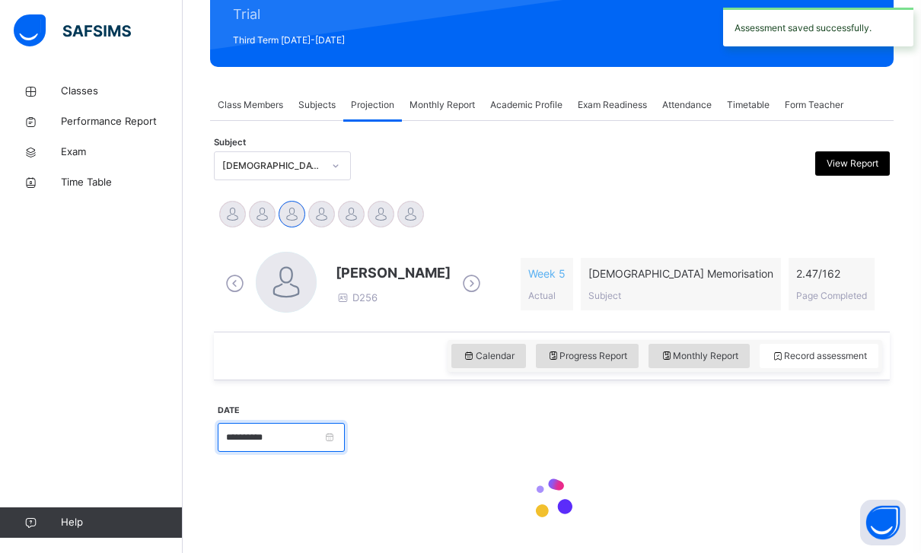
click at [345, 429] on input "**********" at bounding box center [281, 437] width 127 height 29
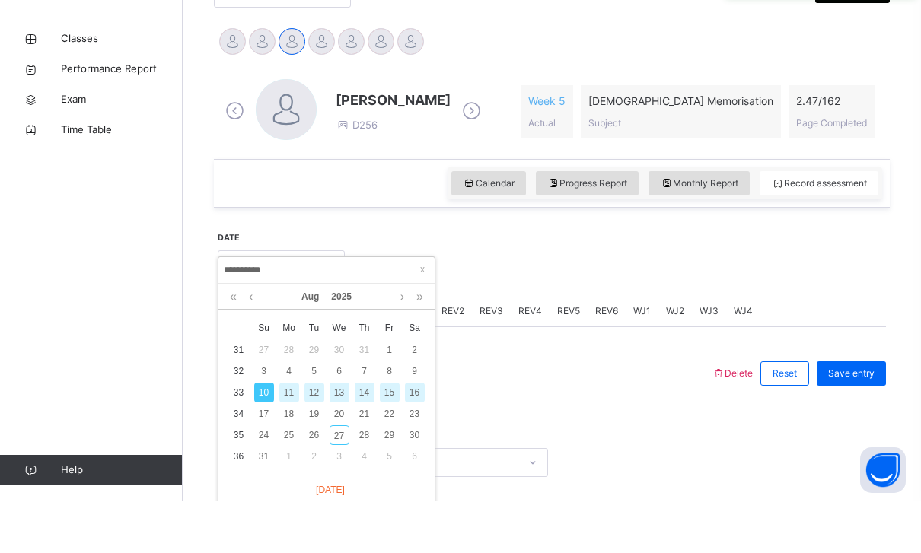
scroll to position [323, 0]
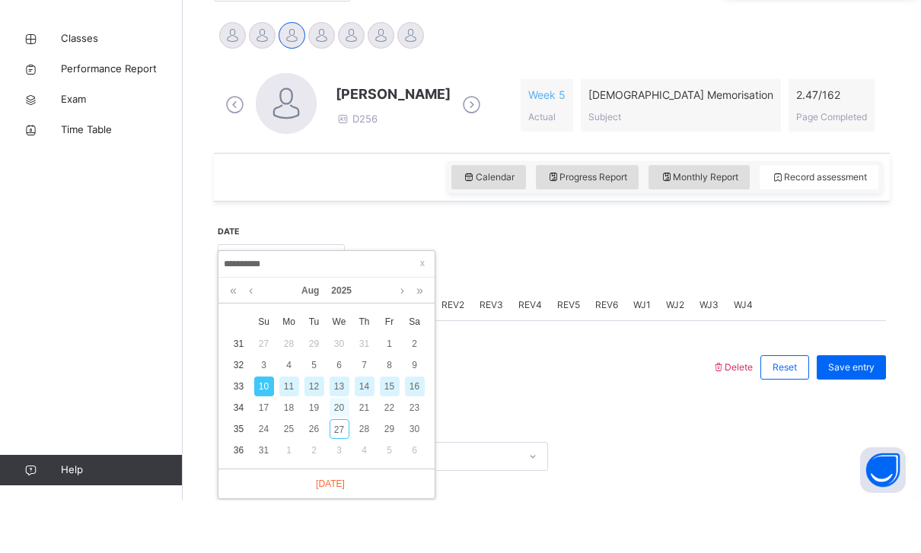
click at [339, 451] on div "20" at bounding box center [340, 461] width 20 height 20
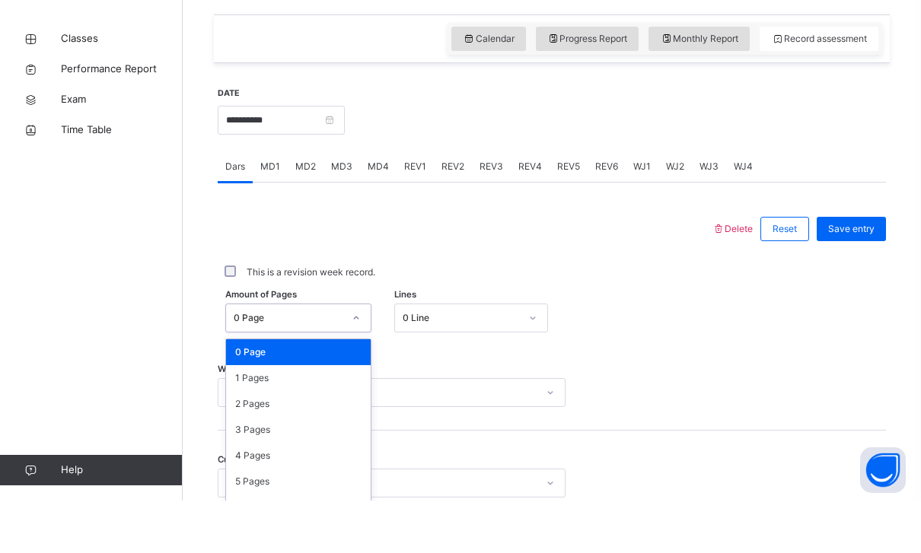
scroll to position [499, 0]
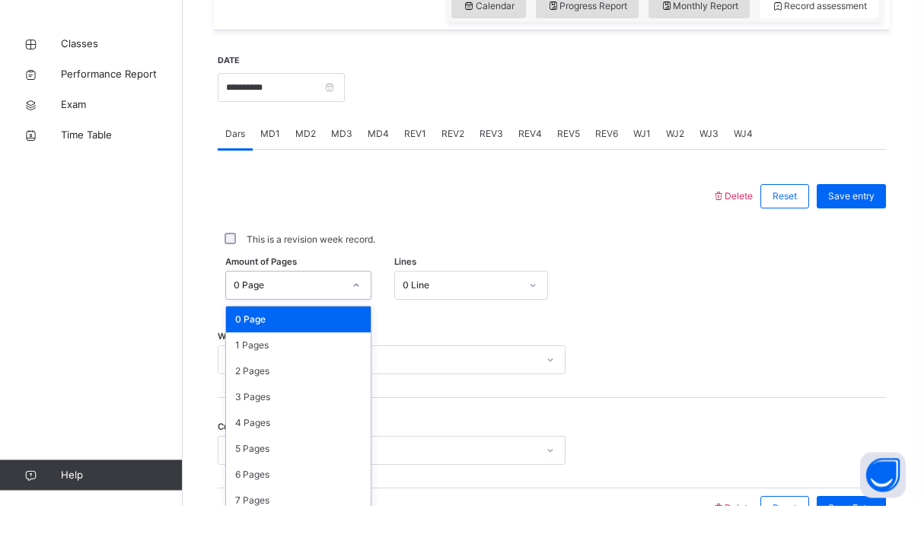
click at [780, 446] on div "Current Dars Select option..." at bounding box center [552, 491] width 668 height 91
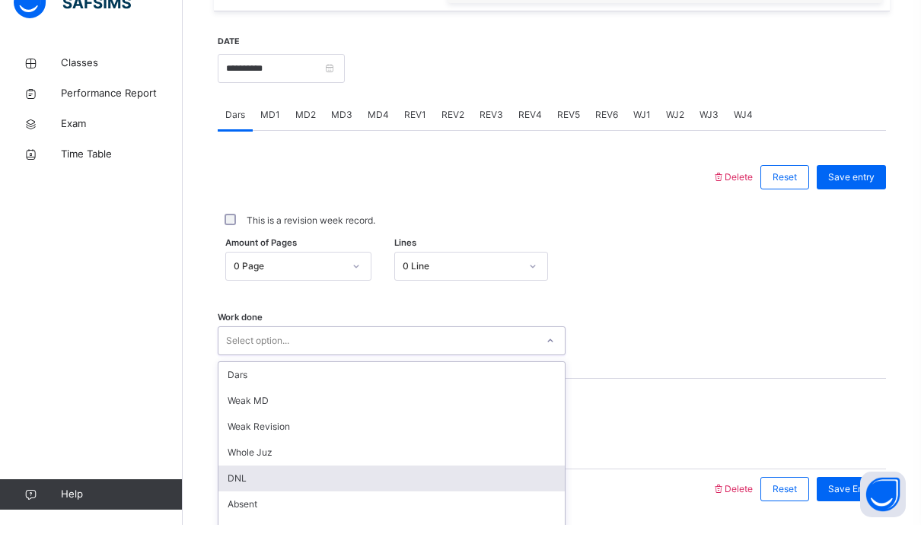
click at [234, 494] on div "DNL" at bounding box center [391, 507] width 346 height 26
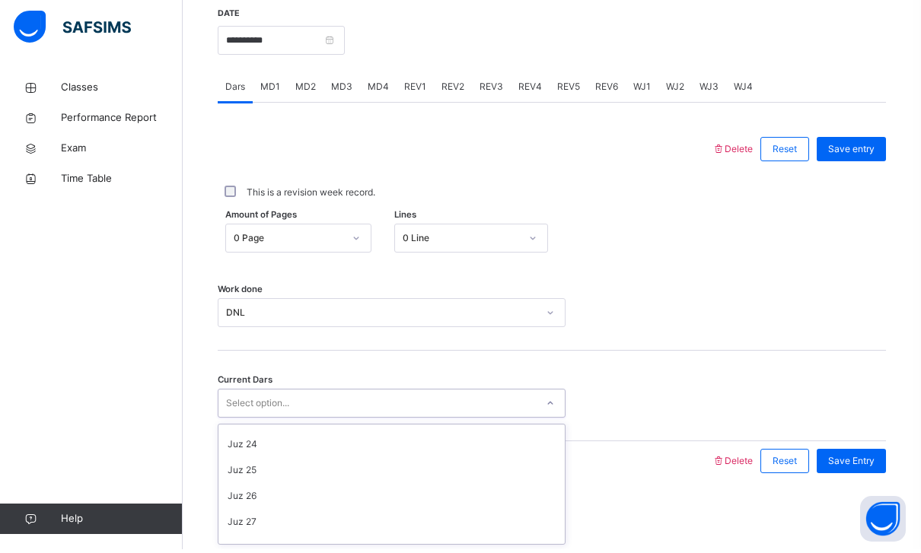
scroll to position [592, 0]
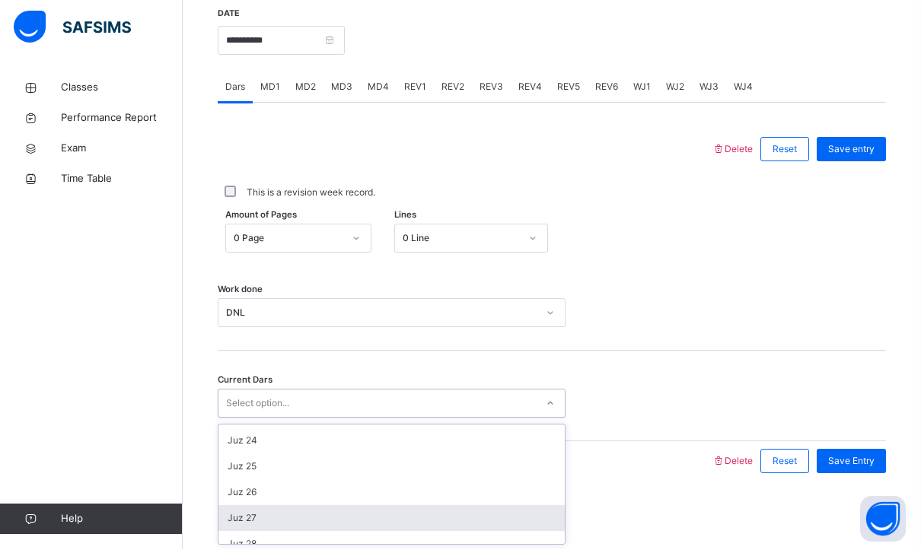
click at [236, 511] on div "Juz 27" at bounding box center [391, 522] width 346 height 26
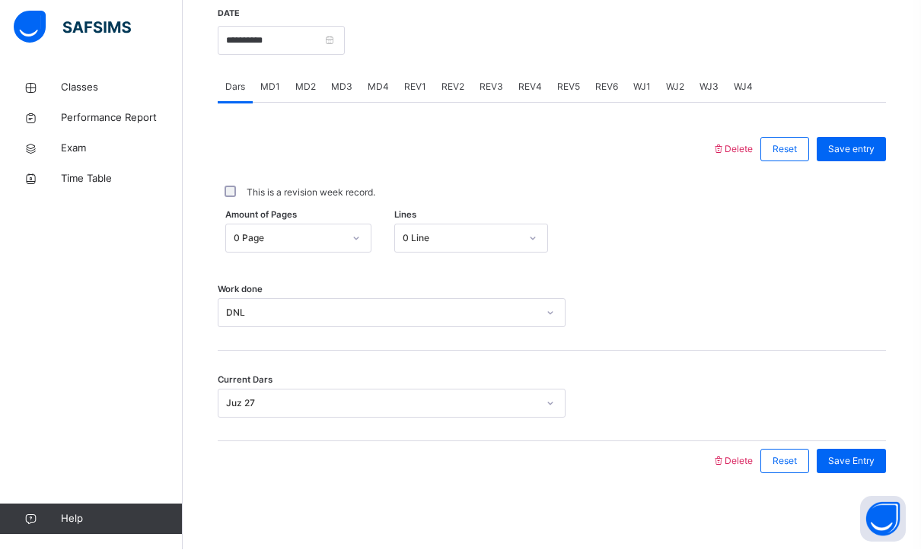
scroll to position [541, 0]
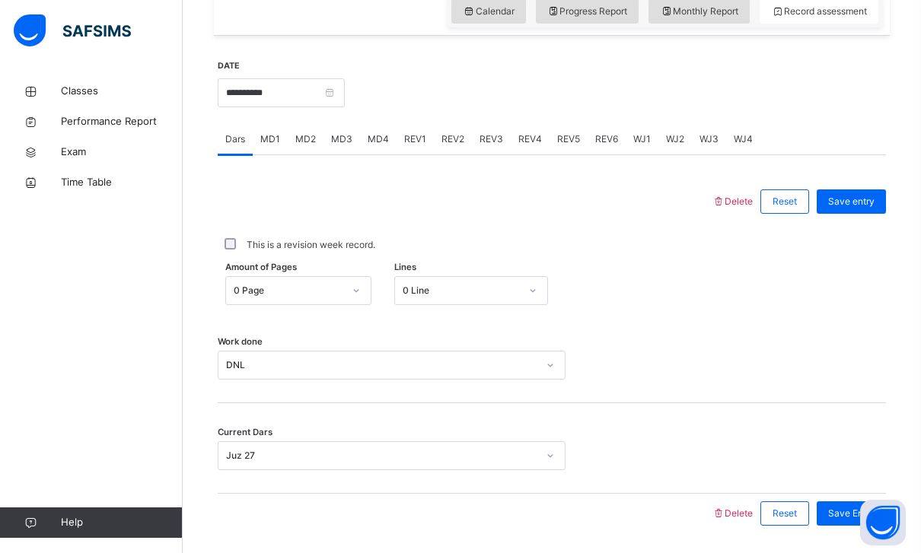
click at [875, 476] on div "Current Dars Juz 27" at bounding box center [552, 448] width 668 height 91
click at [878, 512] on div "Save Entry" at bounding box center [851, 514] width 69 height 24
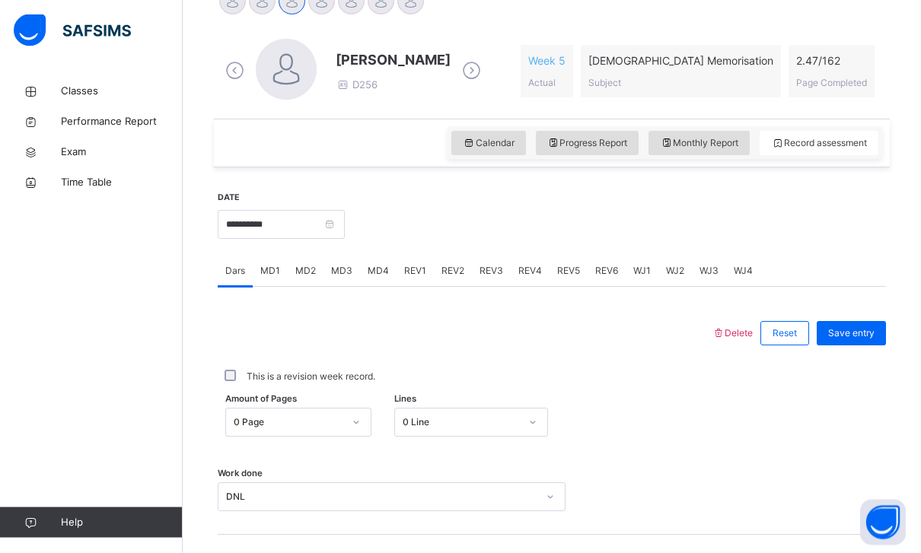
scroll to position [381, 0]
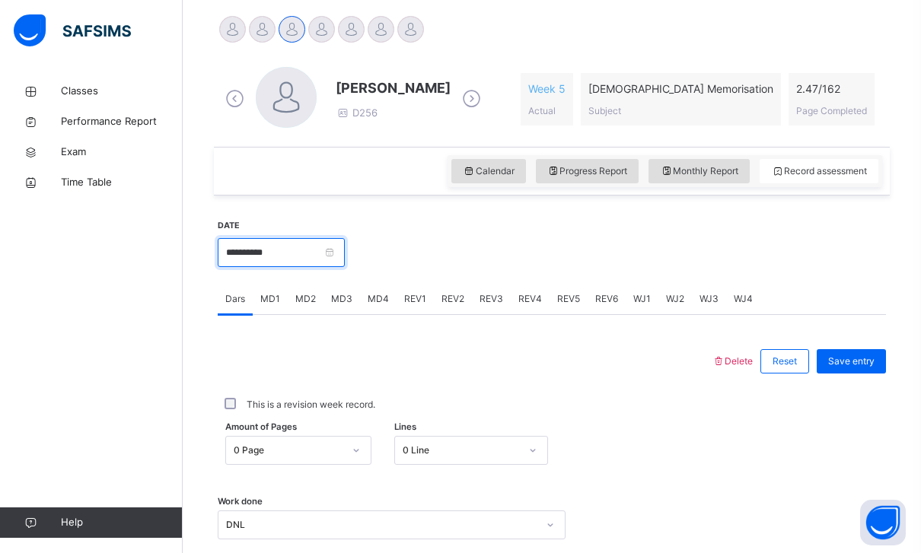
click at [345, 251] on input "**********" at bounding box center [281, 252] width 127 height 29
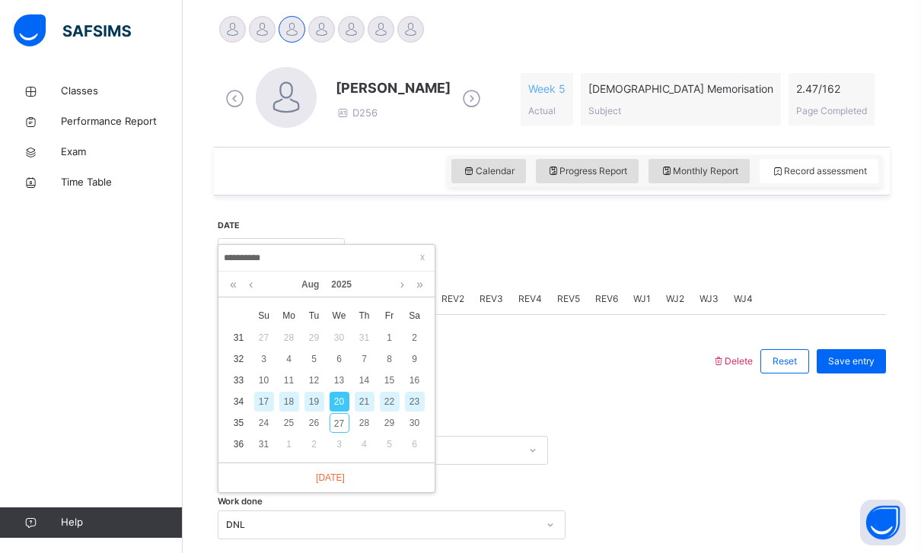
click at [416, 400] on div "23" at bounding box center [415, 402] width 20 height 20
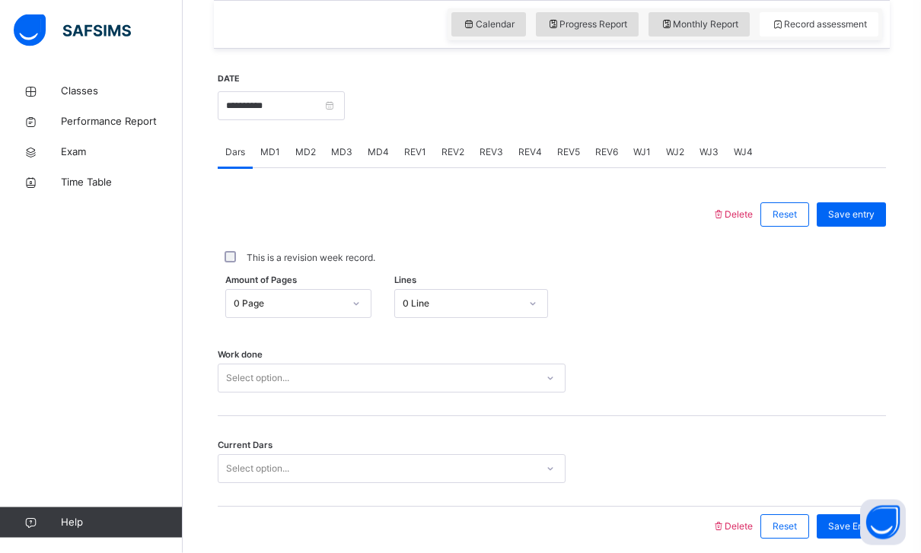
scroll to position [541, 0]
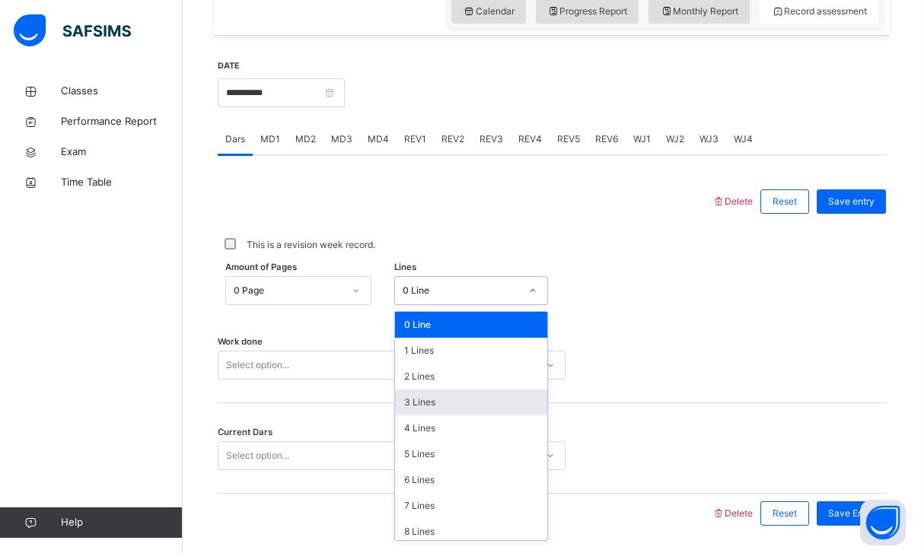
click at [412, 403] on div "3 Lines" at bounding box center [471, 403] width 152 height 26
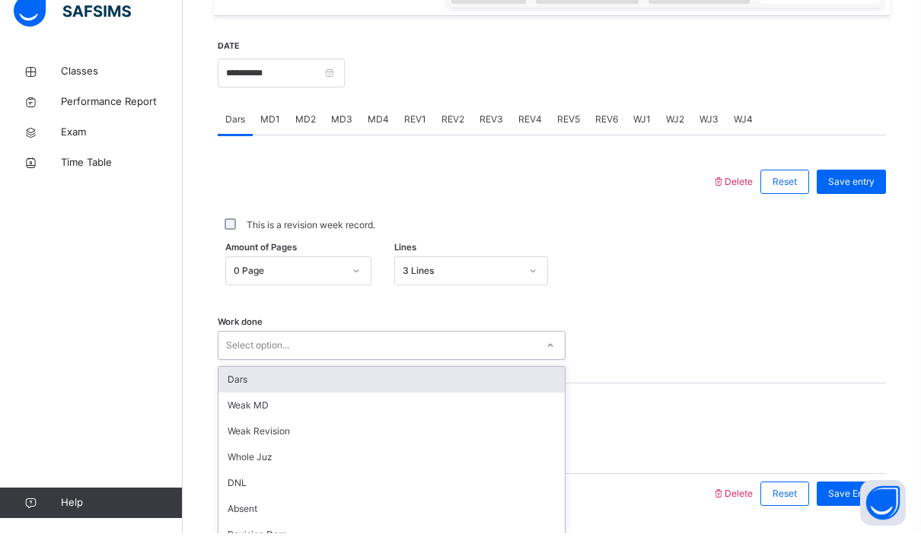
click at [272, 387] on div "Dars" at bounding box center [391, 400] width 346 height 26
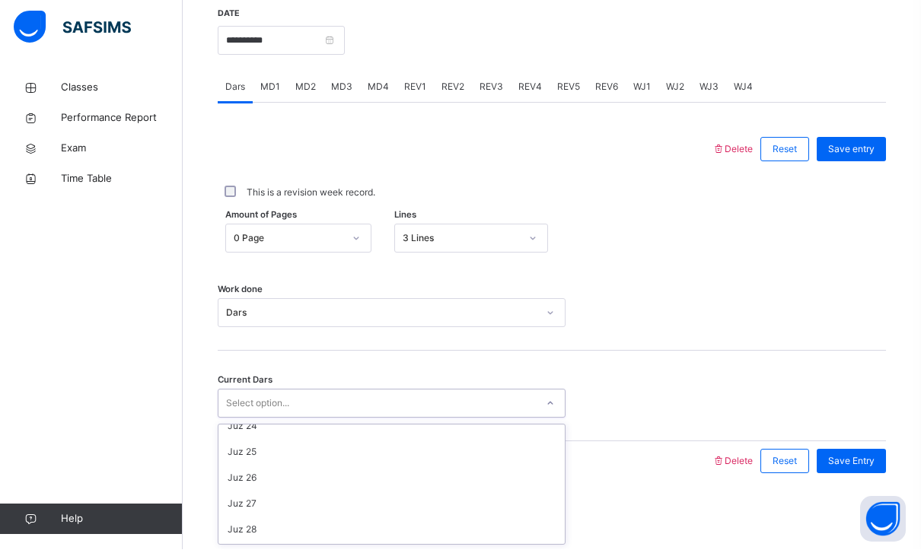
scroll to position [608, 0]
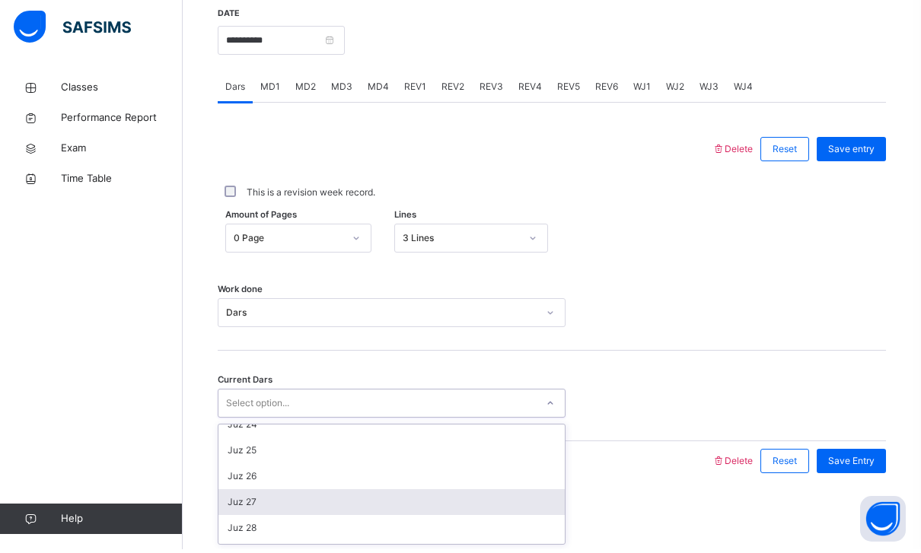
click at [238, 496] on div "Juz 27" at bounding box center [391, 506] width 346 height 26
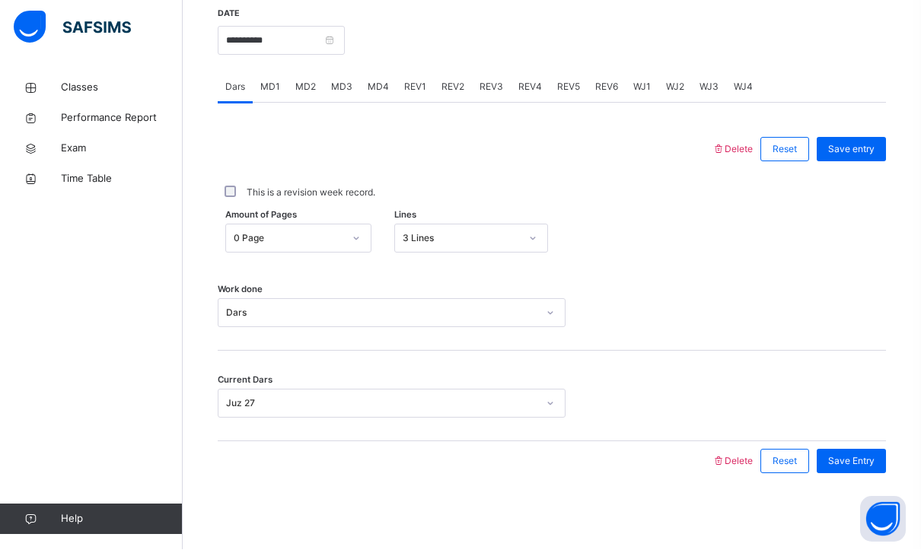
scroll to position [541, 0]
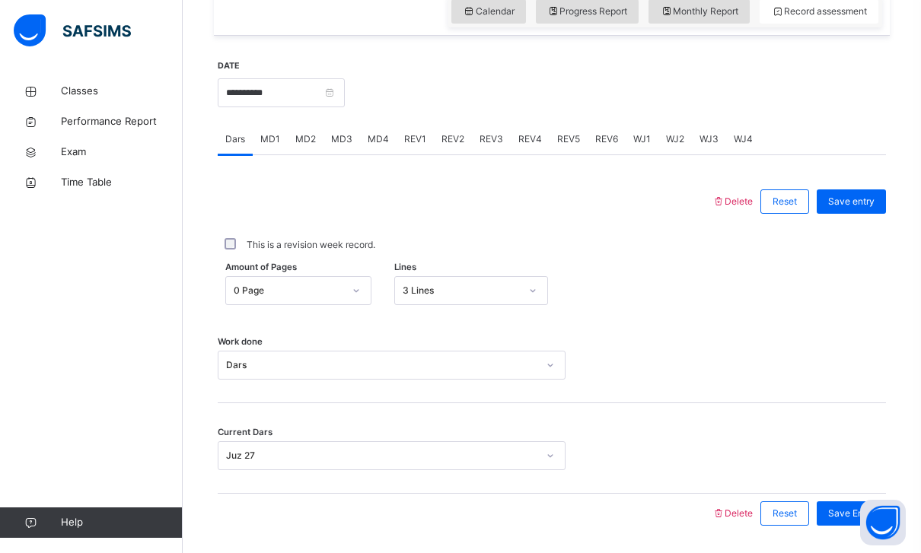
click at [860, 458] on div "Current Dars Juz 27" at bounding box center [552, 455] width 668 height 29
click at [856, 515] on span "Save Entry" at bounding box center [851, 514] width 46 height 14
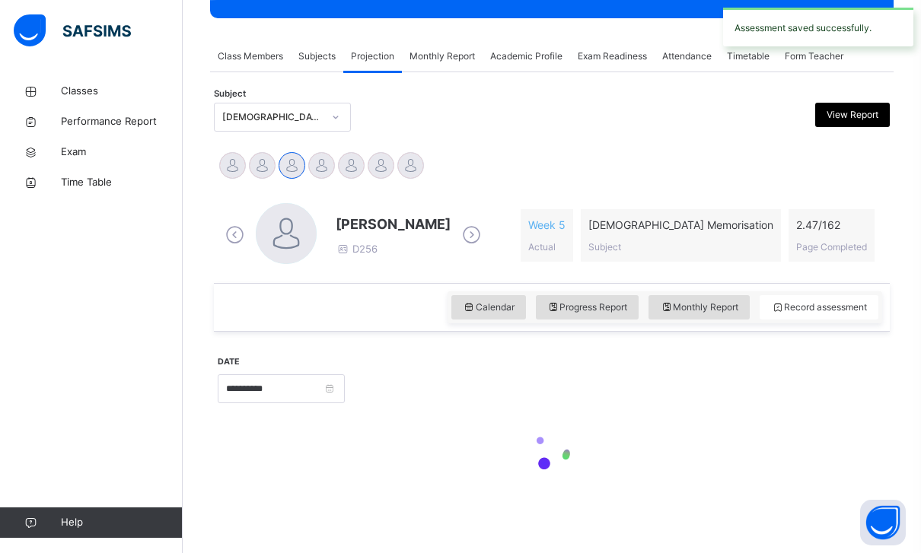
scroll to position [196, 0]
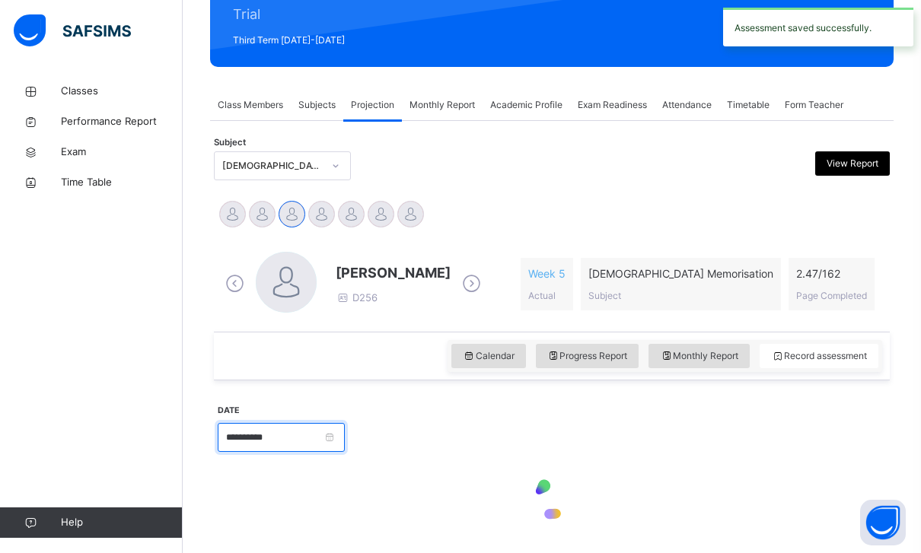
click at [345, 435] on input "**********" at bounding box center [281, 437] width 127 height 29
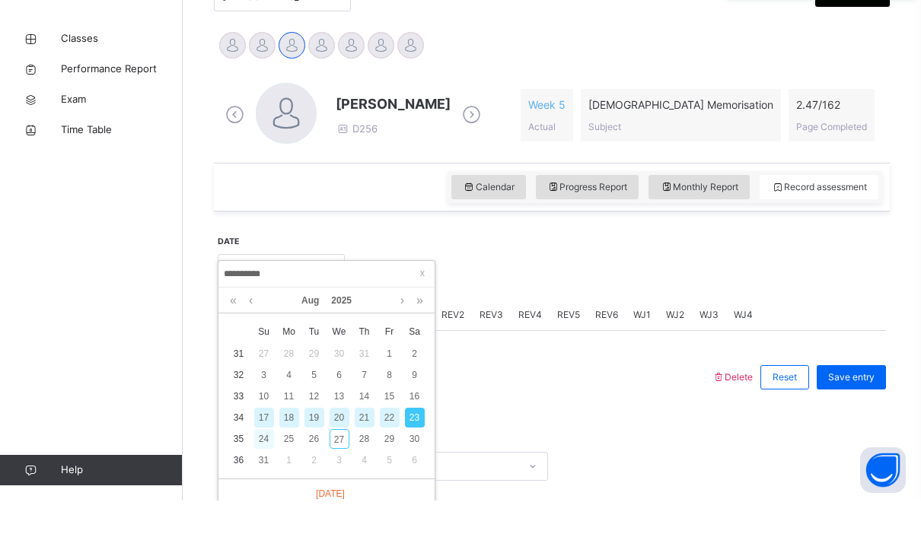
click at [260, 482] on div "24" at bounding box center [264, 492] width 20 height 20
type input "**********"
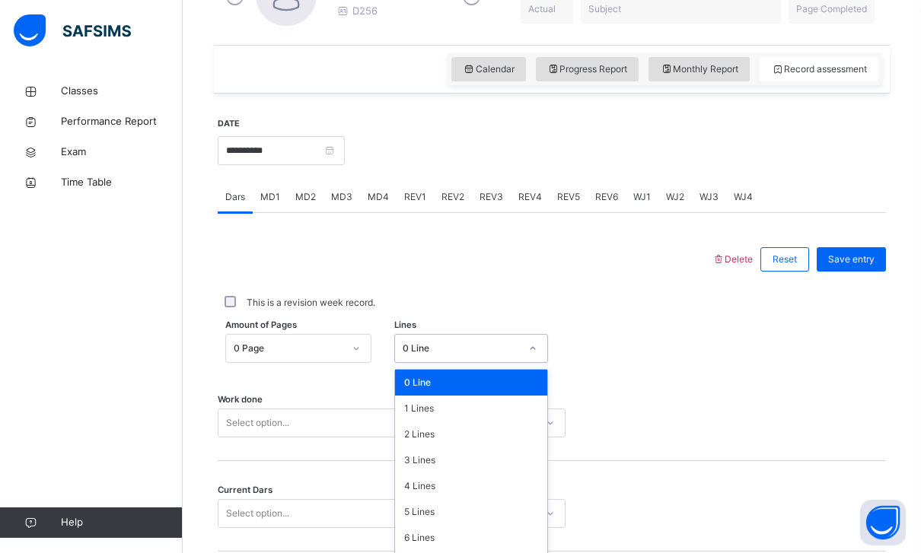
scroll to position [483, 0]
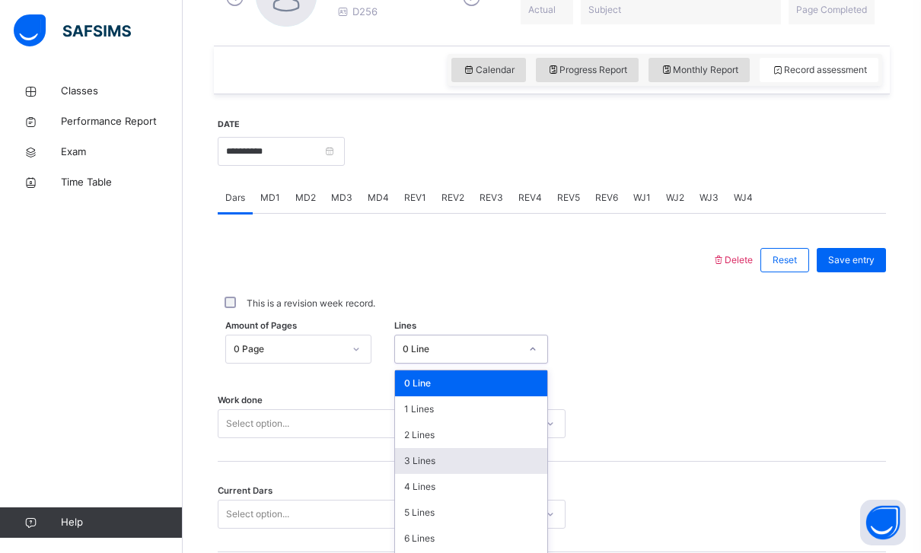
click at [408, 466] on div "3 Lines" at bounding box center [471, 461] width 152 height 26
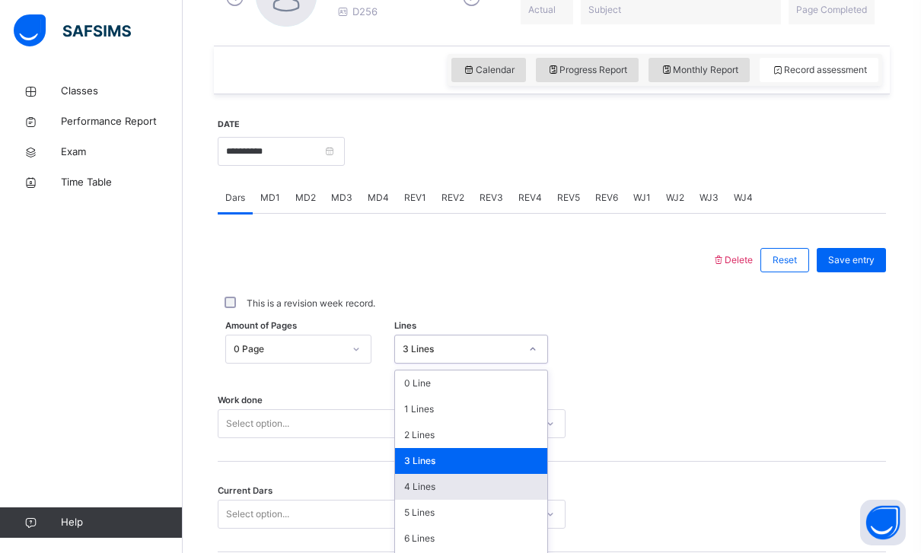
click at [406, 483] on div "4 Lines" at bounding box center [471, 487] width 152 height 26
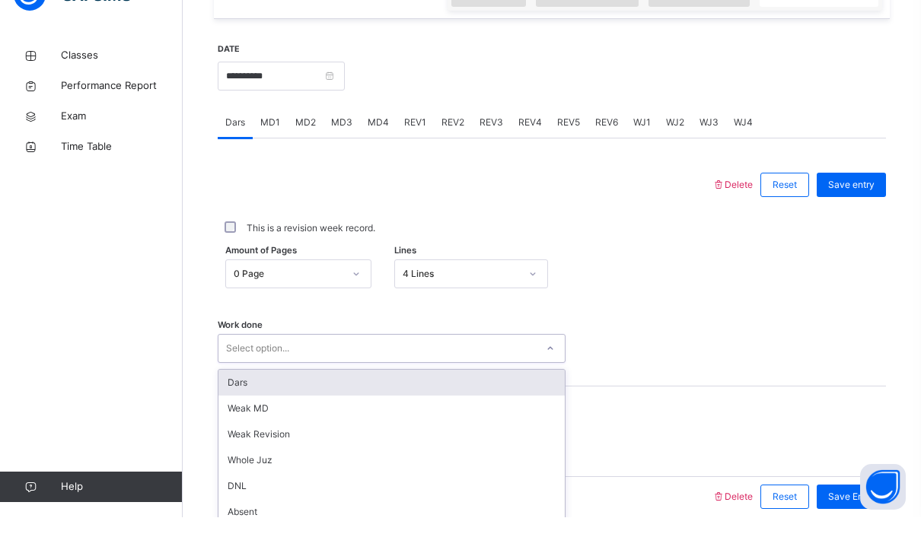
scroll to position [528, 0]
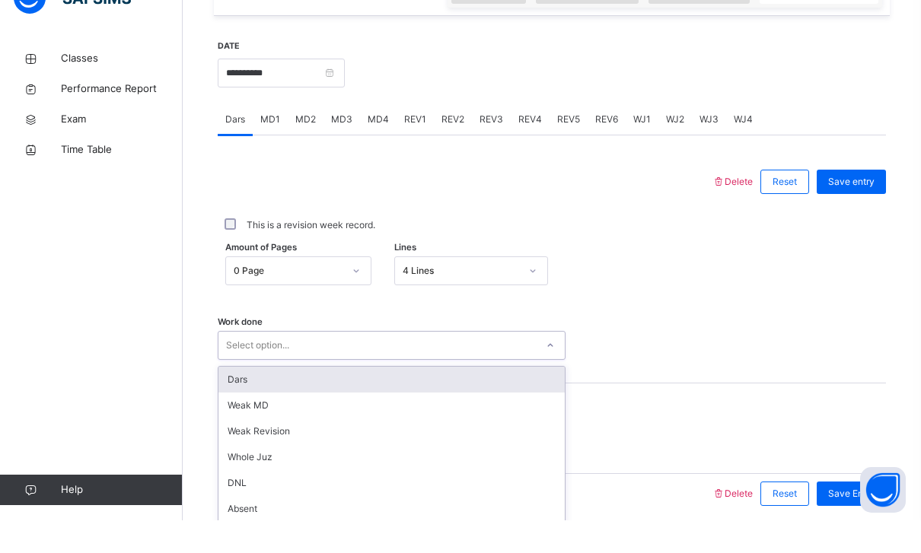
click at [269, 400] on div "Dars" at bounding box center [391, 413] width 346 height 26
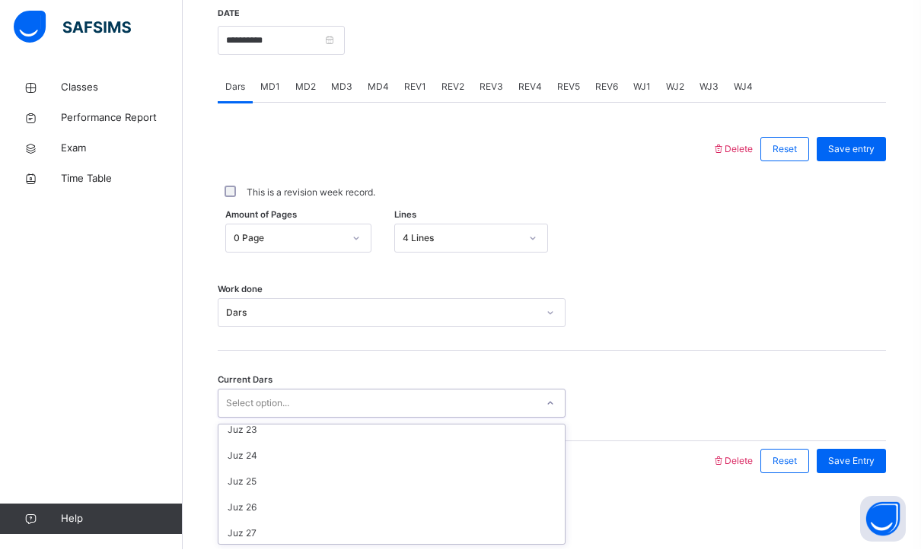
scroll to position [585, 0]
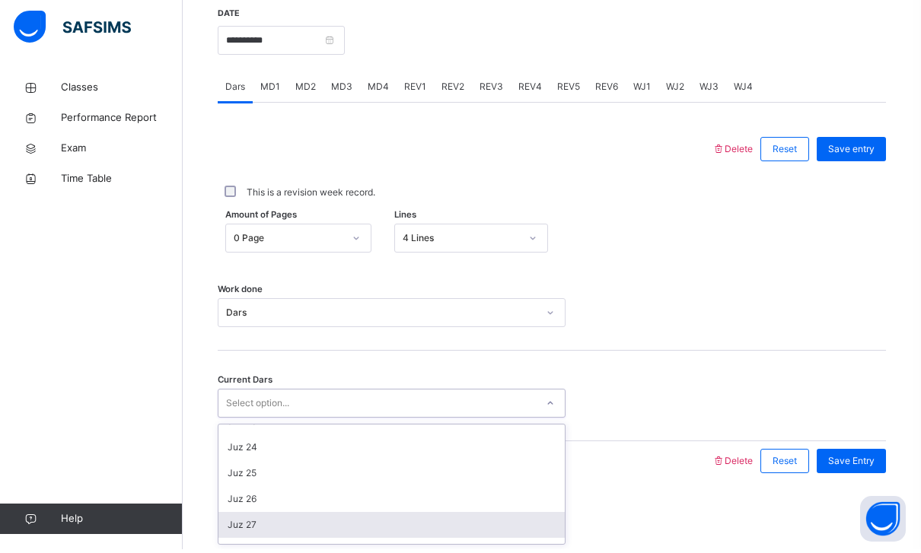
click at [244, 521] on div "Juz 27" at bounding box center [391, 529] width 346 height 26
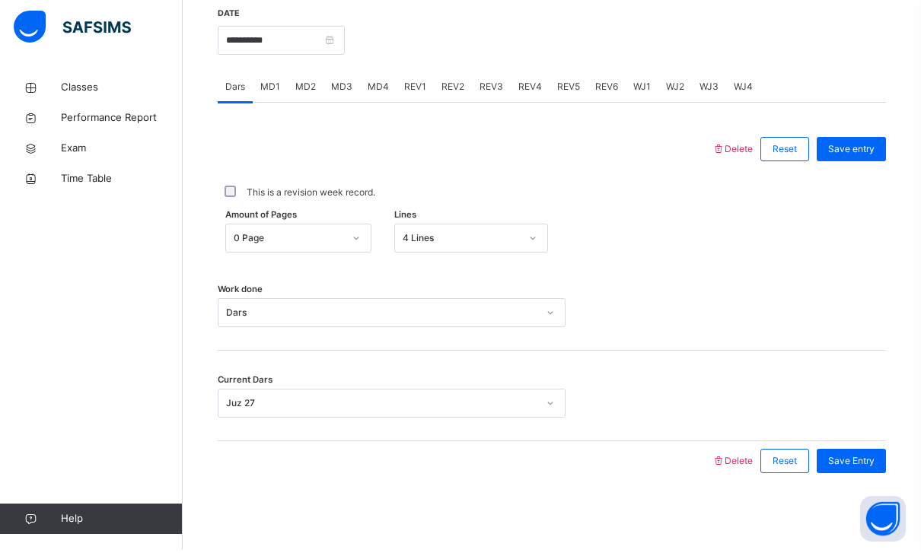
scroll to position [541, 0]
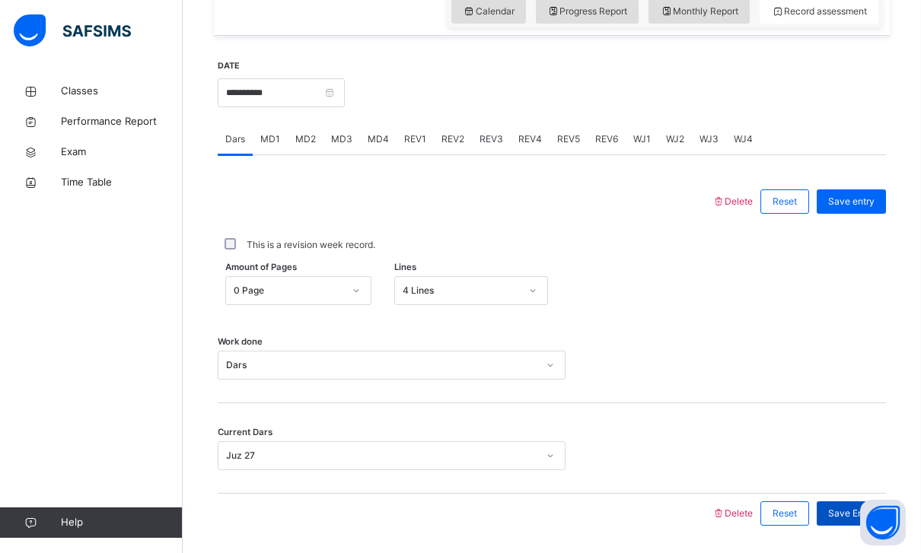
click at [869, 513] on span "Save Entry" at bounding box center [851, 514] width 46 height 14
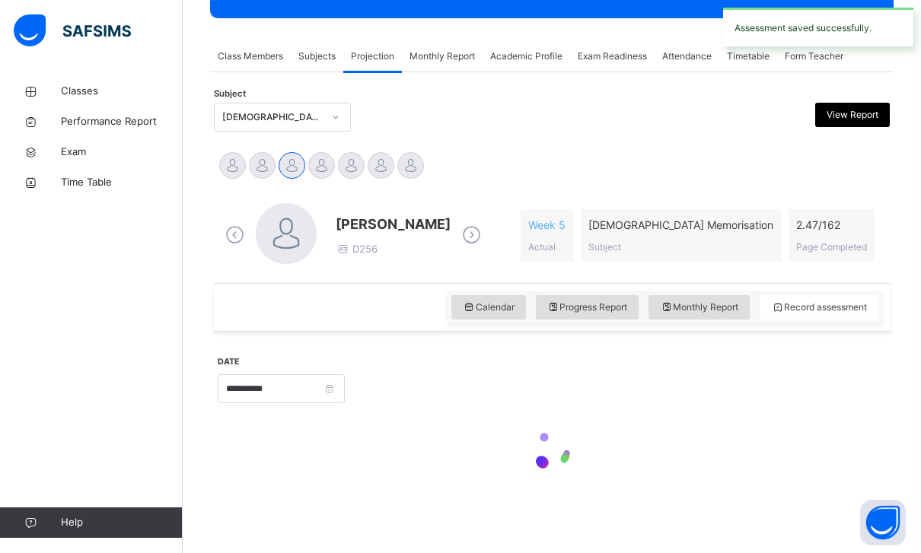
scroll to position [196, 0]
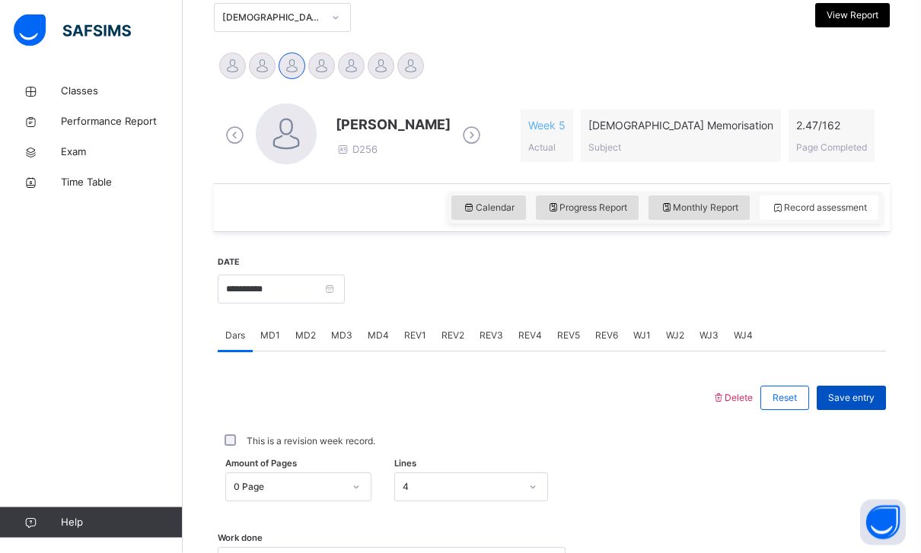
click at [870, 387] on div "Save entry" at bounding box center [851, 399] width 69 height 24
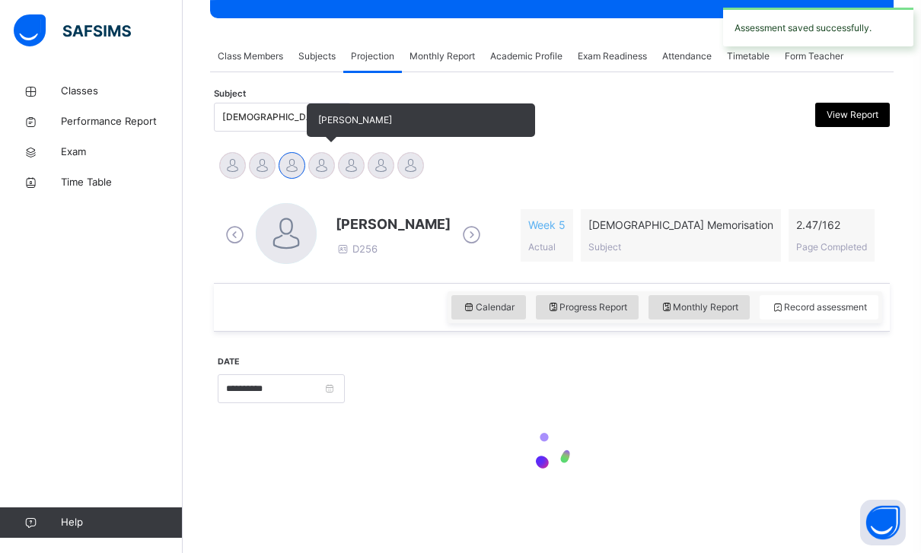
click at [324, 166] on div at bounding box center [321, 165] width 27 height 27
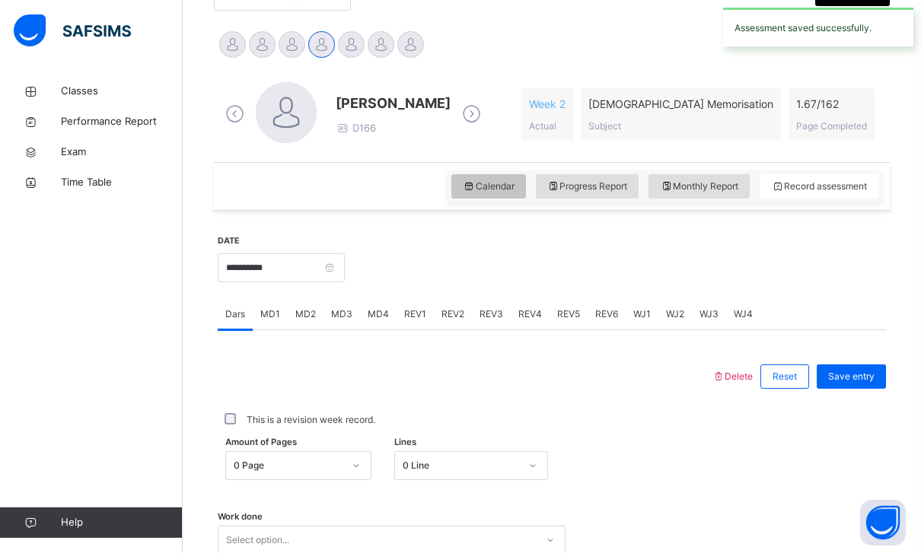
click at [462, 194] on div "Calendar" at bounding box center [488, 186] width 75 height 24
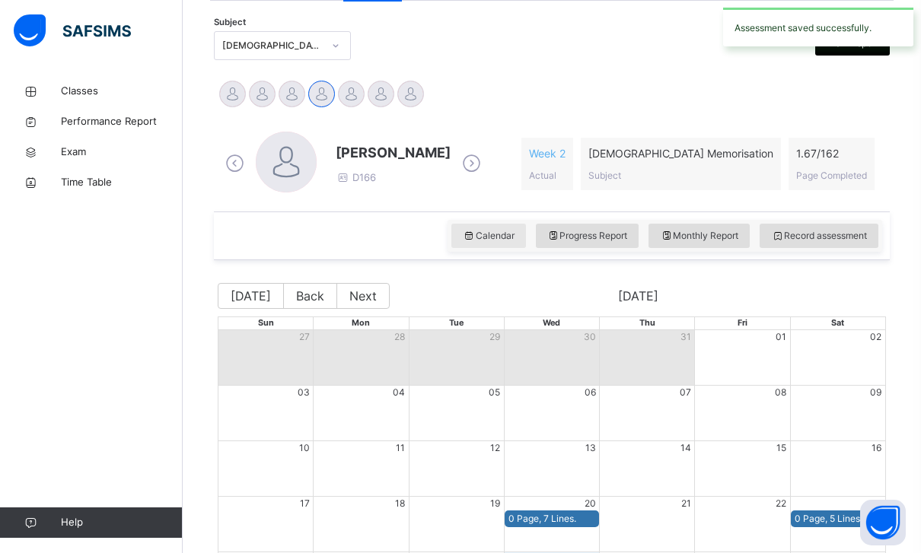
scroll to position [447, 0]
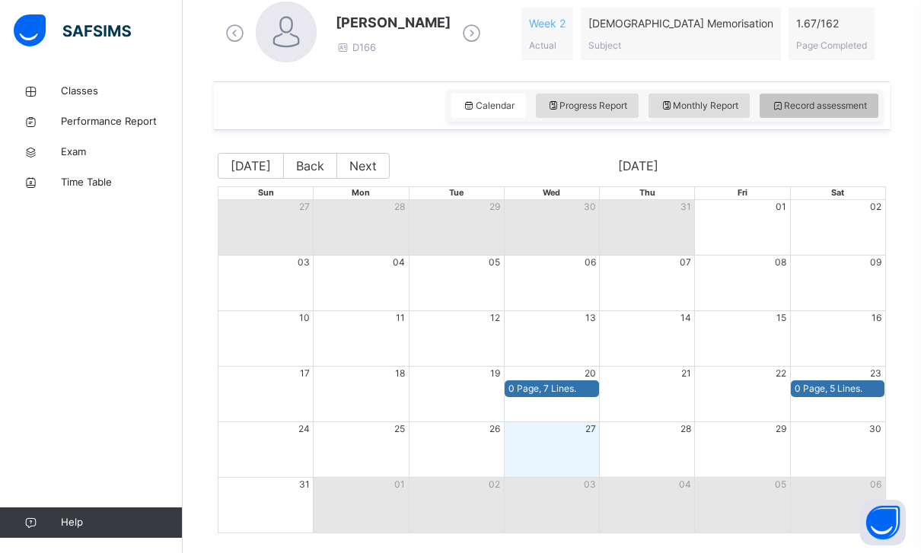
click at [843, 107] on span "Record assessment" at bounding box center [819, 106] width 96 height 14
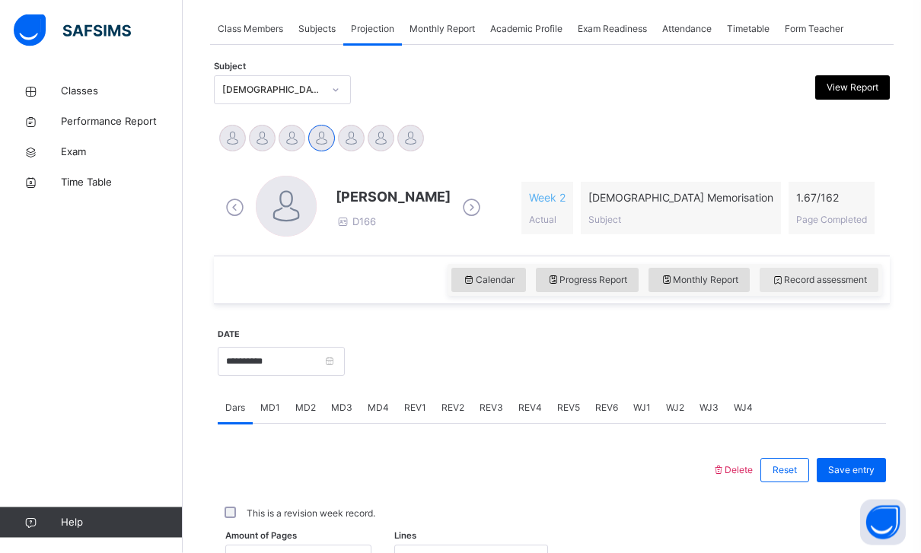
scroll to position [273, 0]
click at [345, 366] on input "**********" at bounding box center [281, 361] width 127 height 29
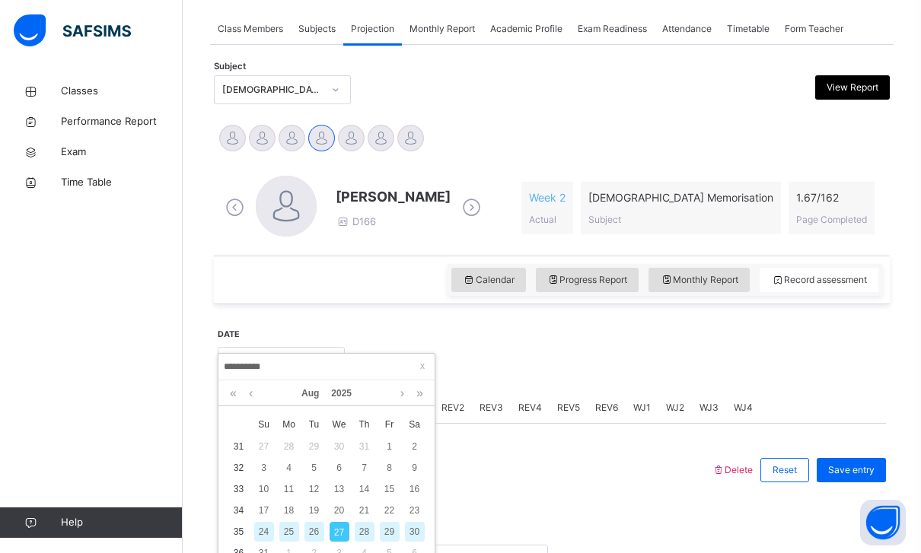
click at [258, 524] on div "24" at bounding box center [264, 532] width 20 height 20
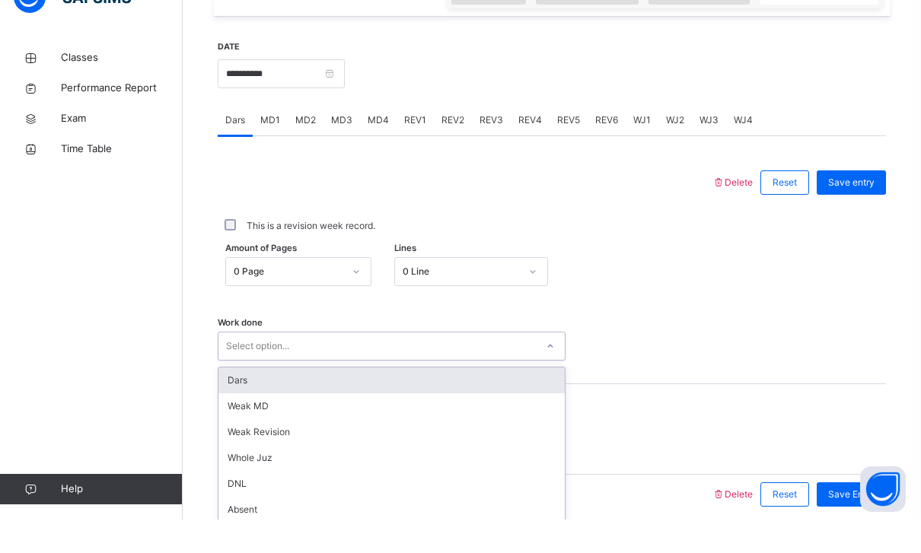
scroll to position [528, 0]
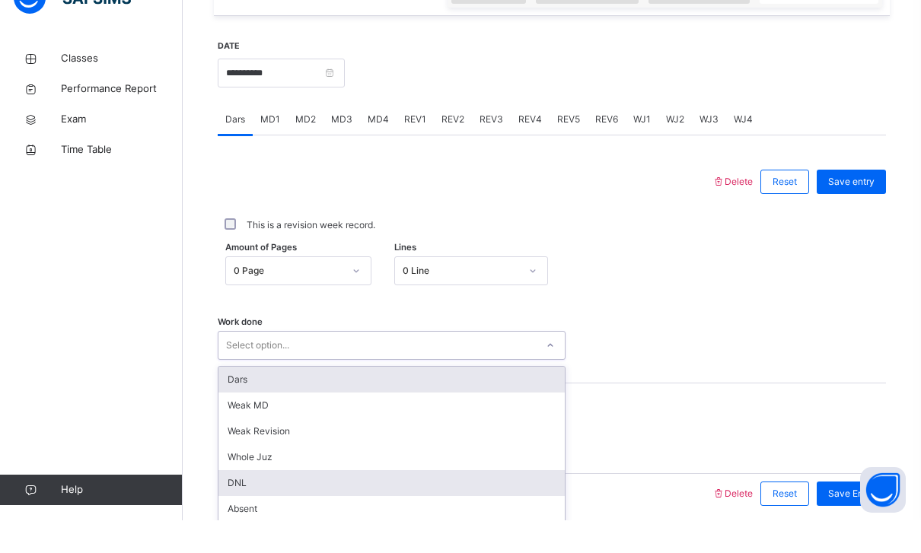
click at [232, 503] on div "DNL" at bounding box center [391, 516] width 346 height 26
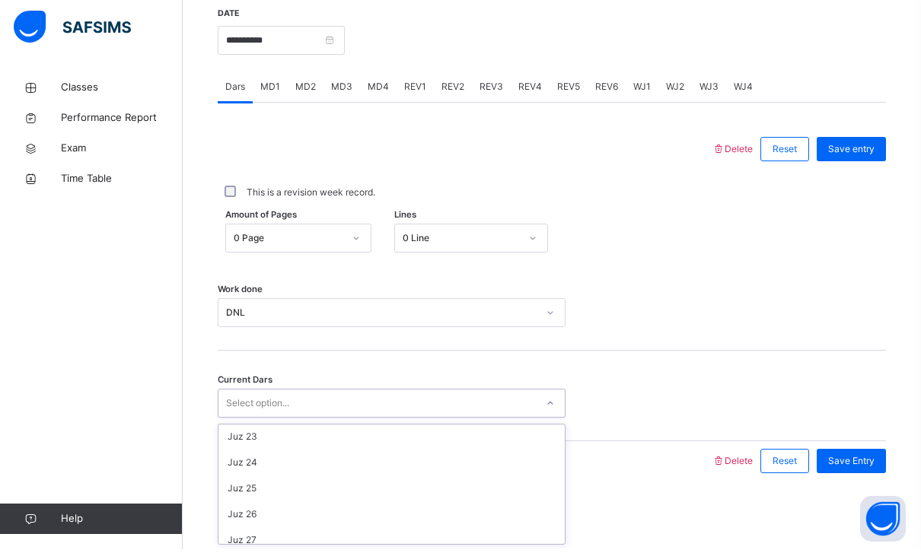
scroll to position [569, 0]
click at [233, 534] on div "Juz 27" at bounding box center [391, 546] width 346 height 26
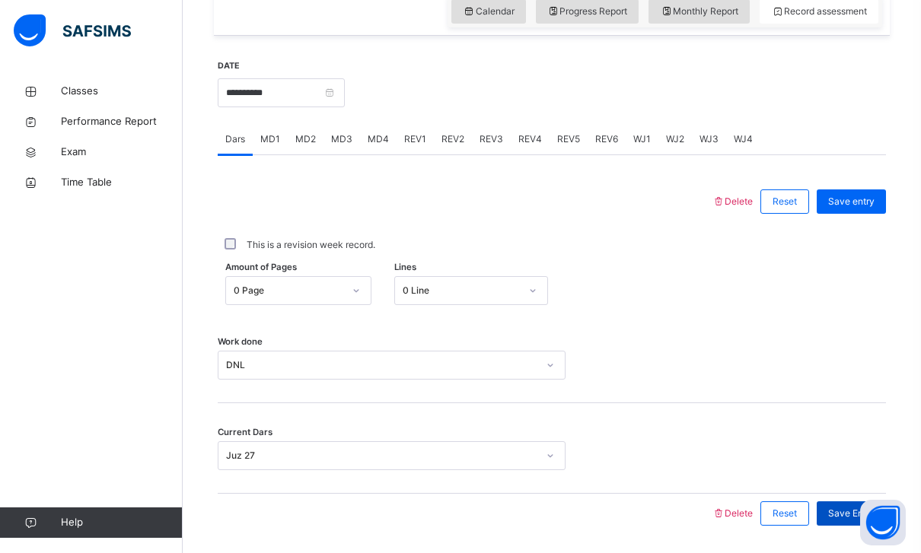
click at [853, 510] on span "Save Entry" at bounding box center [851, 514] width 46 height 14
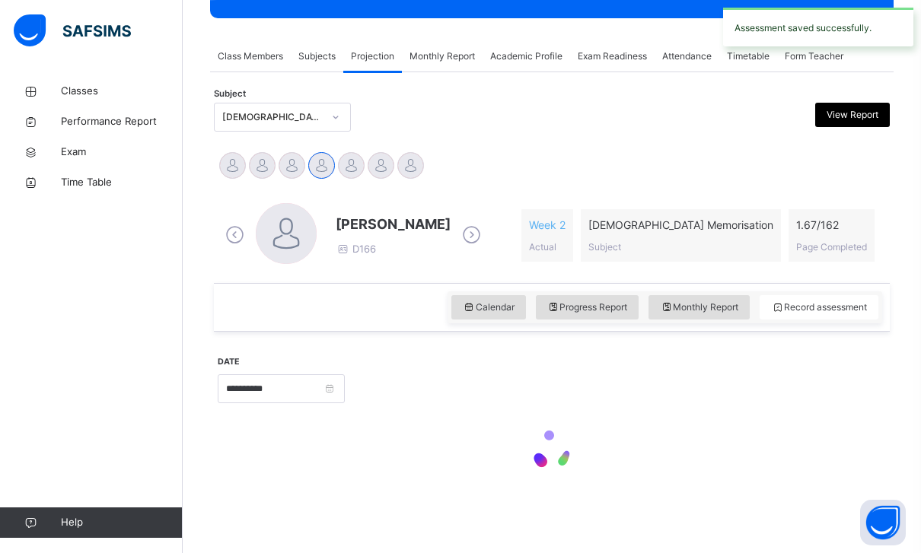
scroll to position [196, 0]
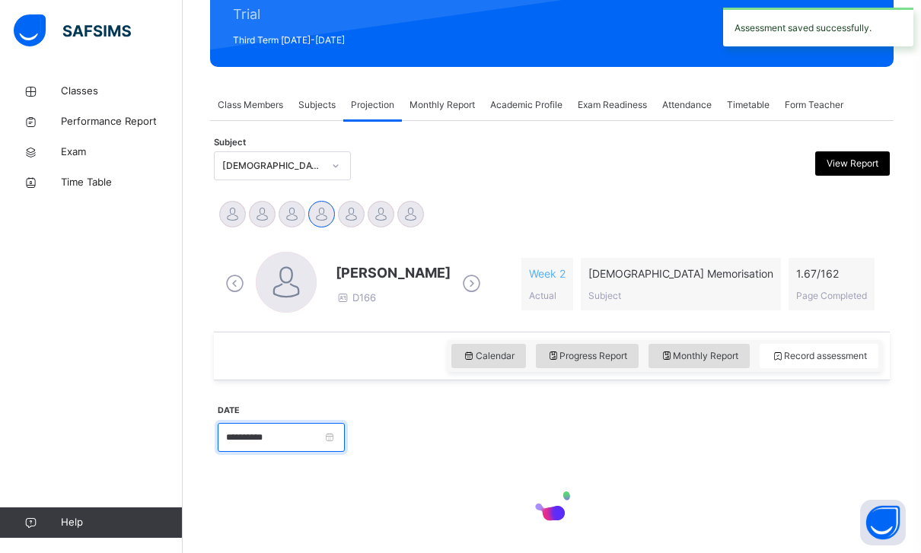
click at [345, 437] on input "**********" at bounding box center [281, 437] width 127 height 29
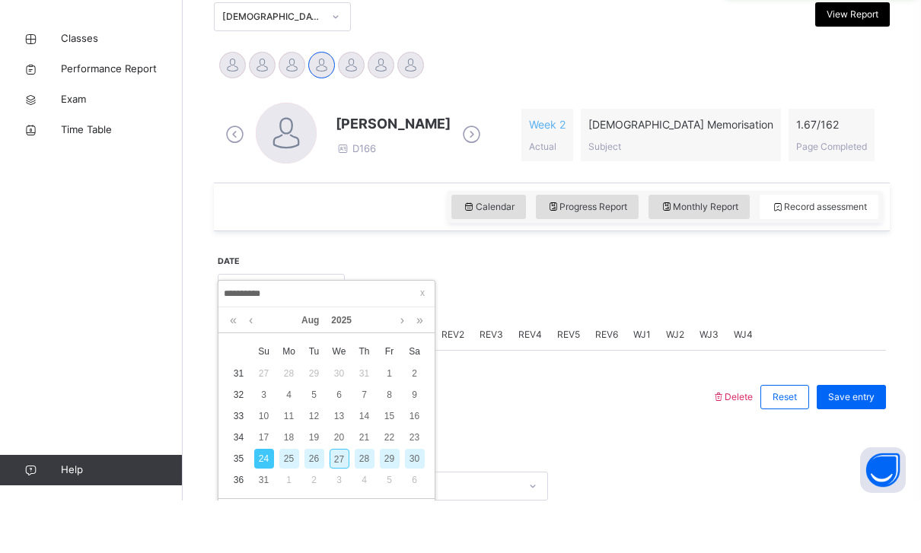
click at [336, 502] on div "27" at bounding box center [340, 512] width 20 height 20
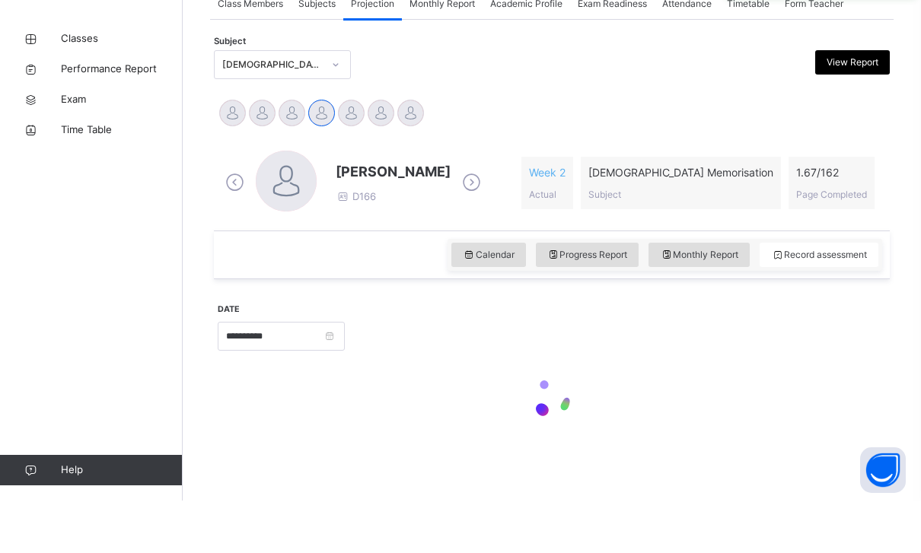
type input "**********"
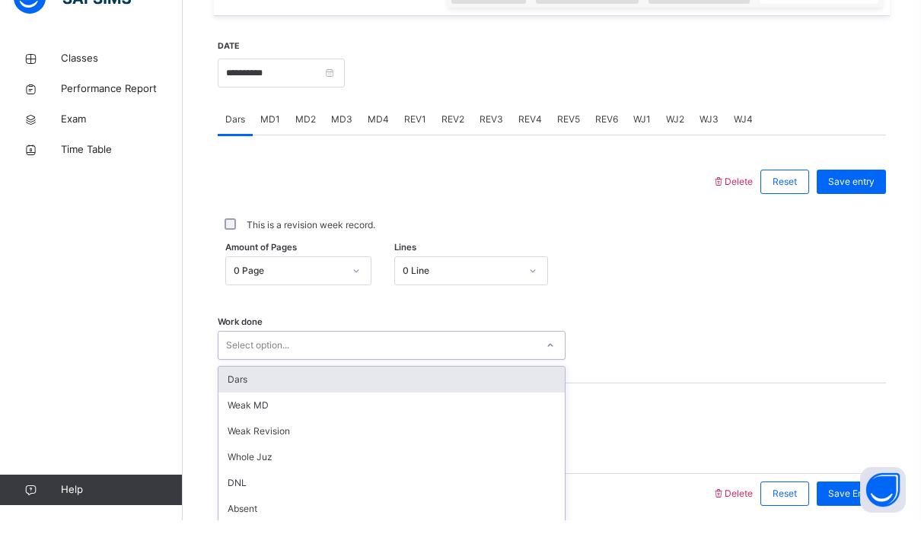
scroll to position [0, 0]
click at [230, 400] on div "Dars" at bounding box center [391, 413] width 346 height 26
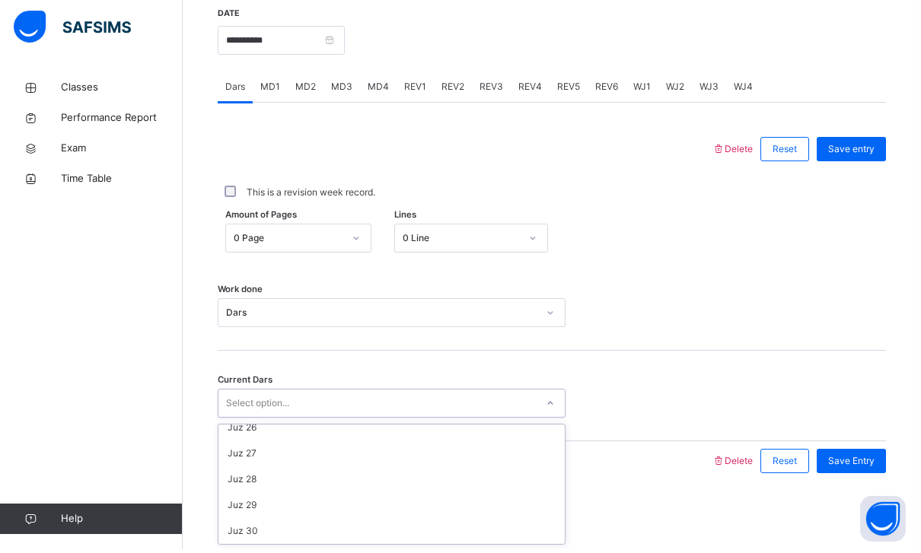
scroll to position [657, 0]
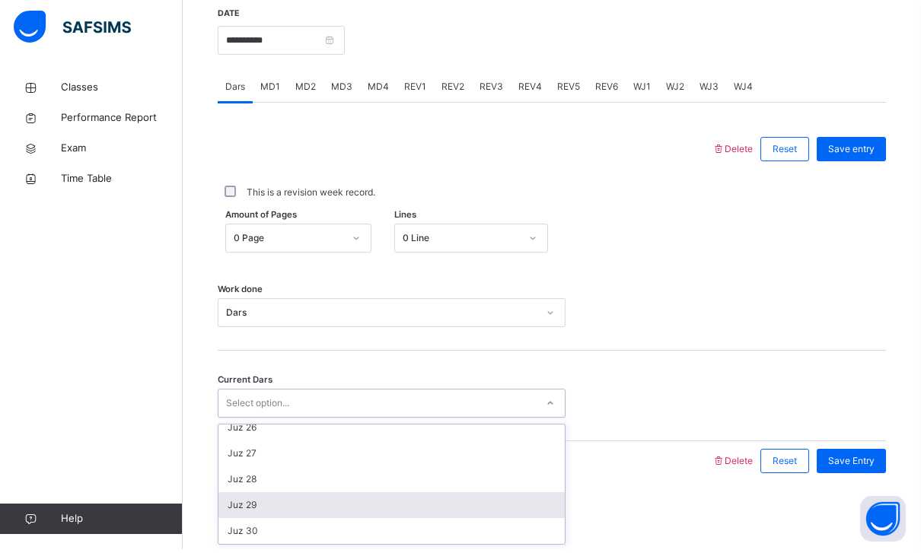
click at [229, 497] on div "Juz 29" at bounding box center [391, 509] width 346 height 26
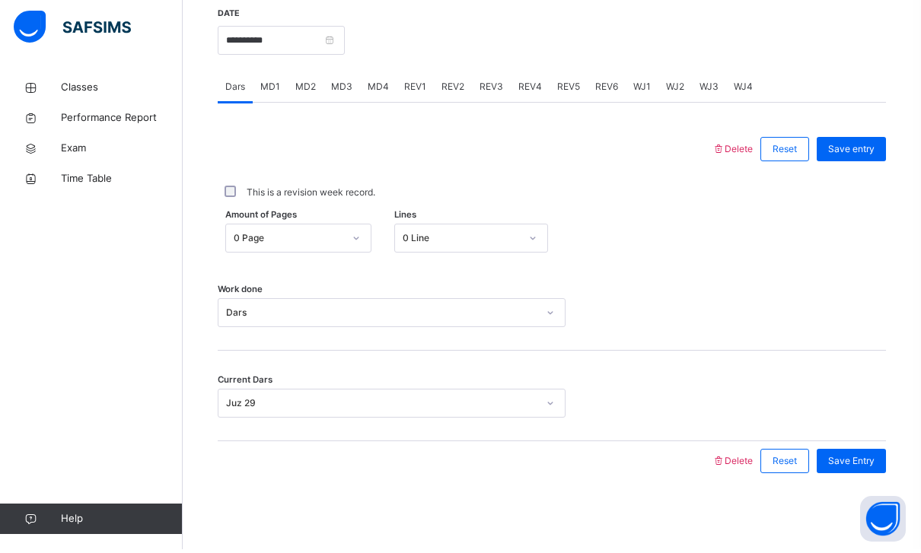
scroll to position [541, 0]
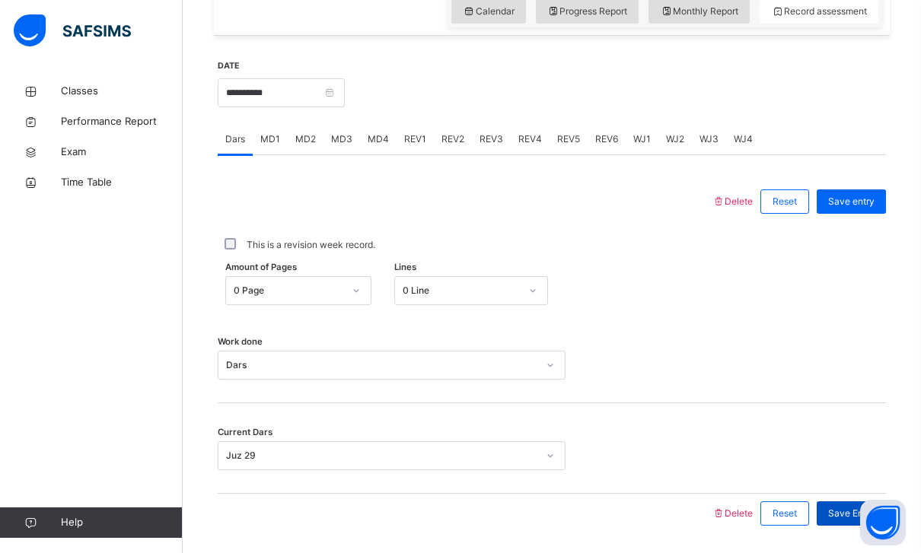
click at [849, 510] on span "Save Entry" at bounding box center [851, 514] width 46 height 14
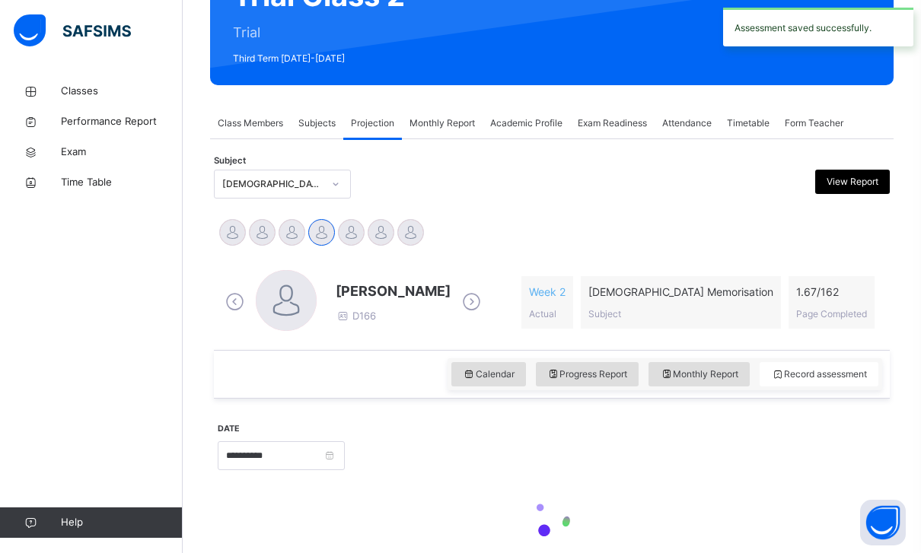
scroll to position [180, 0]
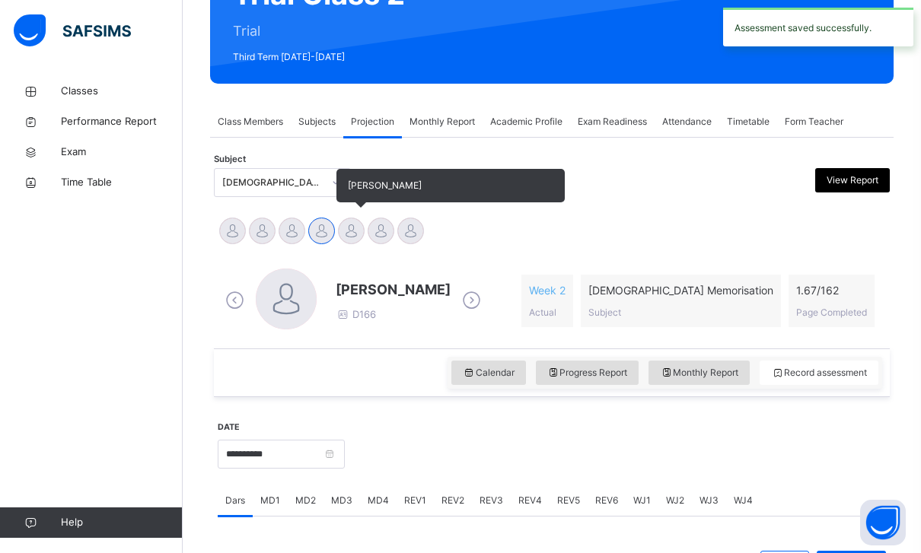
click at [344, 223] on div at bounding box center [351, 231] width 27 height 27
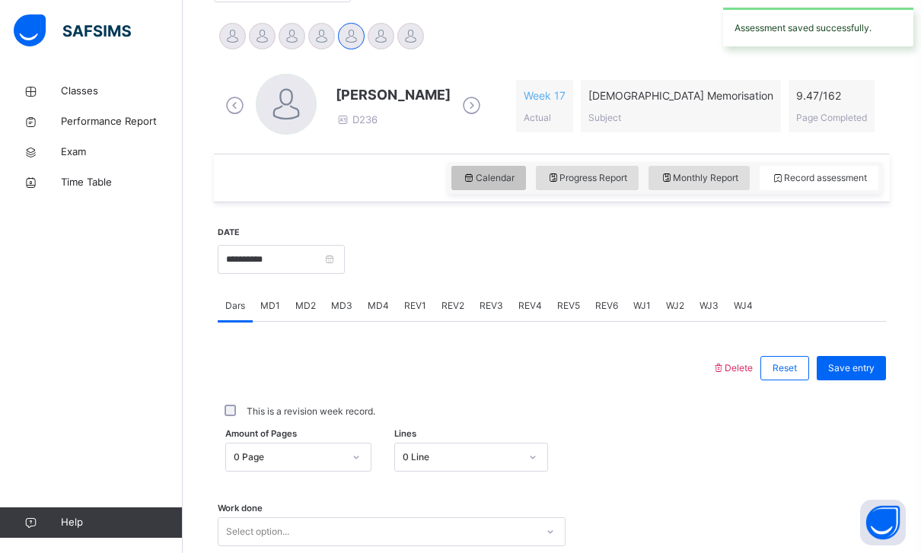
click at [466, 174] on icon at bounding box center [469, 178] width 13 height 14
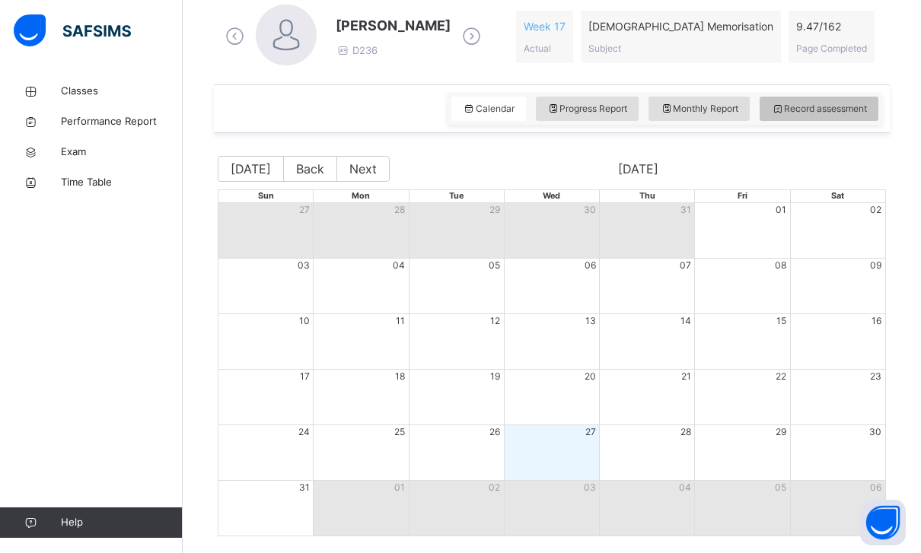
click at [835, 113] on span "Record assessment" at bounding box center [819, 109] width 96 height 14
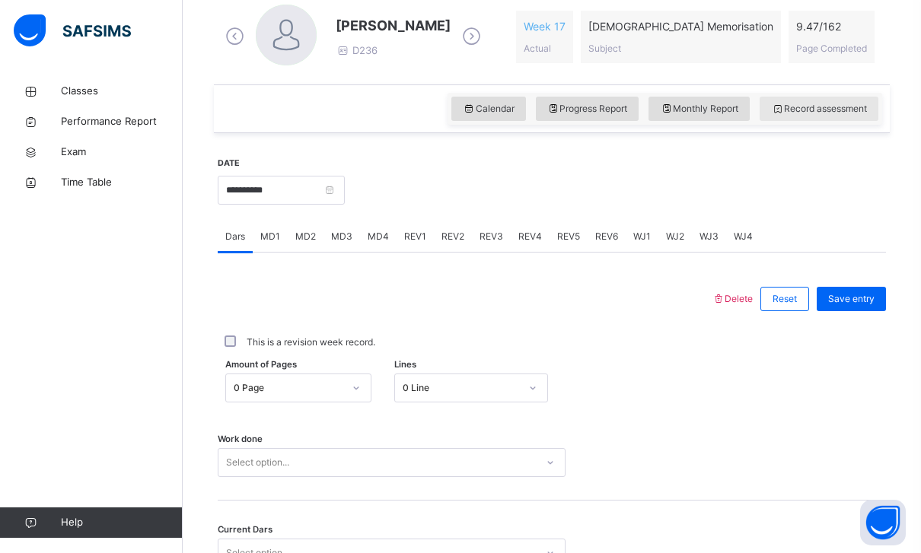
scroll to position [467, 0]
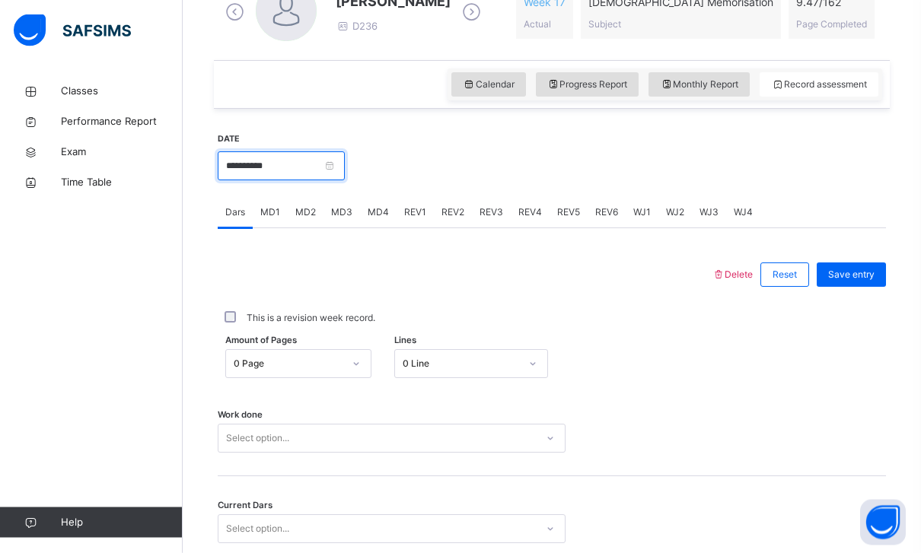
click at [337, 164] on input "**********" at bounding box center [281, 166] width 127 height 29
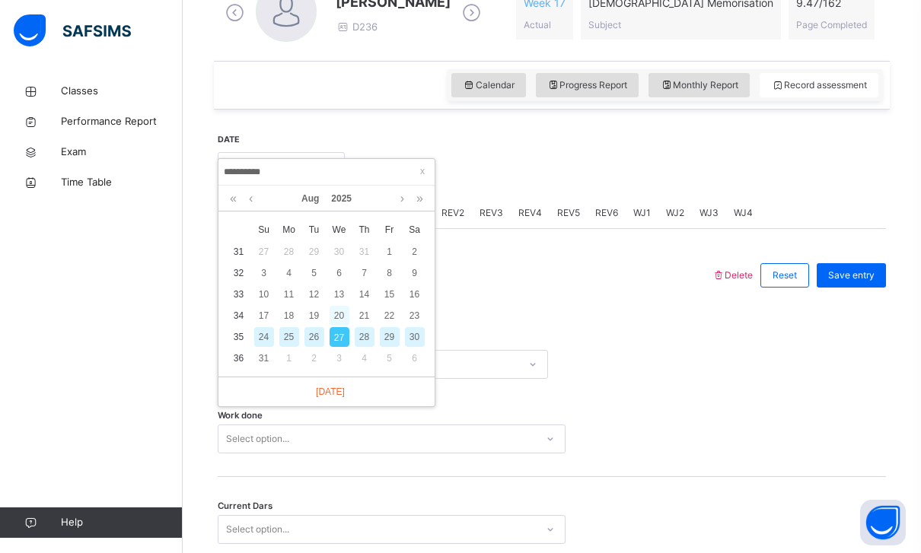
click at [337, 314] on div "20" at bounding box center [340, 316] width 20 height 20
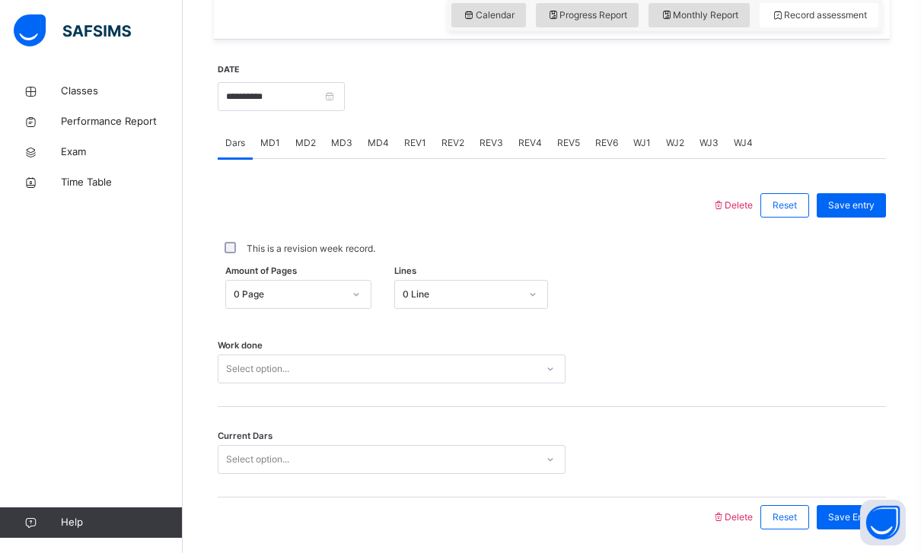
scroll to position [541, 0]
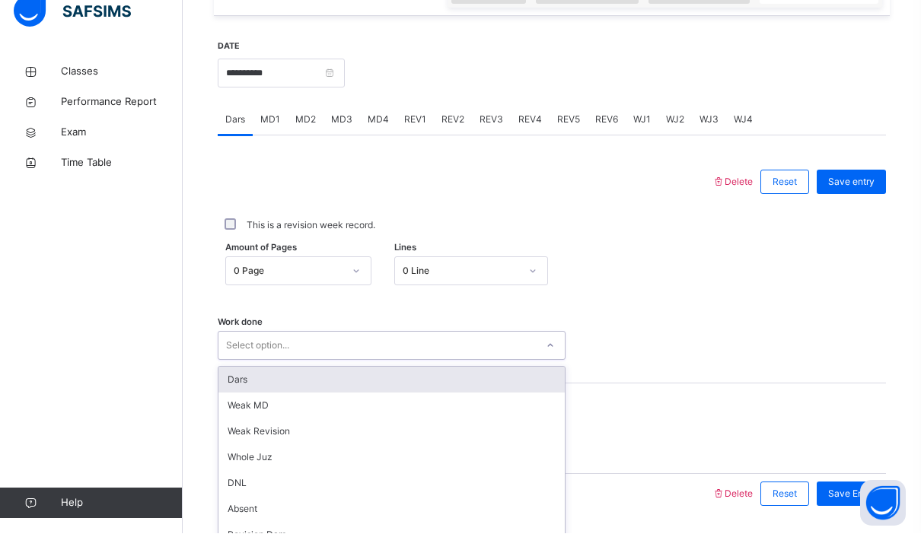
click at [240, 387] on div "Dars" at bounding box center [391, 400] width 346 height 26
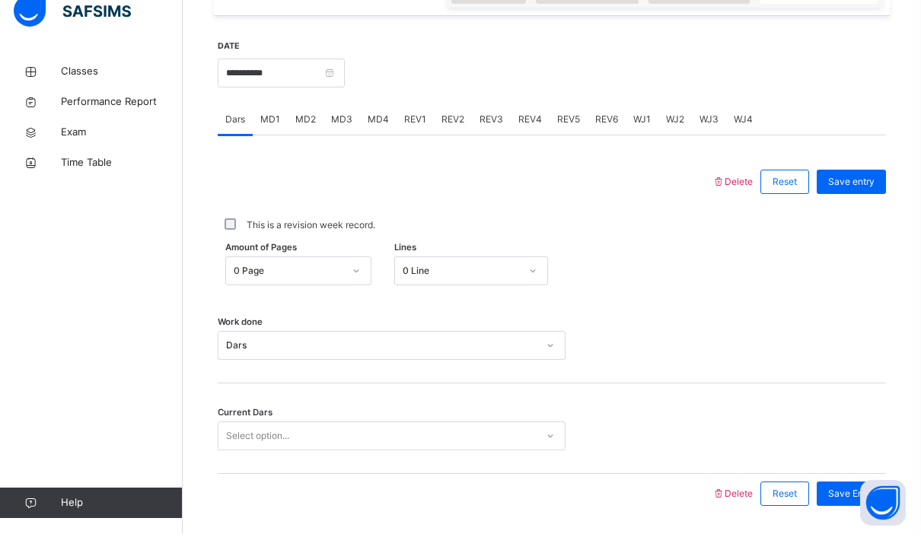
click at [232, 404] on div "Current Dars Select option..." at bounding box center [552, 448] width 668 height 91
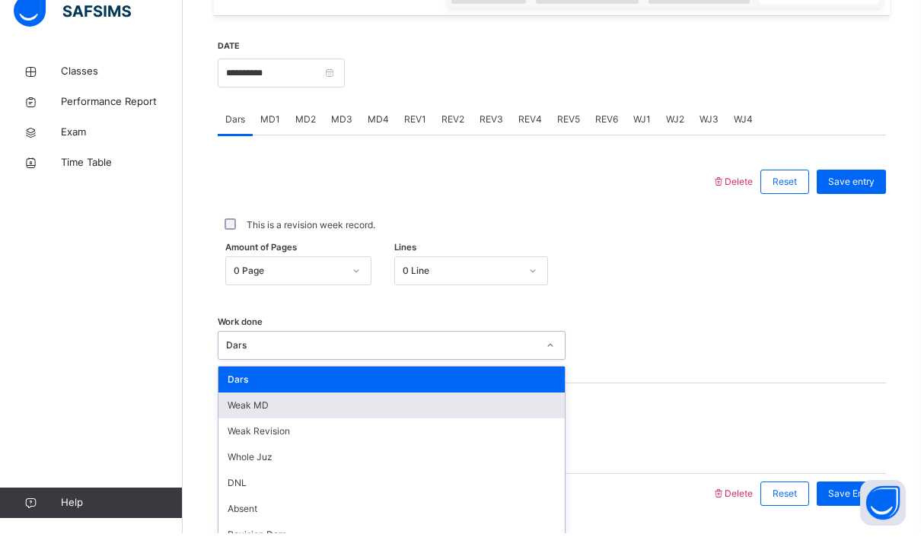
click at [236, 414] on div "Weak MD" at bounding box center [391, 426] width 346 height 26
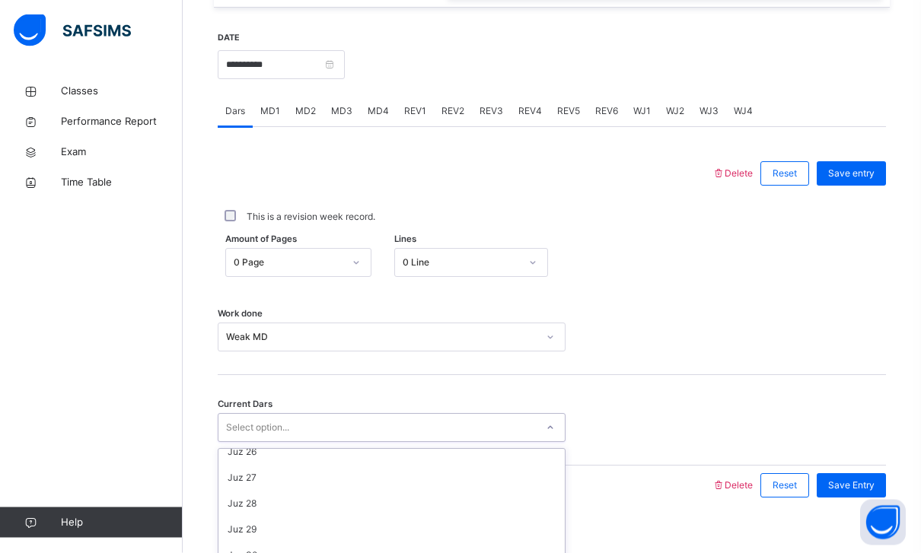
scroll to position [657, 0]
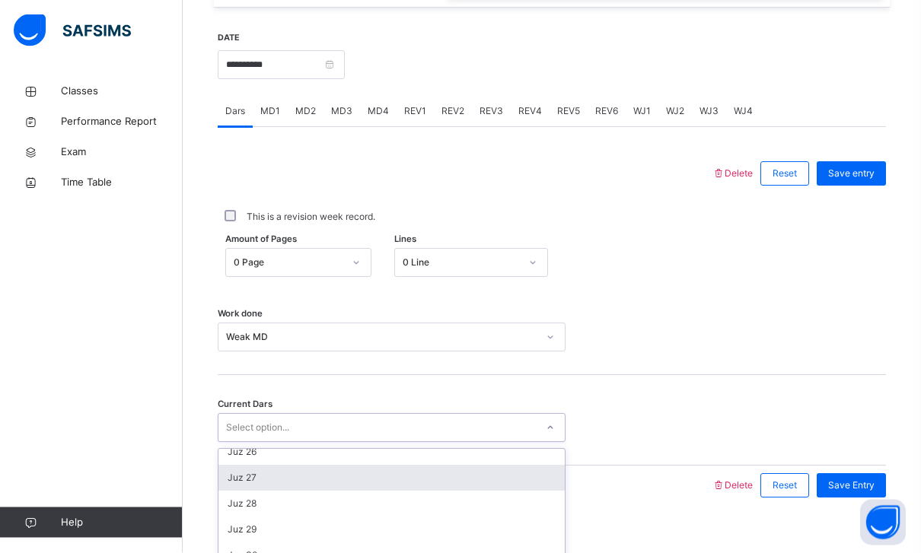
click at [232, 470] on div "Juz 27" at bounding box center [391, 479] width 346 height 26
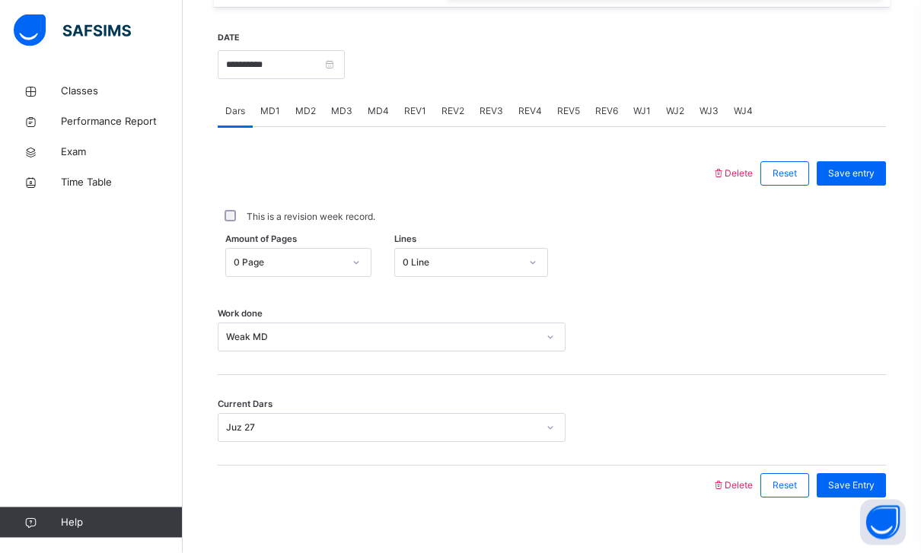
scroll to position [541, 0]
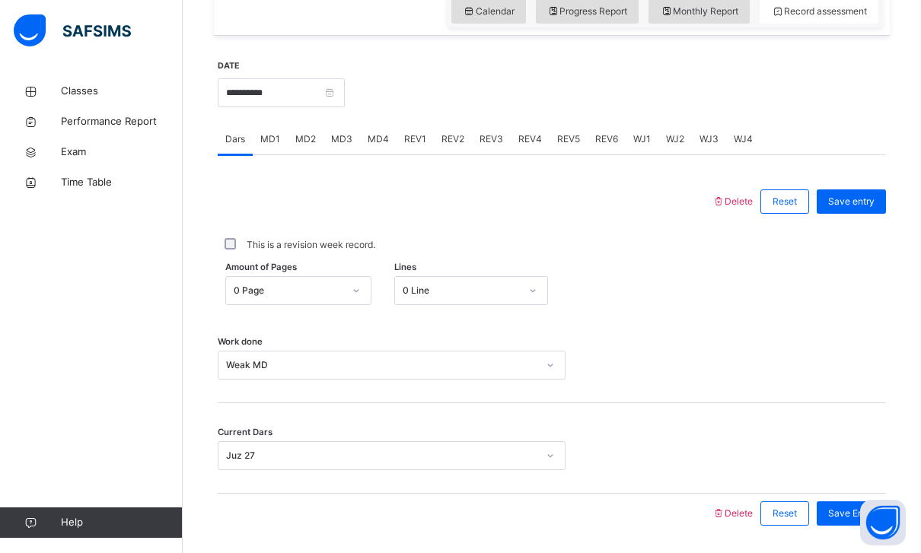
click at [862, 478] on div "Current Dars Juz 27" at bounding box center [552, 448] width 668 height 91
click at [862, 515] on span "Save Entry" at bounding box center [851, 514] width 46 height 14
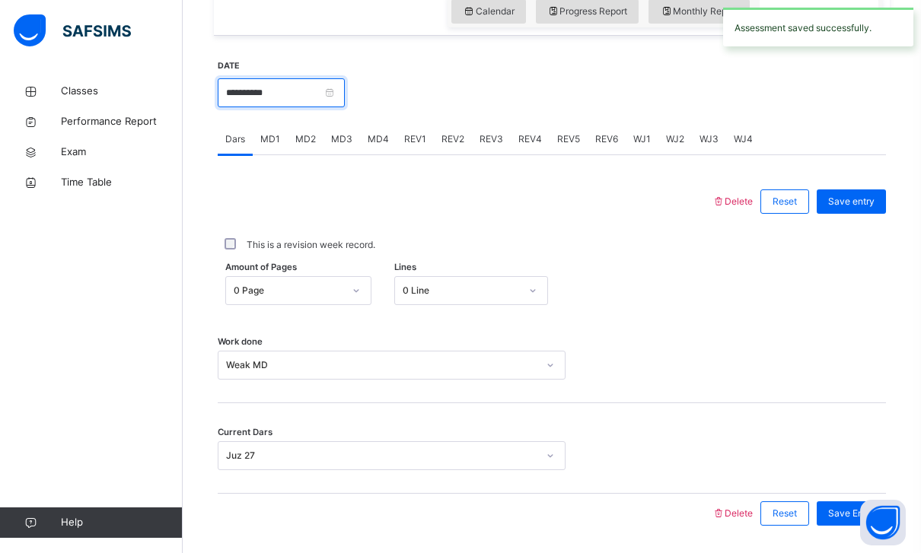
click at [345, 96] on input "**********" at bounding box center [281, 92] width 127 height 29
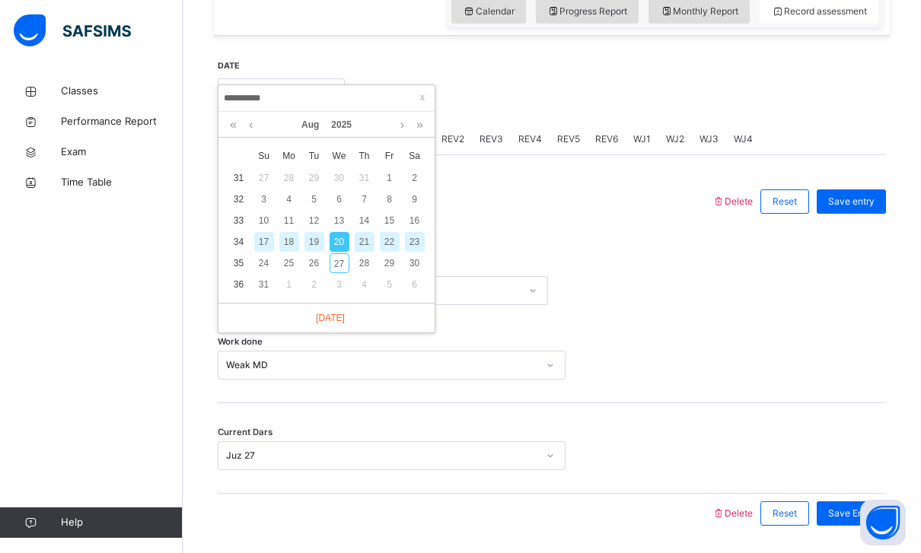
click at [746, 327] on div "Work done Weak MD" at bounding box center [552, 358] width 668 height 91
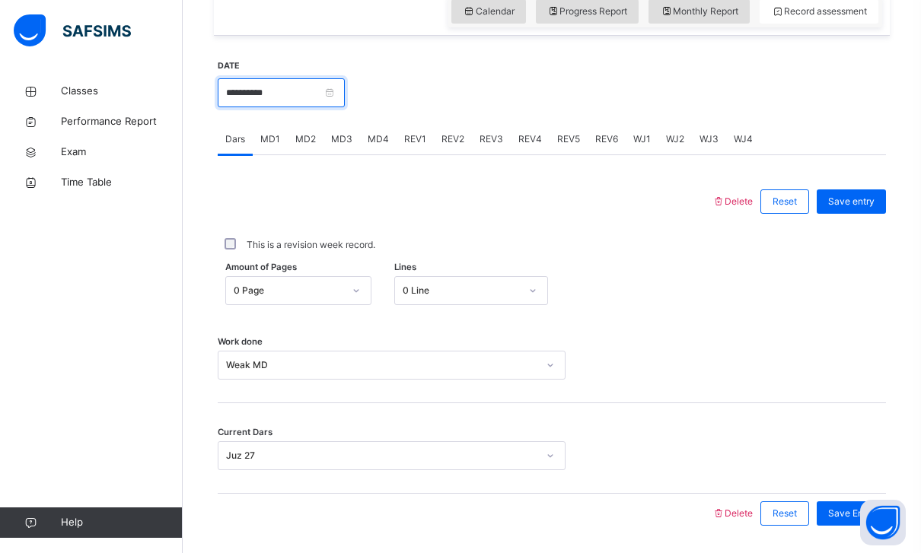
click at [345, 97] on input "**********" at bounding box center [281, 92] width 127 height 29
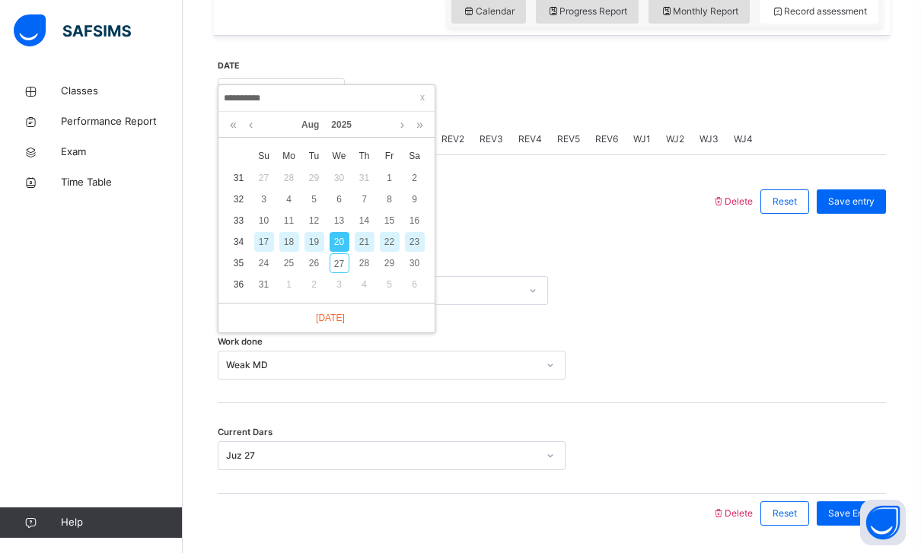
click at [413, 243] on div "23" at bounding box center [415, 242] width 20 height 20
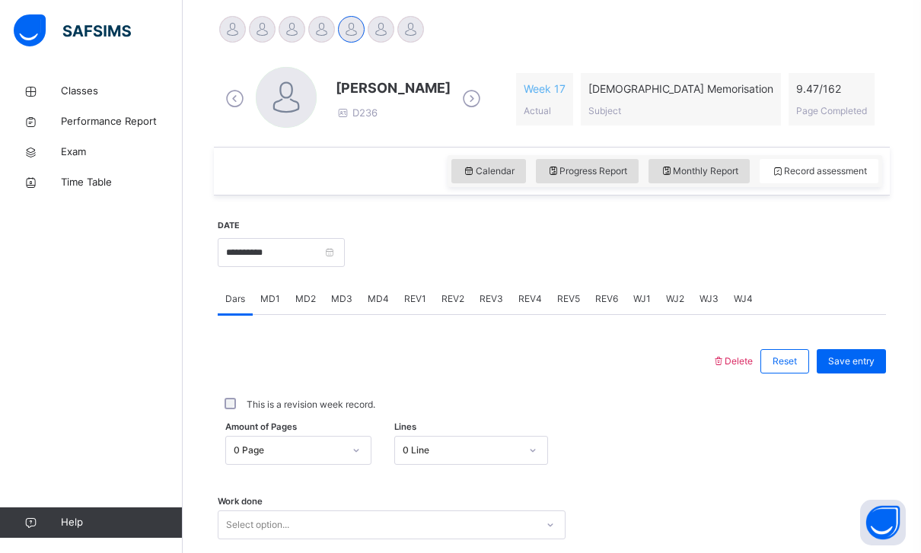
scroll to position [381, 0]
click at [345, 247] on input "**********" at bounding box center [281, 253] width 127 height 29
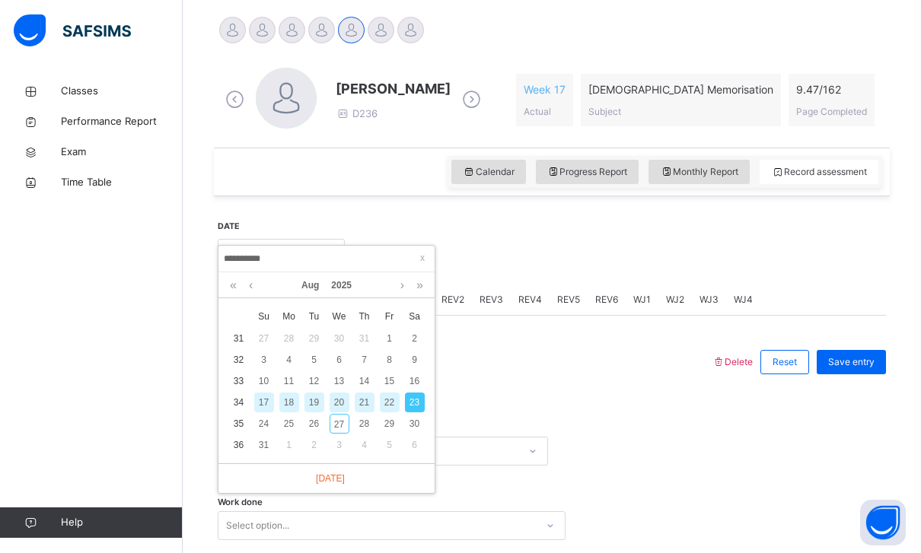
click at [750, 447] on div "Amount of Pages 0 Page Lines 0 Line" at bounding box center [552, 451] width 668 height 29
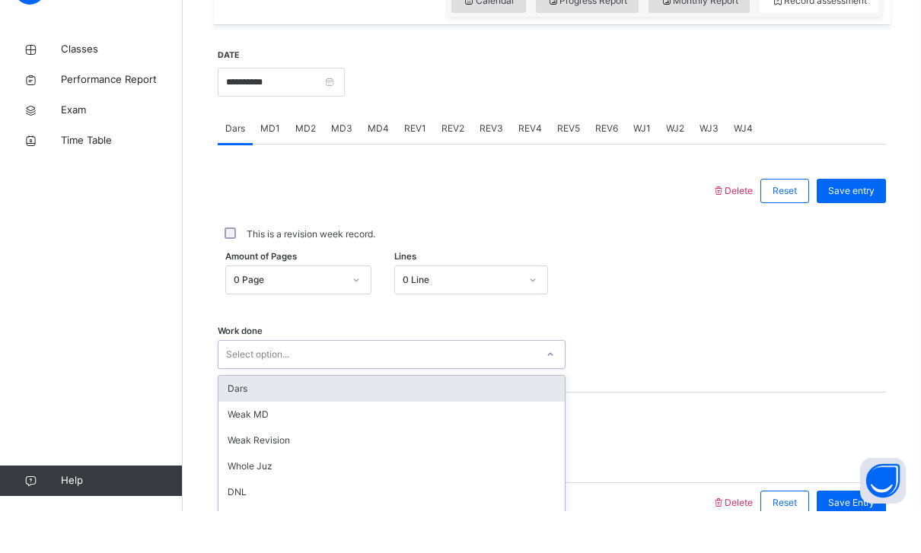
scroll to position [528, 0]
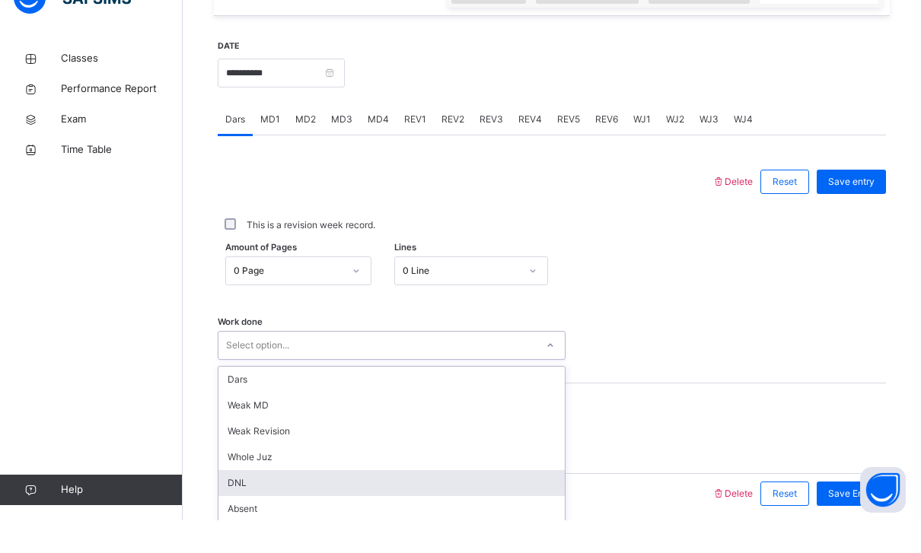
click at [236, 503] on div "DNL" at bounding box center [391, 516] width 346 height 26
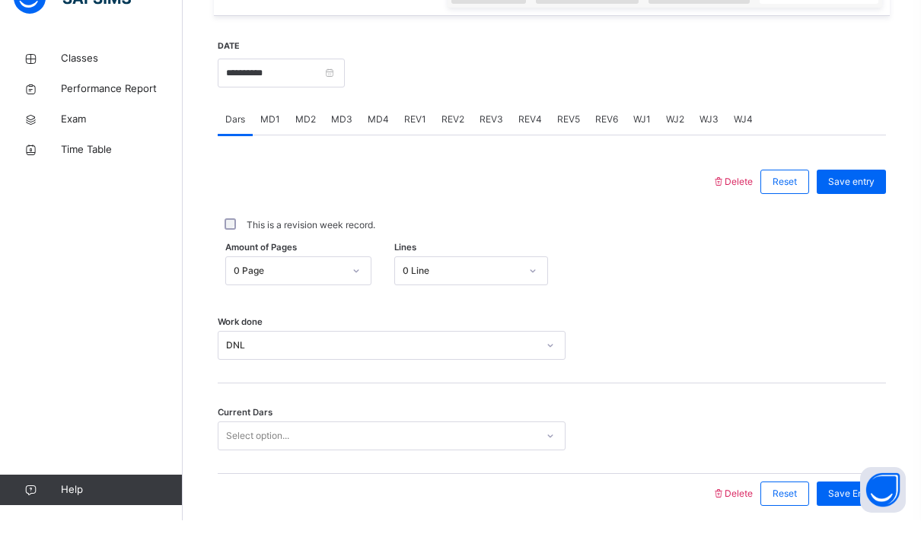
click at [764, 372] on div "Work done DNL" at bounding box center [552, 371] width 668 height 91
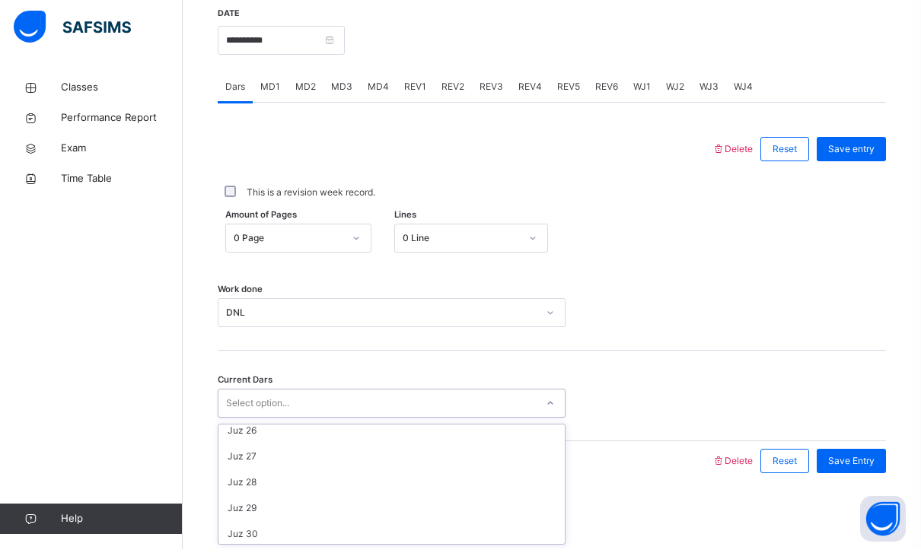
scroll to position [652, 0]
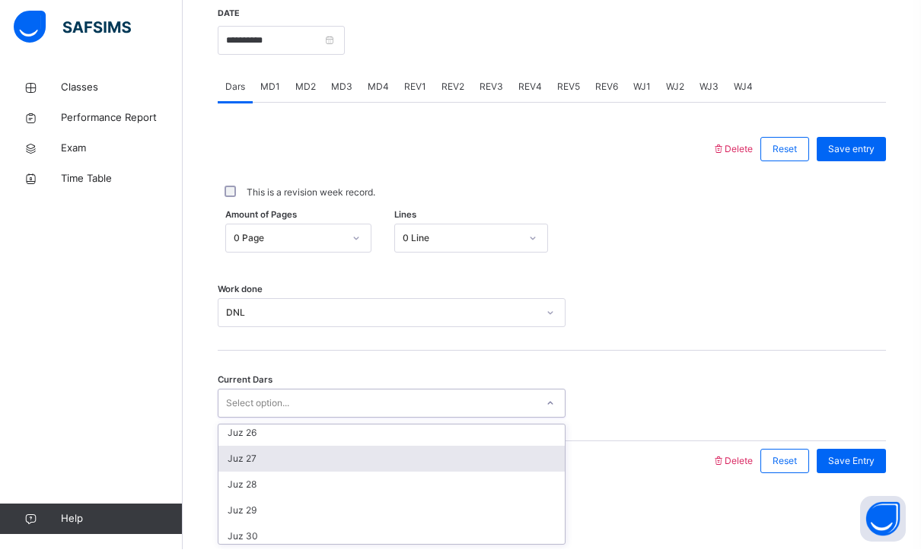
click at [234, 467] on div "Juz 27" at bounding box center [391, 463] width 346 height 26
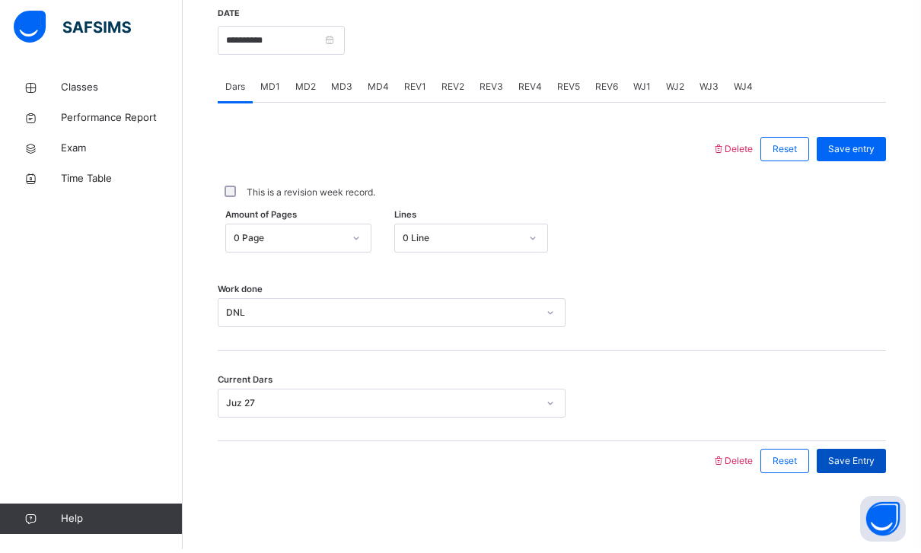
click at [856, 459] on span "Save Entry" at bounding box center [851, 465] width 46 height 14
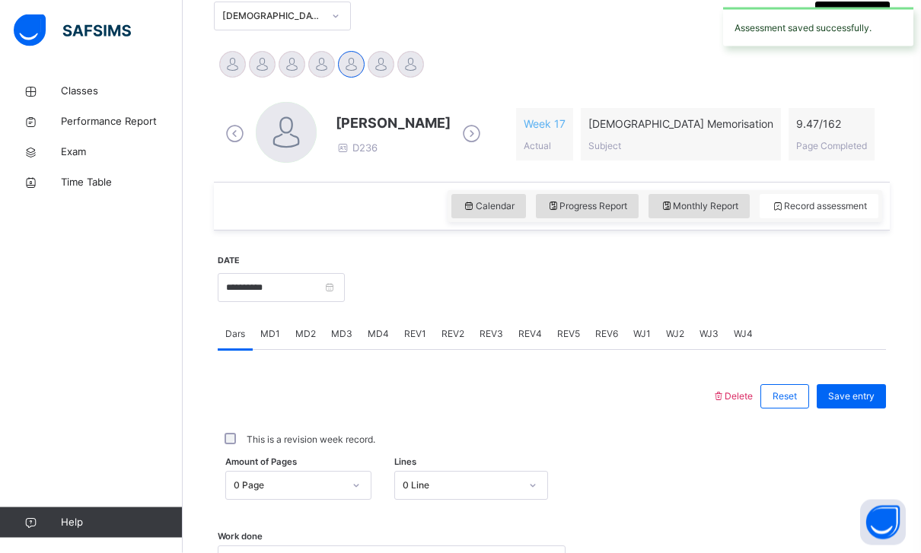
scroll to position [373, 0]
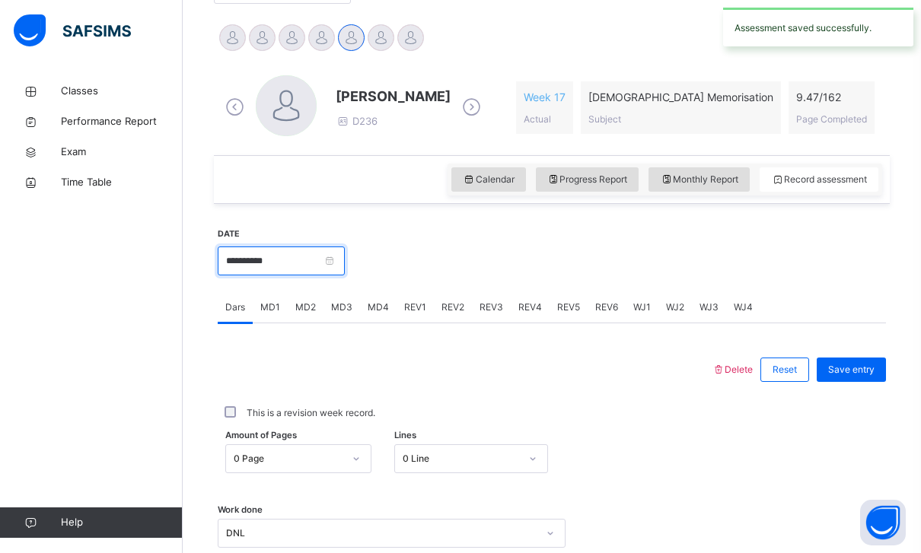
click at [345, 274] on input "**********" at bounding box center [281, 261] width 127 height 29
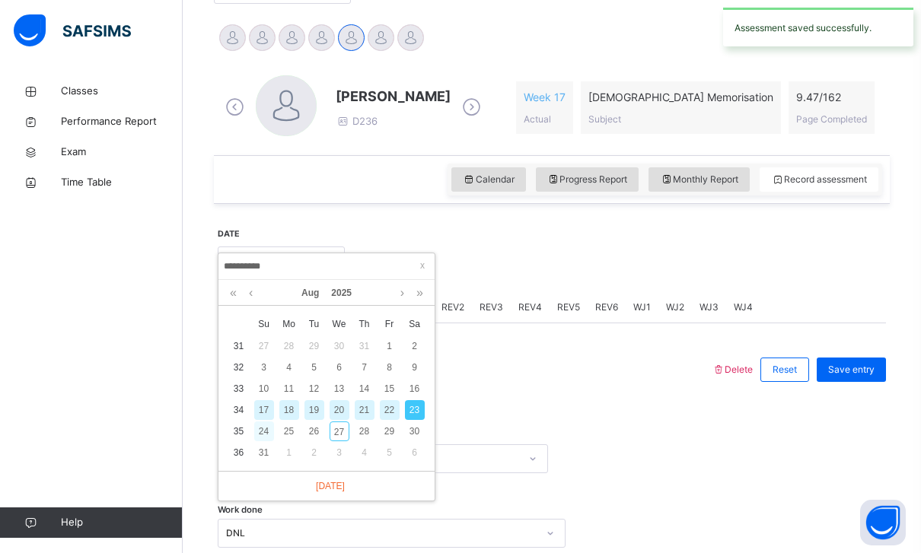
click at [260, 428] on div "24" at bounding box center [264, 432] width 20 height 20
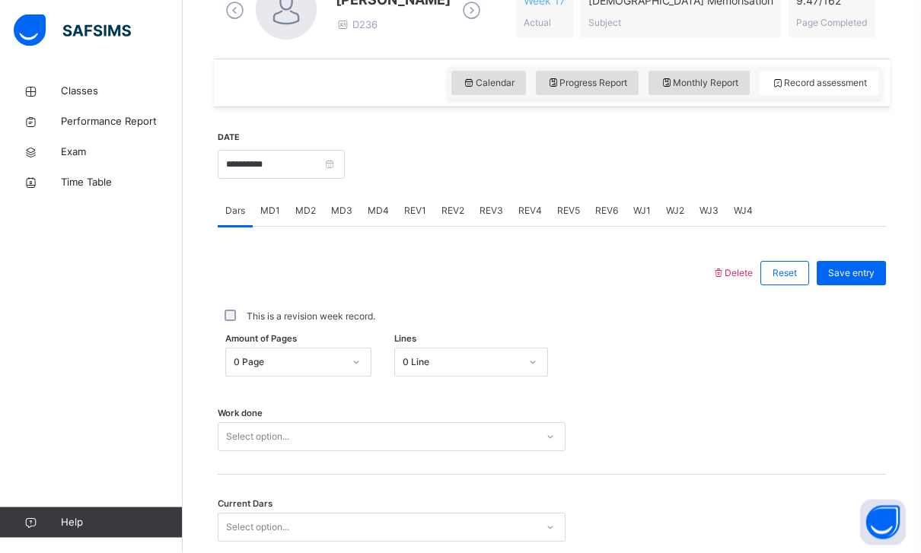
scroll to position [470, 0]
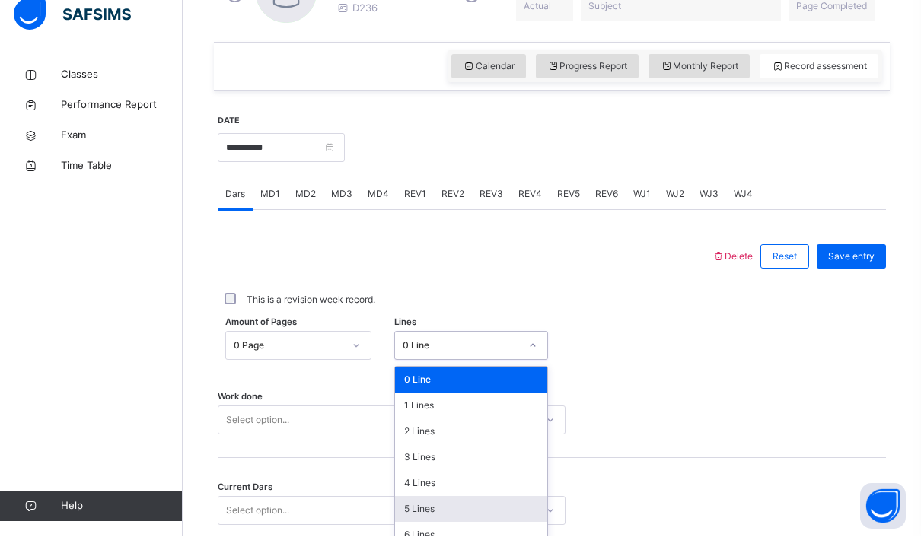
click at [410, 513] on div "5 Lines" at bounding box center [471, 526] width 152 height 26
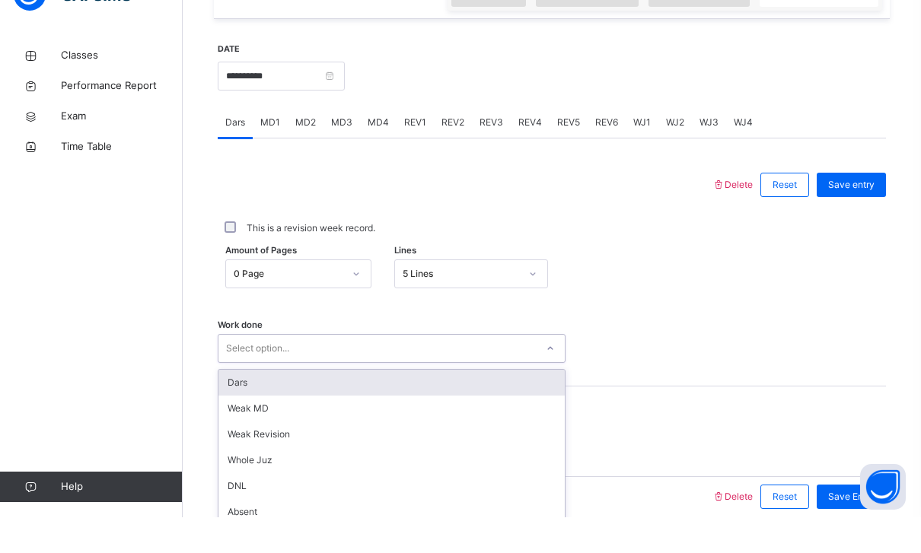
scroll to position [528, 0]
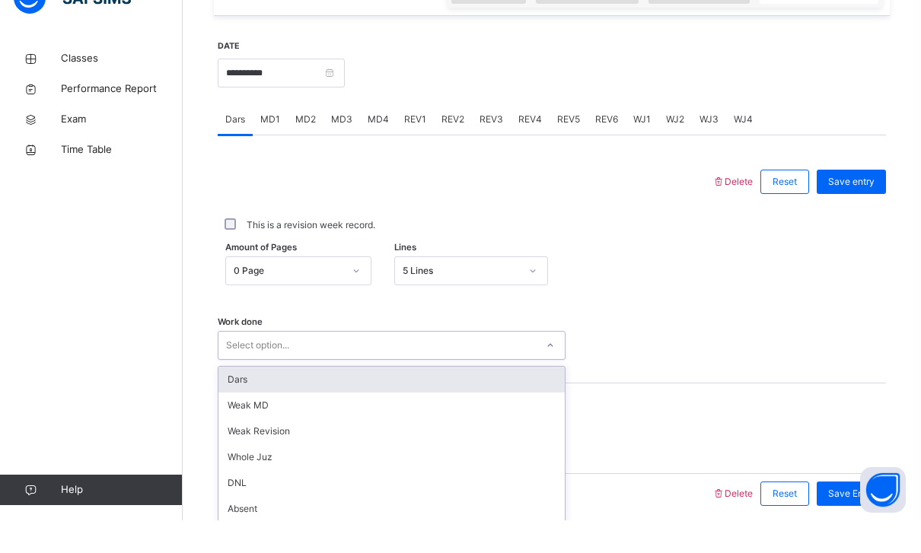
click at [231, 400] on div "Dars" at bounding box center [391, 413] width 346 height 26
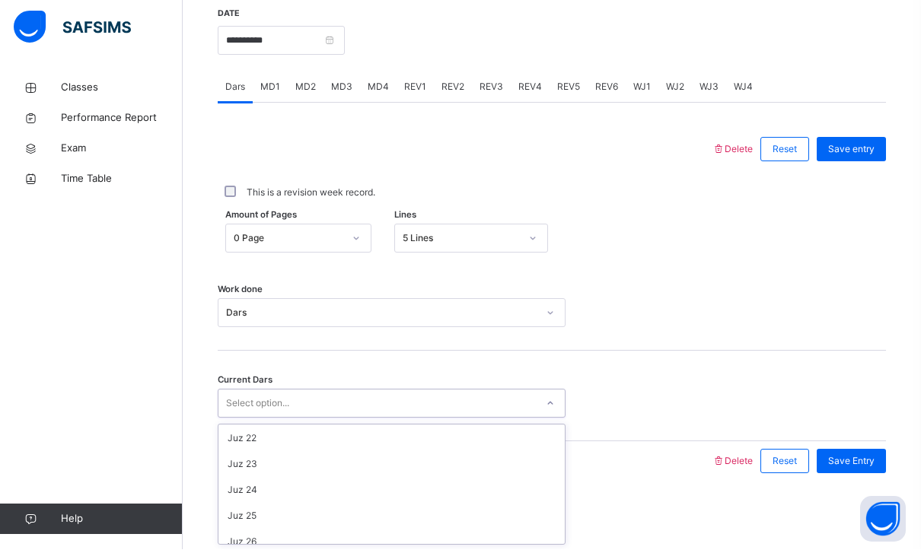
scroll to position [584, 0]
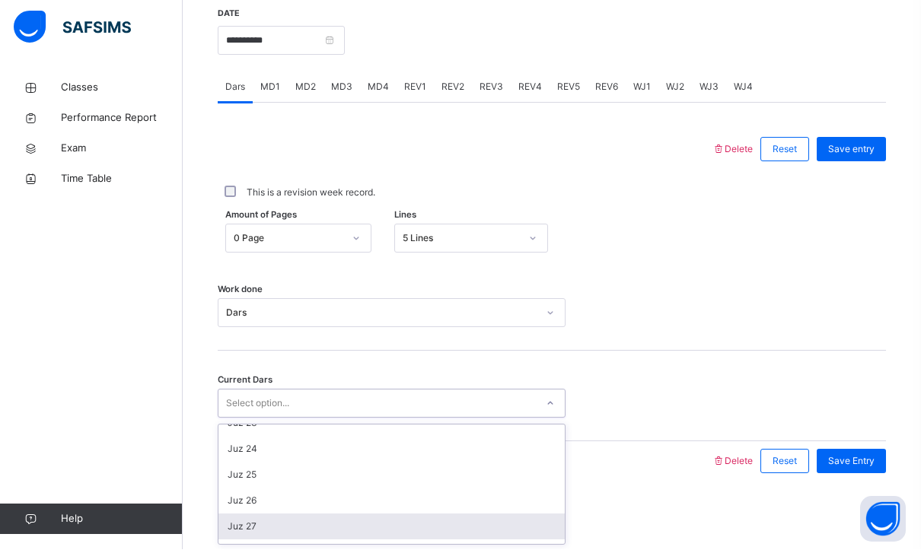
click at [241, 518] on div "Juz 27" at bounding box center [391, 531] width 346 height 26
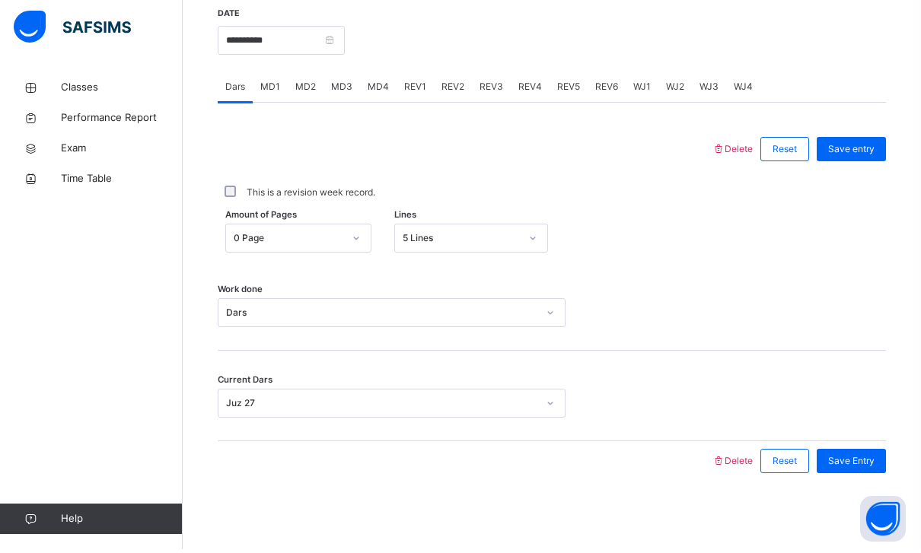
scroll to position [541, 0]
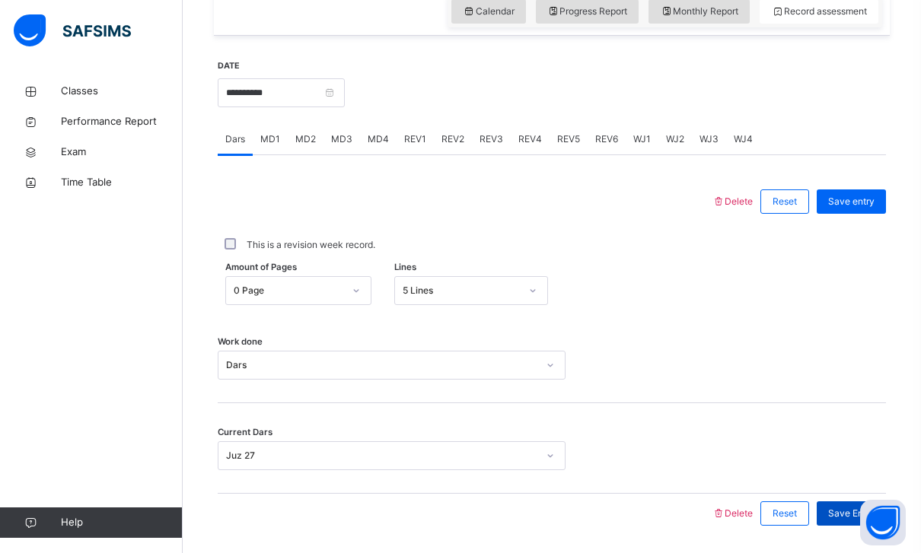
click at [876, 520] on div "Save Entry" at bounding box center [851, 514] width 69 height 24
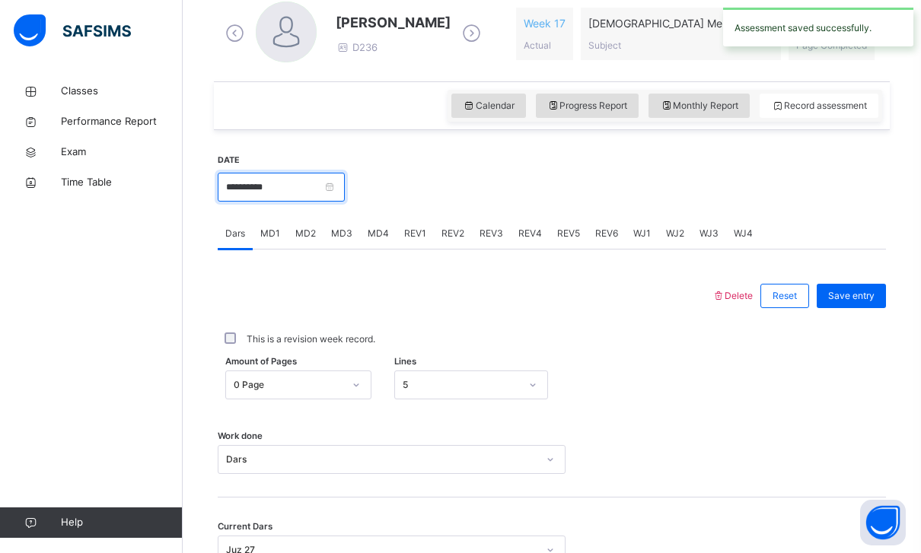
click at [345, 194] on input "**********" at bounding box center [281, 187] width 127 height 29
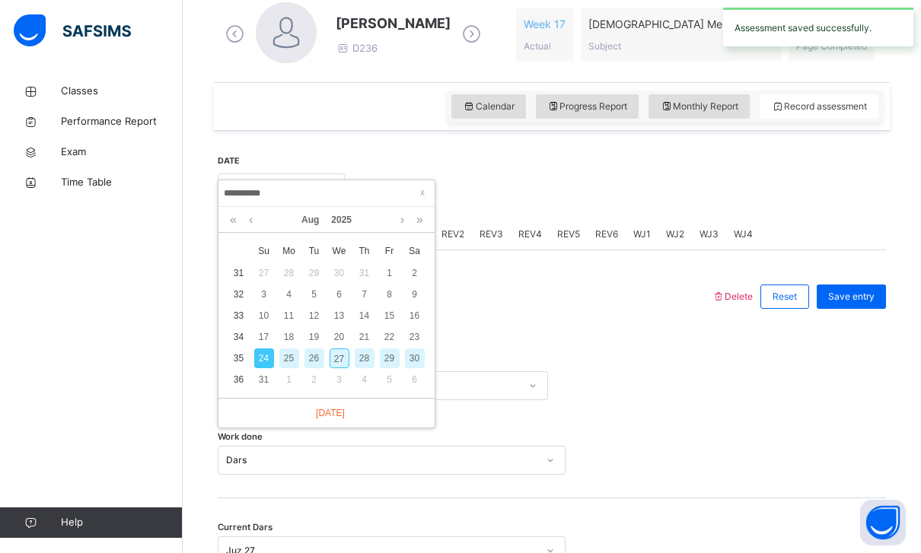
click at [339, 354] on div "27" at bounding box center [340, 359] width 20 height 20
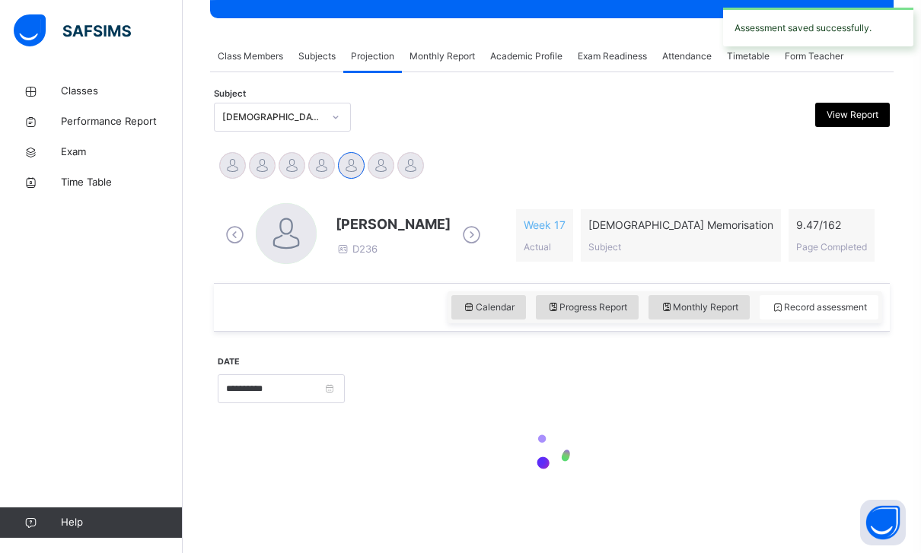
type input "**********"
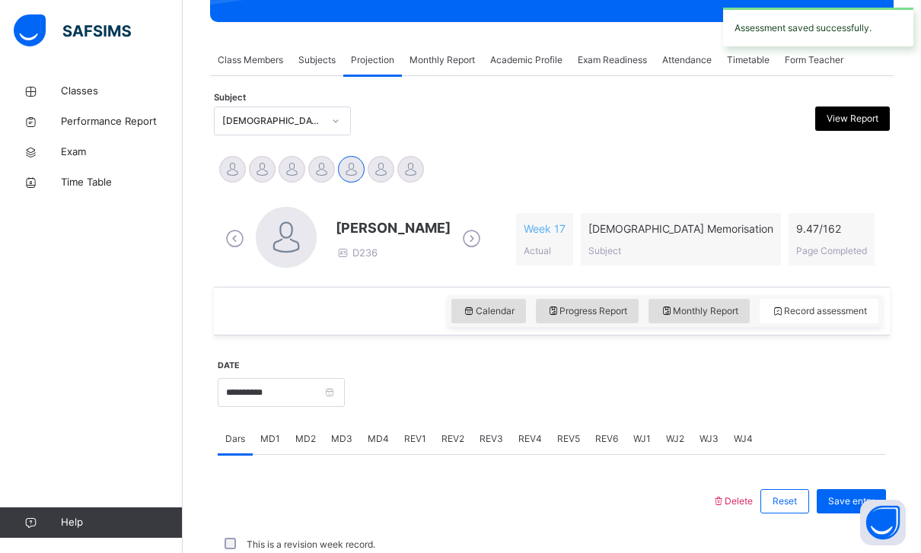
scroll to position [541, 0]
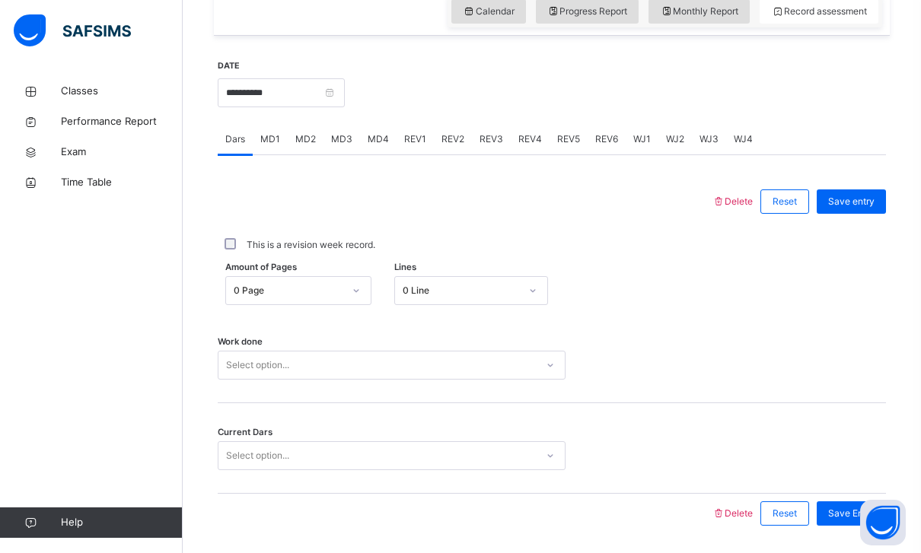
click at [251, 385] on div "Work done Select option..." at bounding box center [552, 358] width 668 height 91
click at [250, 385] on div "Work done Select option..." at bounding box center [552, 358] width 668 height 91
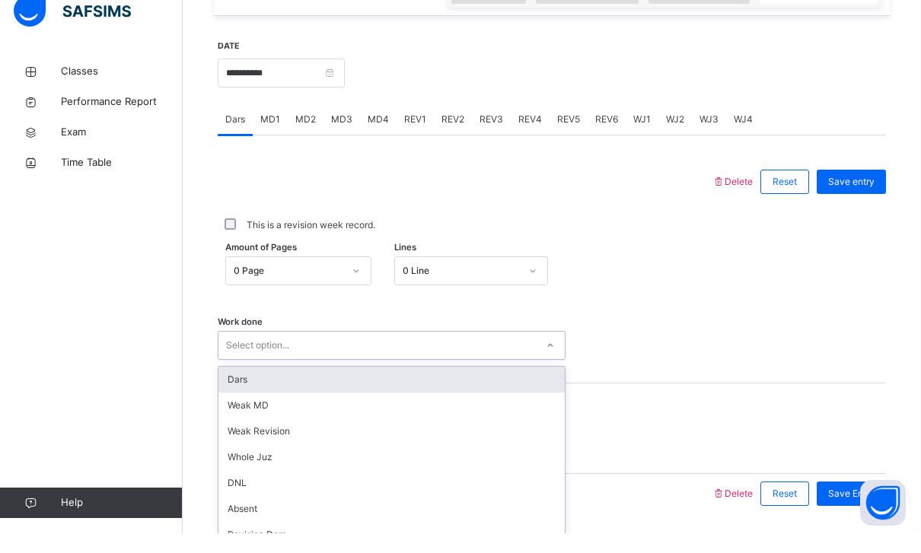
click at [238, 387] on div "Dars" at bounding box center [391, 400] width 346 height 26
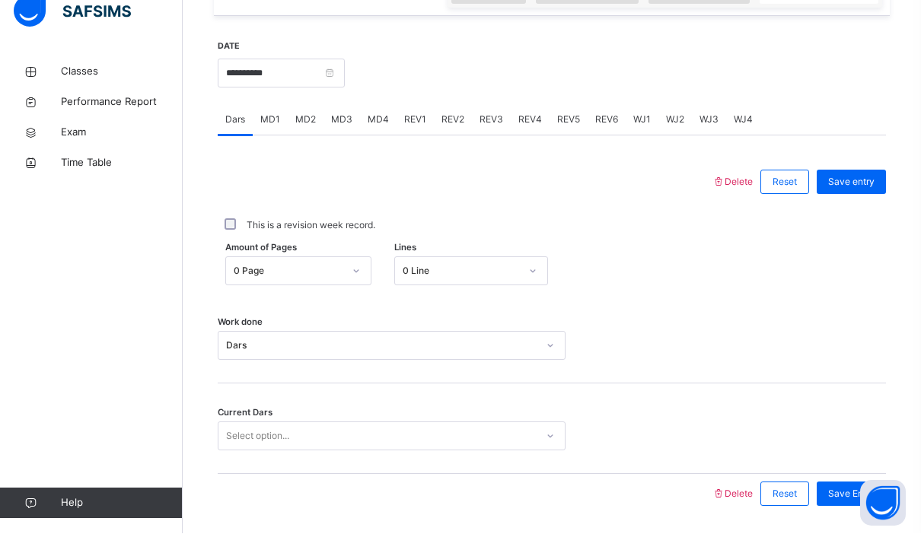
click at [237, 426] on span "Current Dars" at bounding box center [245, 432] width 55 height 13
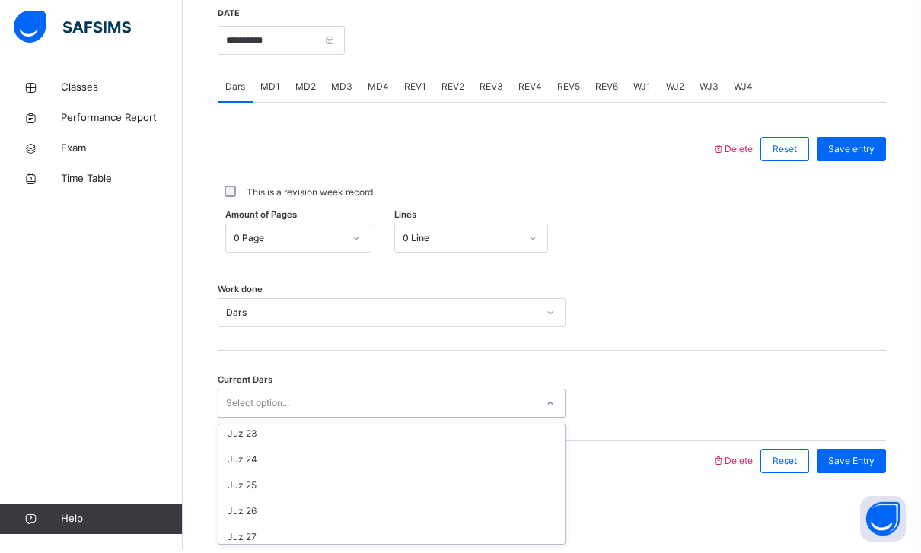
scroll to position [596, 0]
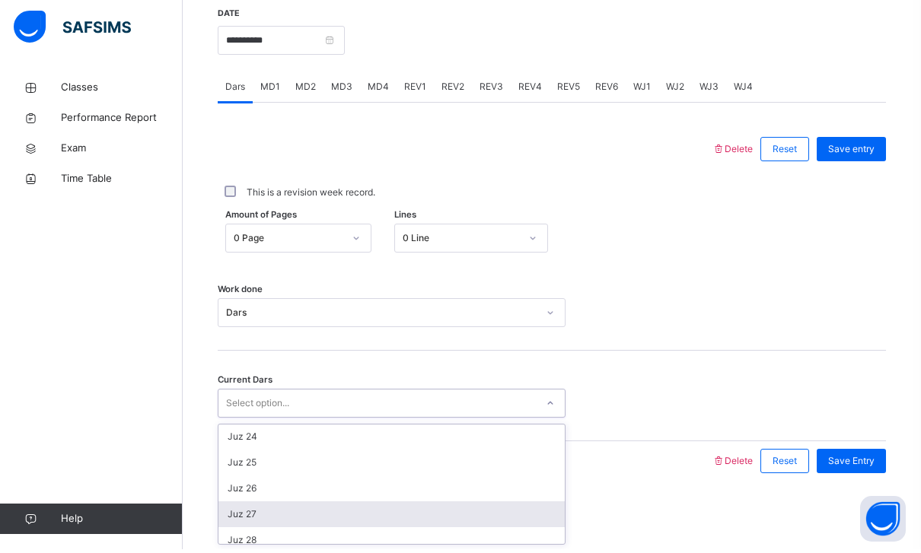
click at [237, 512] on div "Juz 27" at bounding box center [391, 518] width 346 height 26
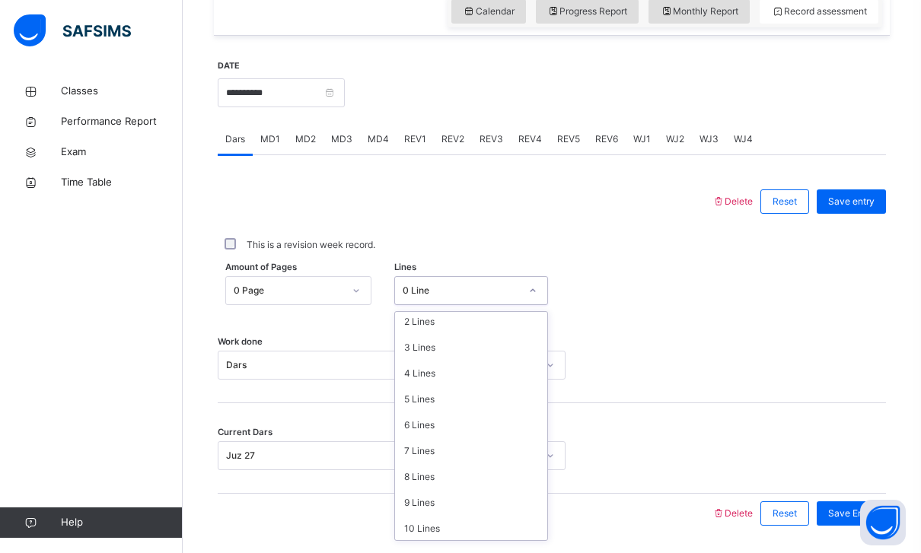
scroll to position [83, 0]
click at [413, 498] on div "10 Lines" at bounding box center [471, 501] width 152 height 26
click at [853, 209] on div "Save entry" at bounding box center [851, 202] width 69 height 24
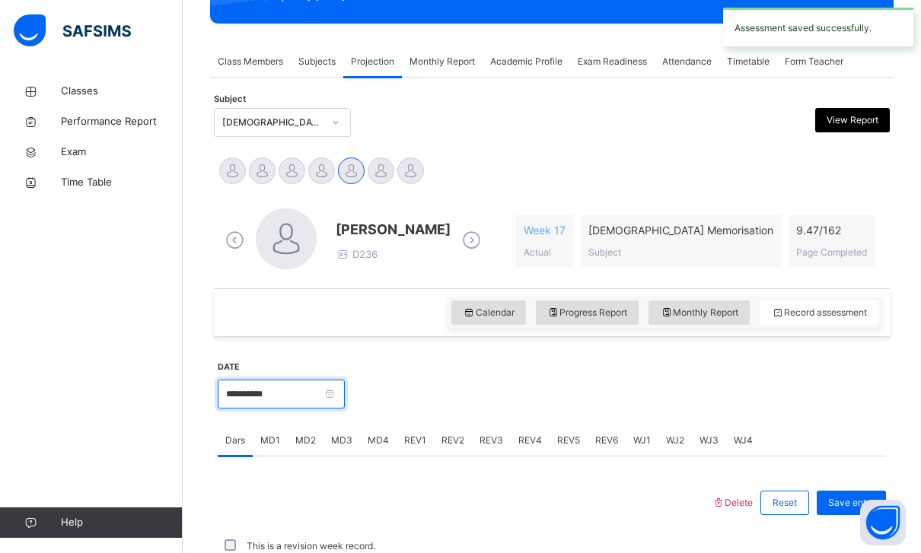
click at [345, 397] on input "**********" at bounding box center [281, 394] width 127 height 29
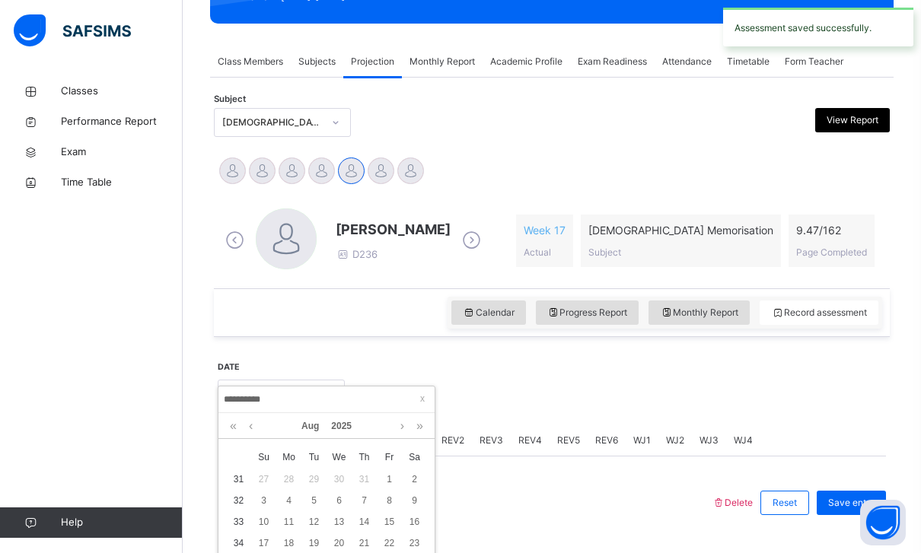
scroll to position [239, 0]
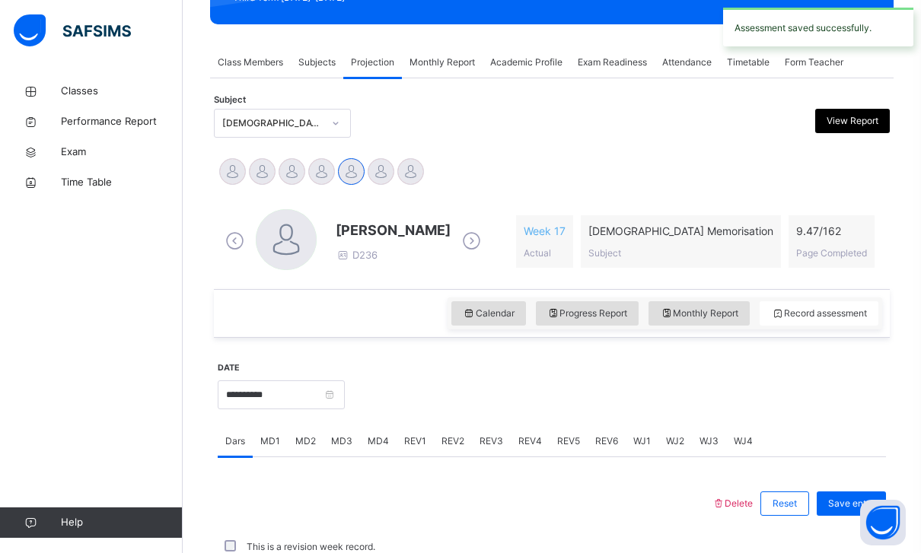
click at [786, 388] on div at bounding box center [615, 393] width 526 height 65
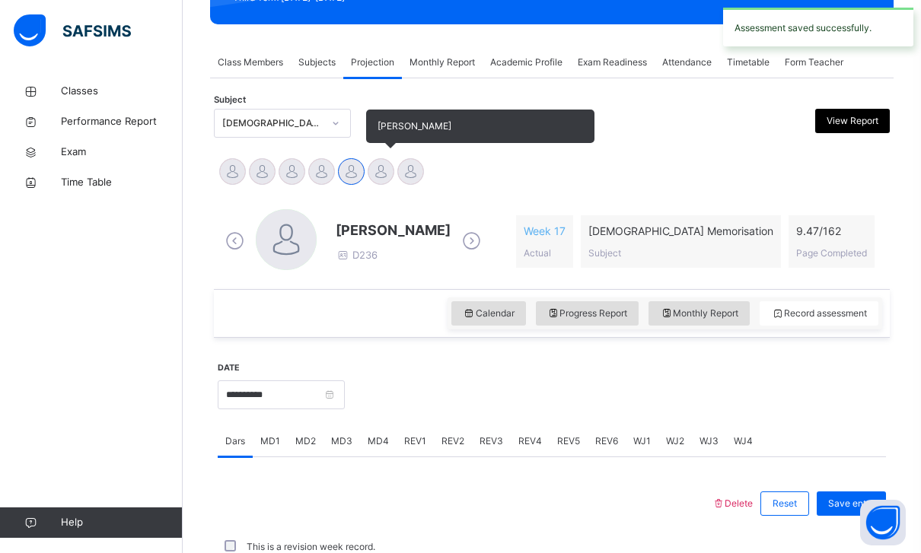
click at [375, 168] on div at bounding box center [381, 171] width 27 height 27
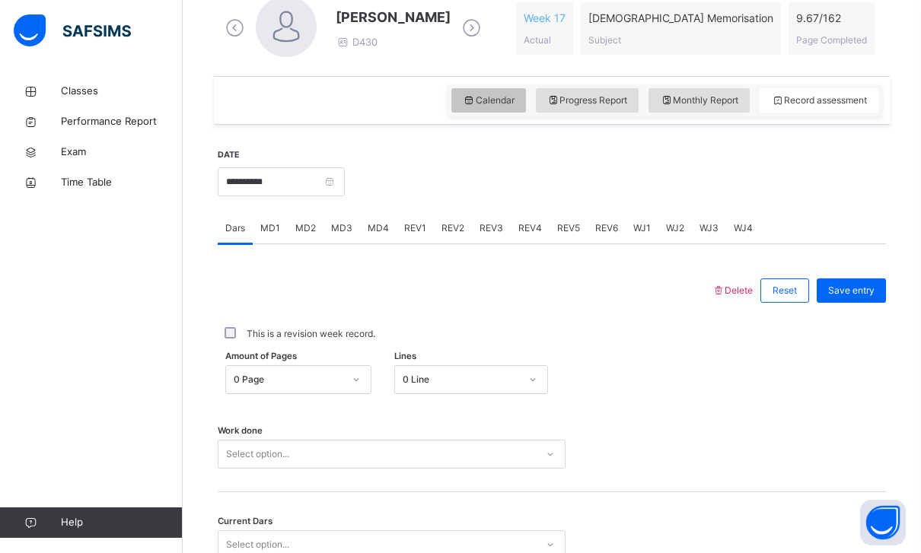
click at [463, 98] on icon at bounding box center [469, 101] width 13 height 14
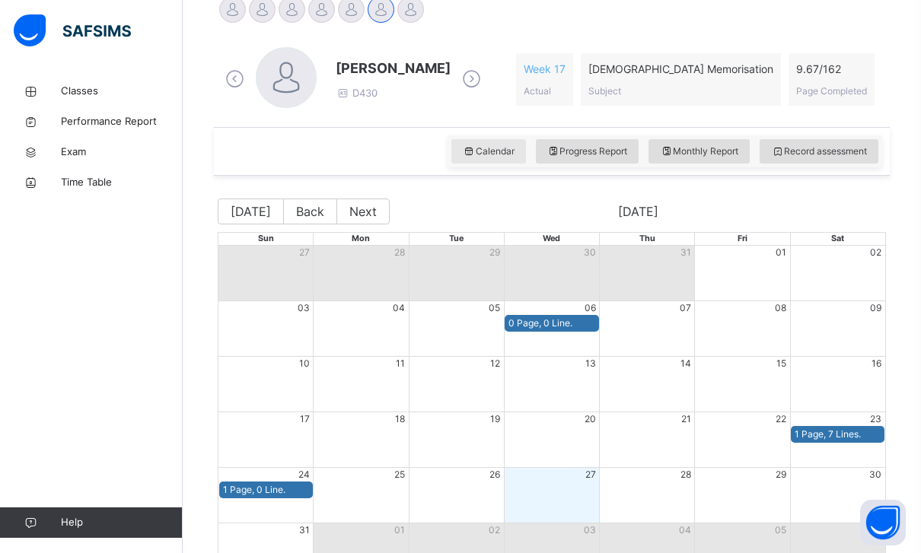
scroll to position [447, 0]
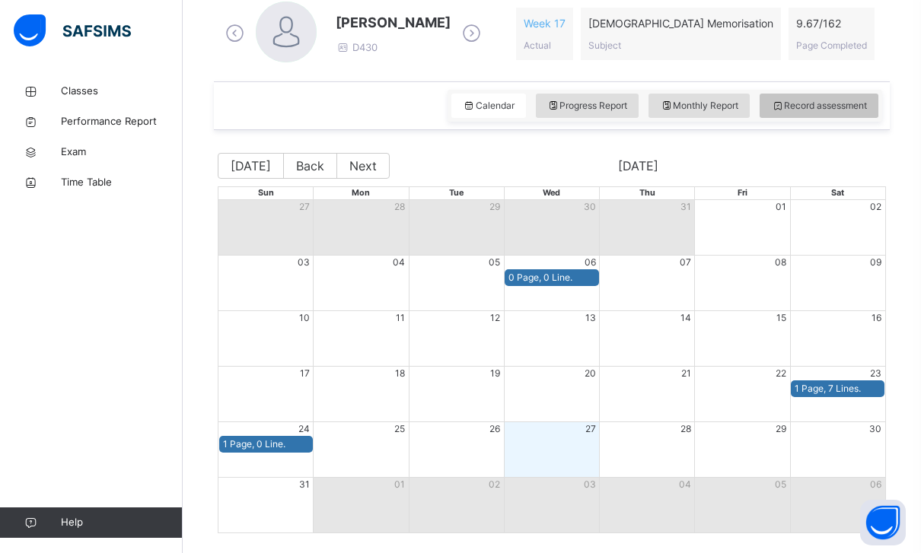
click at [851, 100] on span "Record assessment" at bounding box center [819, 106] width 96 height 14
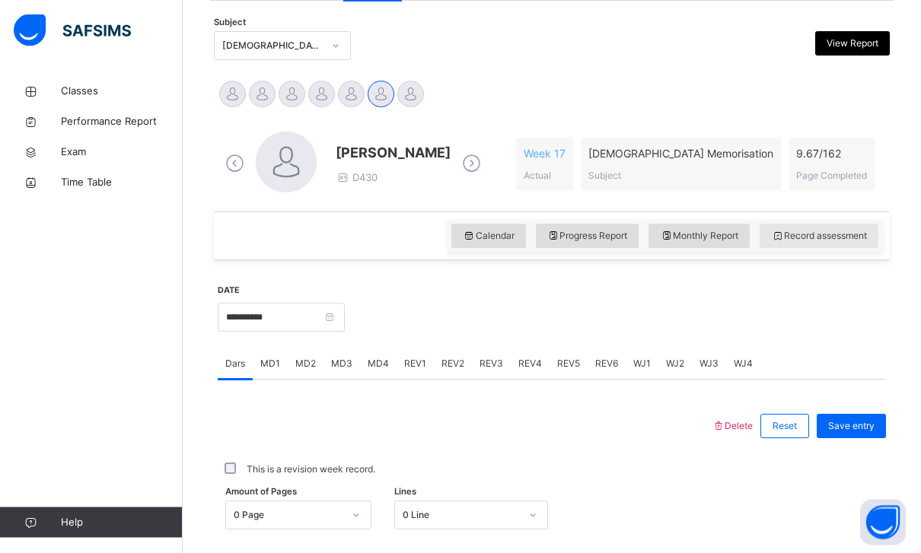
scroll to position [317, 0]
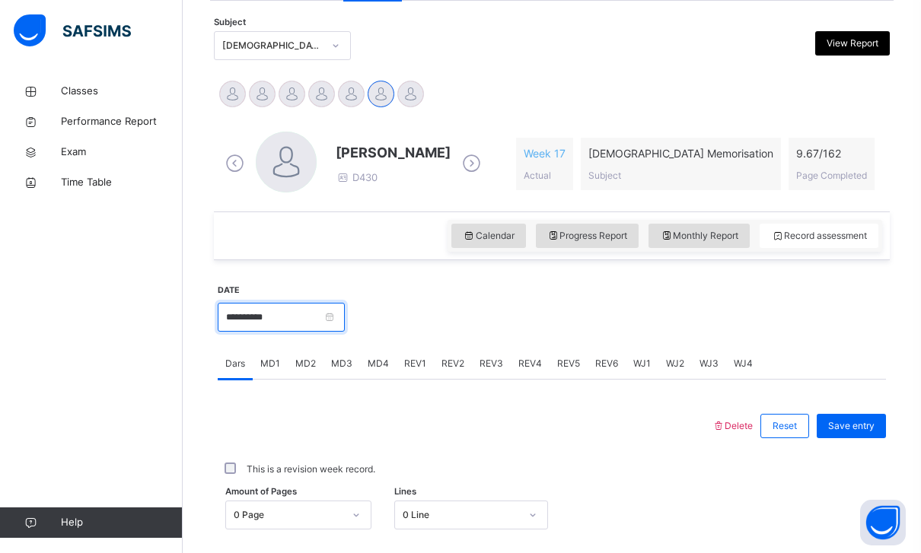
click at [345, 317] on input "**********" at bounding box center [281, 317] width 127 height 29
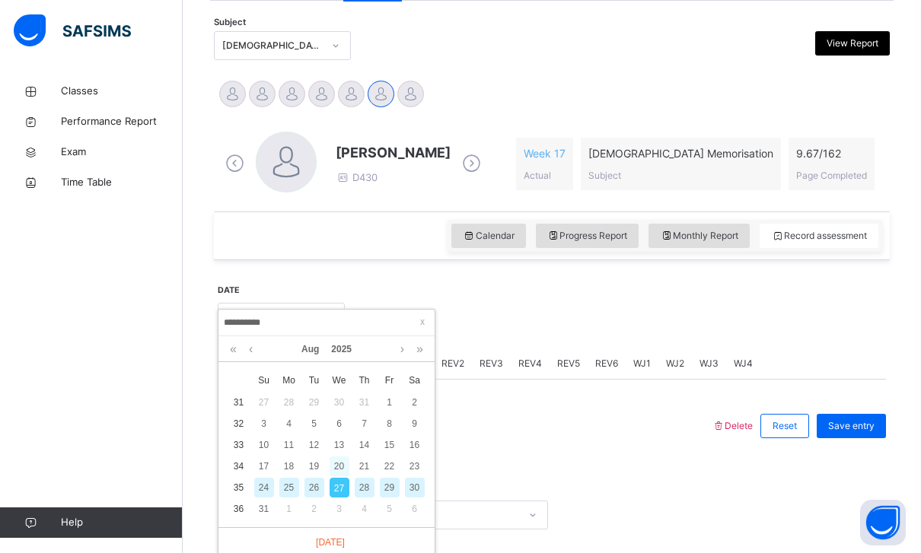
click at [337, 467] on div "20" at bounding box center [340, 467] width 20 height 20
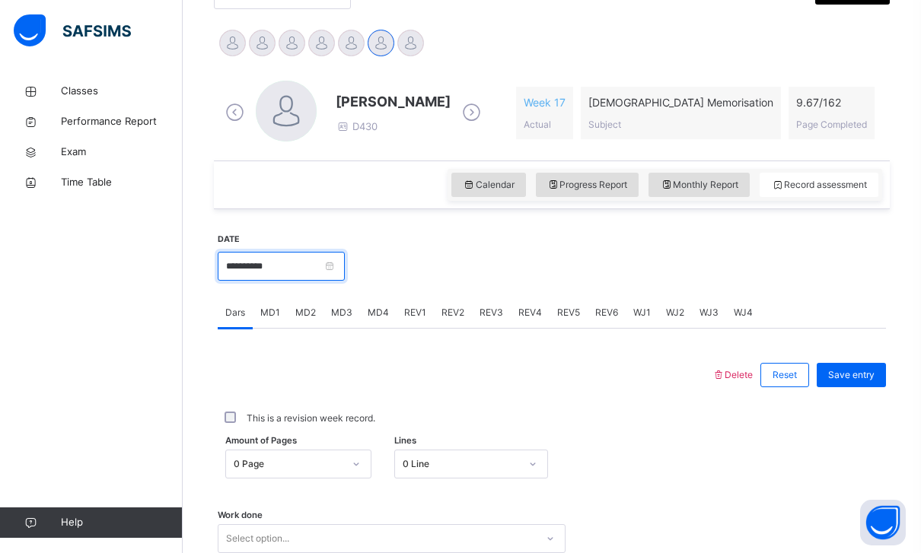
click at [345, 276] on input "**********" at bounding box center [281, 266] width 127 height 29
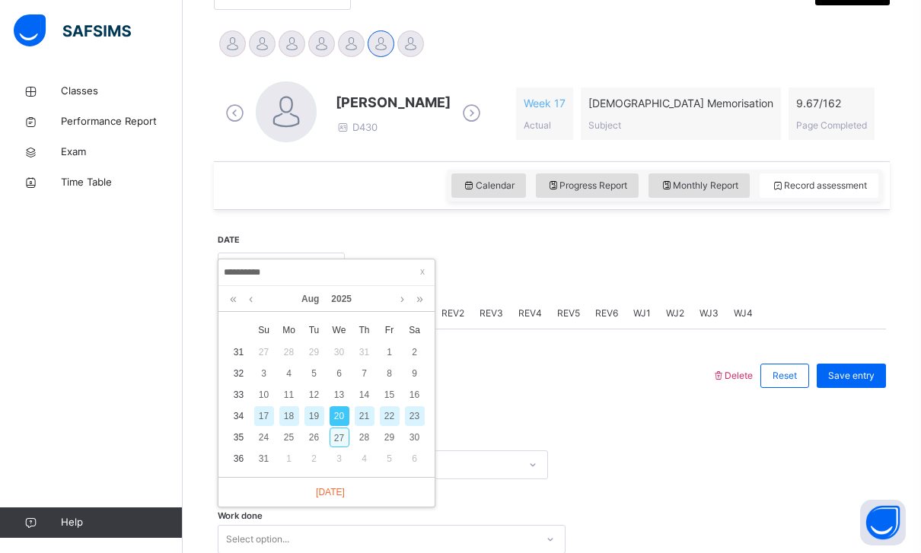
click at [333, 438] on div "27" at bounding box center [340, 438] width 20 height 20
type input "**********"
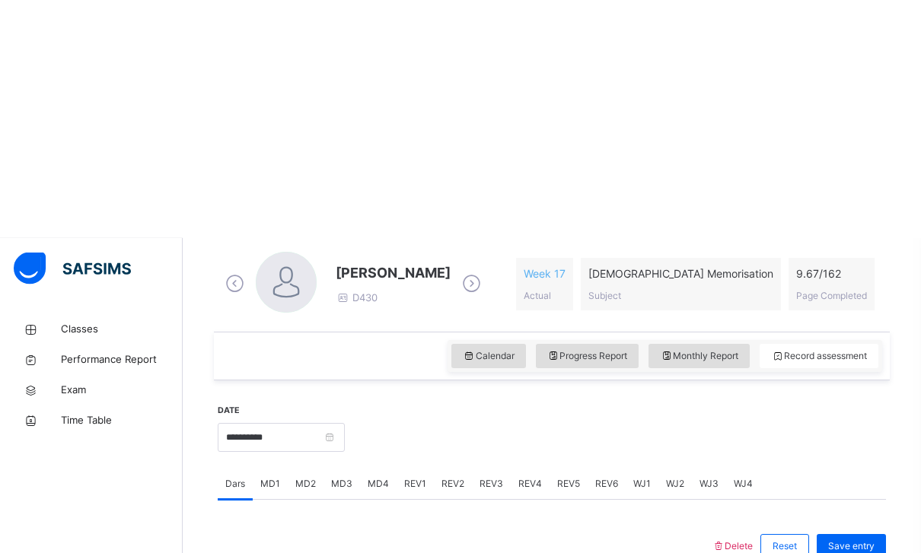
scroll to position [436, 0]
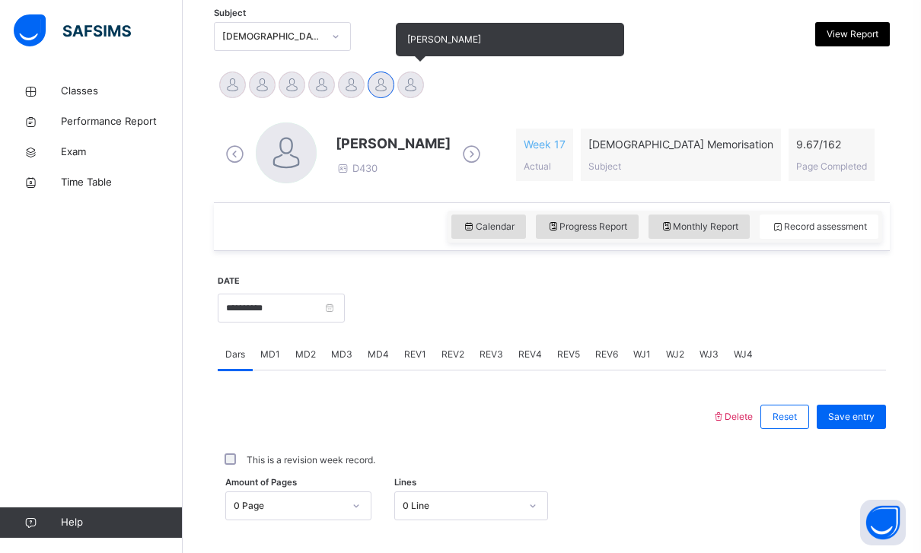
click at [404, 90] on div at bounding box center [410, 85] width 27 height 27
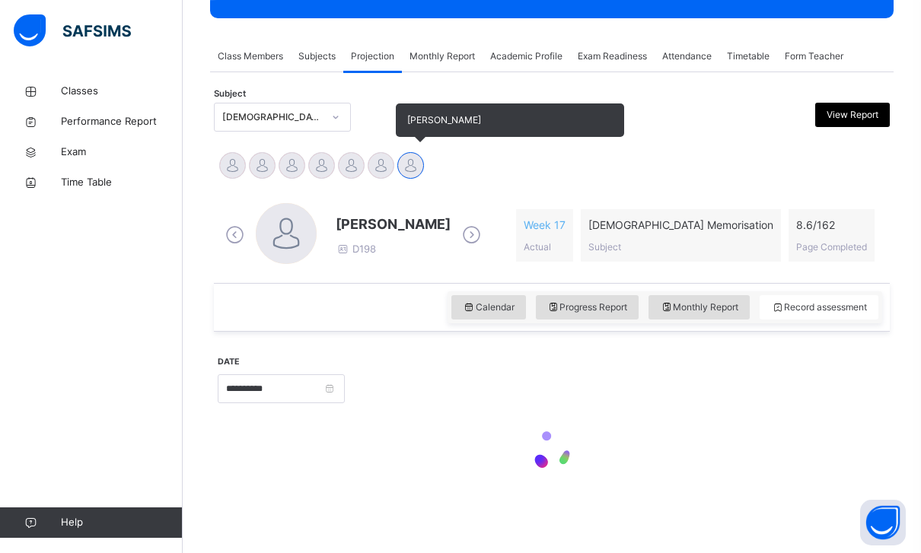
scroll to position [245, 0]
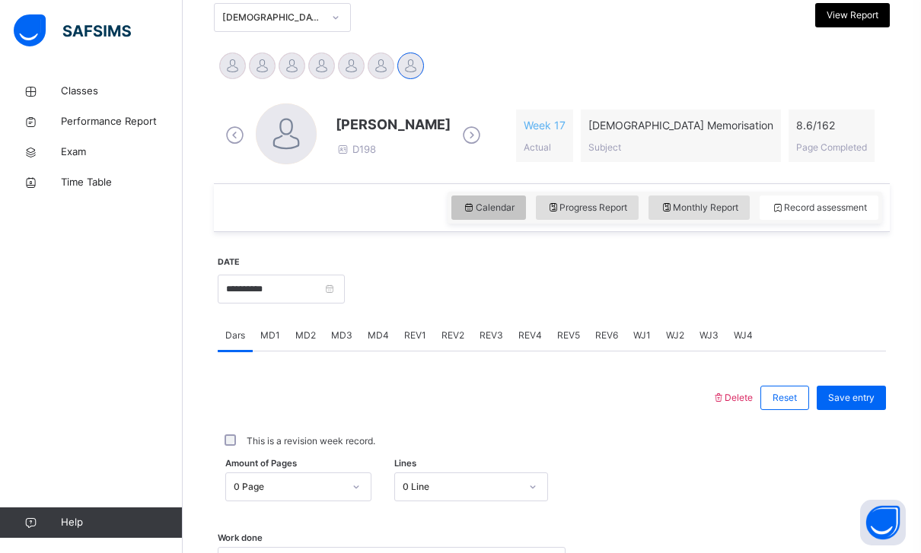
click at [465, 218] on div "Calendar" at bounding box center [488, 208] width 75 height 24
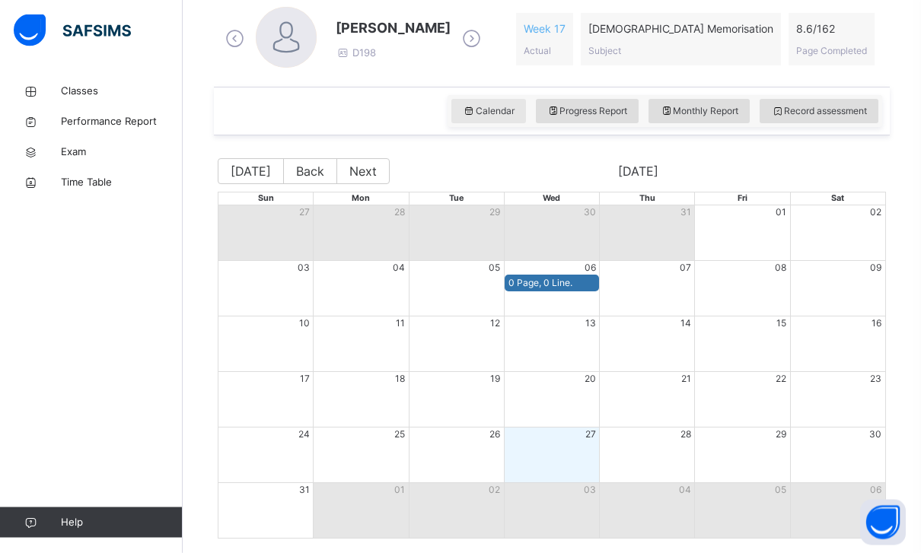
scroll to position [445, 0]
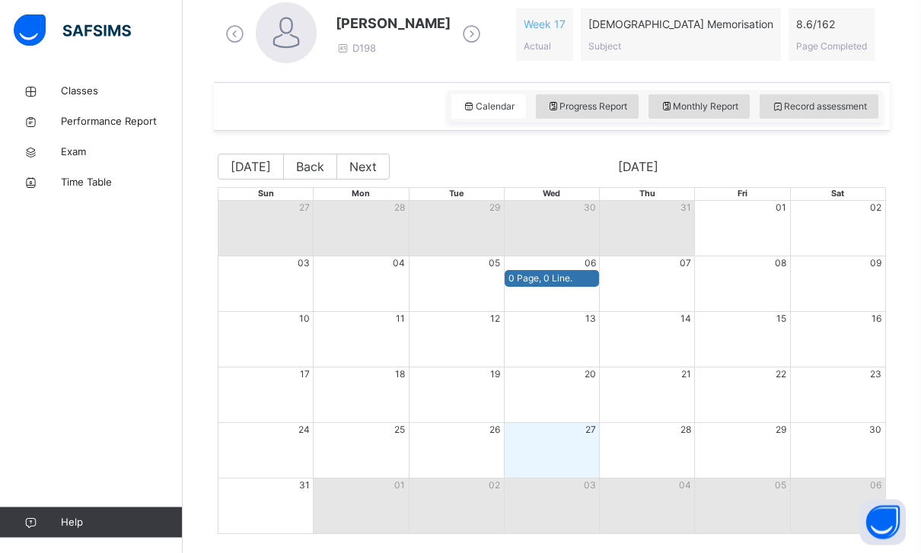
click at [843, 87] on div "Calendar Progress Report Monthly Report Record assessment" at bounding box center [552, 107] width 676 height 49
click at [843, 86] on div "Calendar Progress Report Monthly Report Record assessment" at bounding box center [552, 107] width 676 height 49
click at [839, 97] on div "Record assessment" at bounding box center [819, 107] width 119 height 24
